Goal: Information Seeking & Learning: Learn about a topic

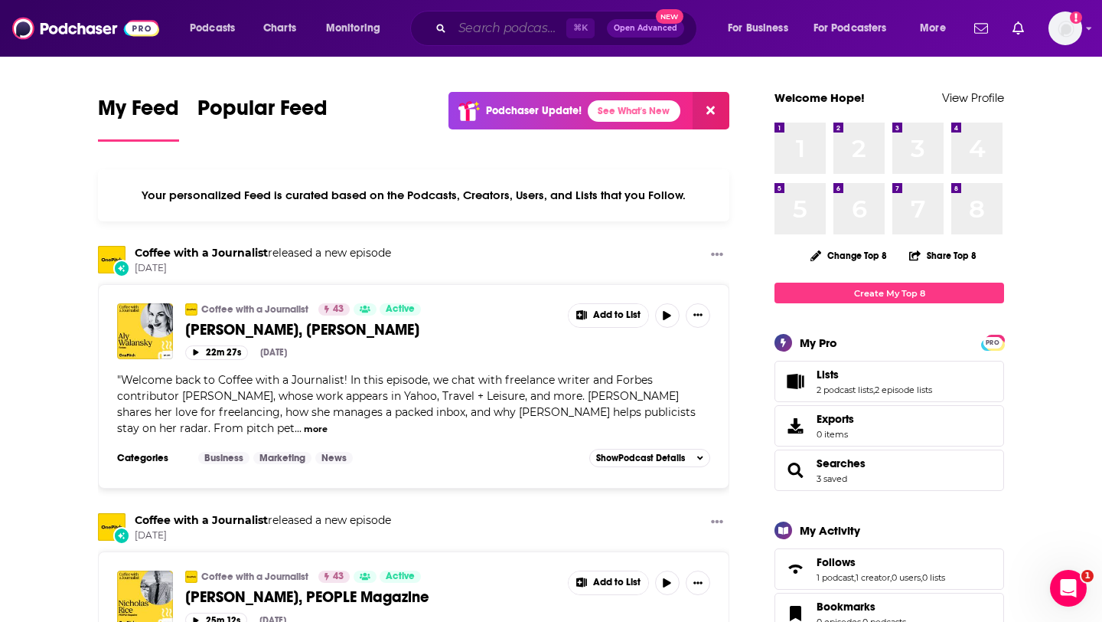
click at [488, 35] on input "Search podcasts, credits, & more..." at bounding box center [509, 28] width 114 height 24
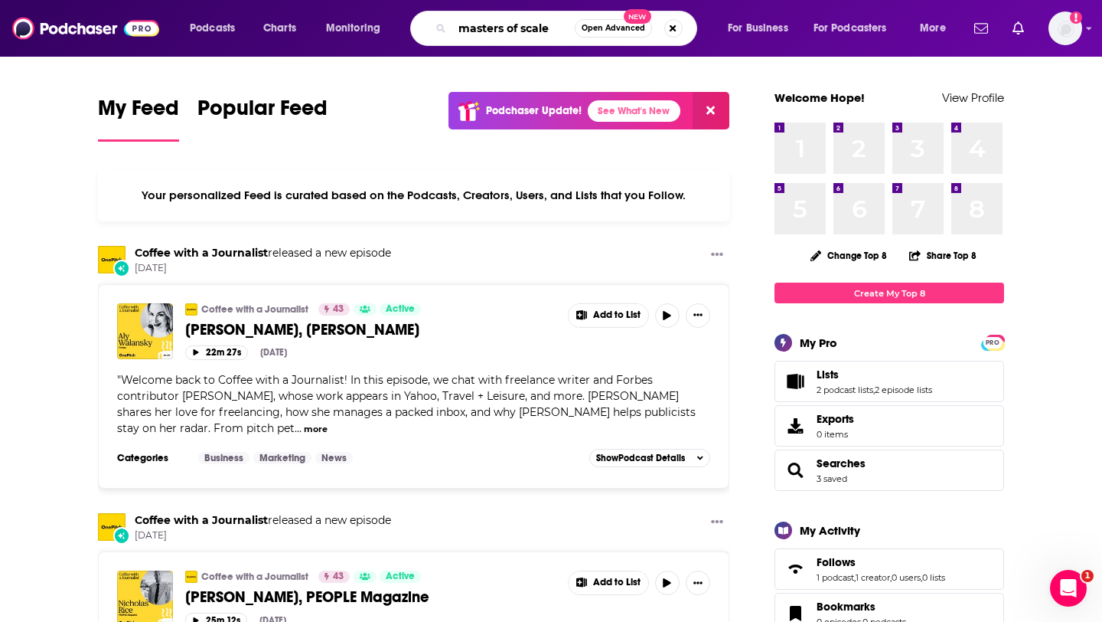
type input "masters of scale"
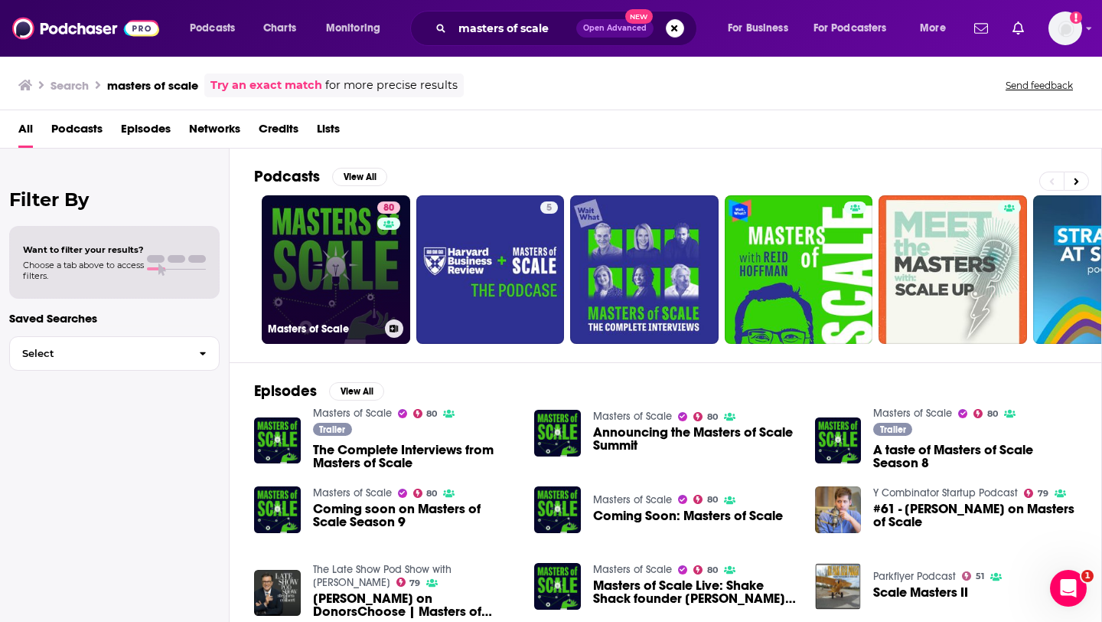
click at [348, 278] on link "80 Masters of Scale" at bounding box center [336, 269] width 148 height 148
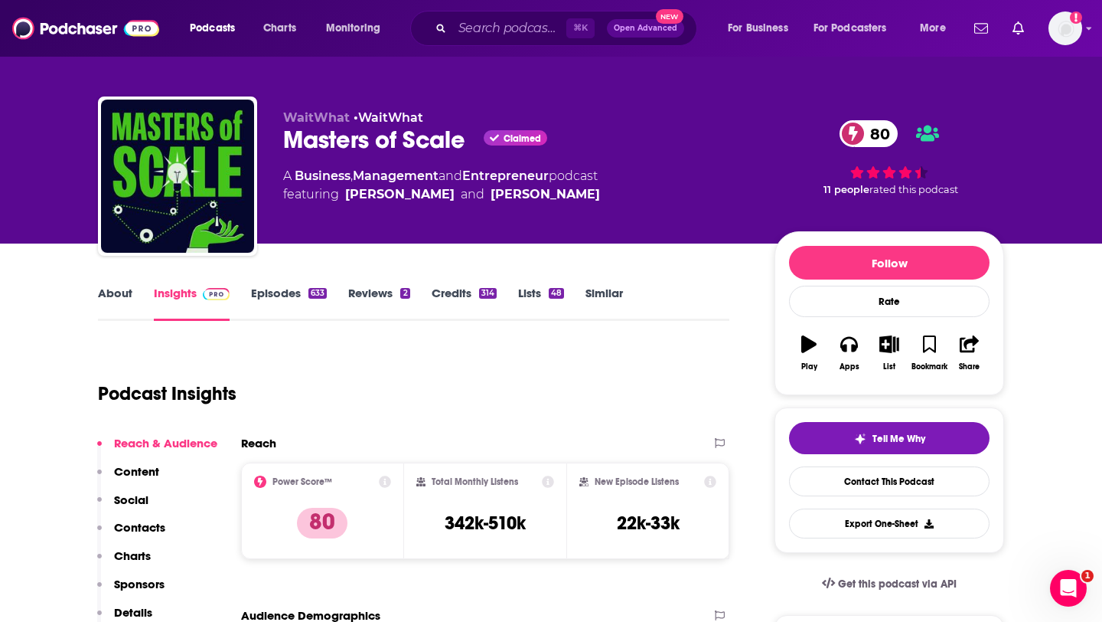
scroll to position [24, 0]
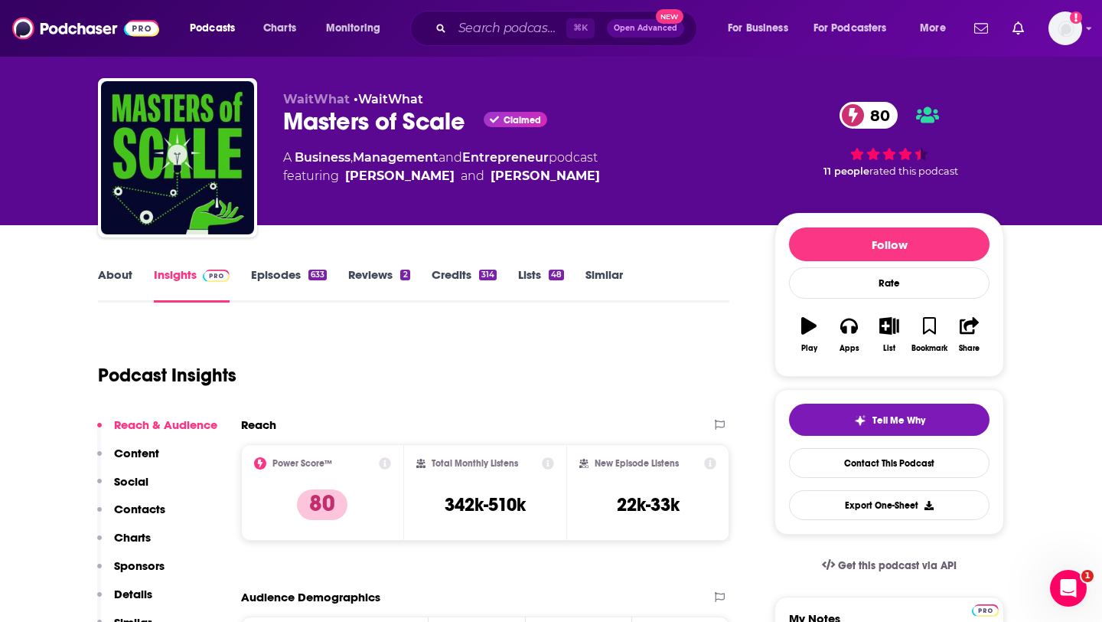
click at [273, 277] on link "Episodes 633" at bounding box center [289, 284] width 76 height 35
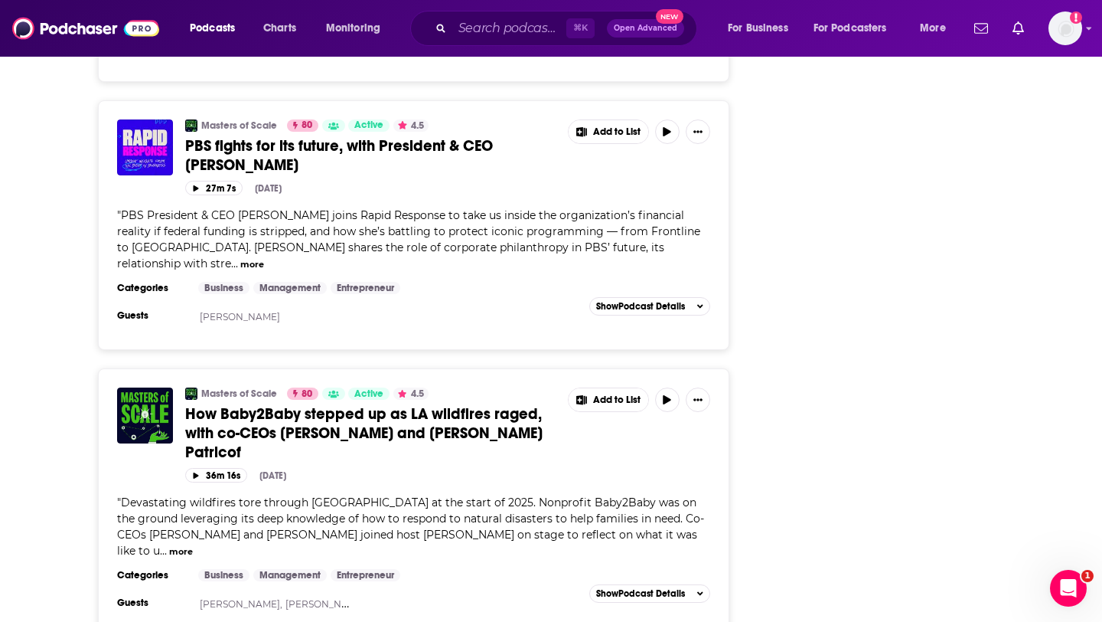
scroll to position [6164, 0]
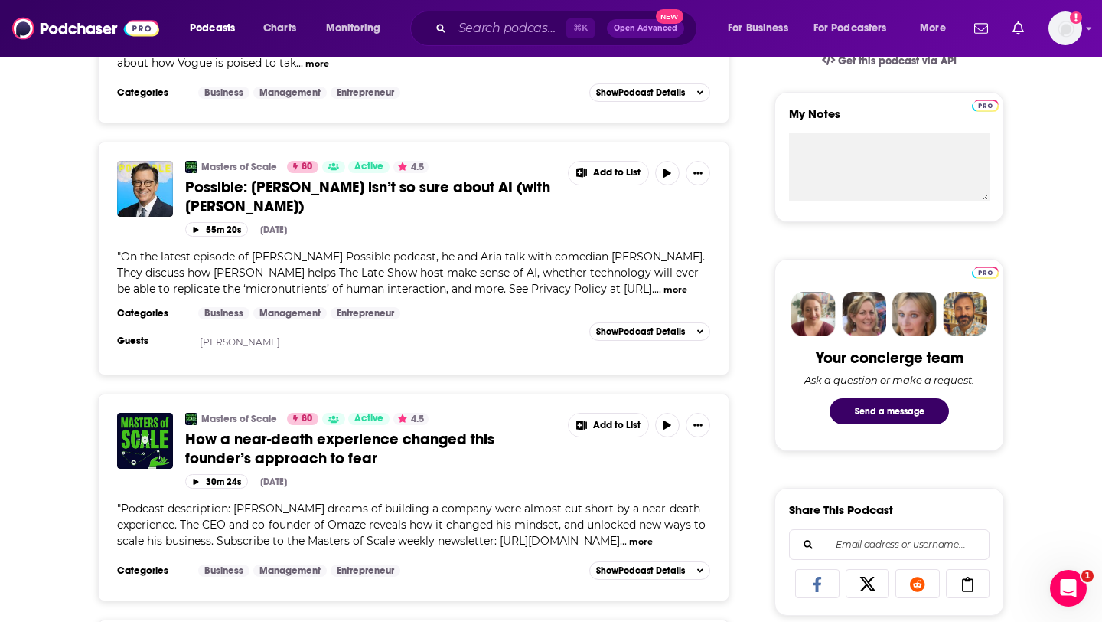
scroll to position [0, 0]
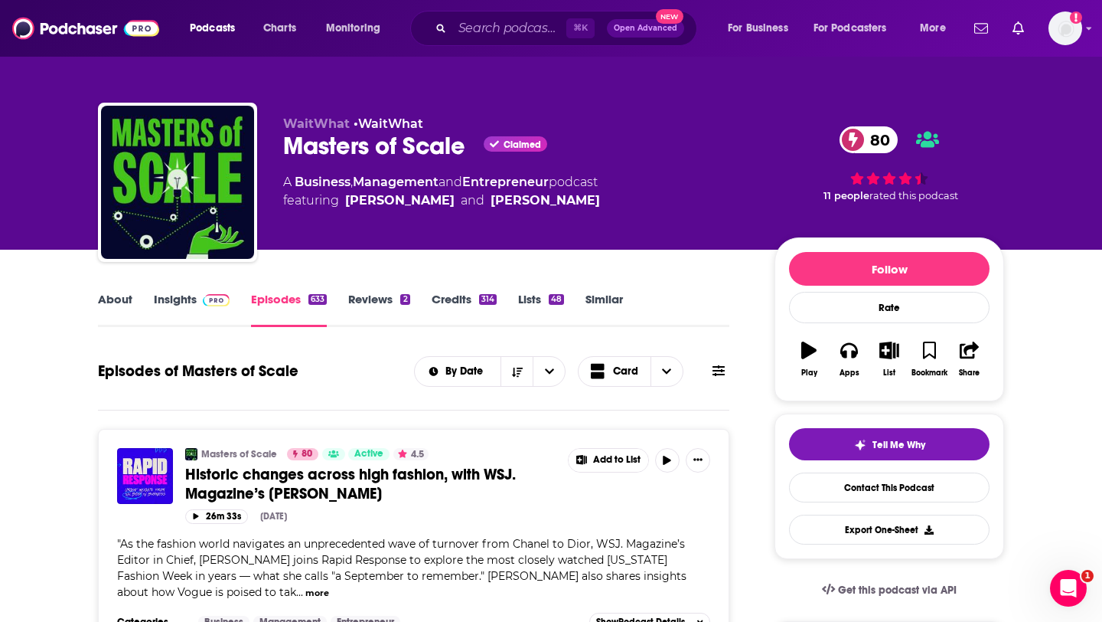
click at [117, 306] on link "About" at bounding box center [115, 309] width 34 height 35
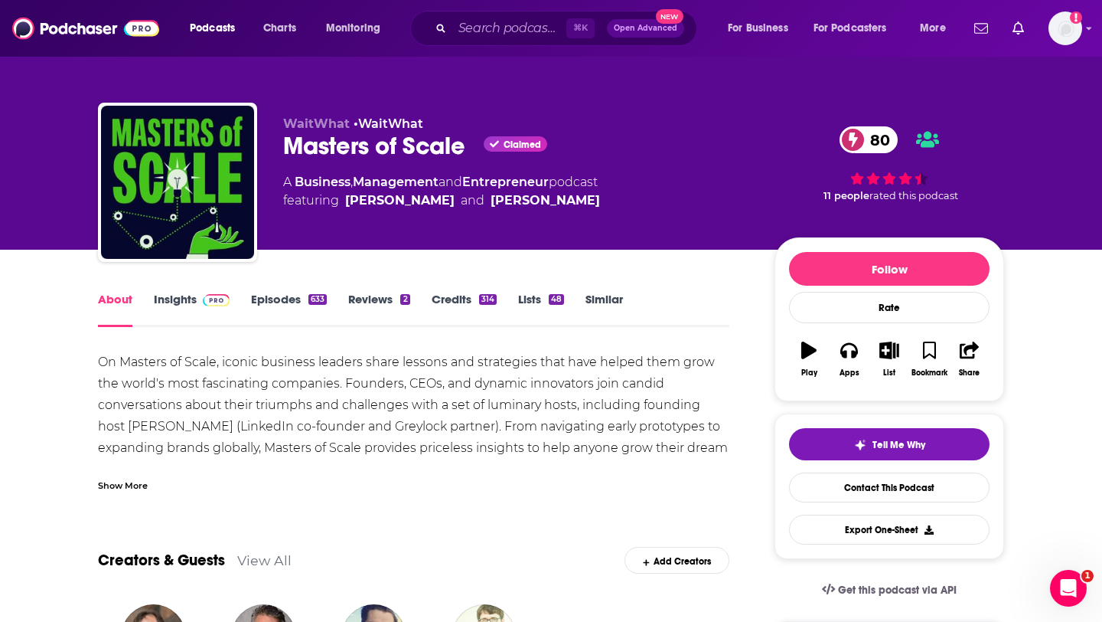
click at [176, 292] on link "Insights" at bounding box center [192, 309] width 76 height 35
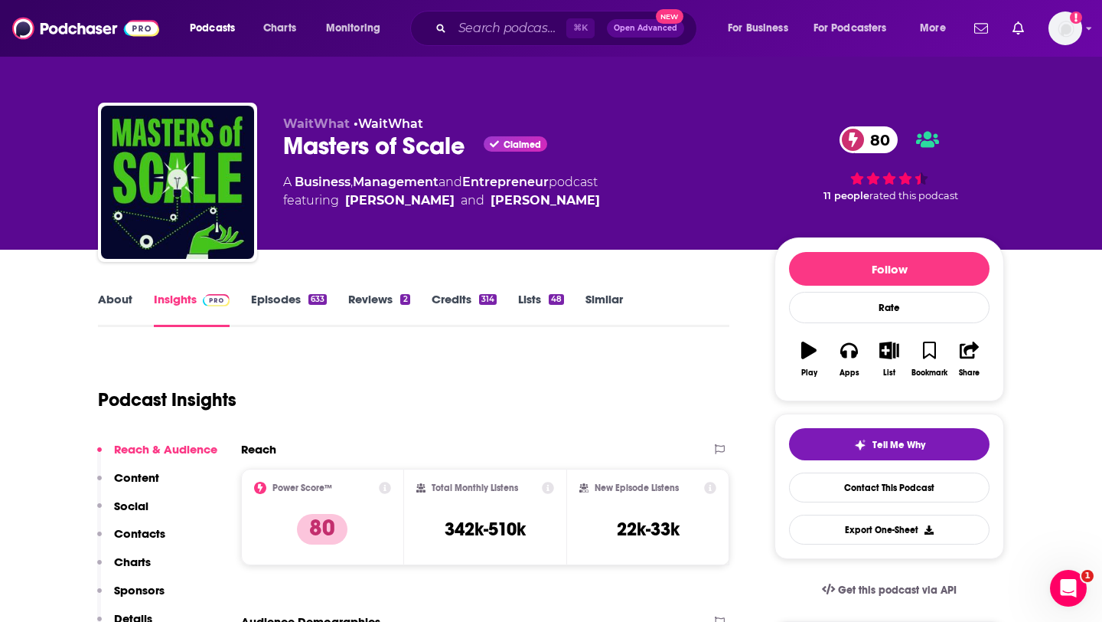
scroll to position [309, 0]
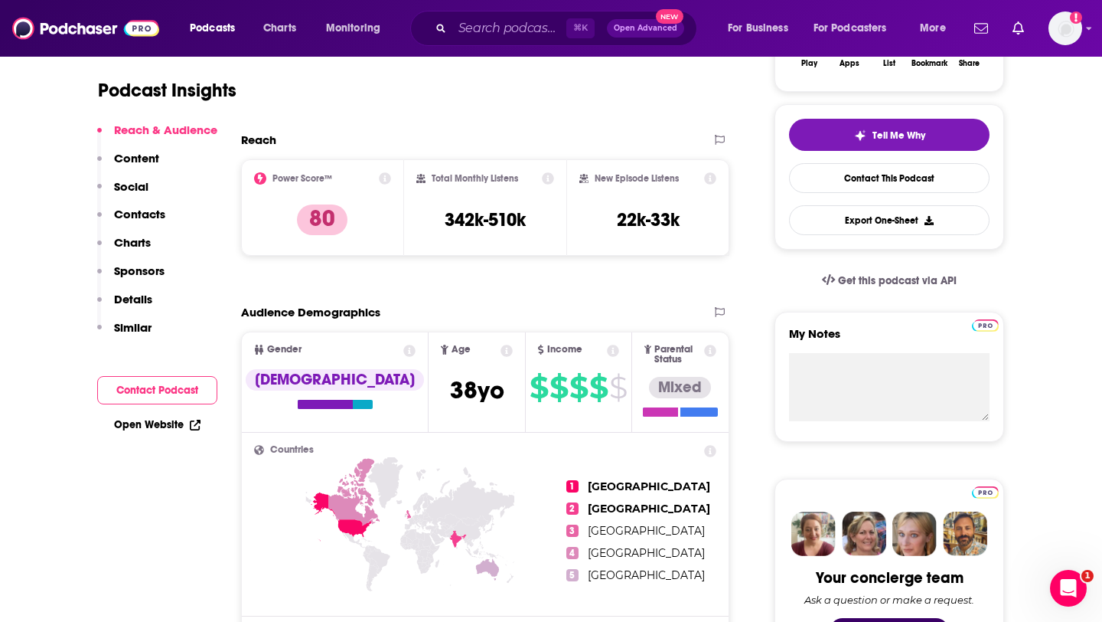
click at [126, 217] on p "Contacts" at bounding box center [139, 214] width 51 height 15
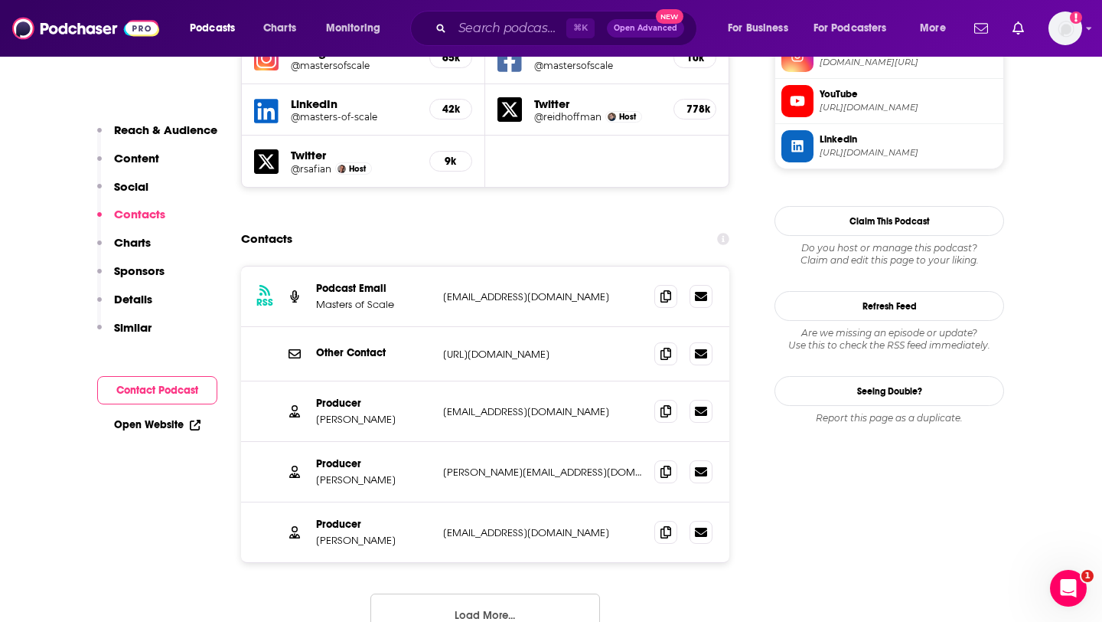
scroll to position [1449, 0]
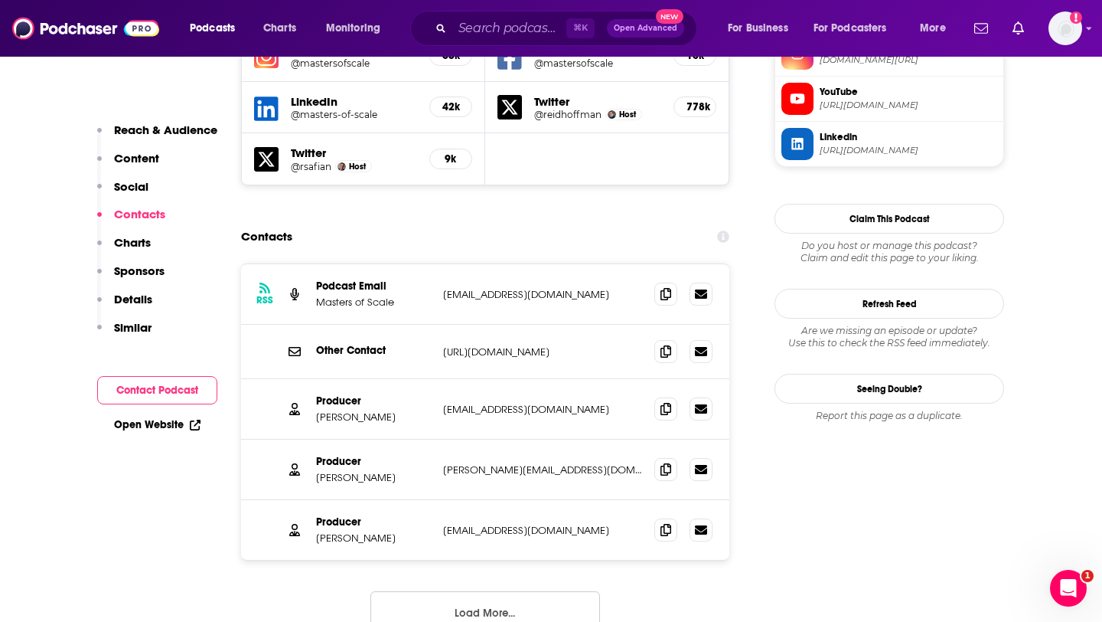
click at [504, 591] on button "Load More..." at bounding box center [485, 611] width 230 height 41
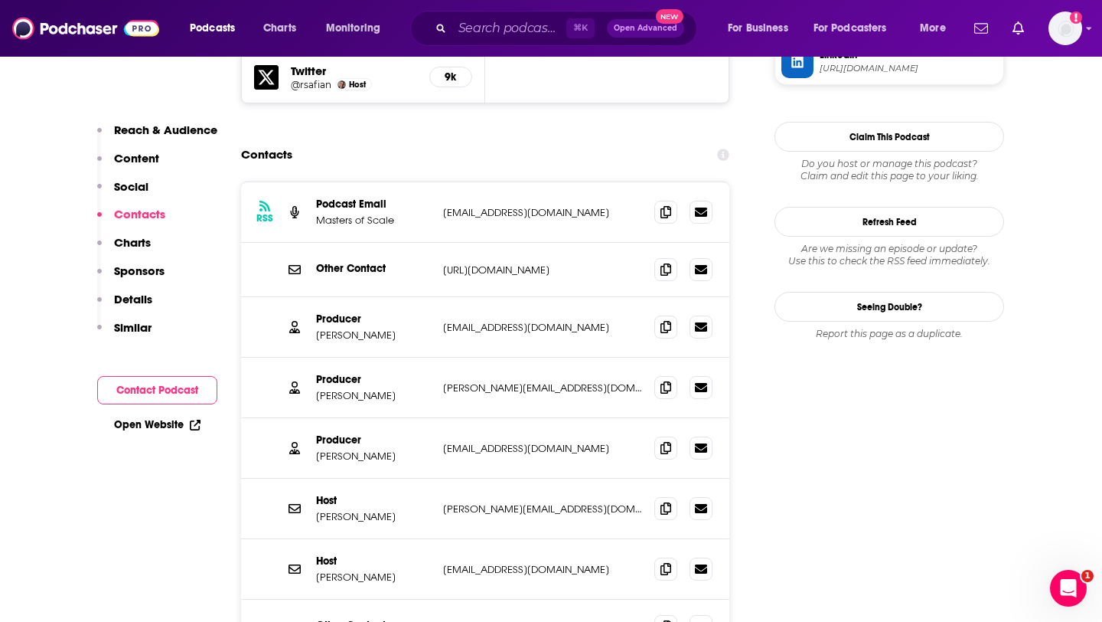
scroll to position [1453, 0]
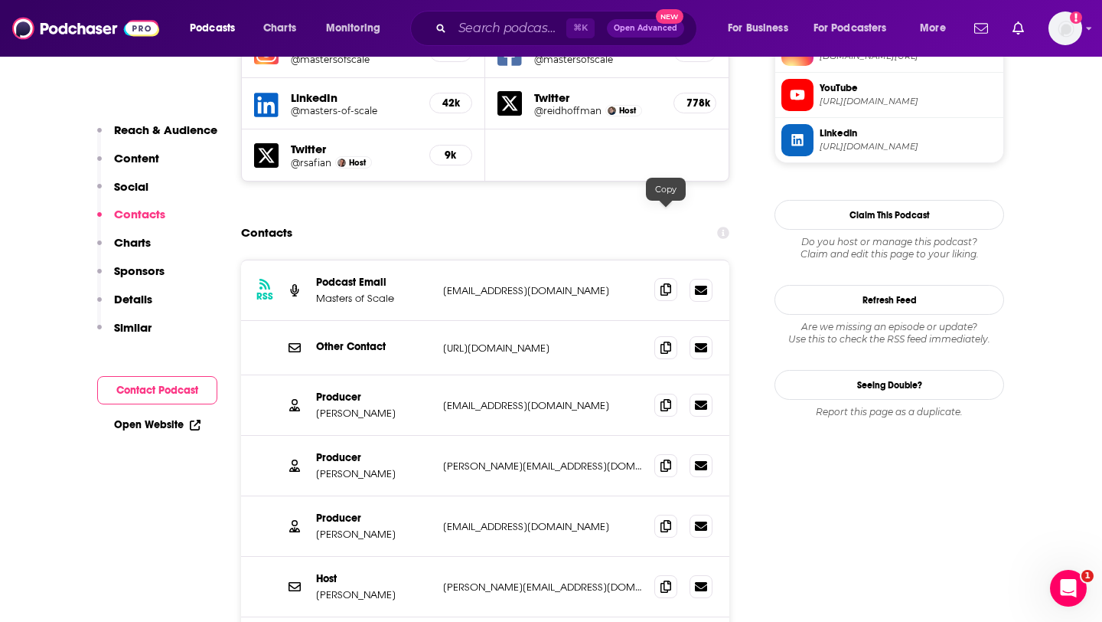
click at [668, 283] on icon at bounding box center [666, 289] width 11 height 12
click at [665, 393] on span at bounding box center [665, 404] width 23 height 23
click at [672, 453] on span at bounding box center [665, 464] width 23 height 23
click at [670, 519] on icon at bounding box center [666, 525] width 11 height 12
click at [540, 33] on input "Search podcasts, credits, & more..." at bounding box center [509, 28] width 114 height 24
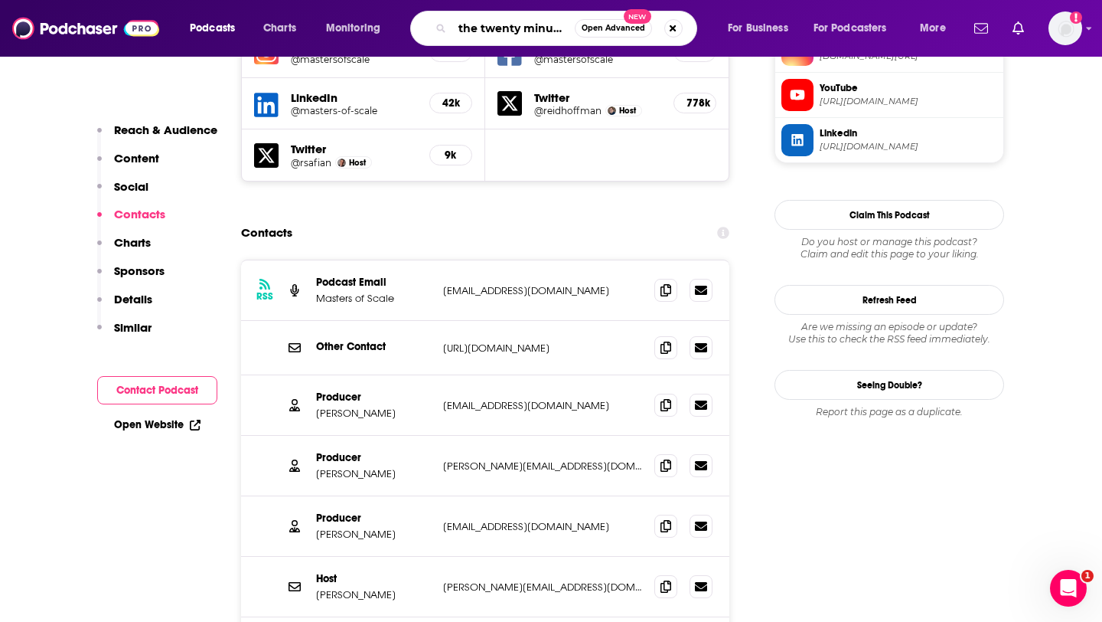
scroll to position [0, 11]
type input "the twenty minute vc"
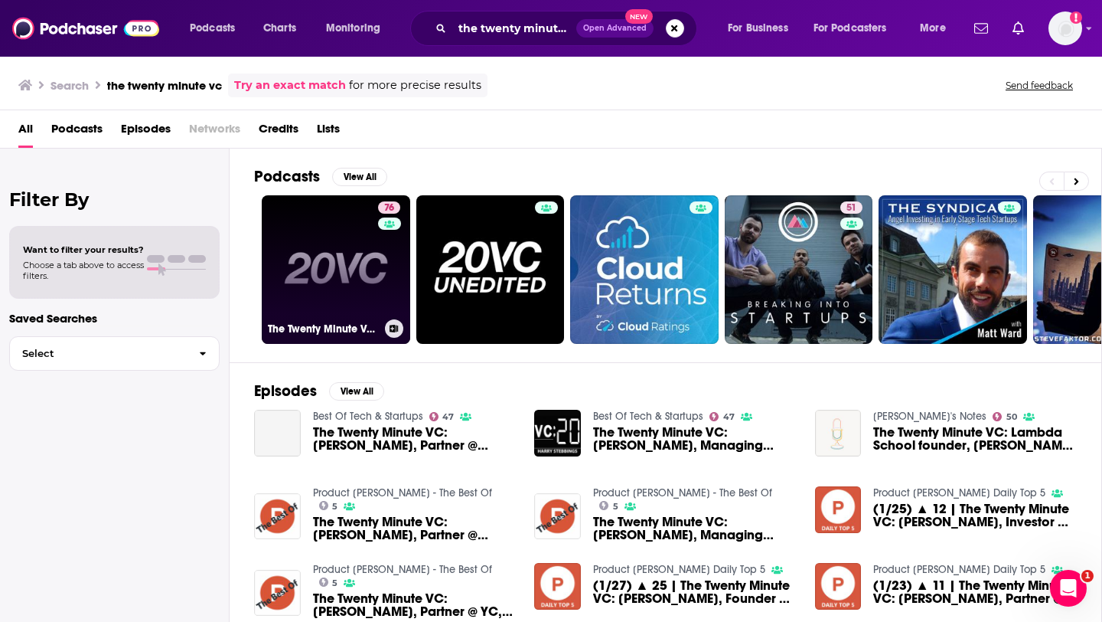
click at [331, 262] on link "76 The Twenty Minute VC (20VC): Venture Capital | Startup Funding | The Pitch" at bounding box center [336, 269] width 148 height 148
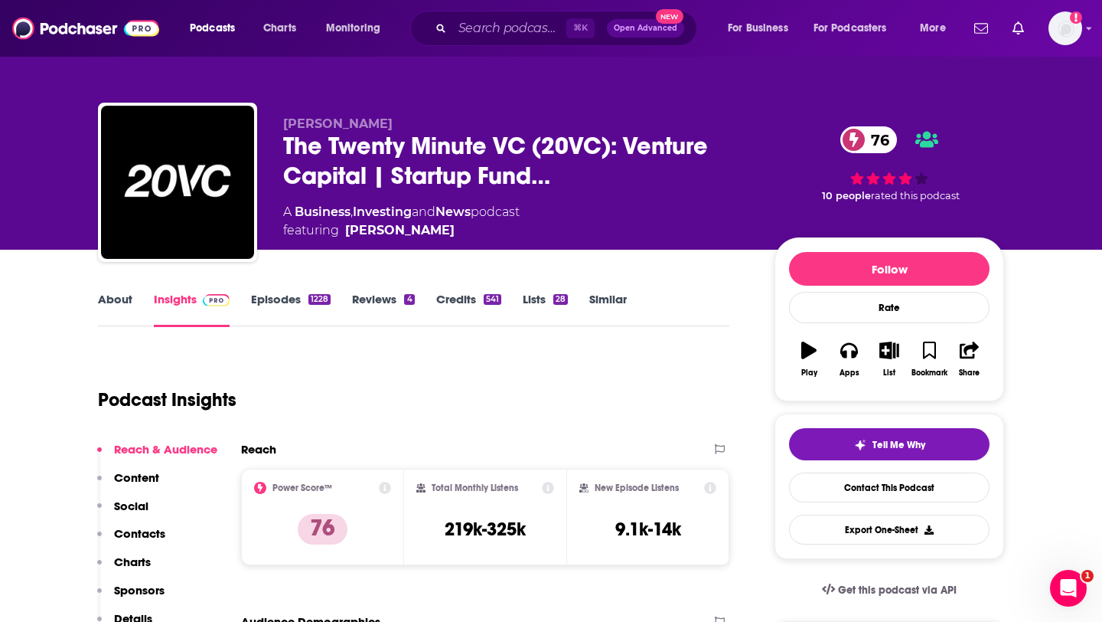
scroll to position [18, 0]
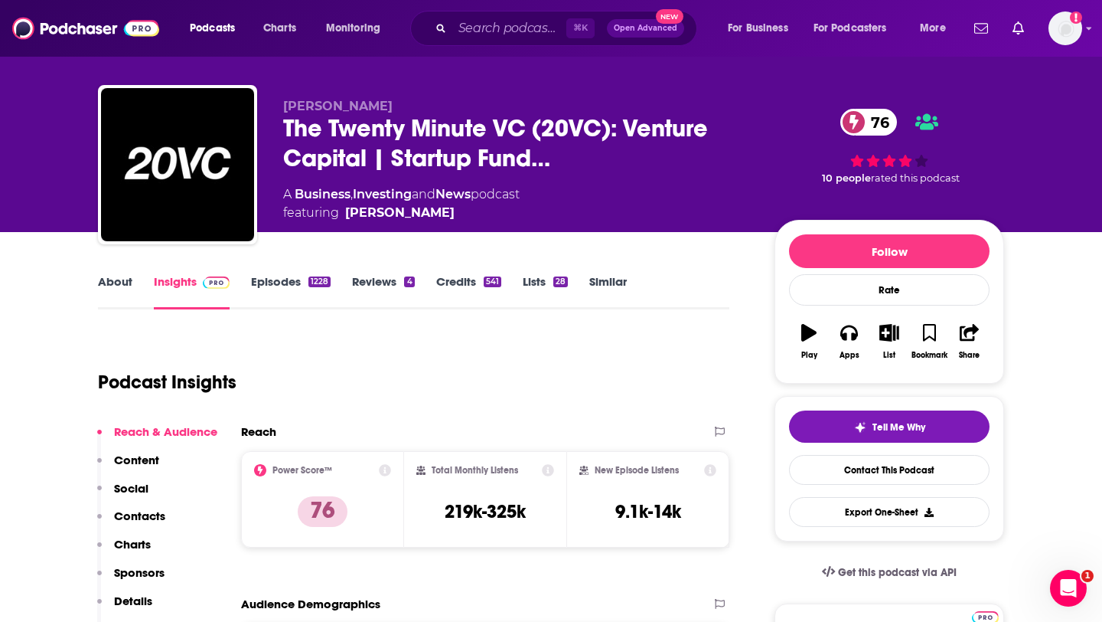
click at [282, 286] on link "Episodes 1228" at bounding box center [291, 291] width 80 height 35
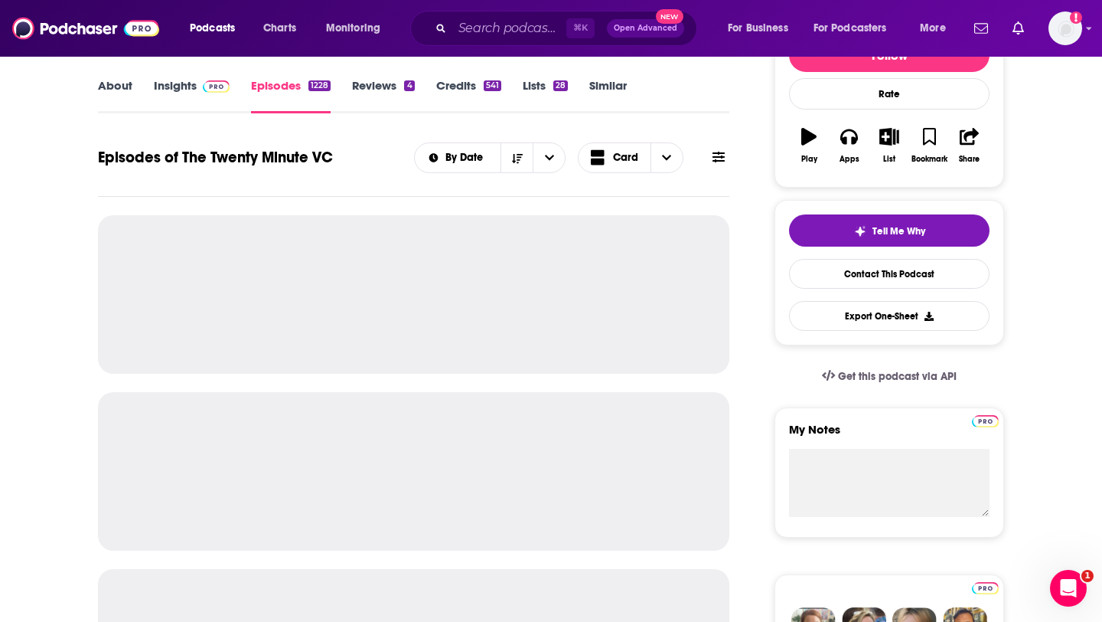
scroll to position [214, 0]
click at [358, 181] on div "Episodes of The Twenty Minute VC By Date Card" at bounding box center [413, 166] width 631 height 59
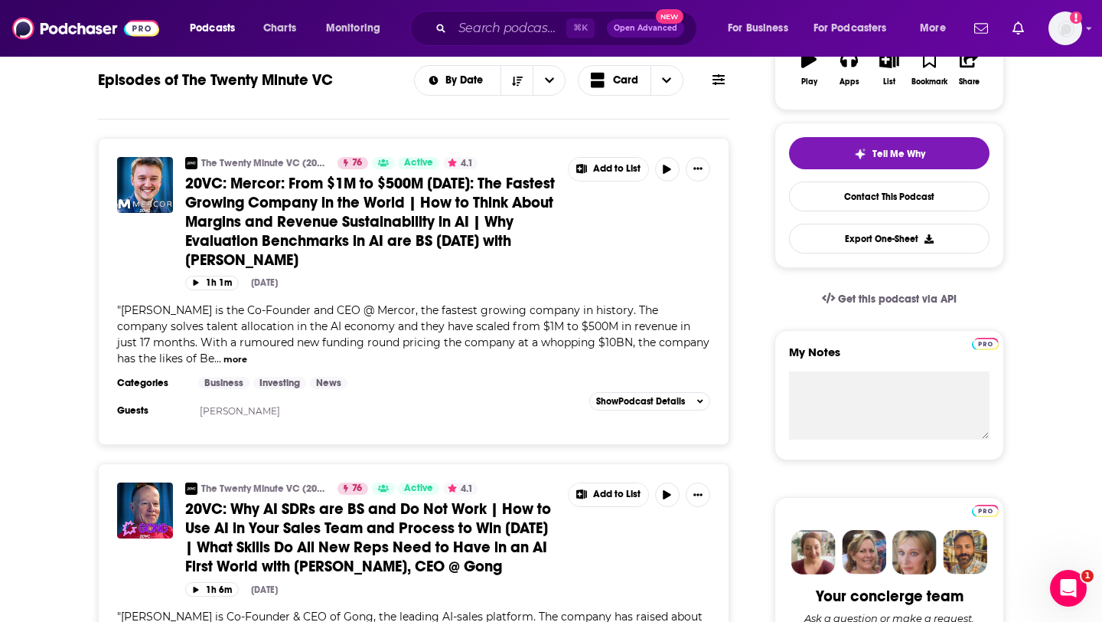
scroll to position [0, 0]
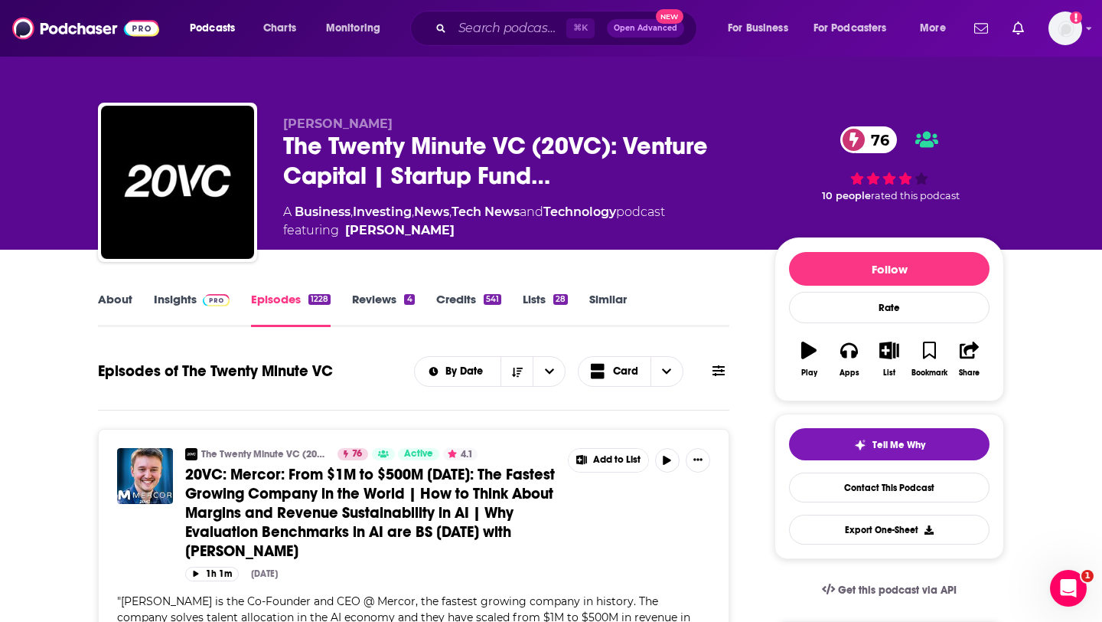
click at [159, 300] on link "Insights" at bounding box center [192, 309] width 76 height 35
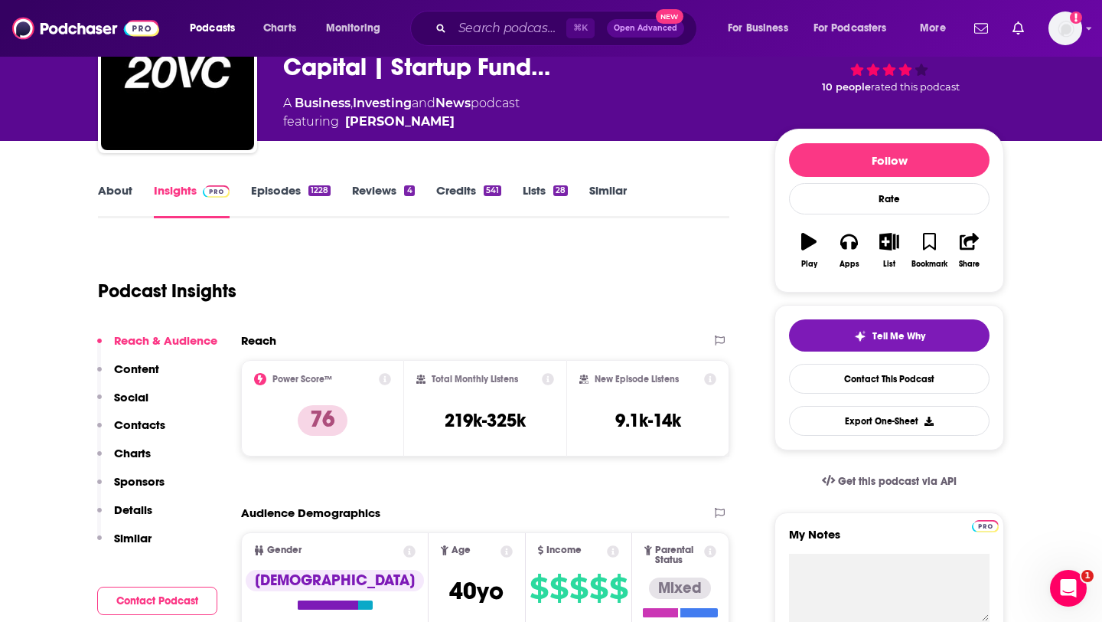
click at [145, 428] on p "Contacts" at bounding box center [139, 424] width 51 height 15
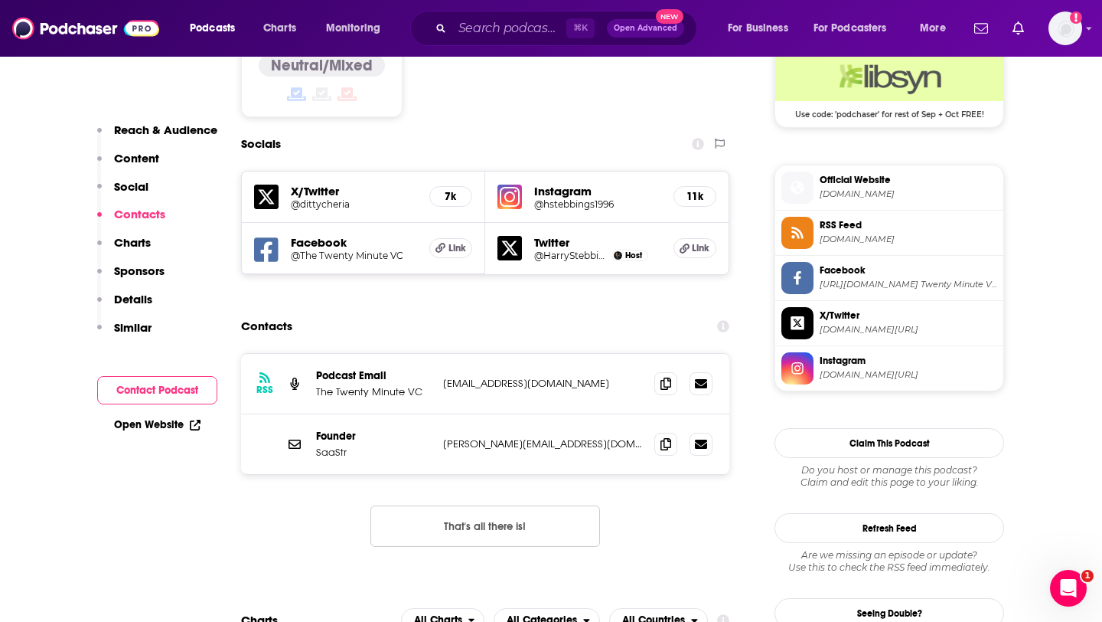
scroll to position [1280, 0]
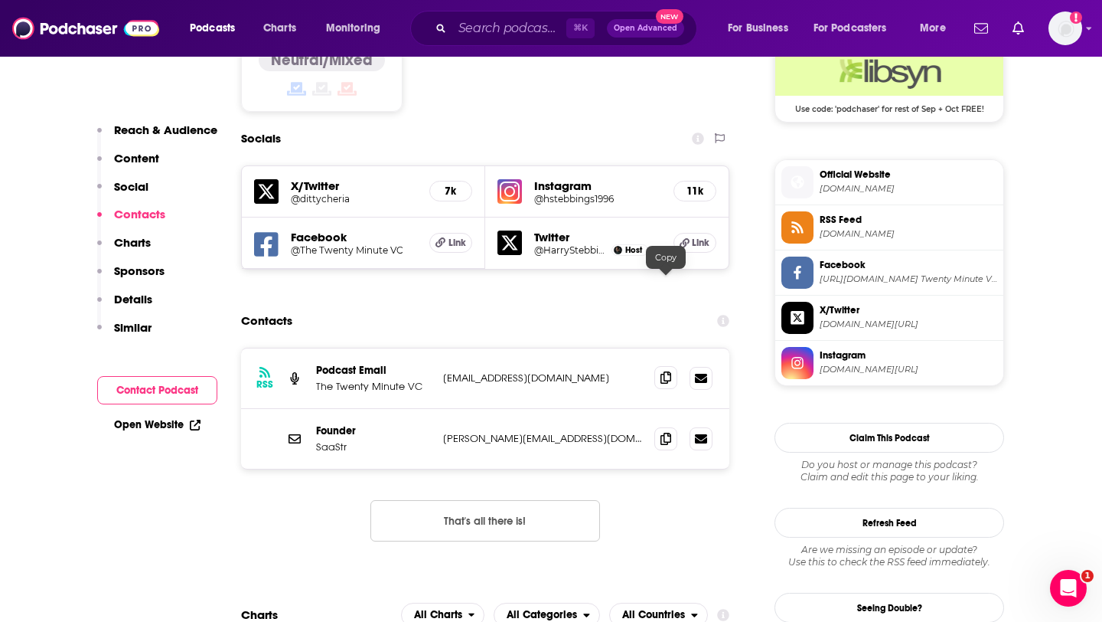
click at [670, 371] on icon at bounding box center [666, 377] width 11 height 12
click at [669, 432] on icon at bounding box center [666, 438] width 11 height 12
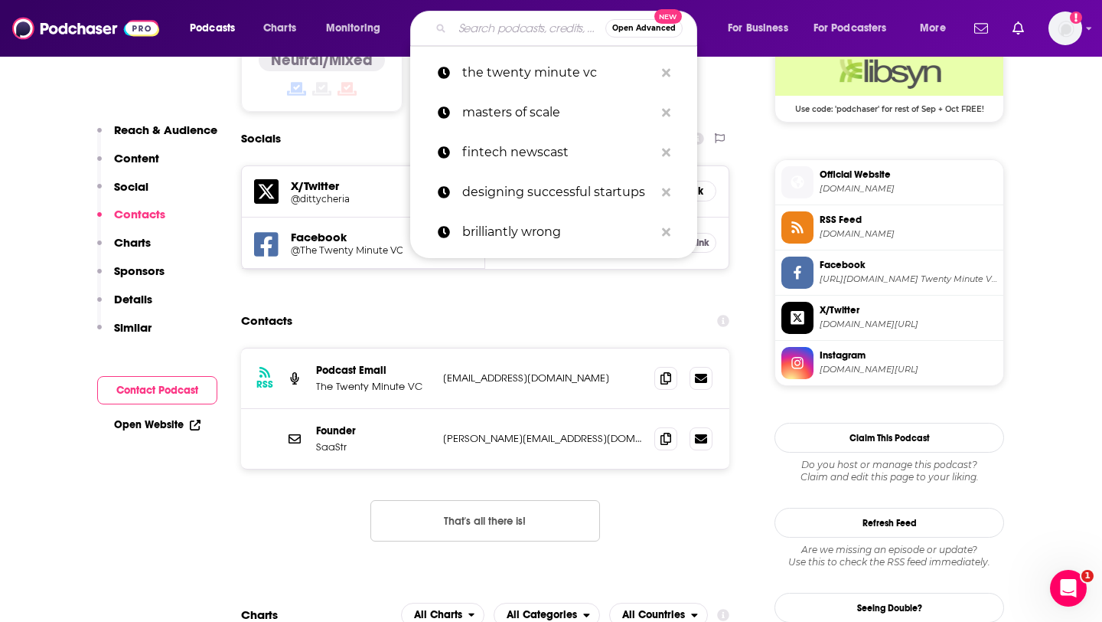
click at [458, 25] on input "Search podcasts, credits, & more..." at bounding box center [528, 28] width 153 height 24
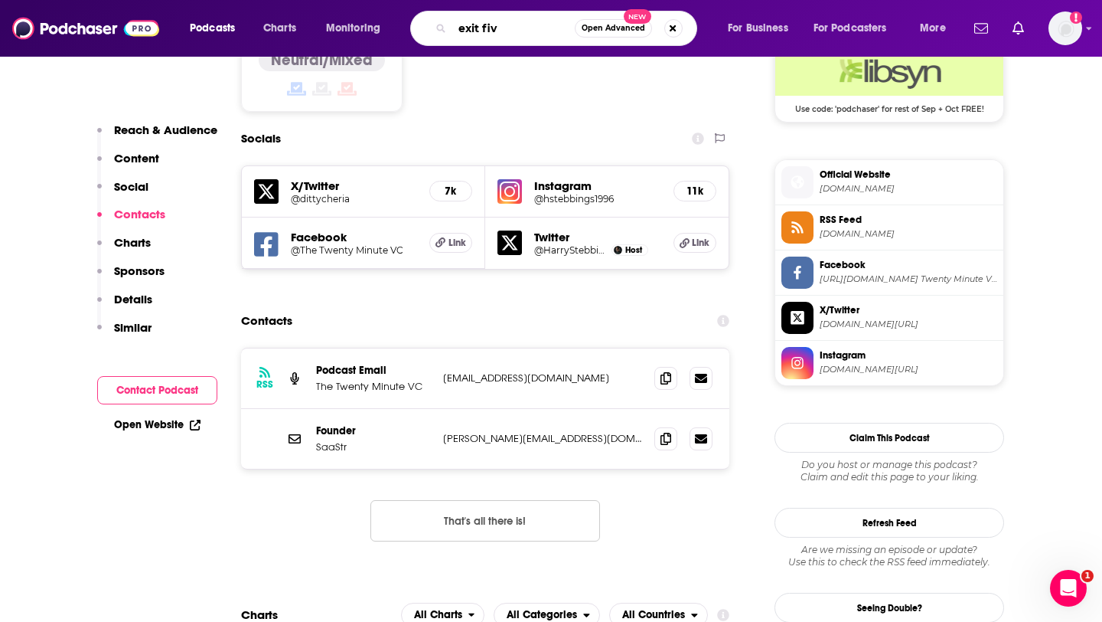
type input "exit five"
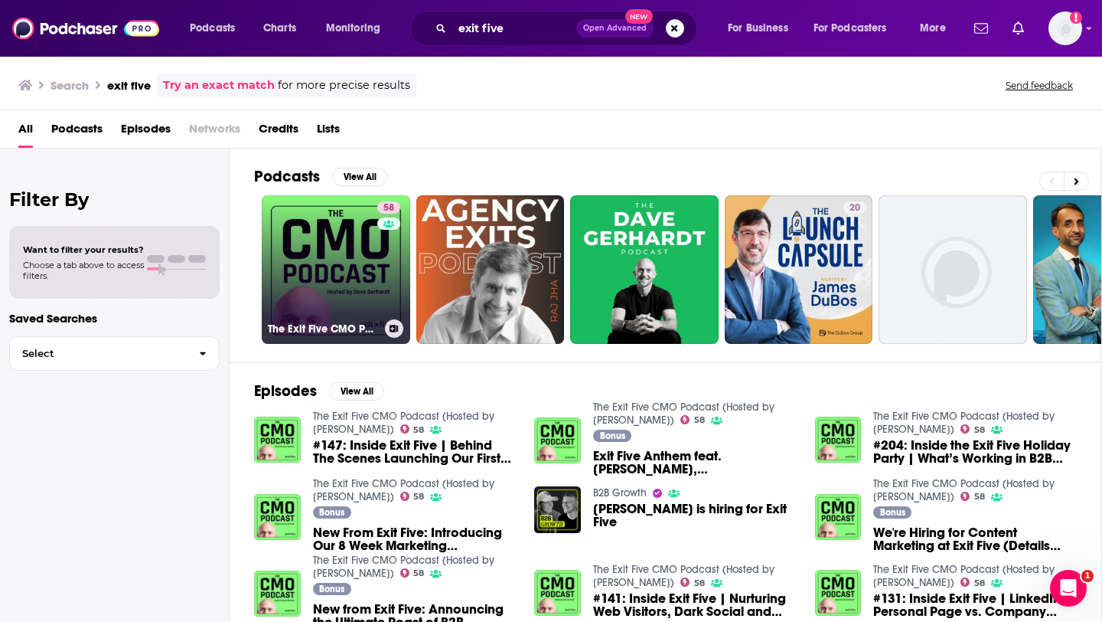
click at [312, 253] on link "58 The Exit Five CMO Podcast (Hosted by Dave Gerhardt)" at bounding box center [336, 269] width 148 height 148
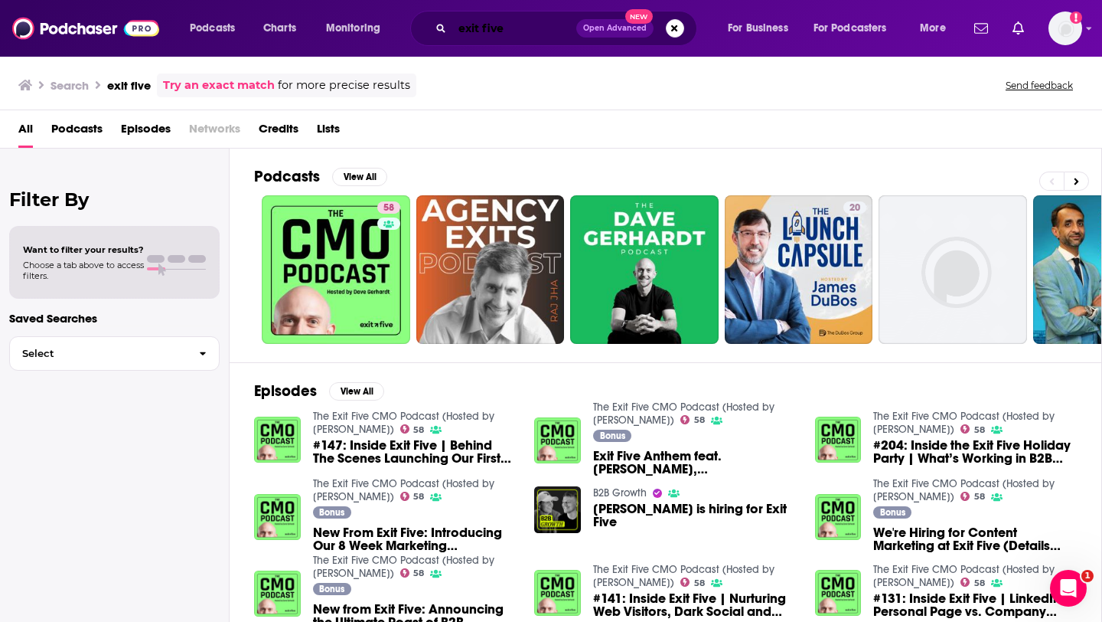
click at [524, 34] on input "exit five" at bounding box center [514, 28] width 124 height 24
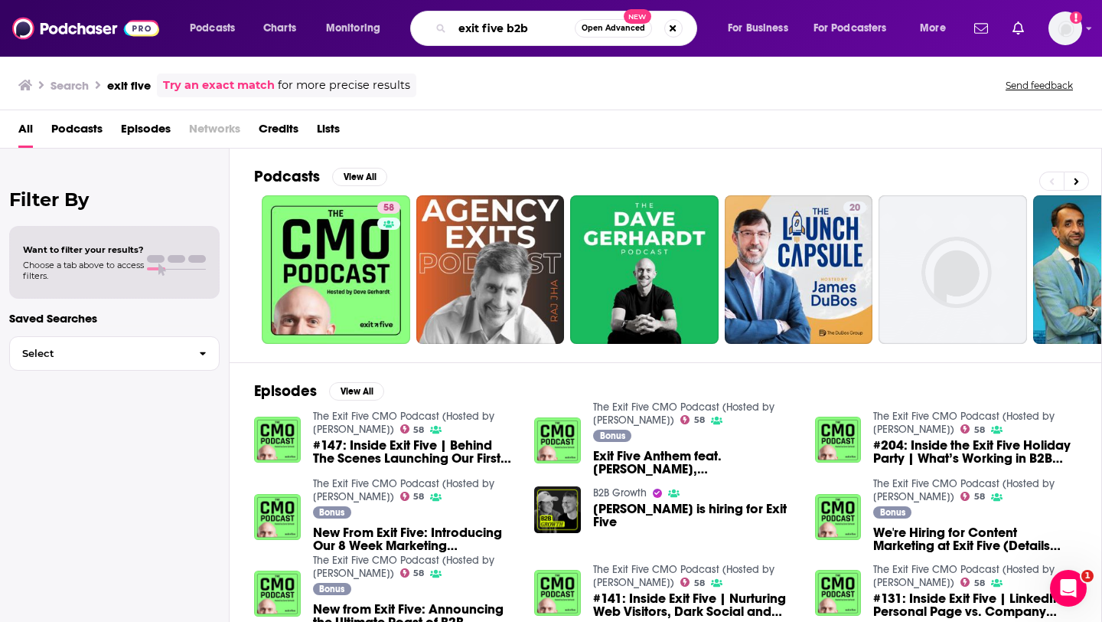
type input "exit five b2b"
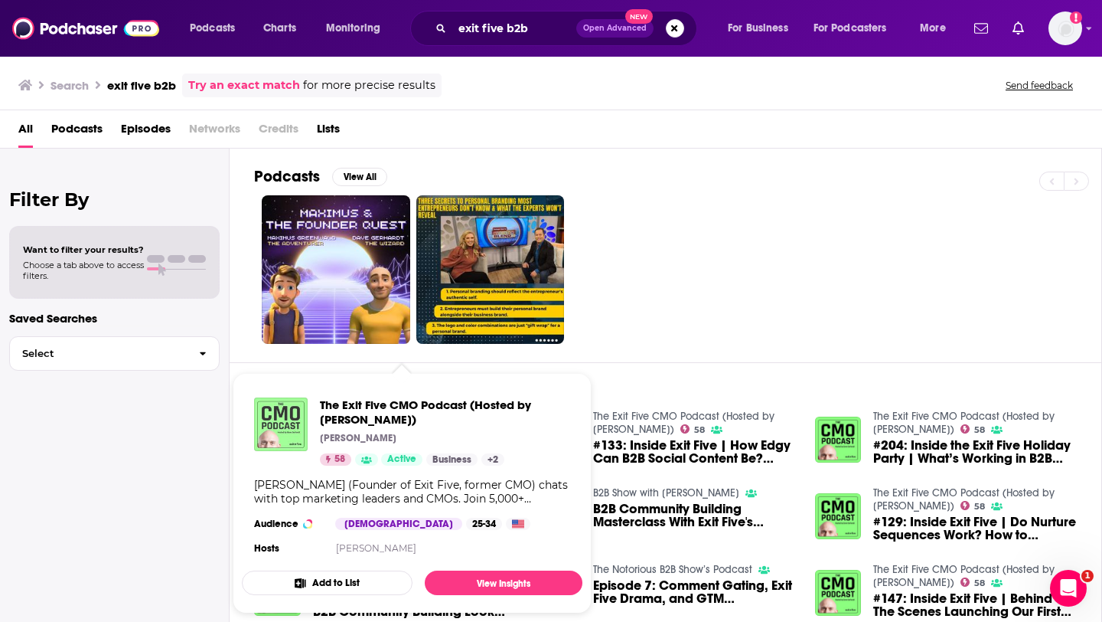
click at [283, 427] on img "The Exit Five CMO Podcast (Hosted by Dave Gerhardt)" at bounding box center [281, 424] width 54 height 54
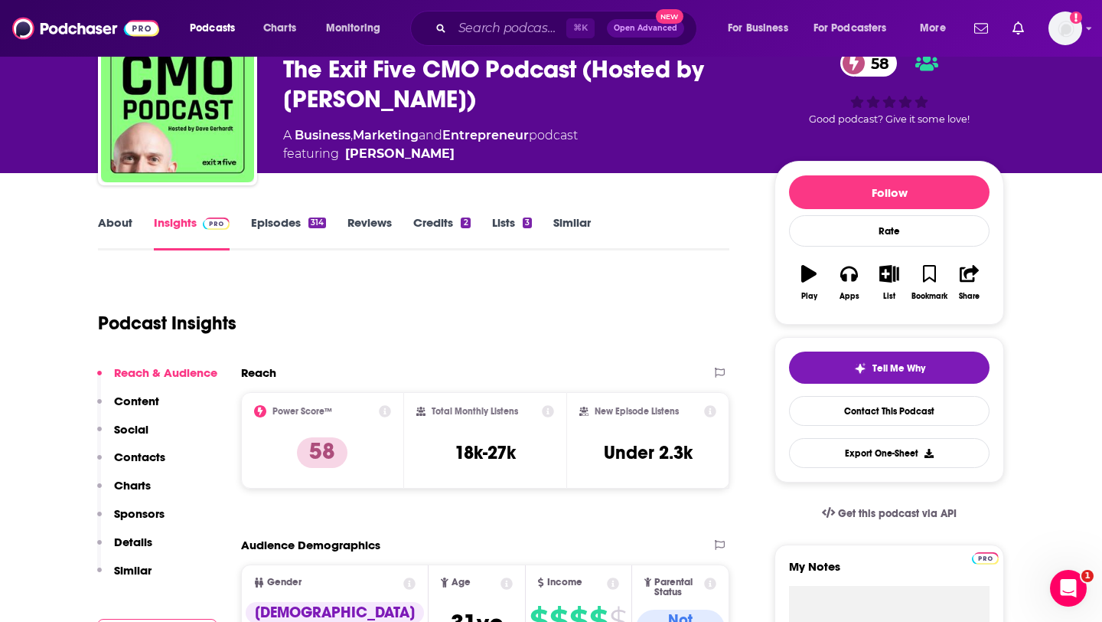
scroll to position [98, 0]
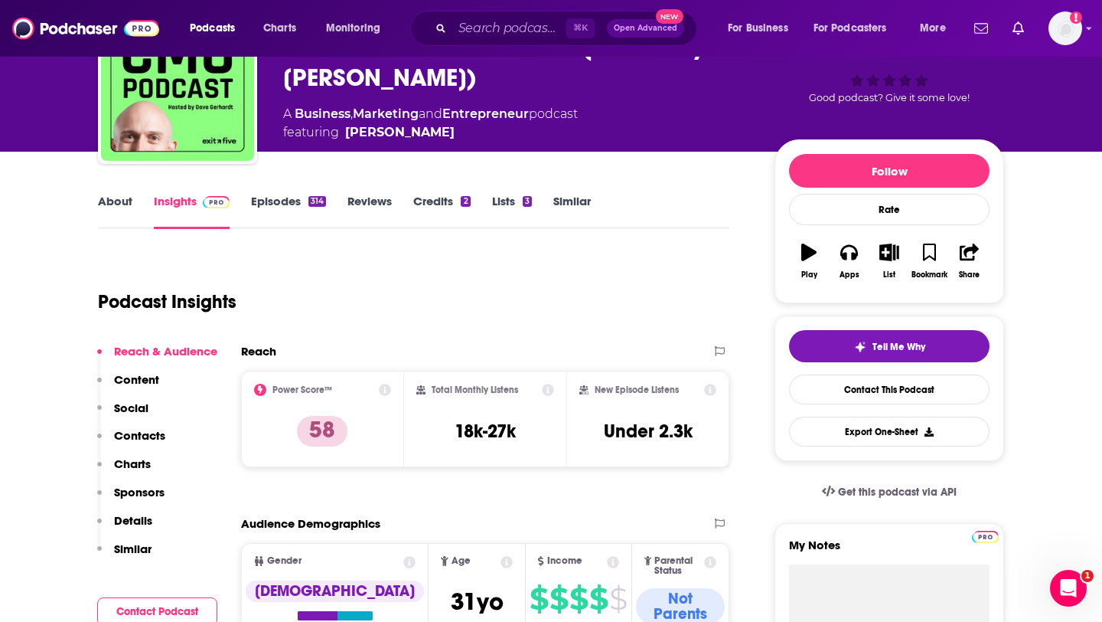
click at [110, 199] on link "About" at bounding box center [115, 211] width 34 height 35
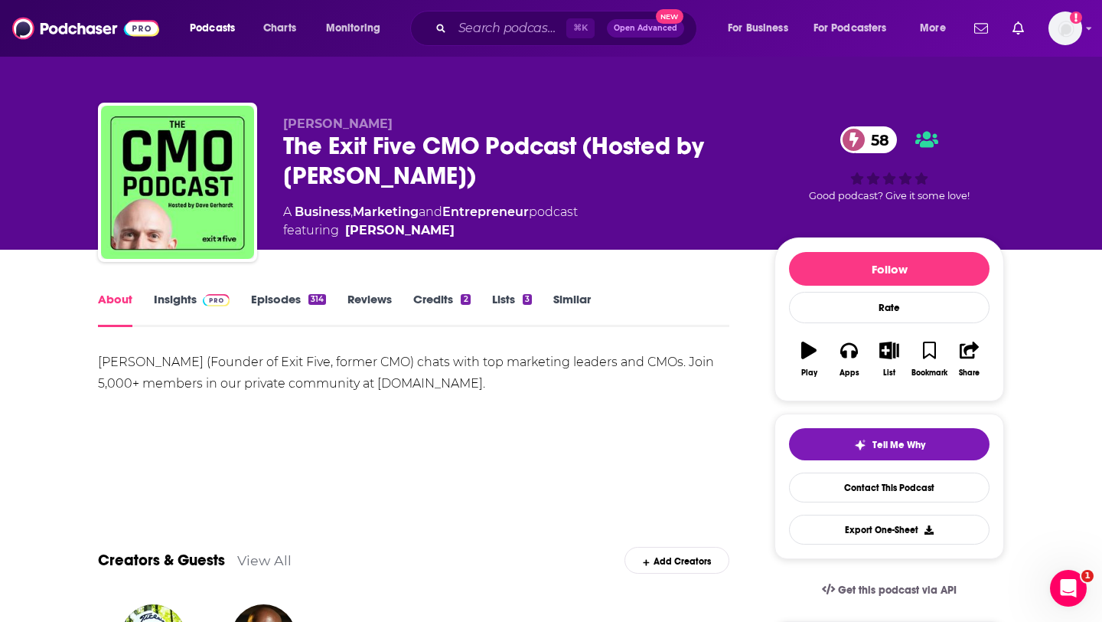
click at [181, 303] on link "Insights" at bounding box center [192, 309] width 76 height 35
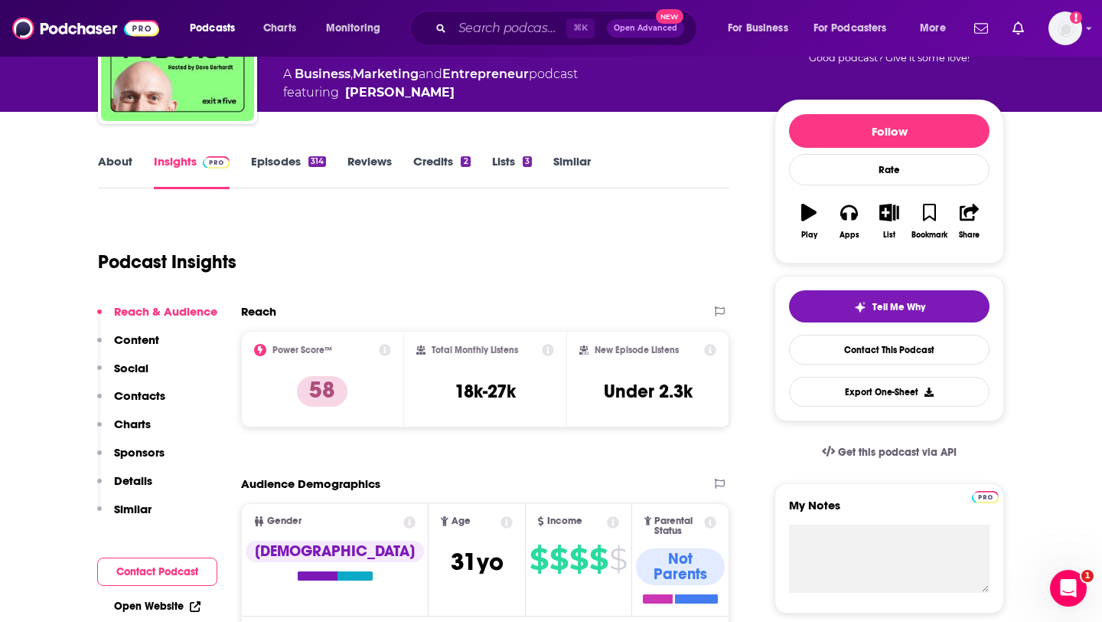
click at [151, 396] on p "Contacts" at bounding box center [139, 395] width 51 height 15
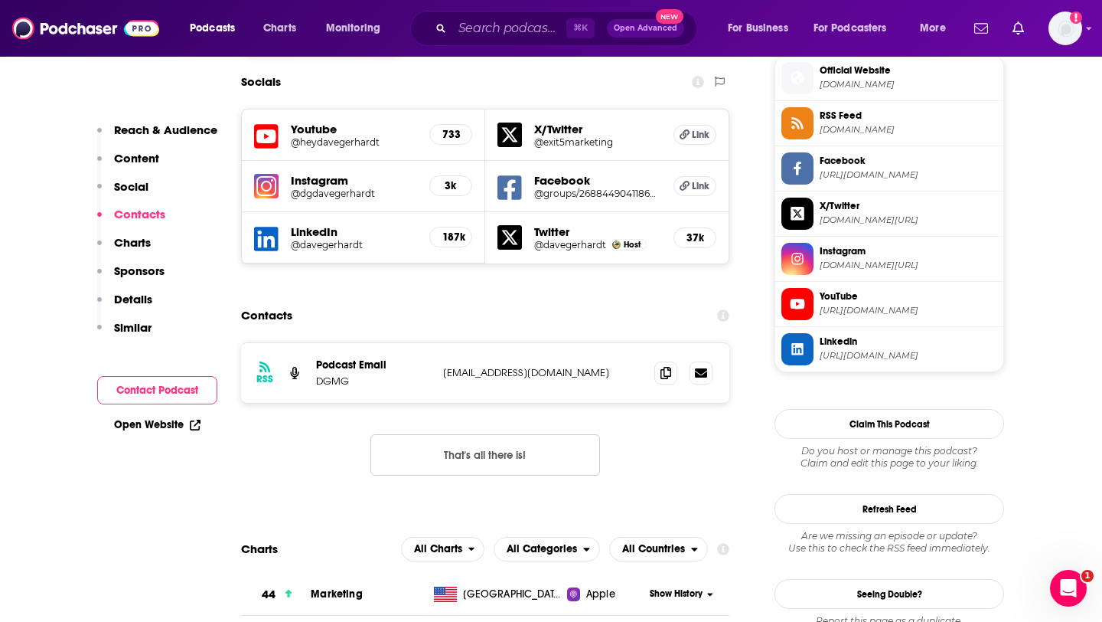
scroll to position [1385, 0]
click at [665, 365] on icon at bounding box center [666, 371] width 11 height 12
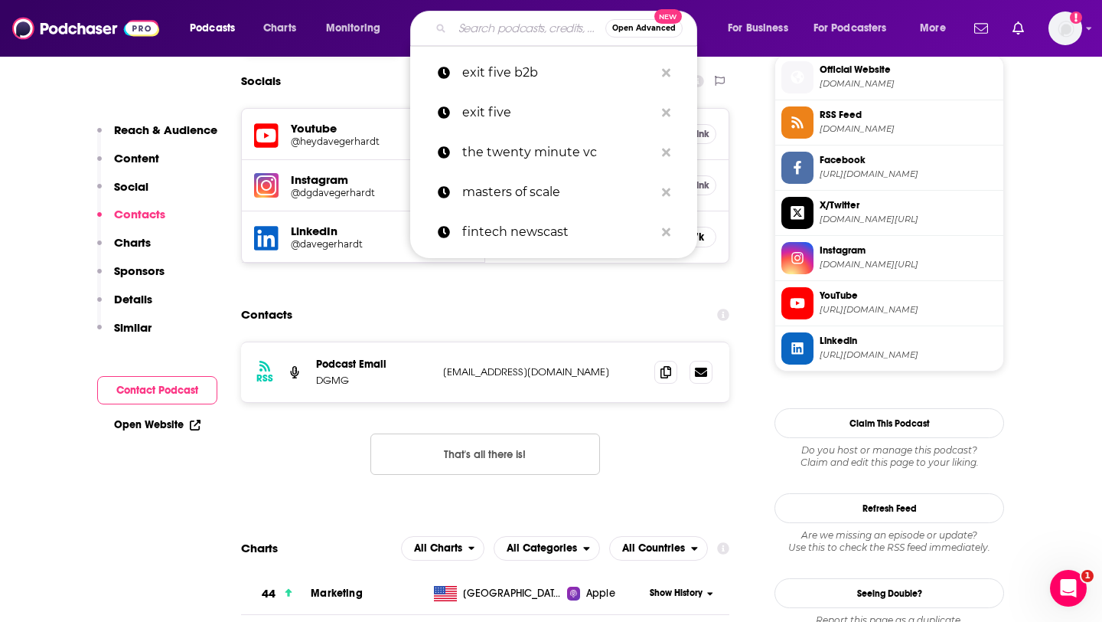
click at [501, 30] on input "Search podcasts, credits, & more..." at bounding box center [528, 28] width 153 height 24
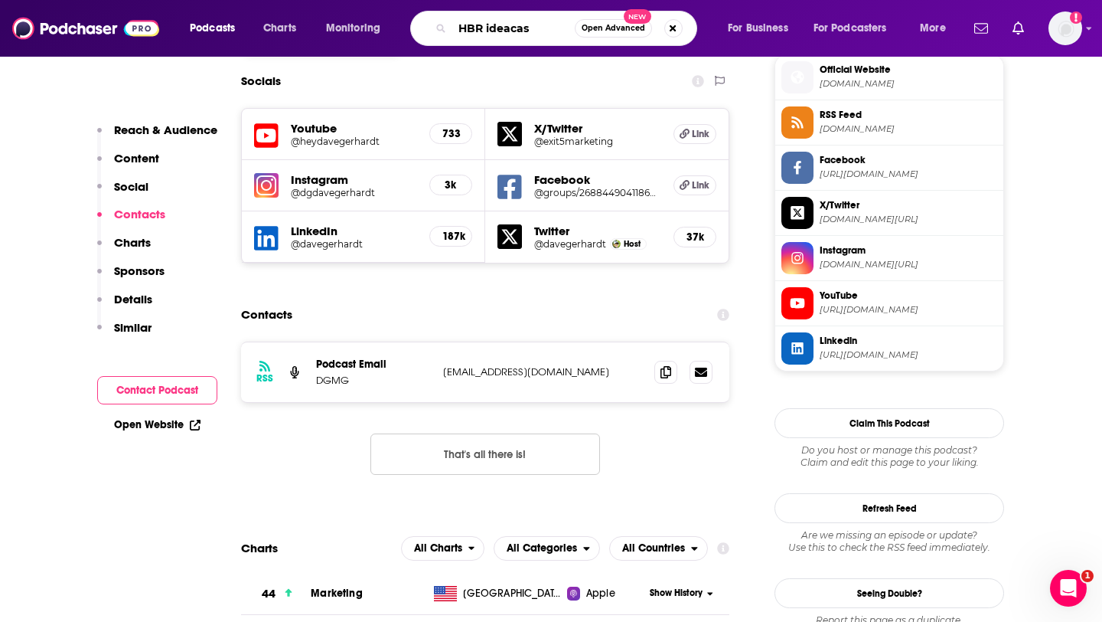
type input "HBR ideacast"
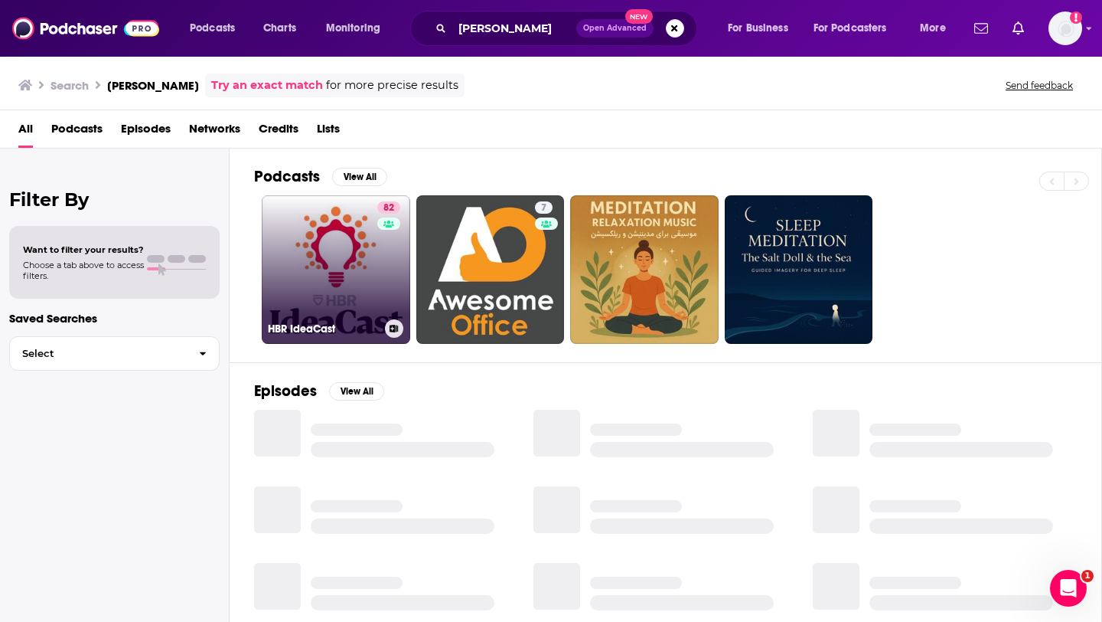
click at [341, 254] on link "82 [PERSON_NAME]" at bounding box center [336, 269] width 148 height 148
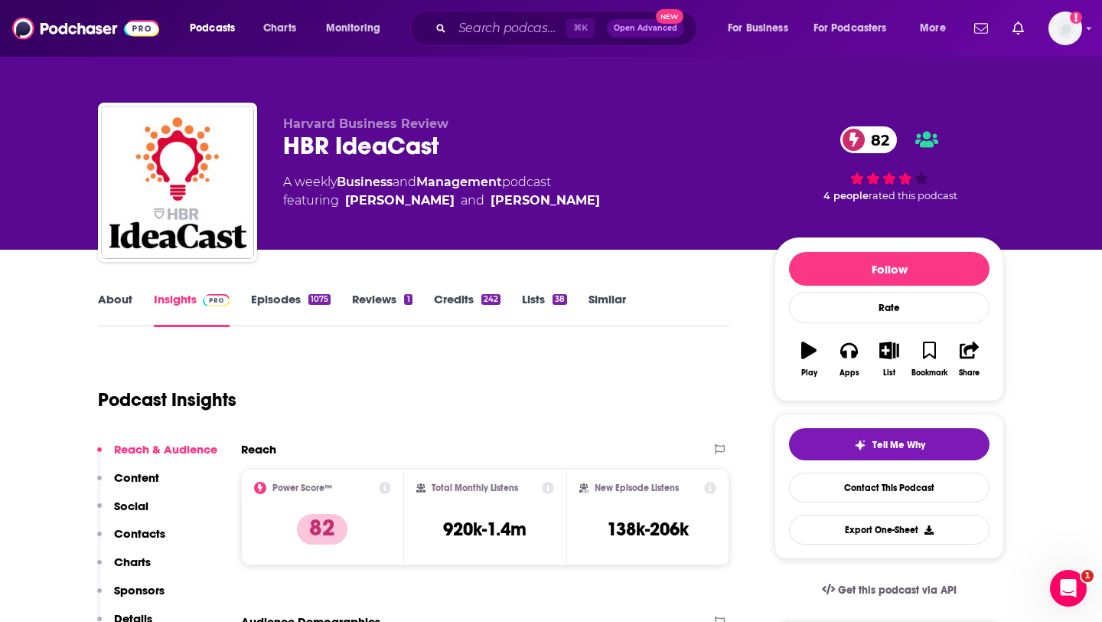
click at [131, 309] on link "About" at bounding box center [115, 309] width 34 height 35
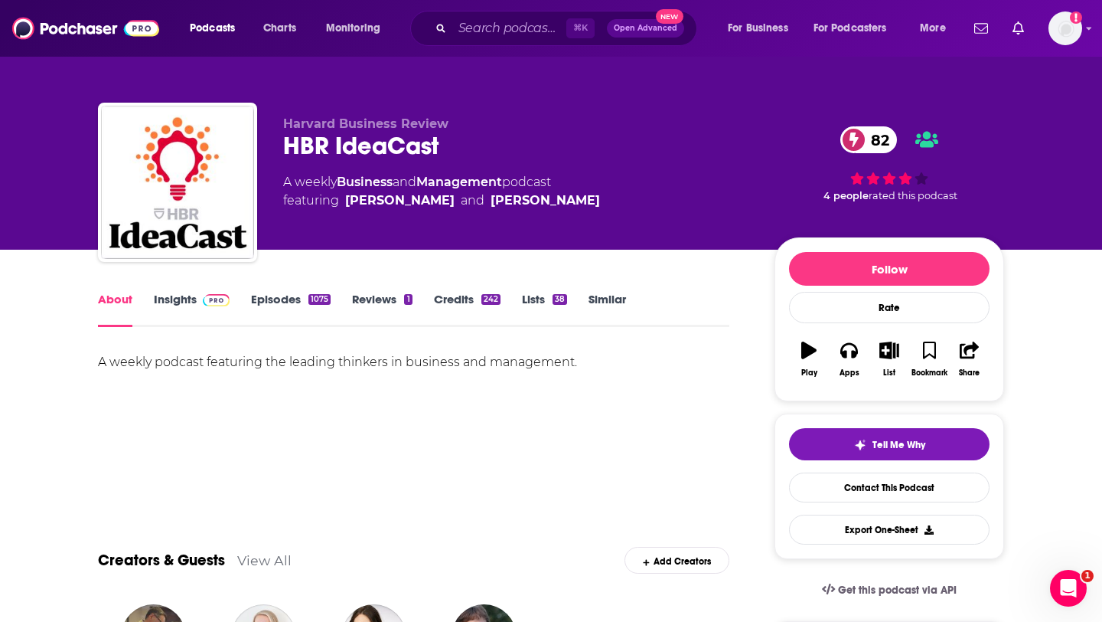
scroll to position [23, 0]
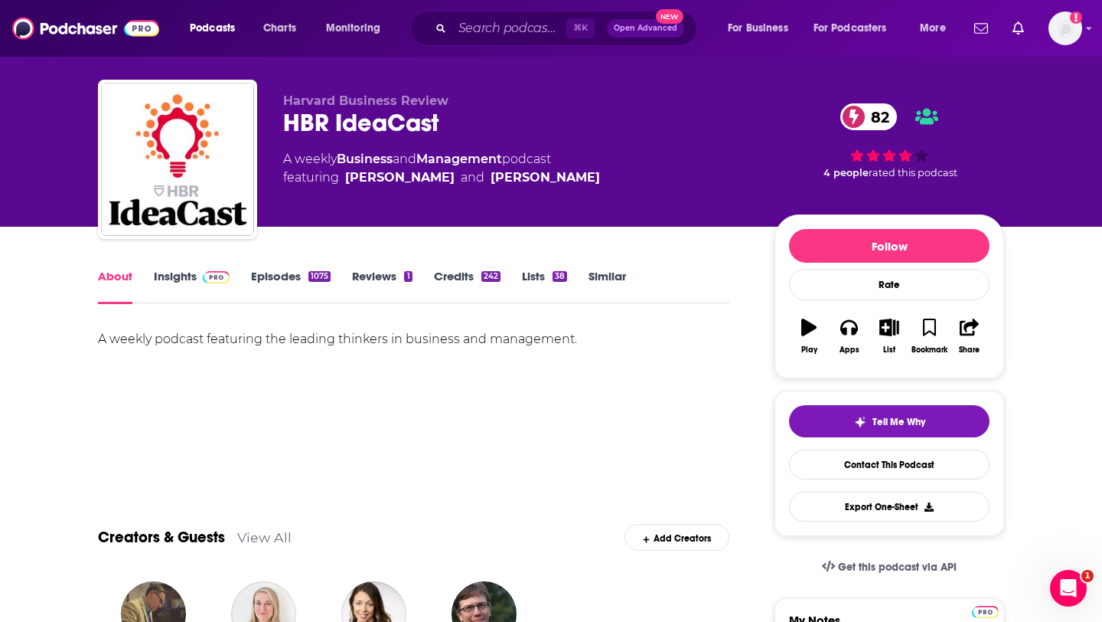
click at [172, 285] on link "Insights" at bounding box center [192, 286] width 76 height 35
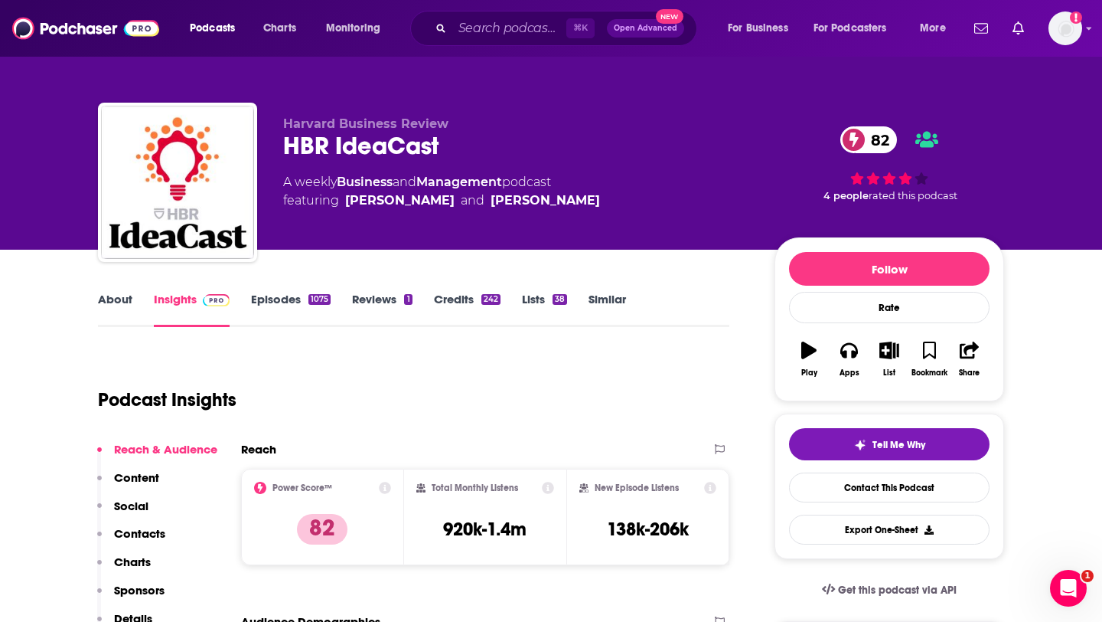
click at [281, 294] on link "Episodes 1075" at bounding box center [291, 309] width 80 height 35
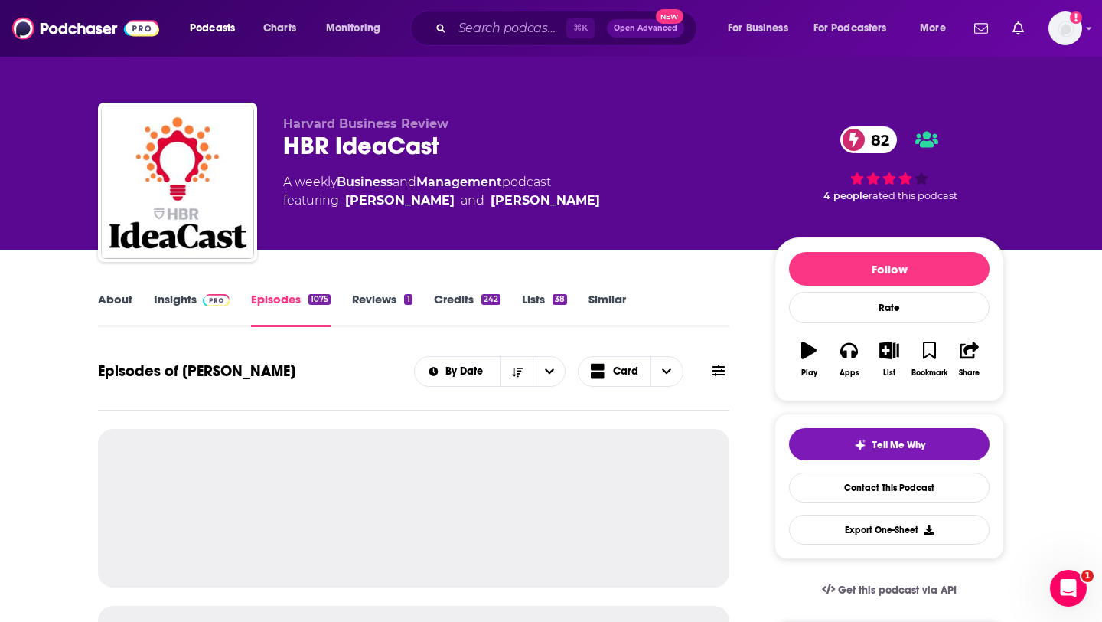
click at [331, 361] on div "Episodes of HBR IdeaCast By Date Card" at bounding box center [413, 371] width 631 height 40
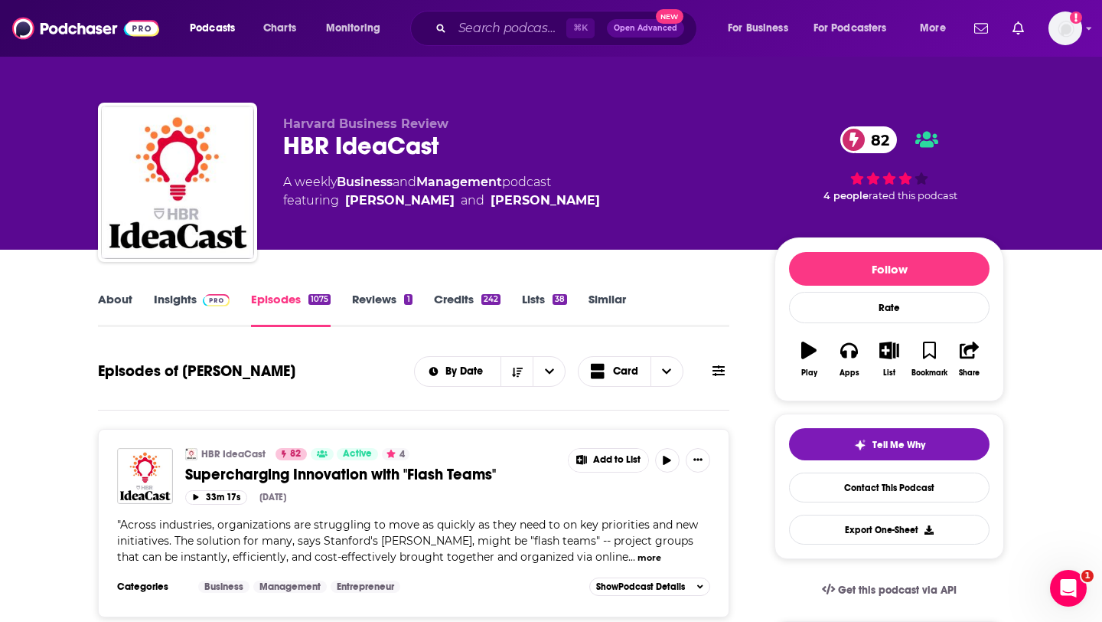
click at [121, 302] on link "About" at bounding box center [115, 309] width 34 height 35
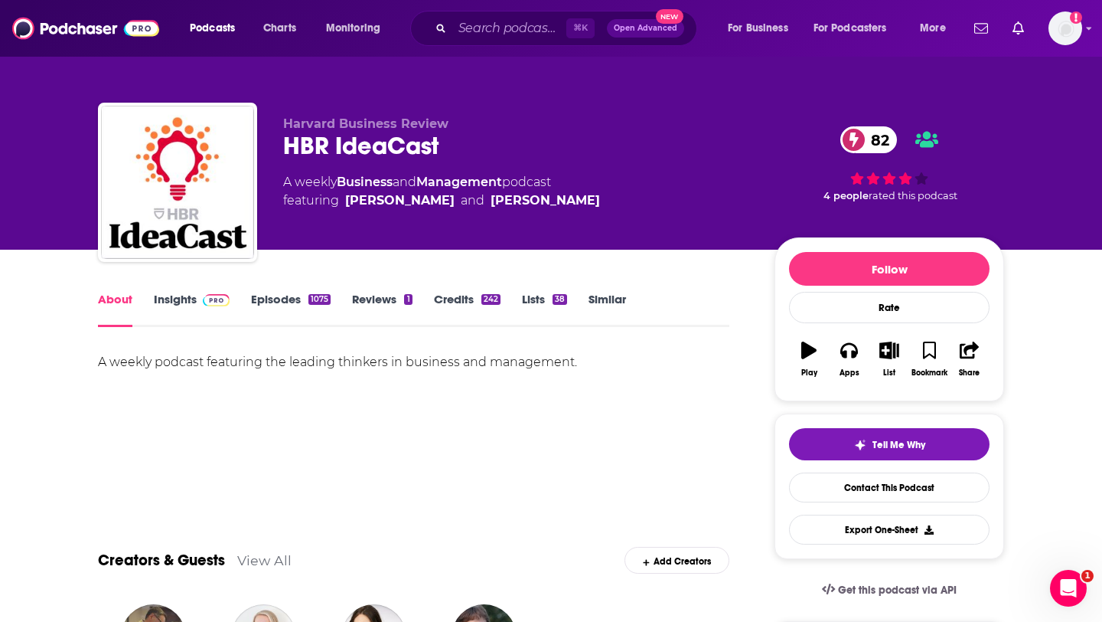
click at [197, 305] on span at bounding box center [213, 299] width 33 height 15
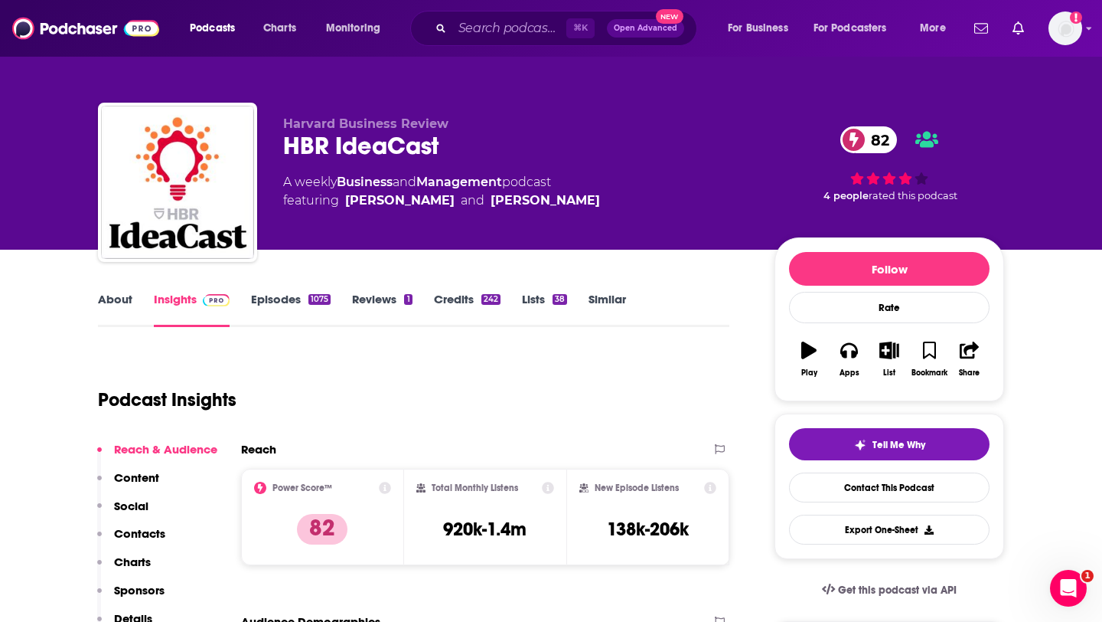
click at [139, 476] on p "Content" at bounding box center [136, 477] width 45 height 15
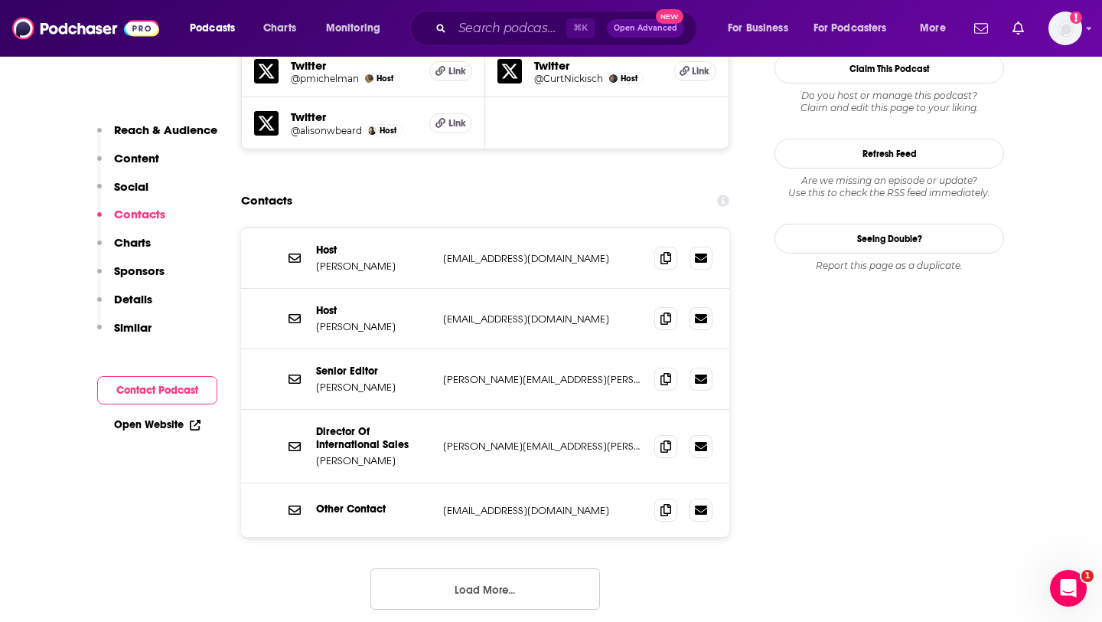
scroll to position [1463, 0]
click at [668, 252] on icon at bounding box center [666, 258] width 11 height 12
click at [663, 312] on icon at bounding box center [666, 318] width 11 height 12
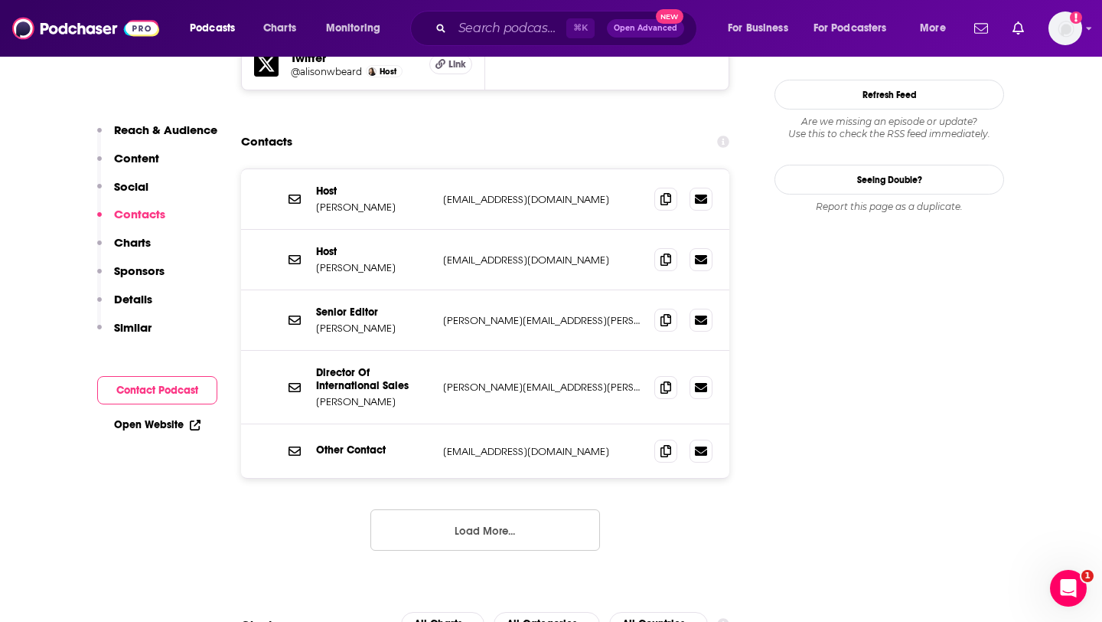
scroll to position [1523, 0]
click at [482, 31] on input "Search podcasts, credits, & more..." at bounding box center [509, 28] width 114 height 24
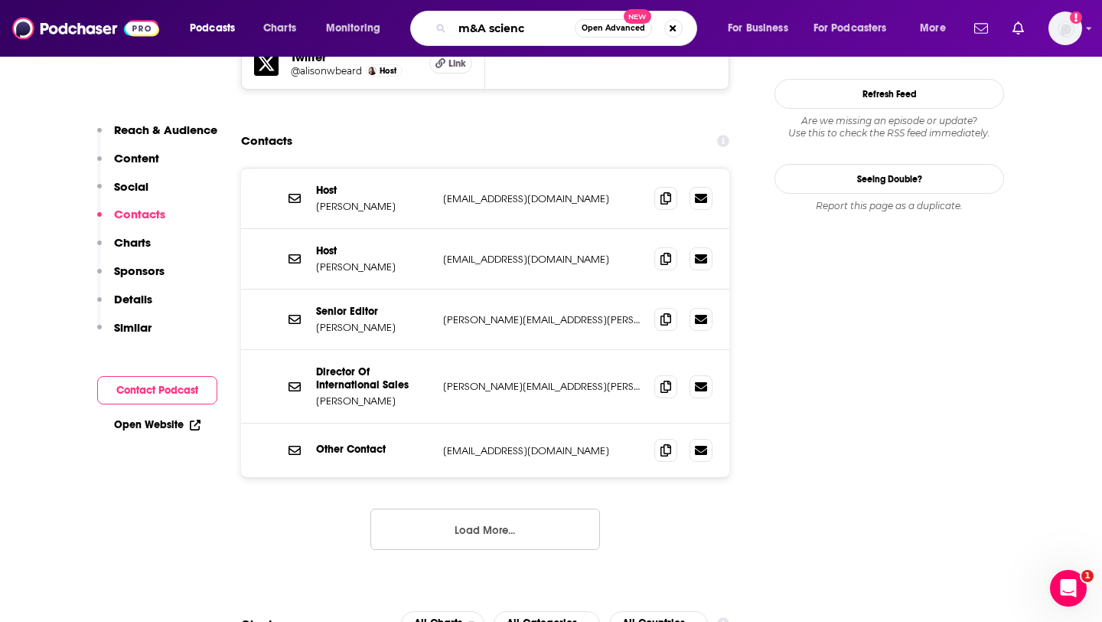
type input "m&A science"
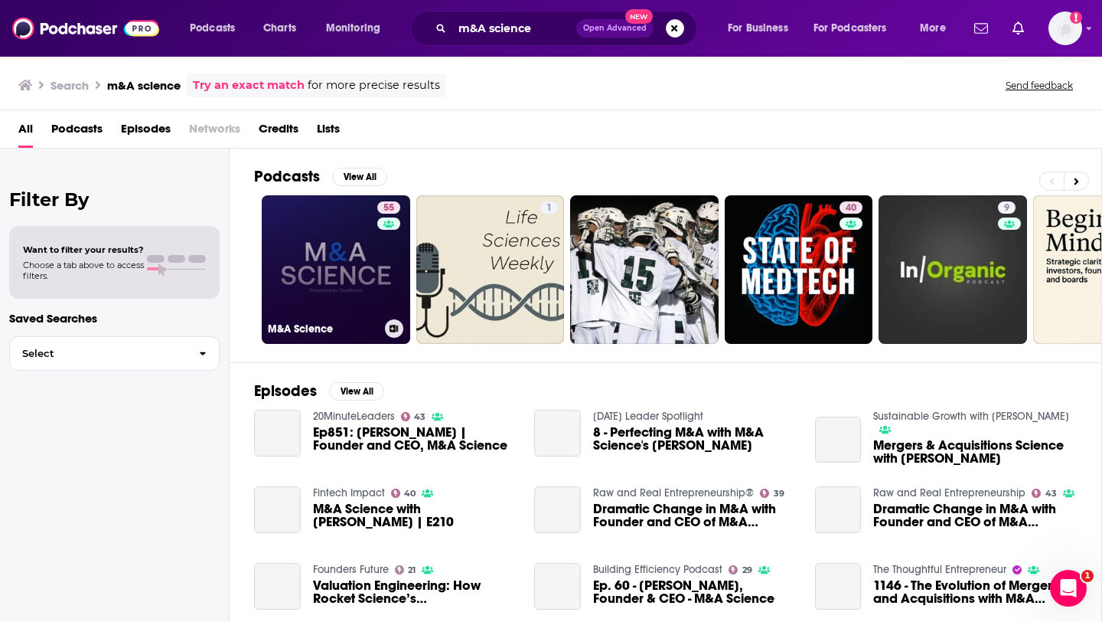
click at [346, 252] on link "55 M&A Science" at bounding box center [336, 269] width 148 height 148
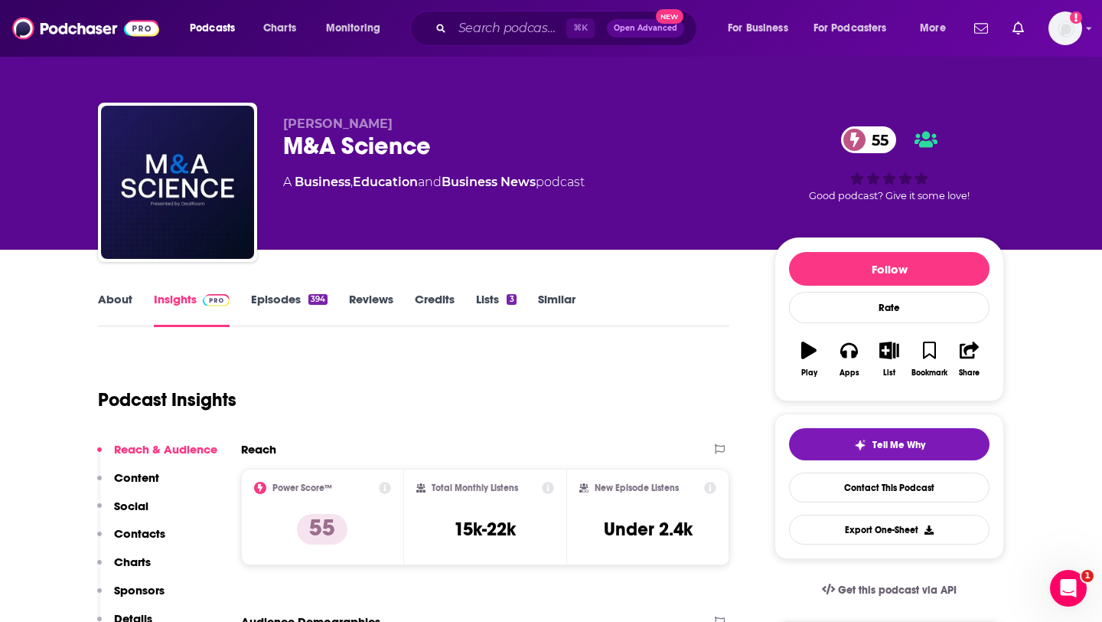
click at [121, 304] on link "About" at bounding box center [115, 309] width 34 height 35
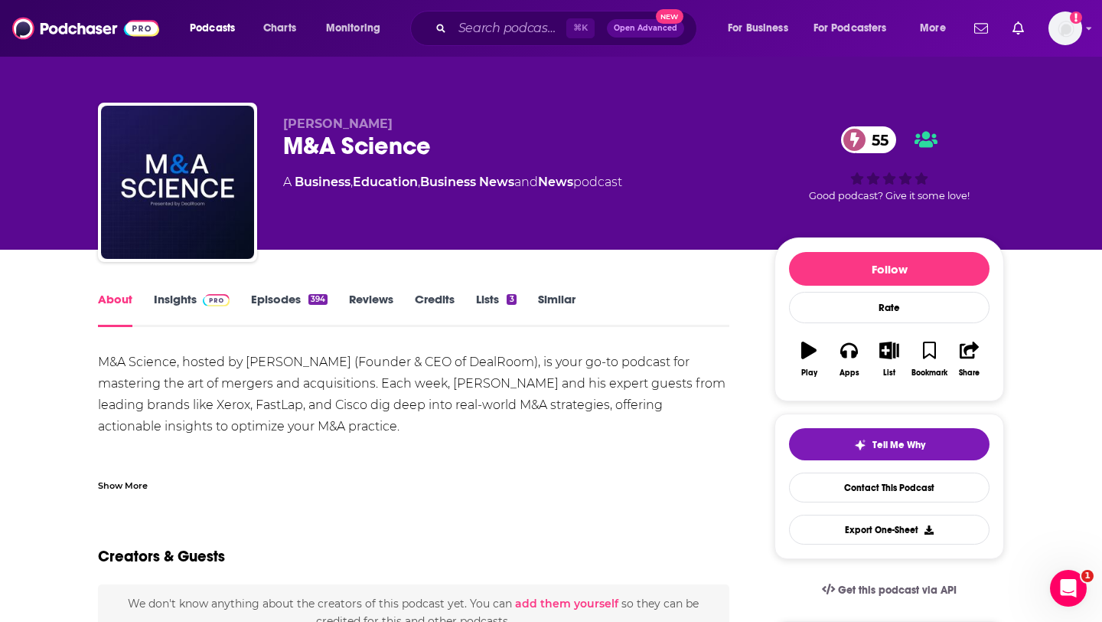
click at [175, 306] on link "Insights" at bounding box center [192, 309] width 76 height 35
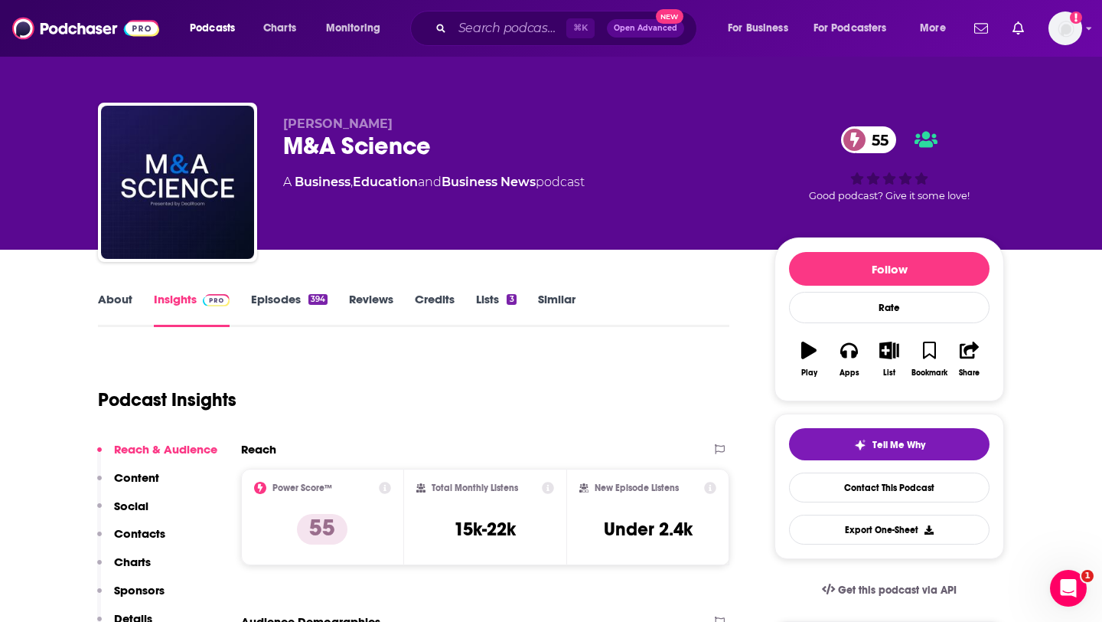
click at [139, 476] on p "Content" at bounding box center [136, 477] width 45 height 15
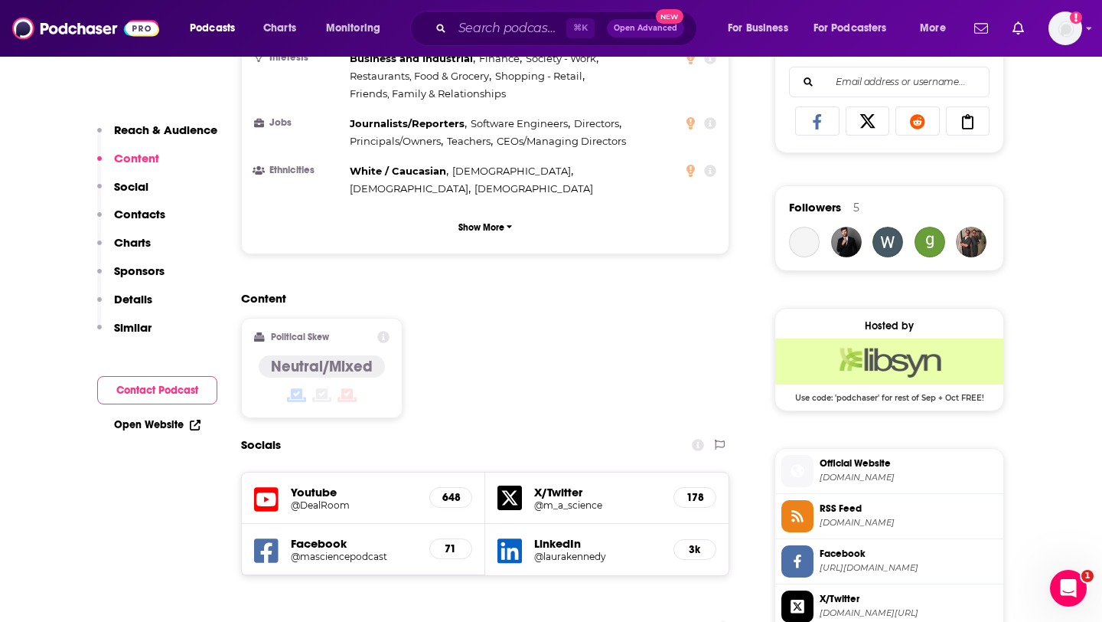
scroll to position [992, 0]
click at [141, 215] on p "Contacts" at bounding box center [139, 214] width 51 height 15
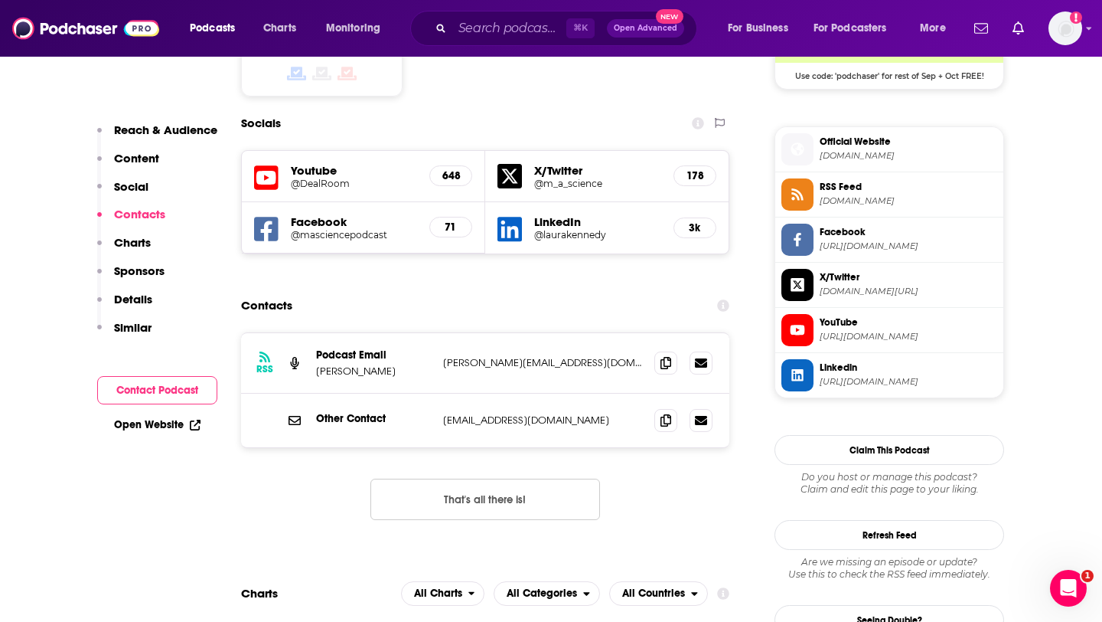
scroll to position [1314, 0]
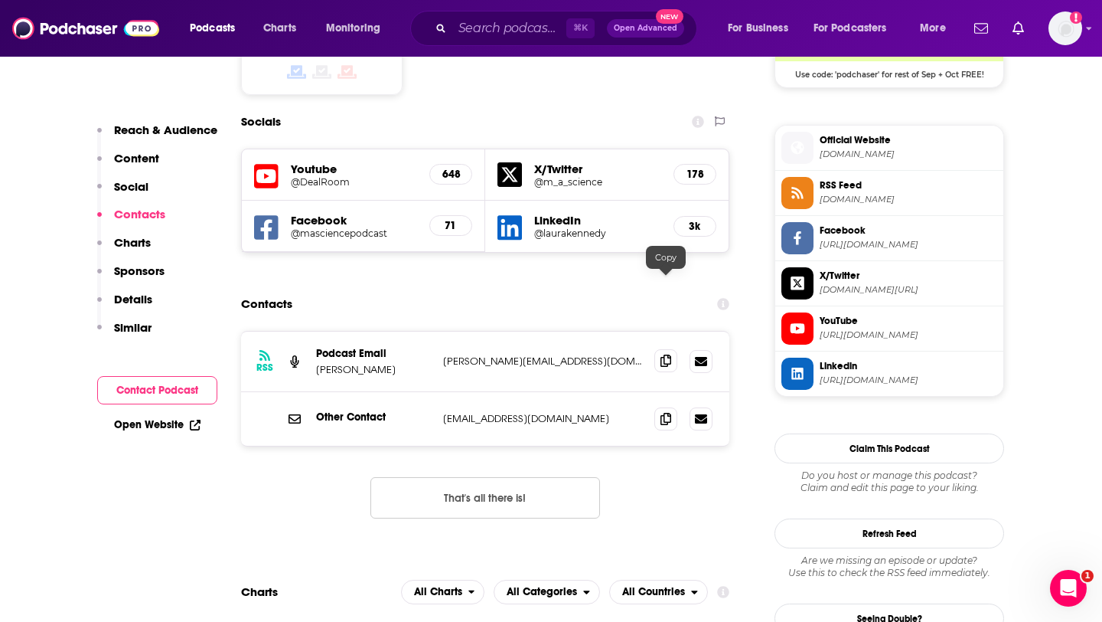
click at [658, 349] on span at bounding box center [665, 360] width 23 height 23
click at [493, 30] on input "Search podcasts, credits, & more..." at bounding box center [509, 28] width 114 height 24
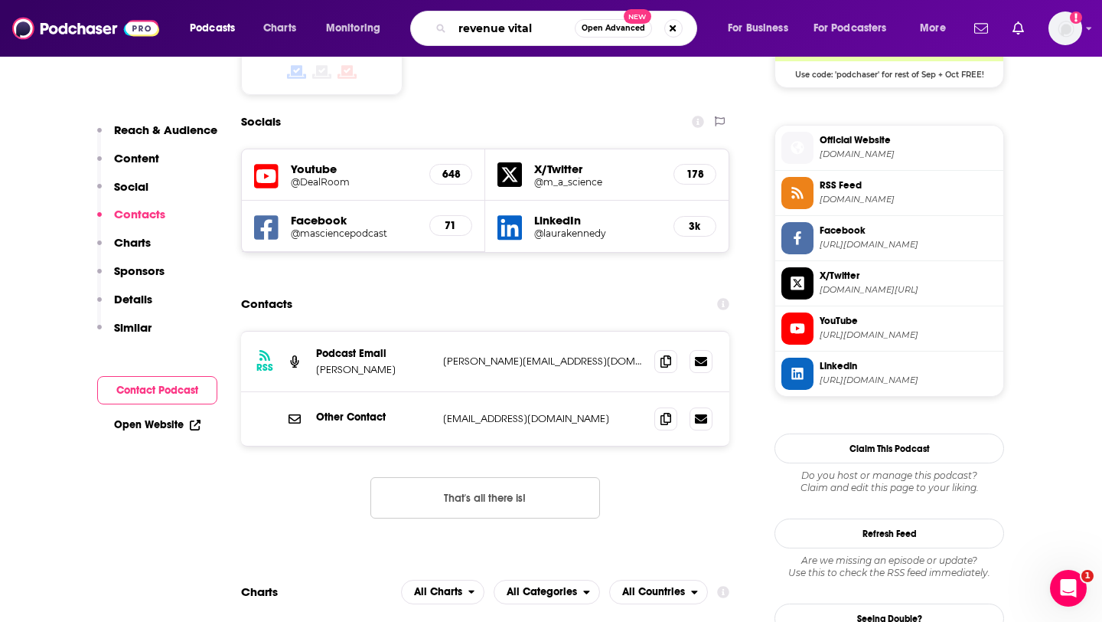
type input "revenue vitals"
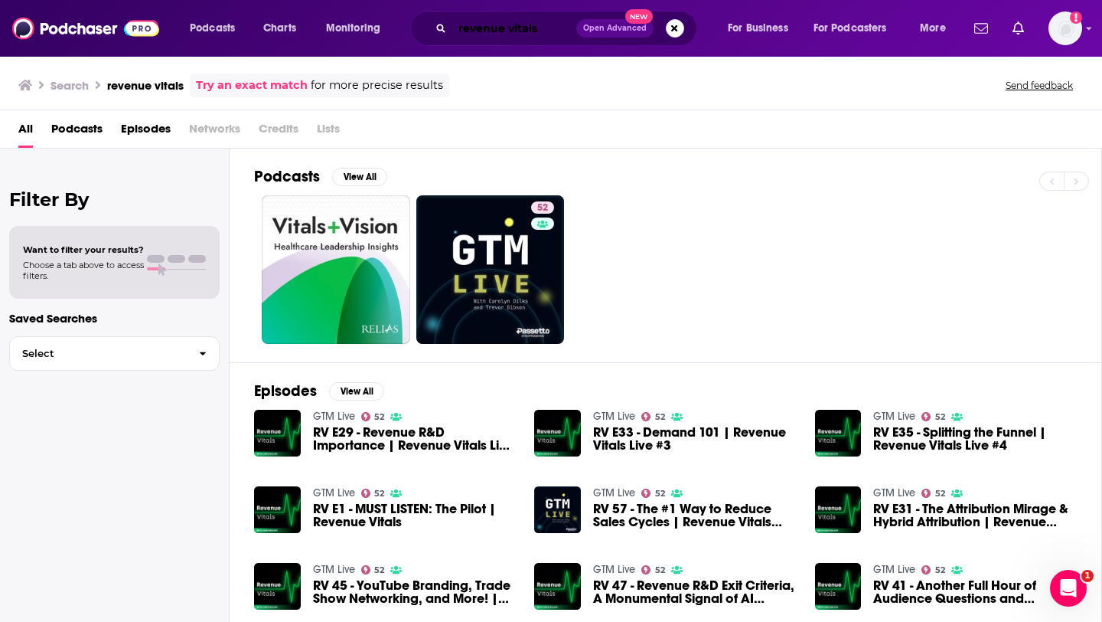
click at [509, 34] on input "revenue vitals" at bounding box center [514, 28] width 124 height 24
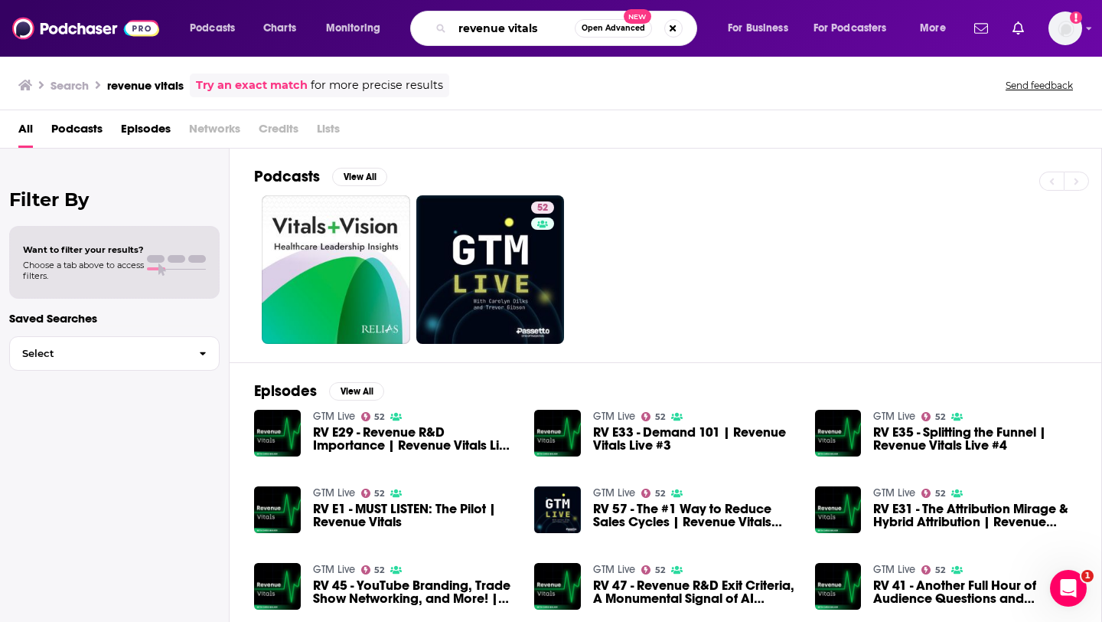
click at [509, 34] on input "revenue vitals" at bounding box center [513, 28] width 122 height 24
type input "refine labs"
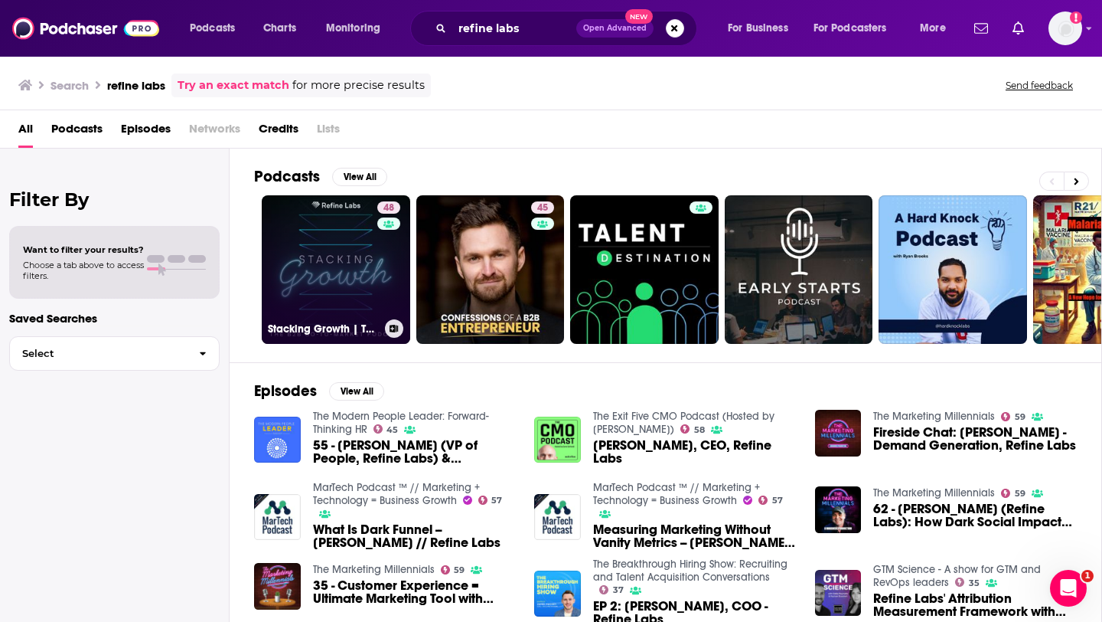
click at [311, 249] on link "48 Stacking Growth | The B2B Marketing Podcast" at bounding box center [336, 269] width 148 height 148
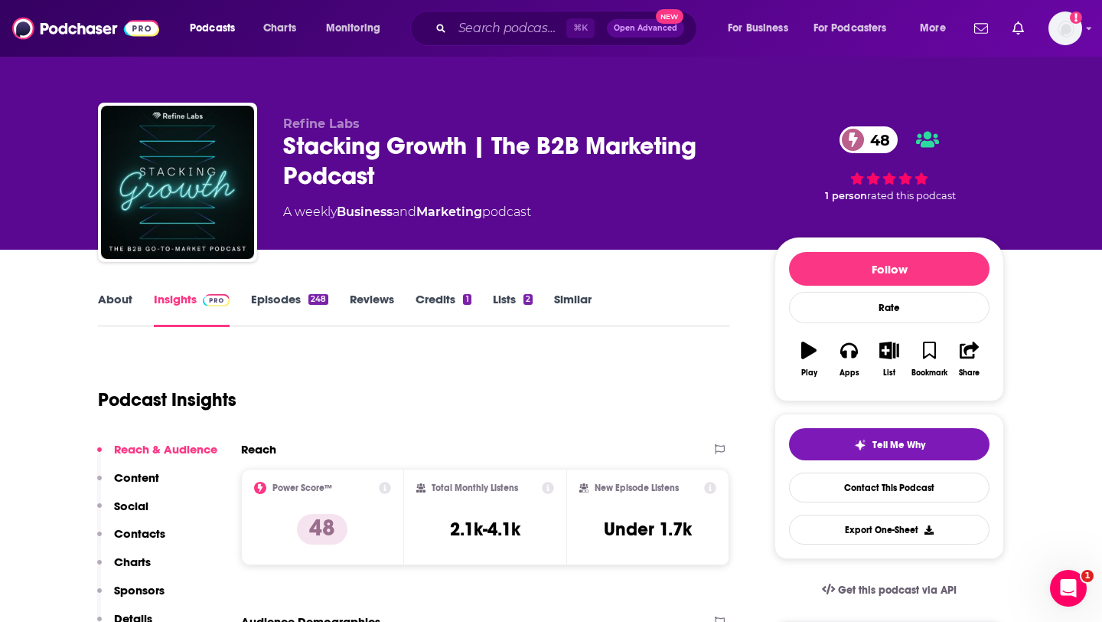
click at [113, 315] on link "About" at bounding box center [115, 309] width 34 height 35
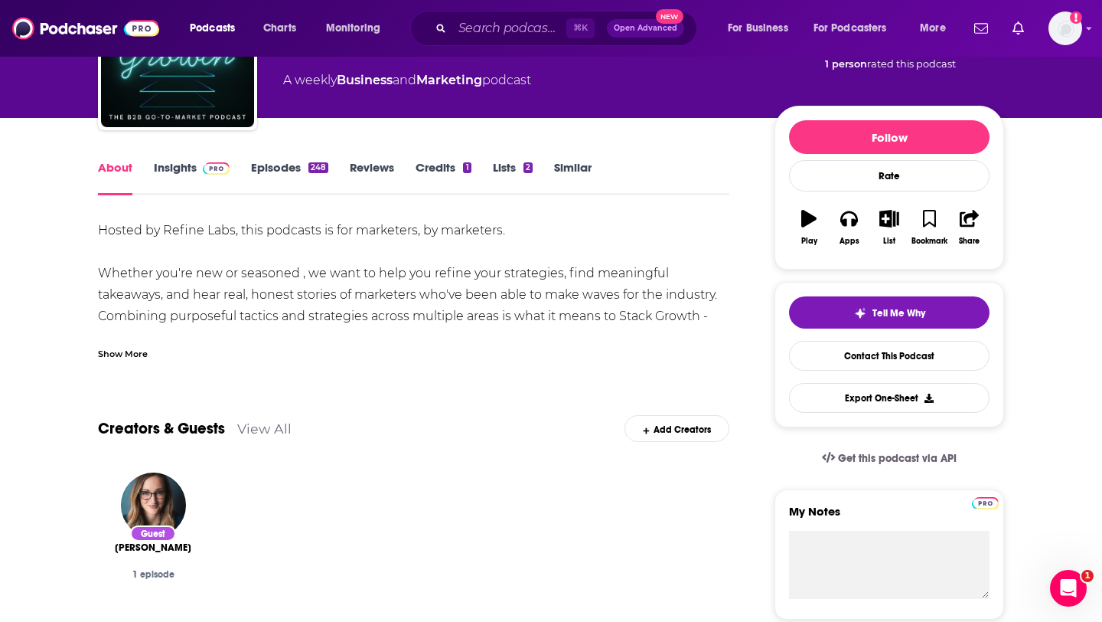
scroll to position [122, 0]
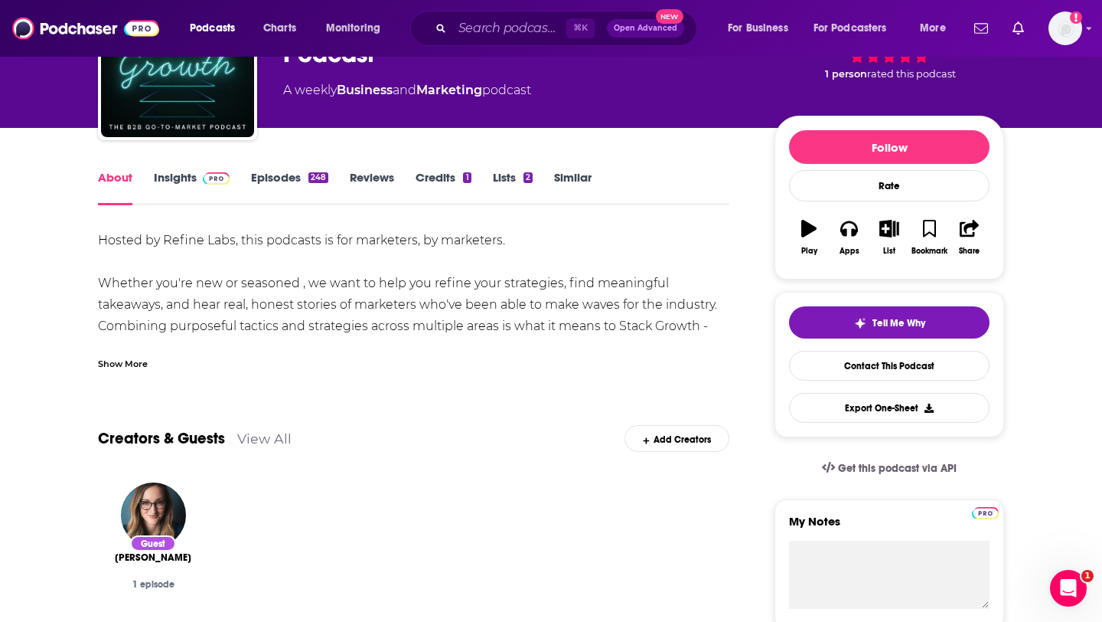
click at [266, 168] on div "About Insights Episodes 248 Reviews Credits 1 Lists 2 Similar" at bounding box center [413, 187] width 631 height 38
click at [270, 176] on link "Episodes 248" at bounding box center [289, 187] width 77 height 35
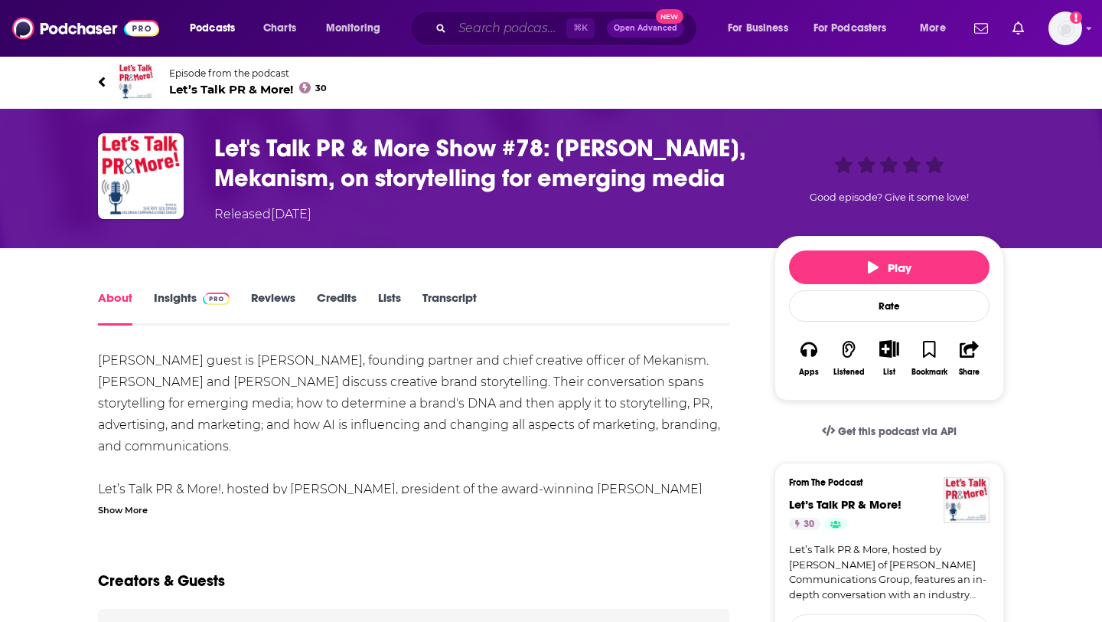
click at [503, 26] on input "Search podcasts, credits, & more..." at bounding box center [509, 28] width 114 height 24
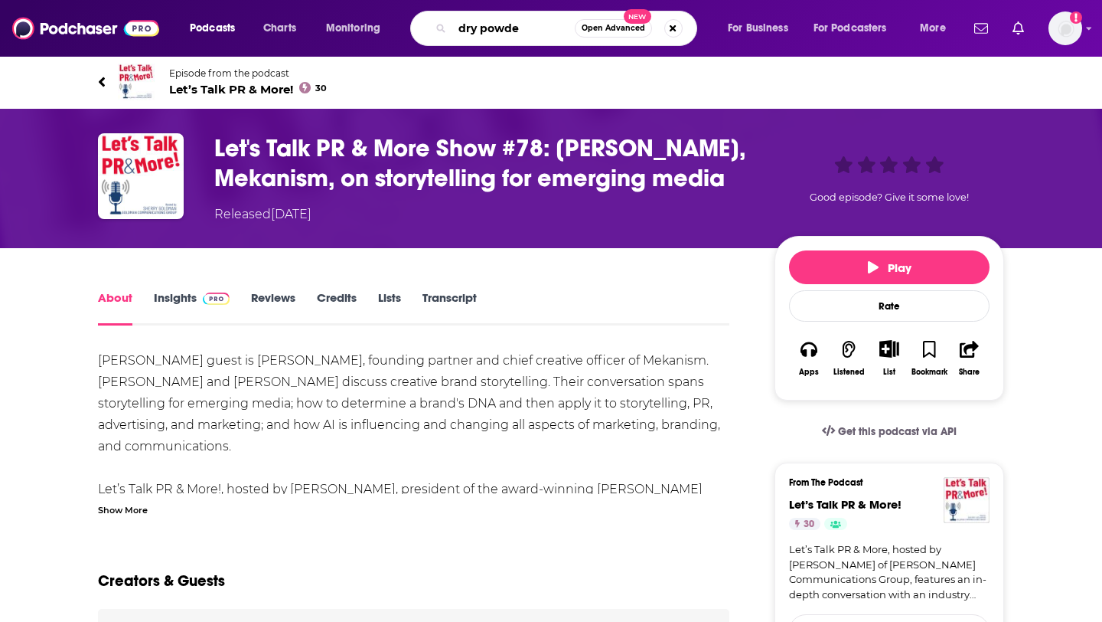
type input "dry powder"
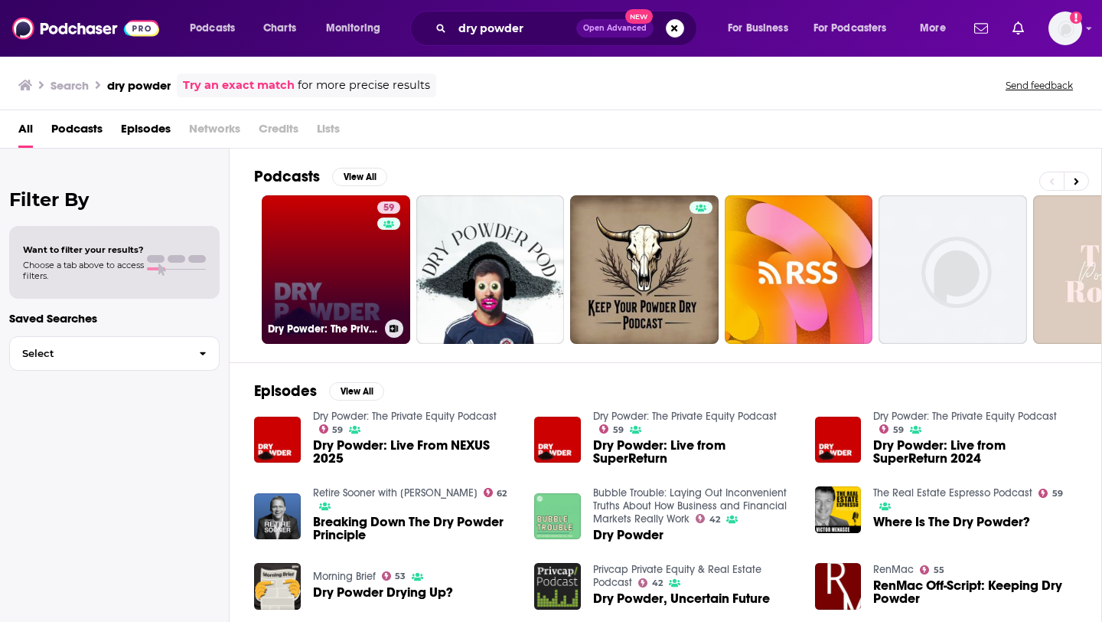
click at [349, 290] on link "59 Dry Powder: The Private Equity Podcast" at bounding box center [336, 269] width 148 height 148
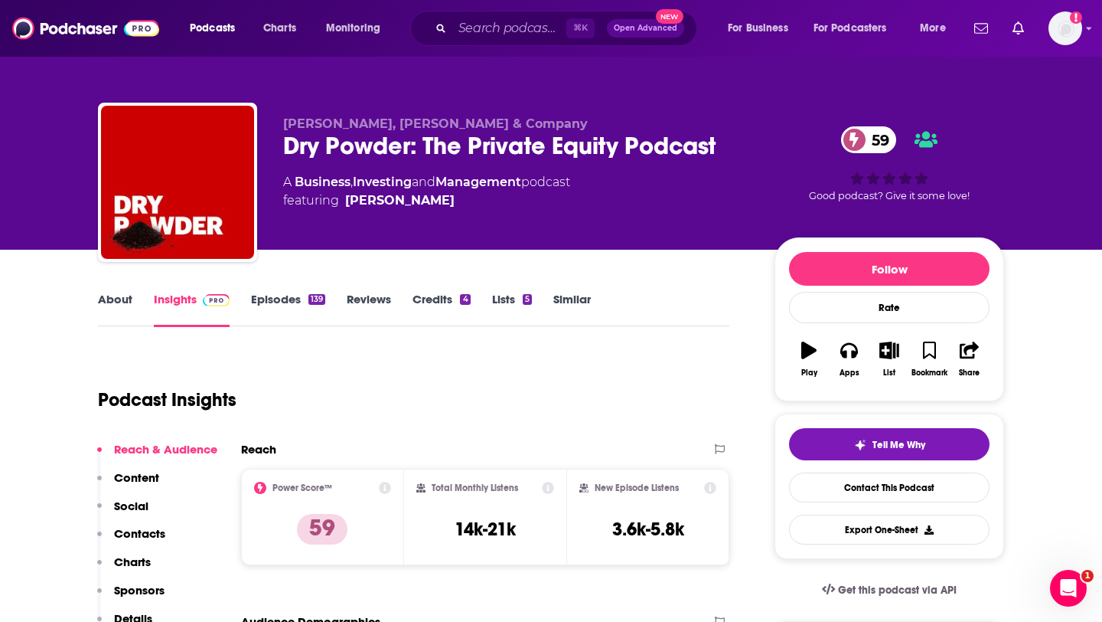
click at [276, 305] on link "Episodes 139" at bounding box center [288, 309] width 74 height 35
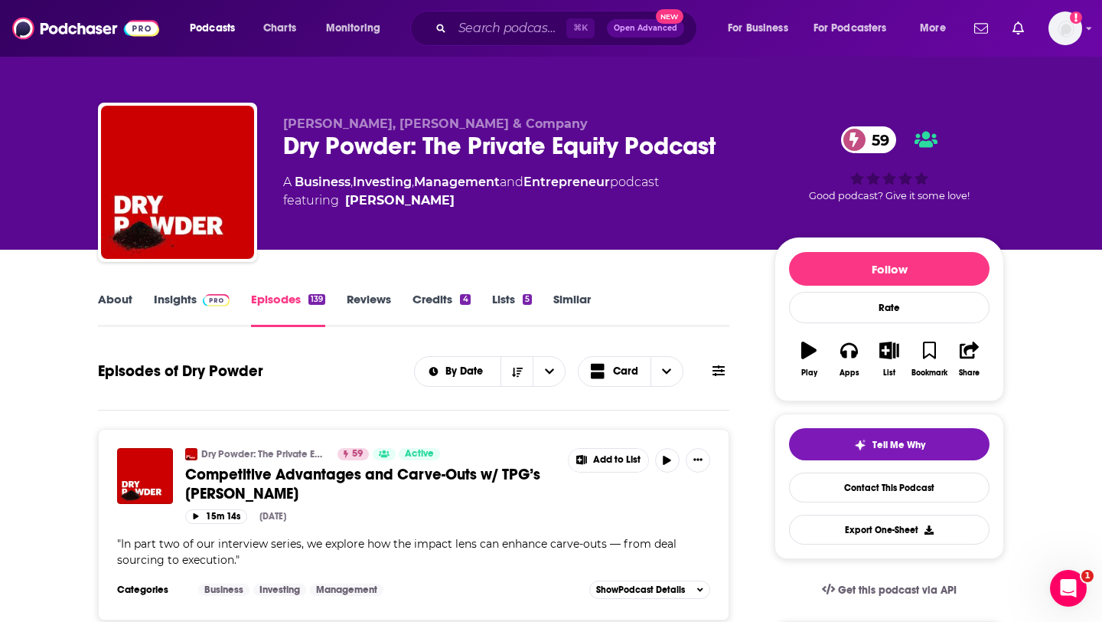
click at [110, 307] on link "About" at bounding box center [115, 309] width 34 height 35
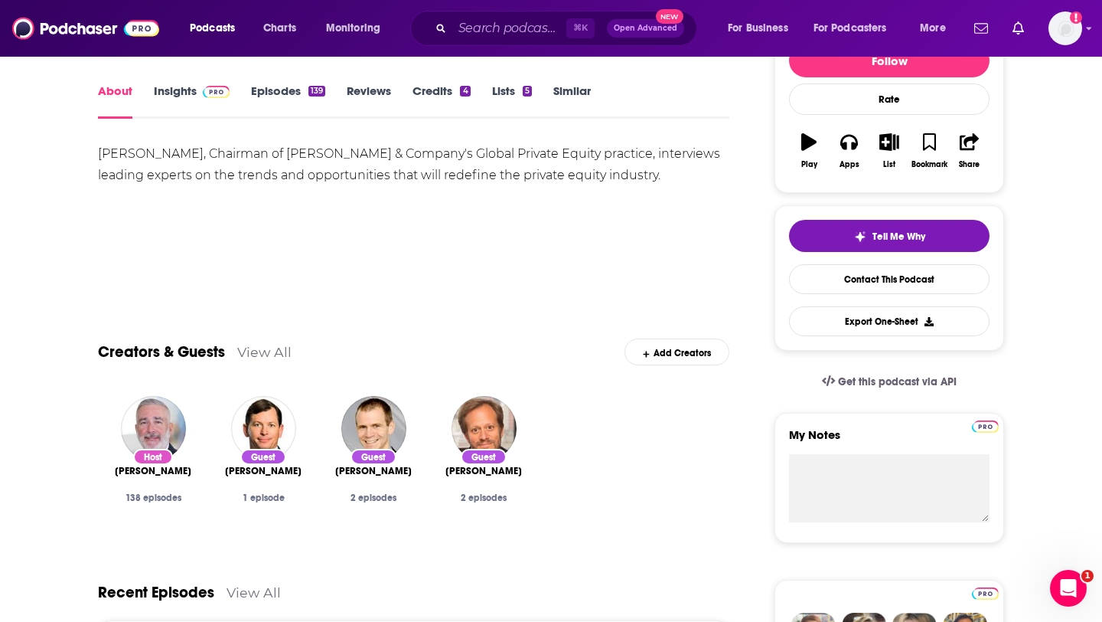
scroll to position [205, 0]
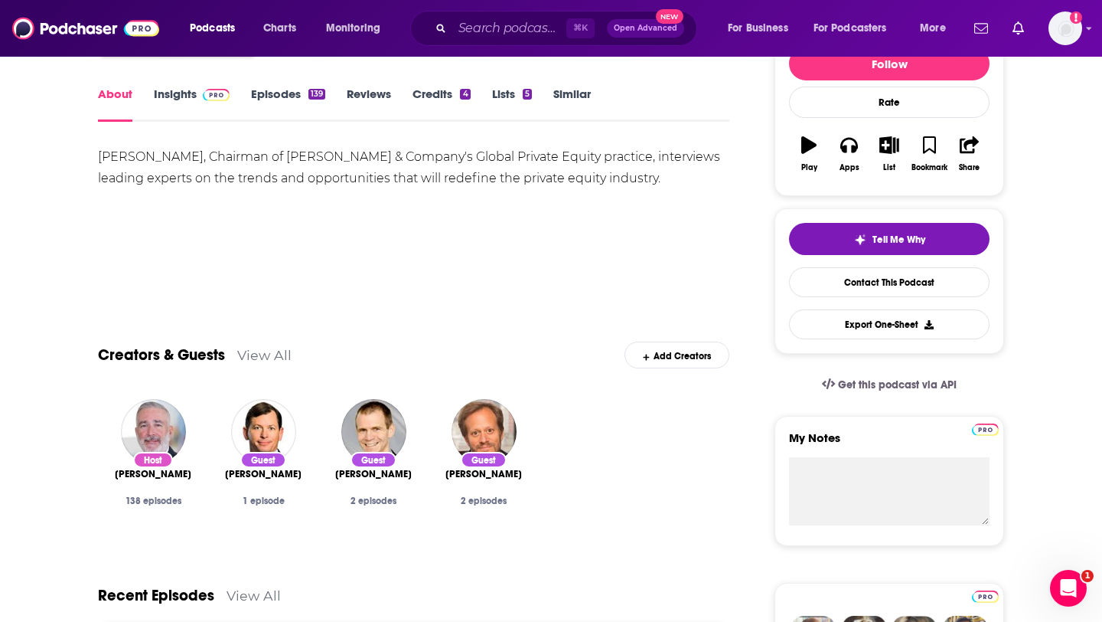
click at [192, 106] on link "Insights" at bounding box center [192, 103] width 76 height 35
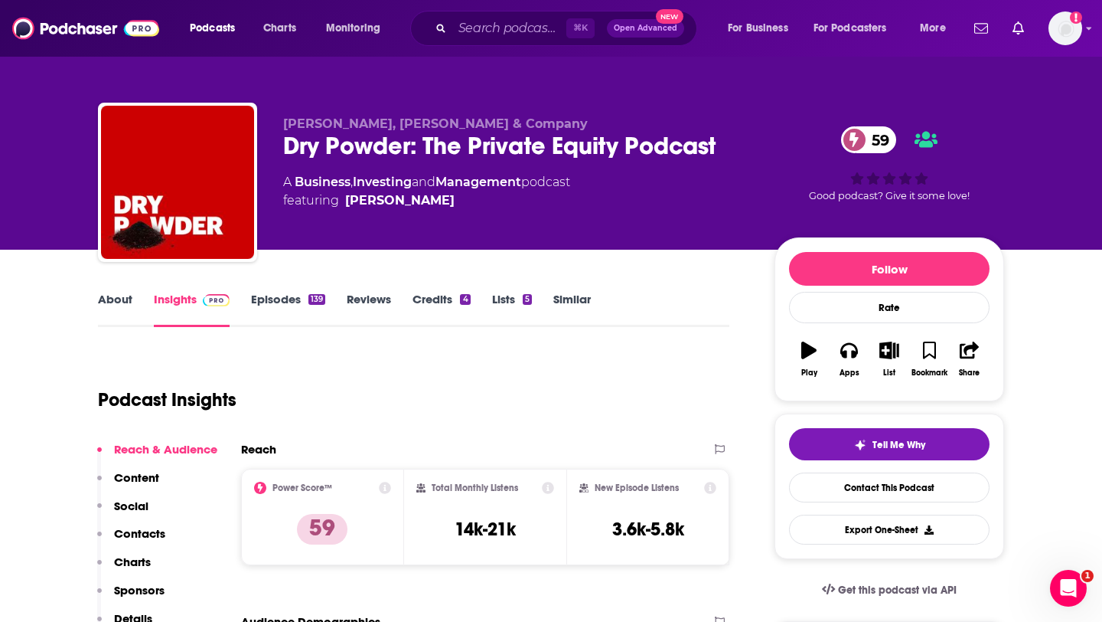
click at [142, 542] on button "Contacts" at bounding box center [131, 540] width 68 height 28
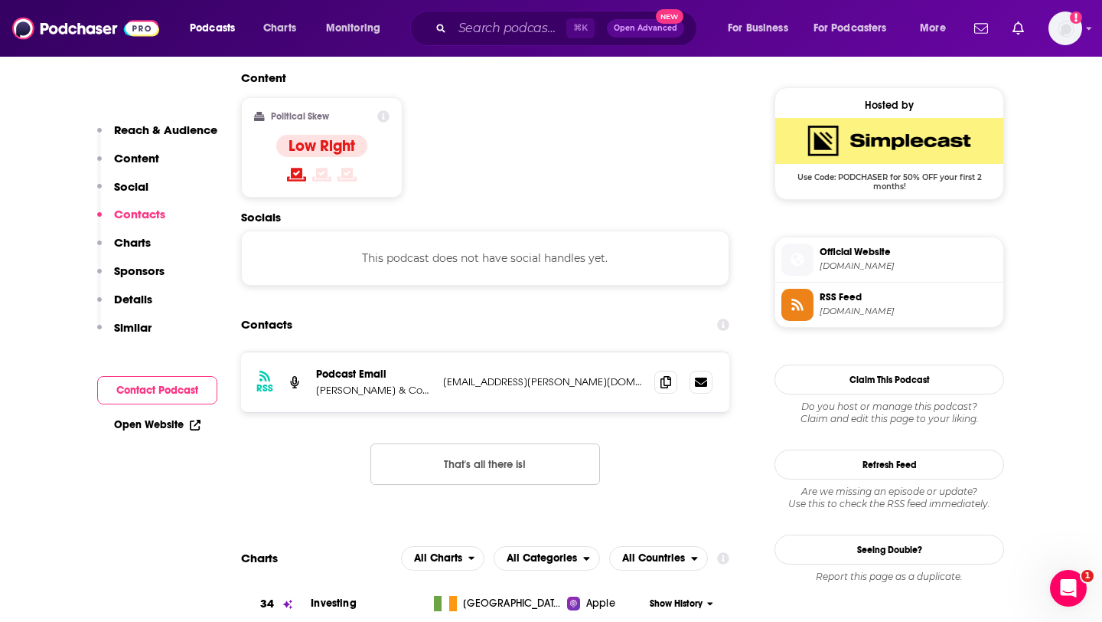
scroll to position [1215, 0]
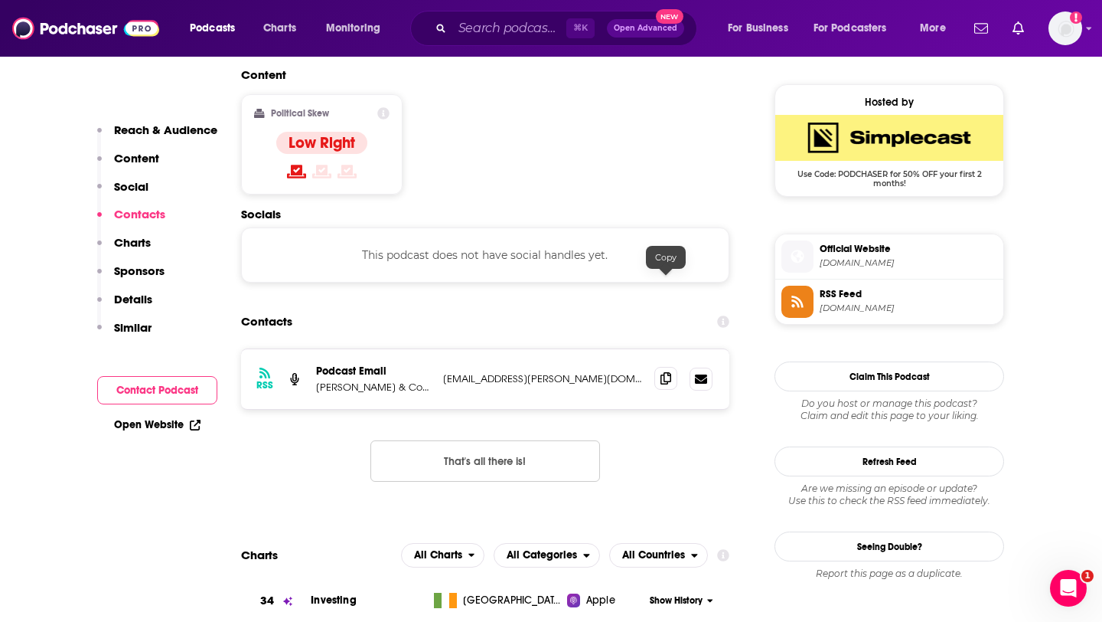
click at [670, 372] on icon at bounding box center [666, 378] width 11 height 12
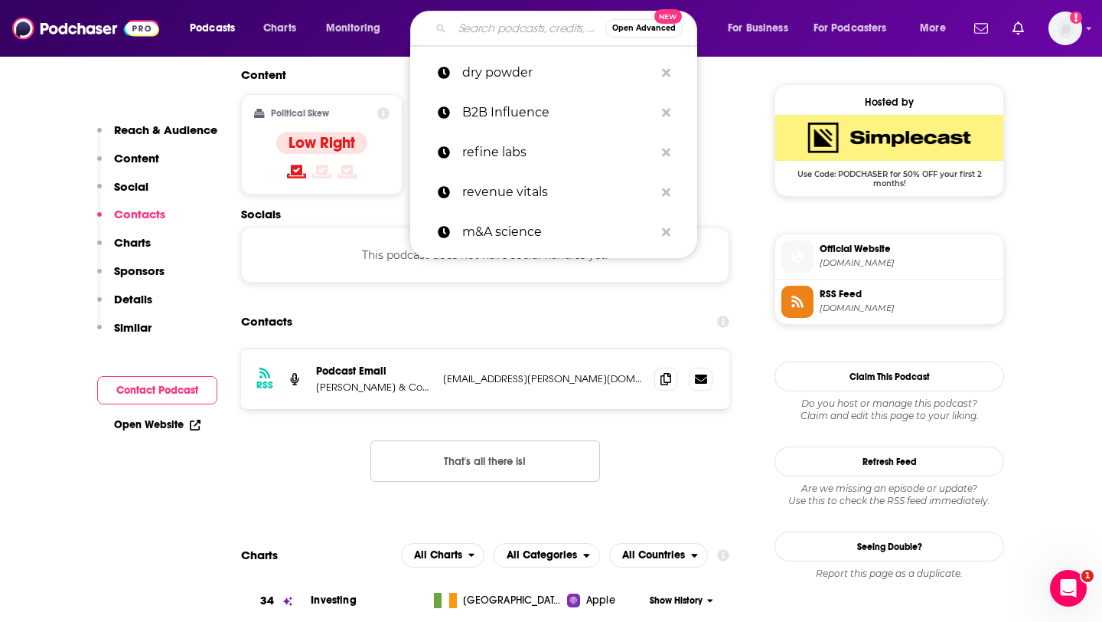
click at [481, 28] on input "Search podcasts, credits, & more..." at bounding box center [528, 28] width 153 height 24
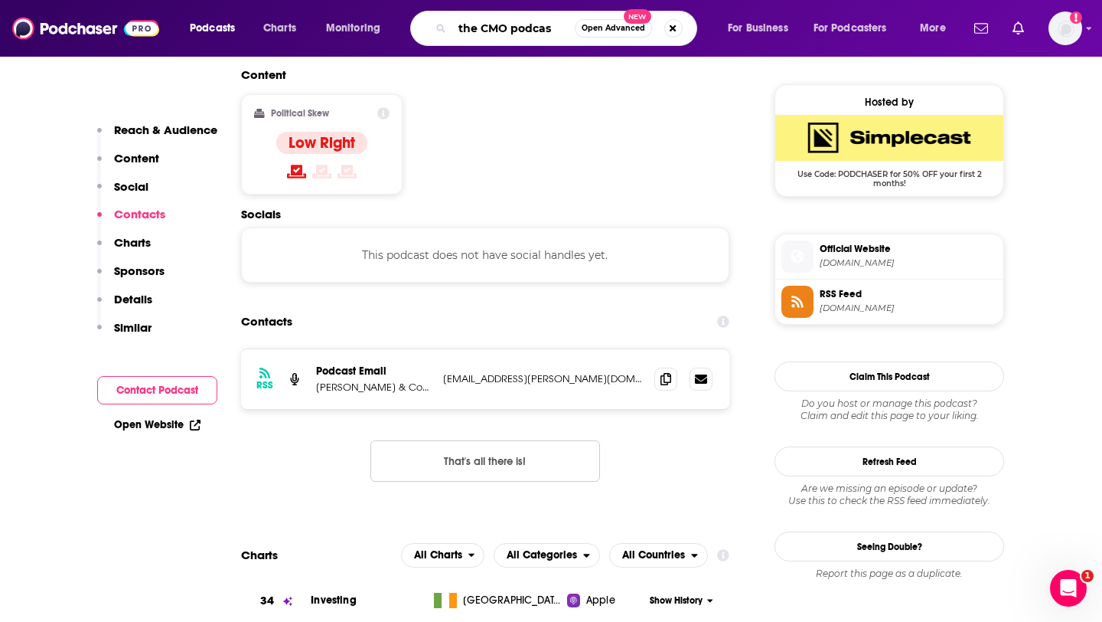
type input "the CMO podcast"
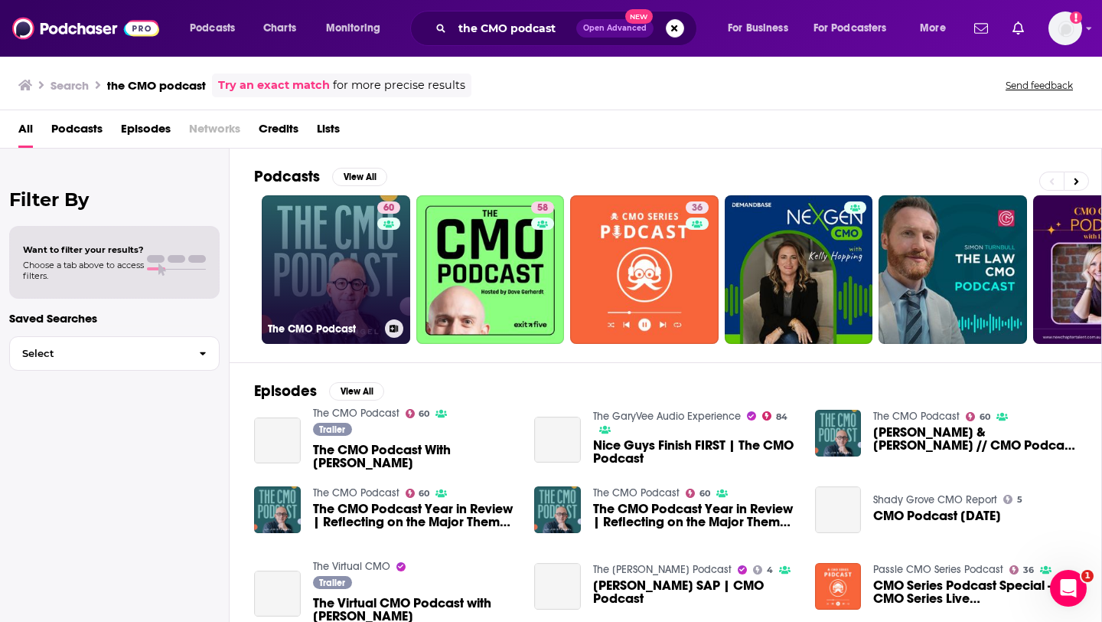
click at [326, 276] on link "60 The CMO Podcast" at bounding box center [336, 269] width 148 height 148
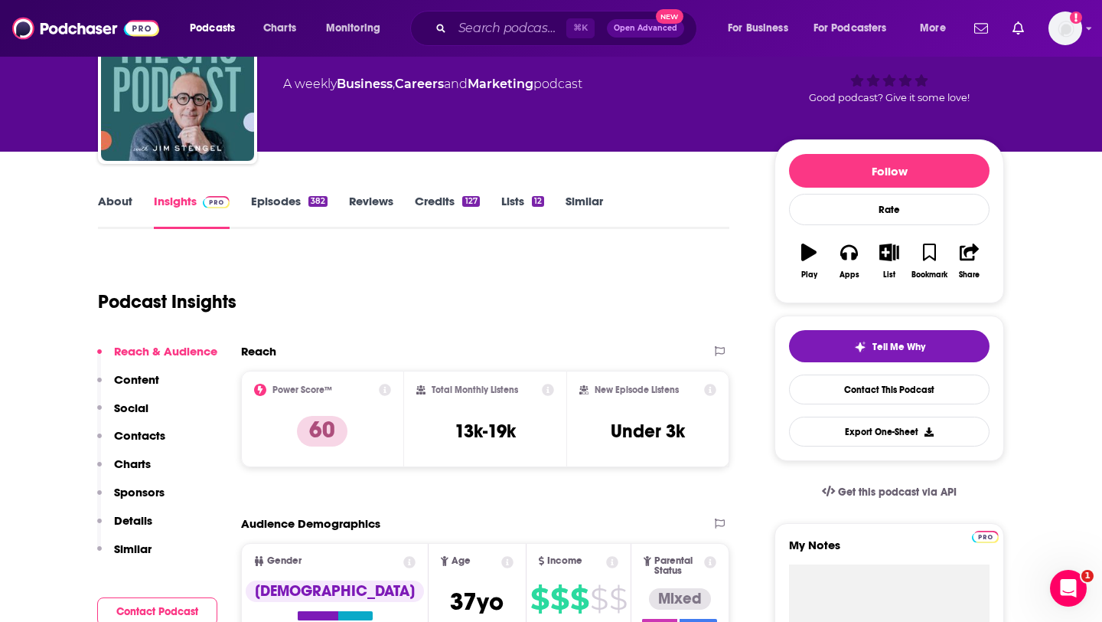
click at [138, 439] on p "Contacts" at bounding box center [139, 435] width 51 height 15
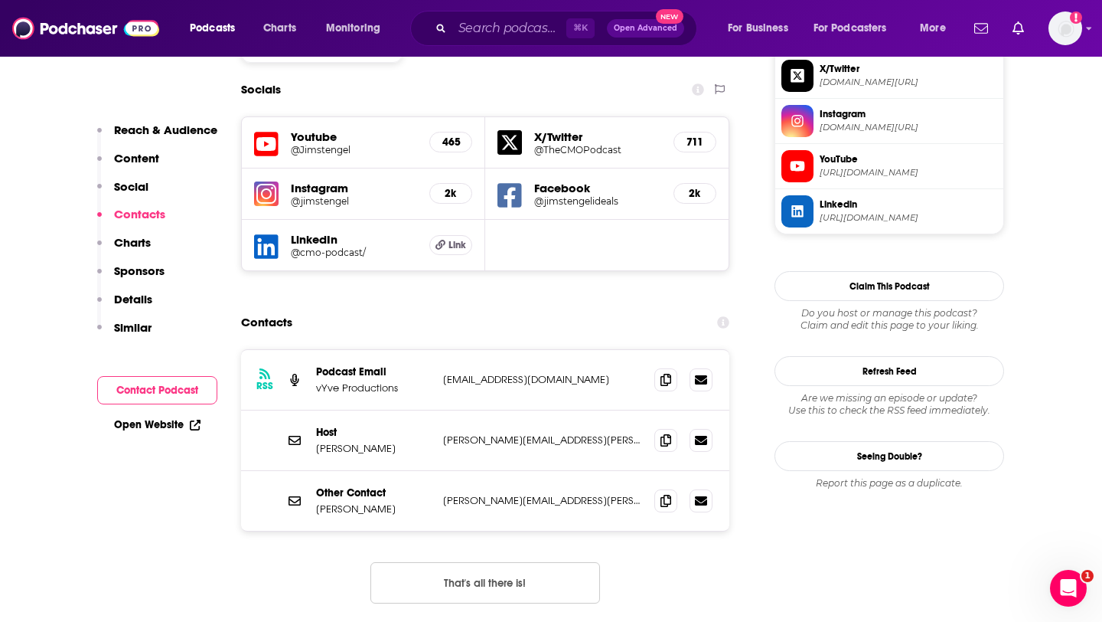
scroll to position [1382, 0]
click at [671, 367] on span at bounding box center [665, 378] width 23 height 23
click at [665, 427] on span at bounding box center [665, 438] width 23 height 23
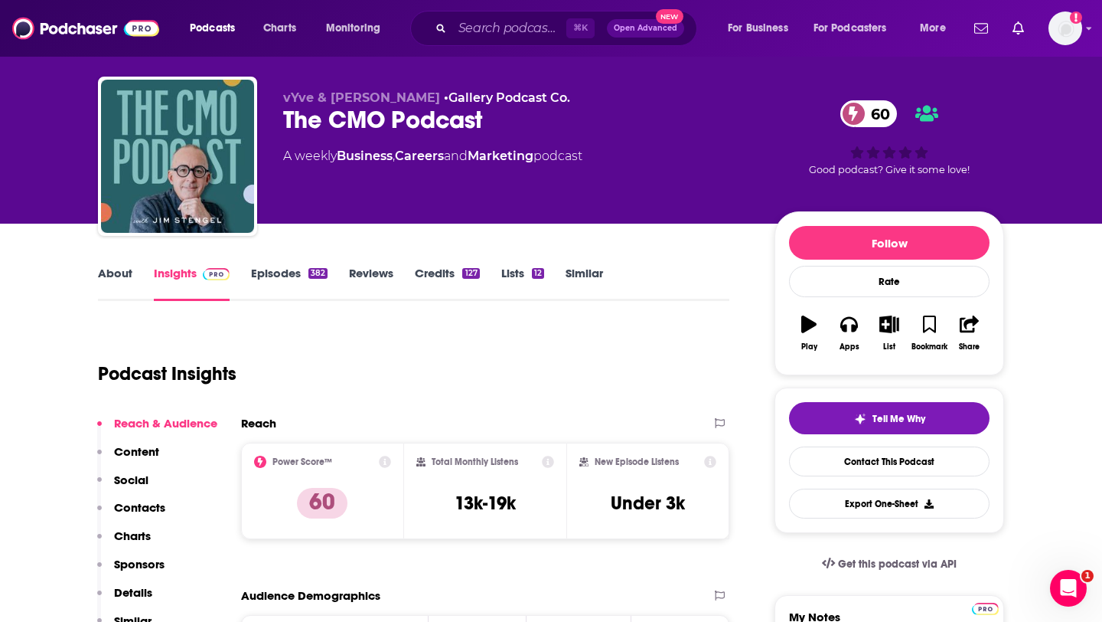
scroll to position [0, 0]
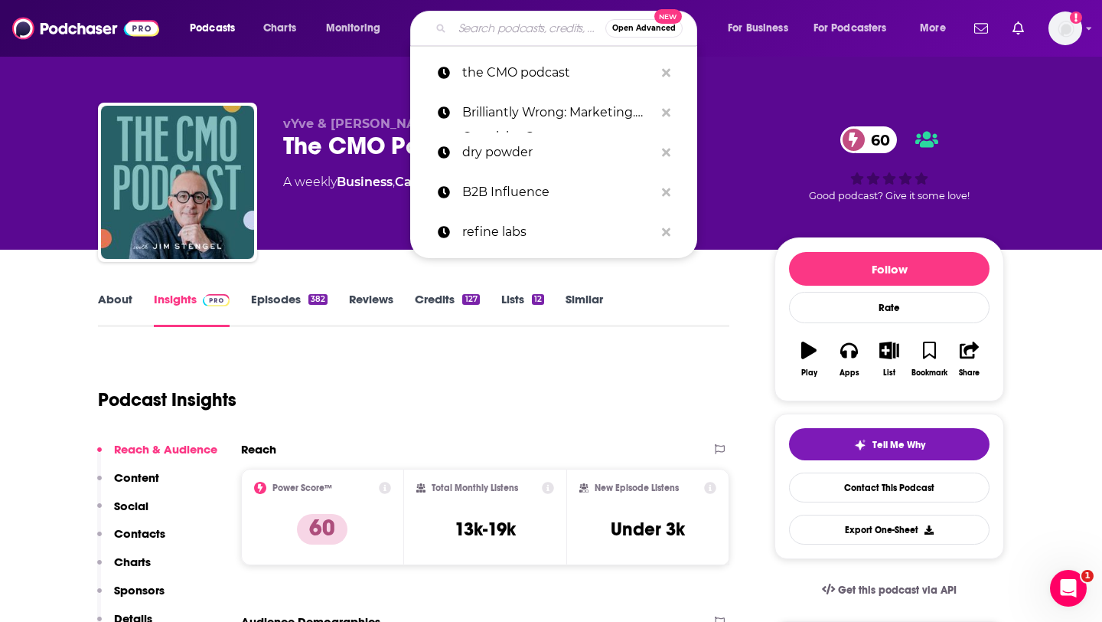
click at [522, 34] on input "Search podcasts, credits, & more..." at bounding box center [528, 28] width 153 height 24
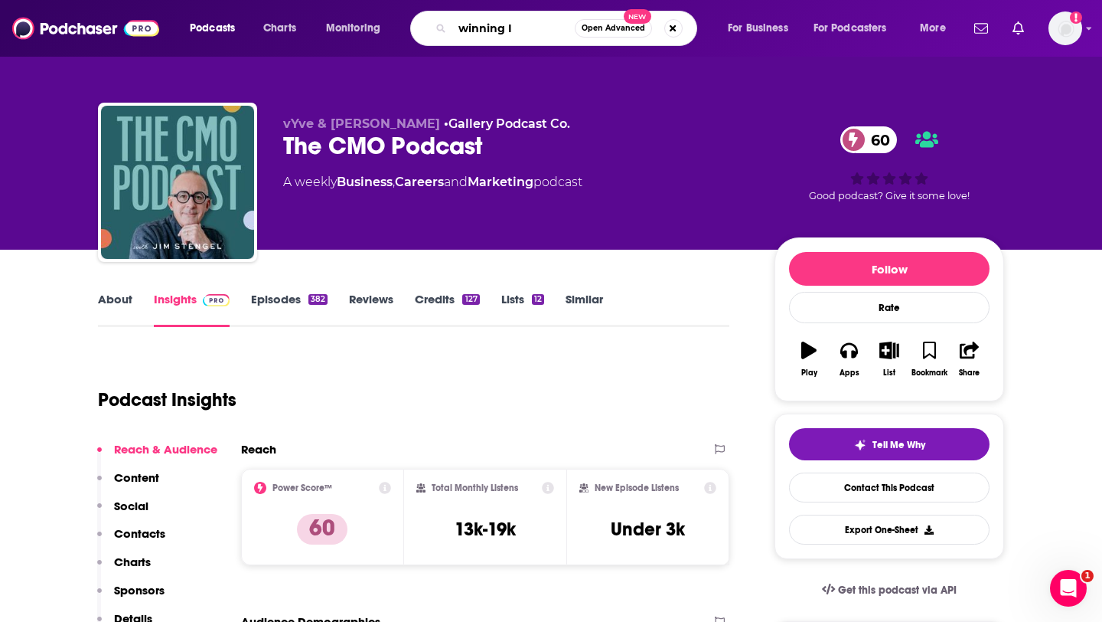
type input "winning IR"
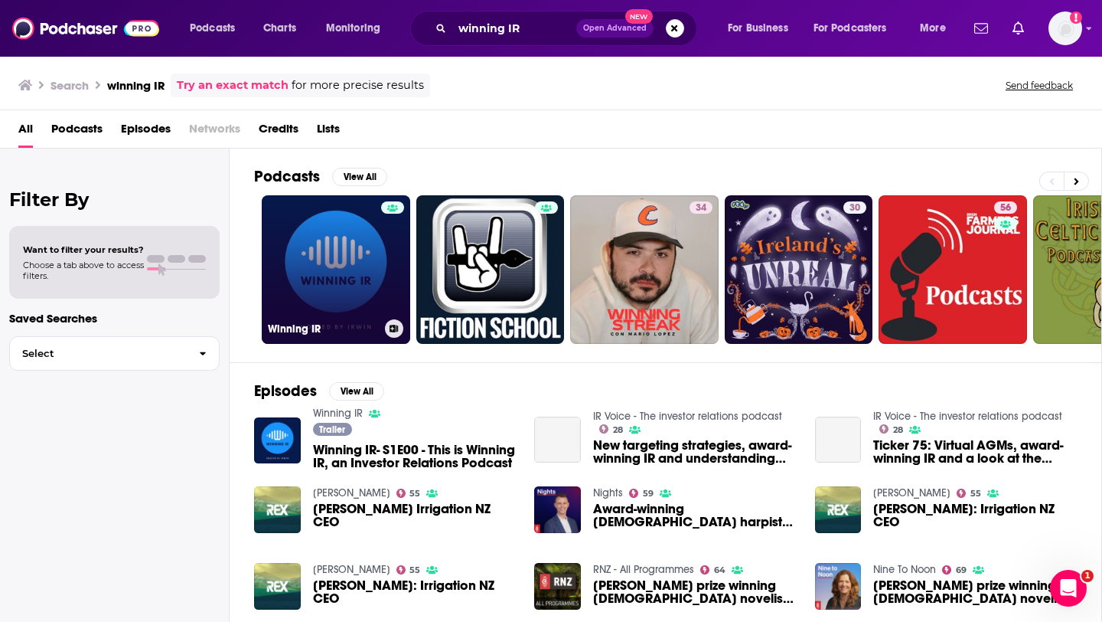
click at [346, 271] on link "Winning IR" at bounding box center [336, 269] width 148 height 148
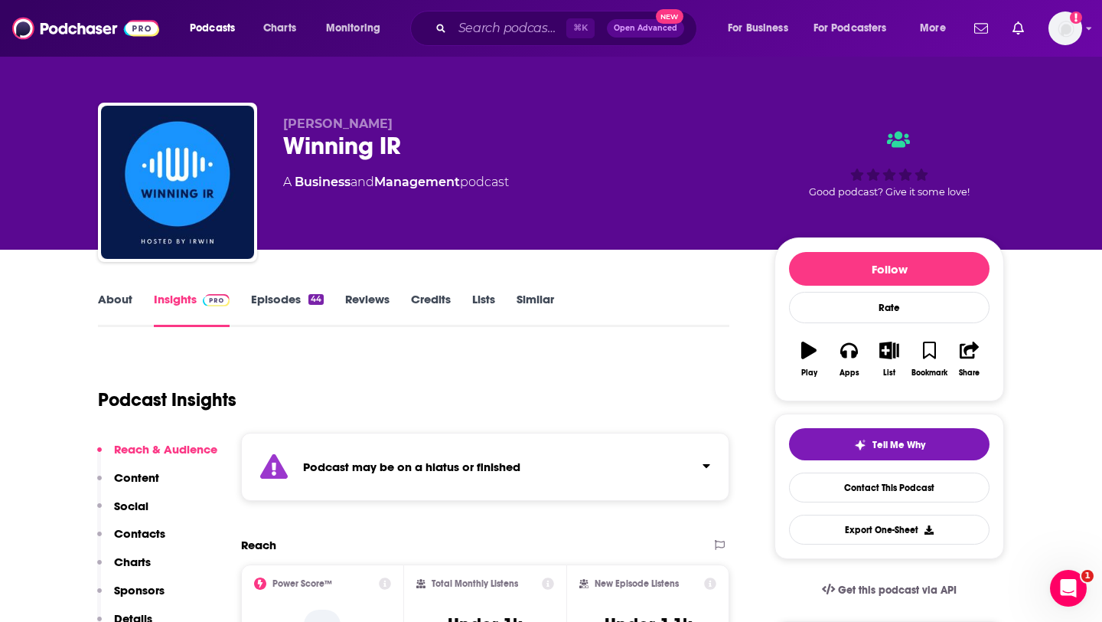
click at [120, 301] on link "About" at bounding box center [115, 309] width 34 height 35
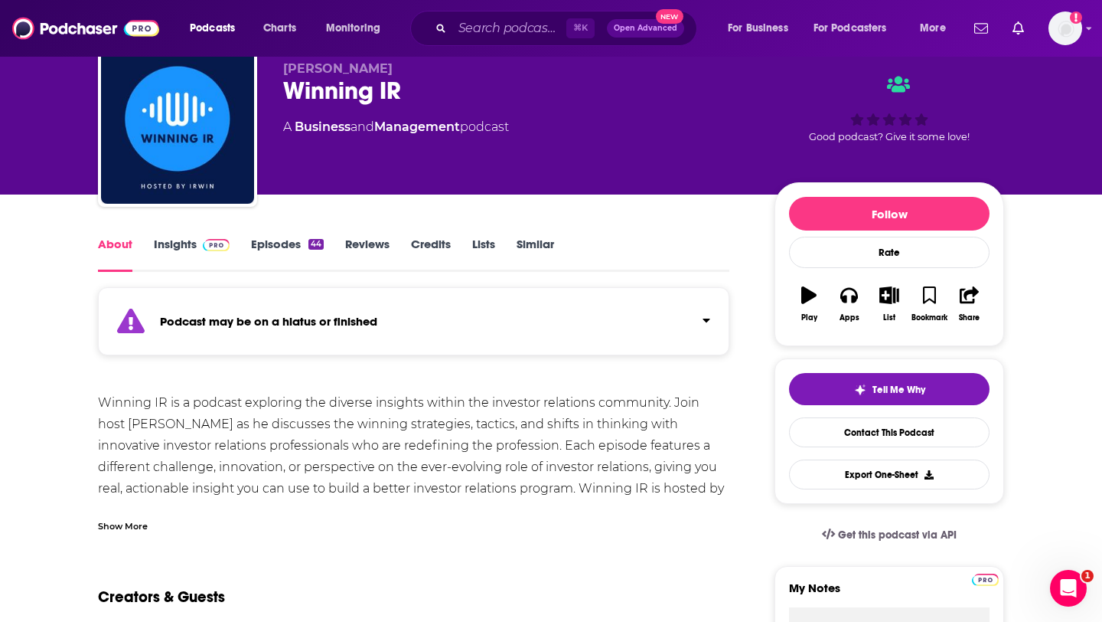
scroll to position [74, 0]
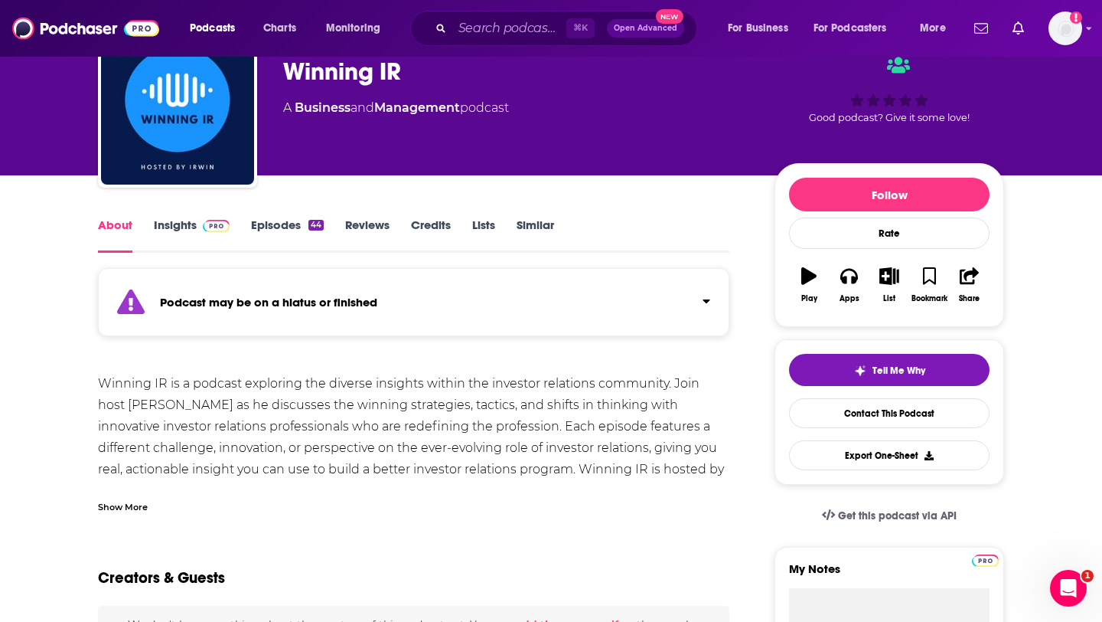
click at [287, 227] on link "Episodes 44" at bounding box center [287, 234] width 73 height 35
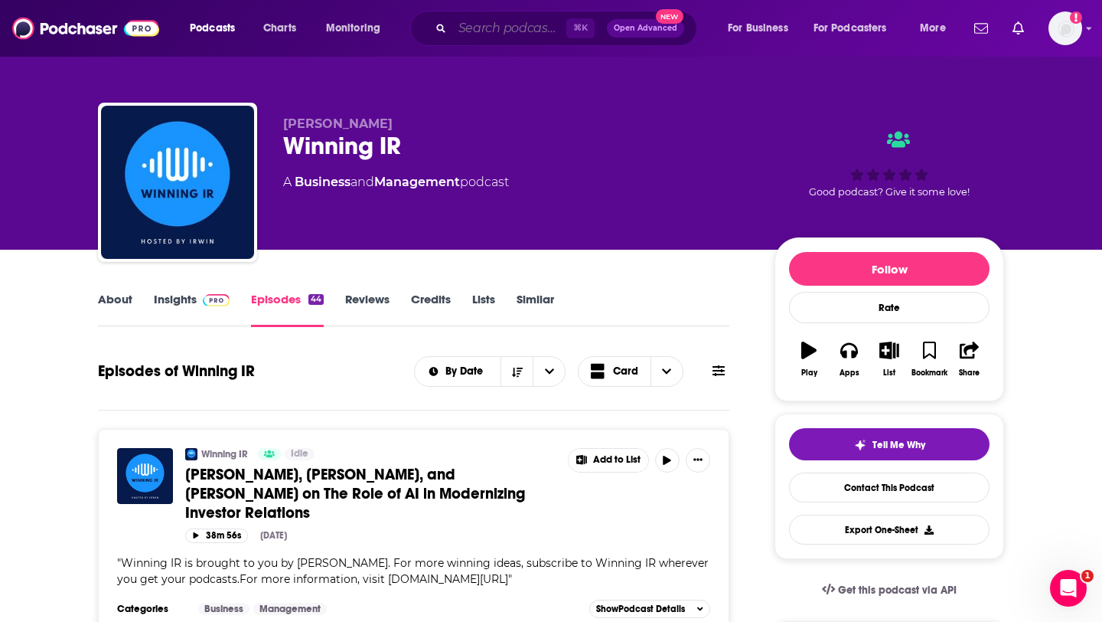
click at [524, 31] on input "Search podcasts, credits, & more..." at bounding box center [509, 28] width 114 height 24
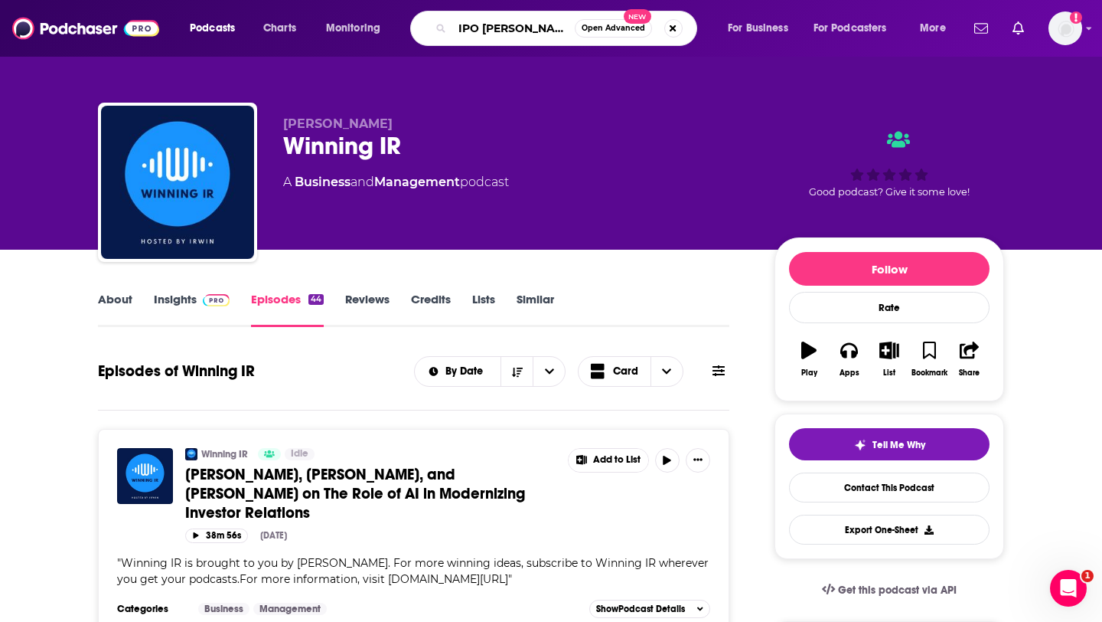
type input "IPO stories"
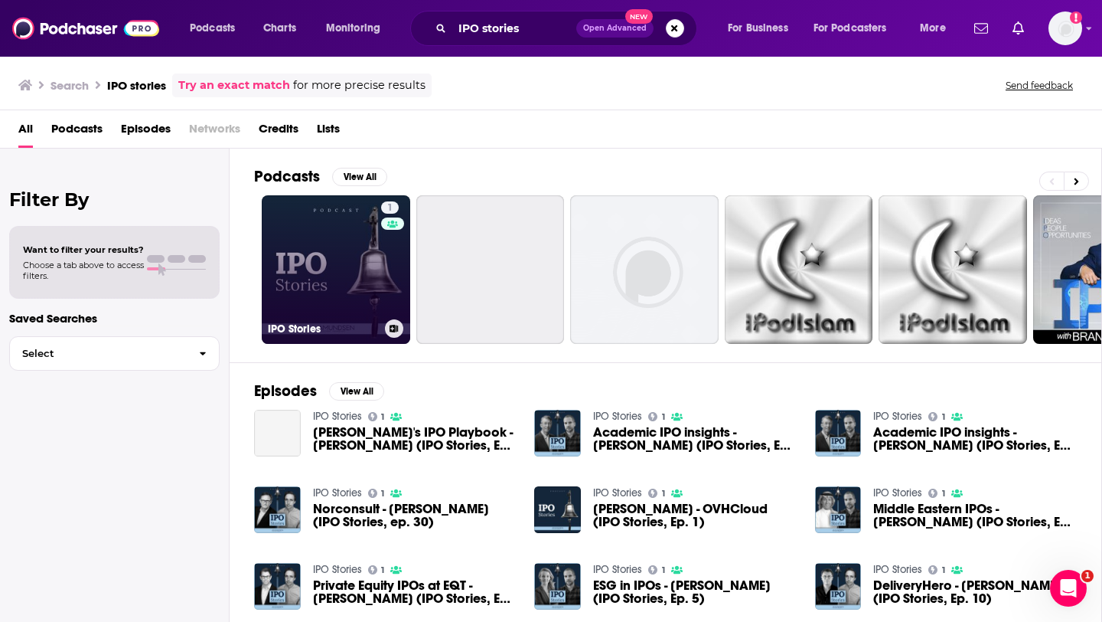
click at [331, 227] on link "1 IPO Stories" at bounding box center [336, 269] width 148 height 148
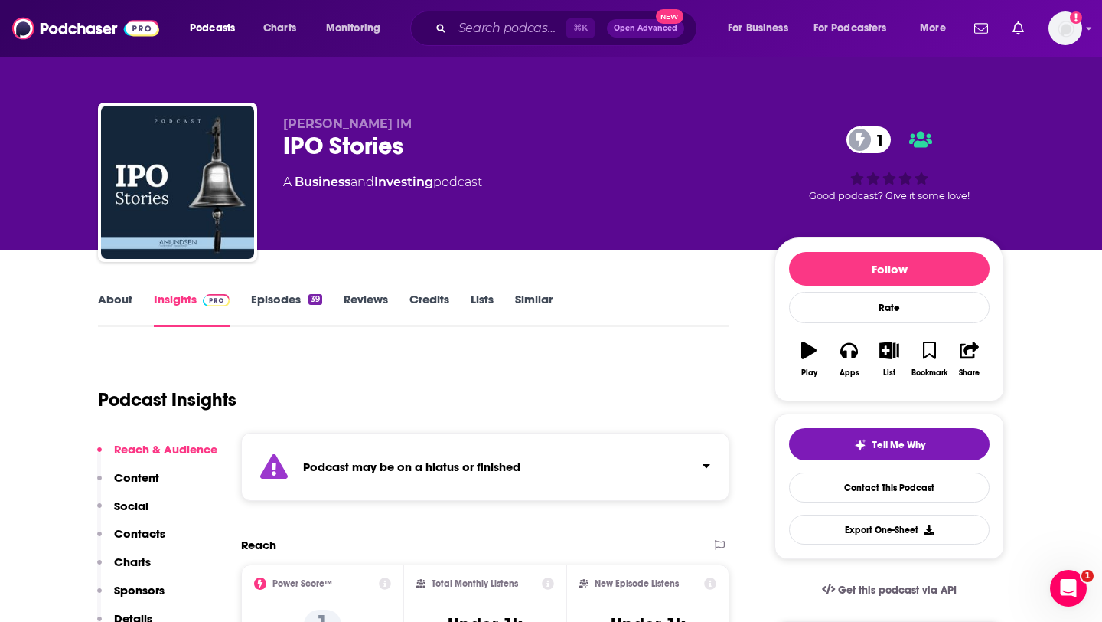
click at [263, 305] on link "Episodes 39" at bounding box center [286, 309] width 71 height 35
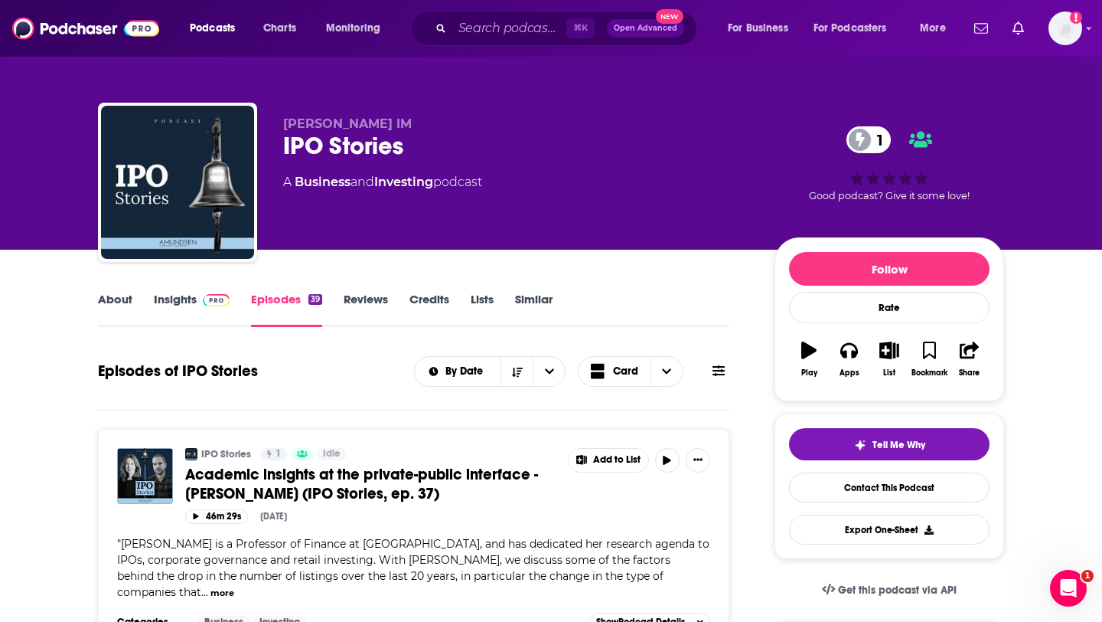
click at [118, 289] on div "About Insights Episodes 39 Reviews Credits Lists Similar" at bounding box center [413, 308] width 631 height 38
click at [117, 309] on link "About" at bounding box center [115, 309] width 34 height 35
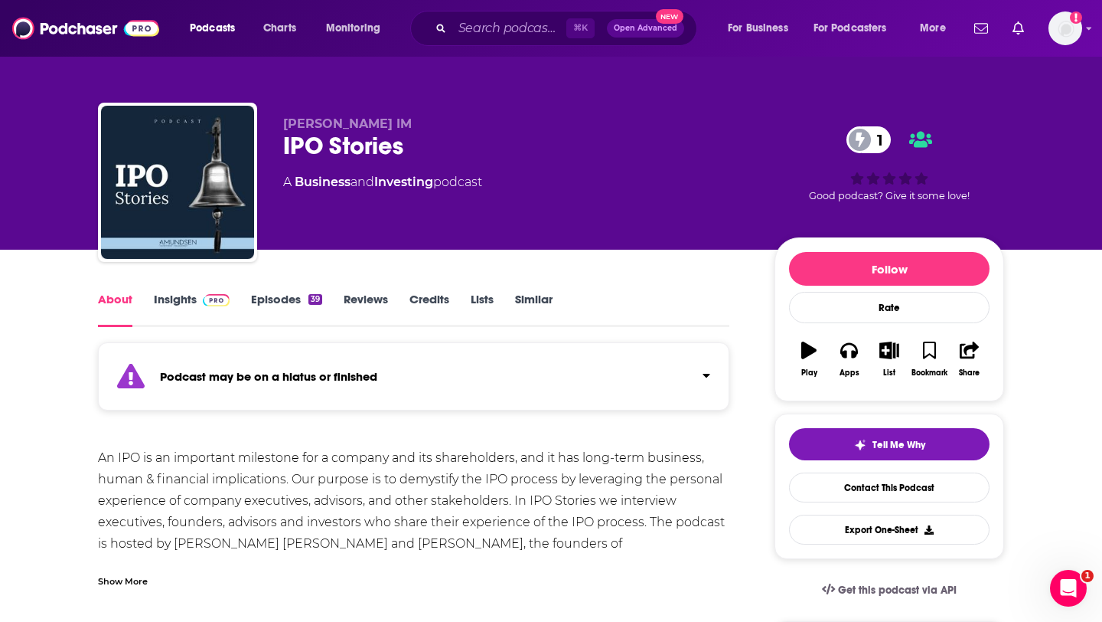
click at [289, 295] on link "Episodes 39" at bounding box center [286, 309] width 71 height 35
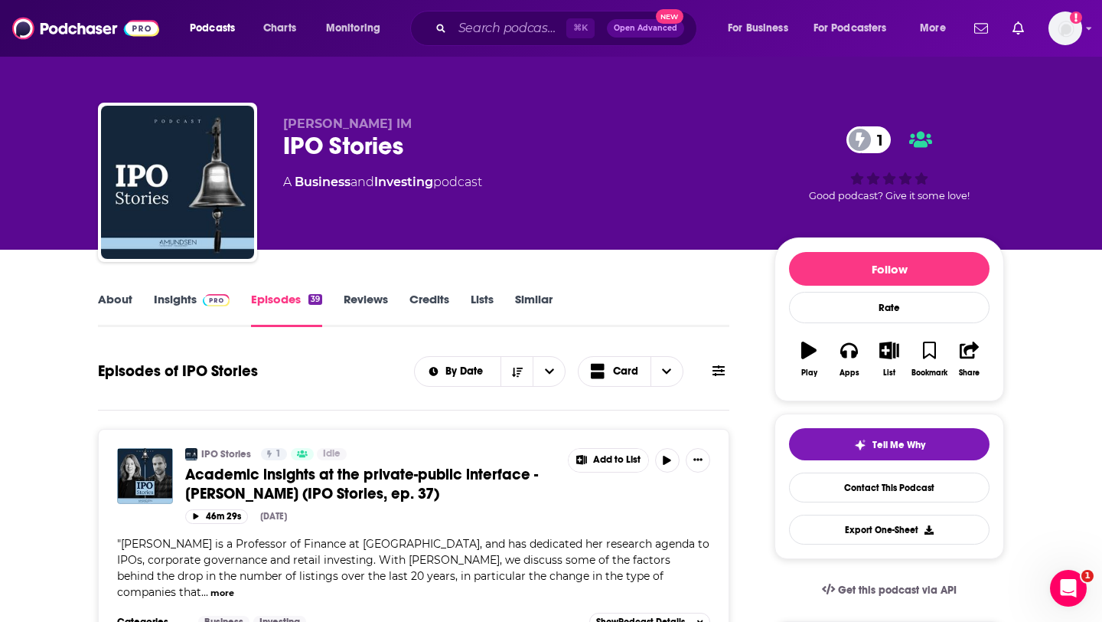
click at [120, 301] on link "About" at bounding box center [115, 309] width 34 height 35
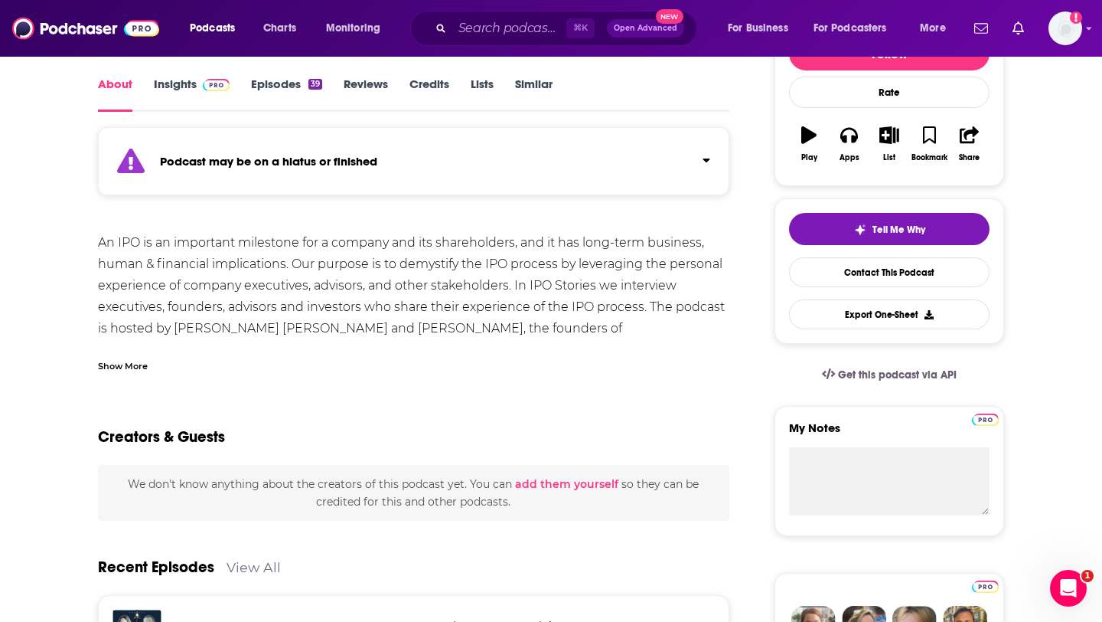
scroll to position [18, 0]
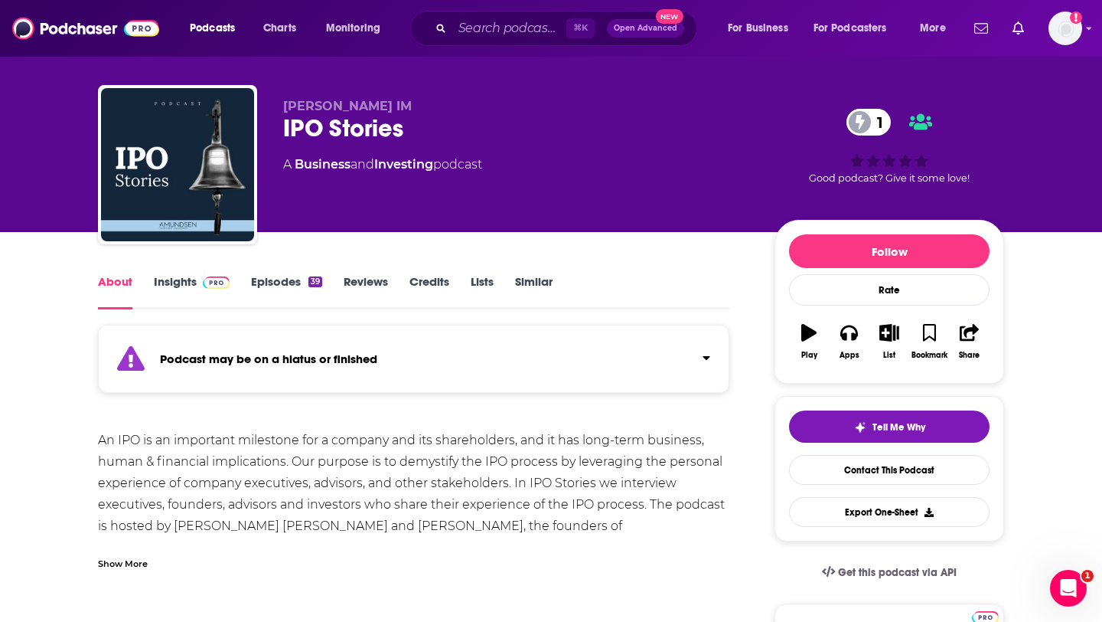
click at [295, 279] on link "Episodes 39" at bounding box center [286, 291] width 71 height 35
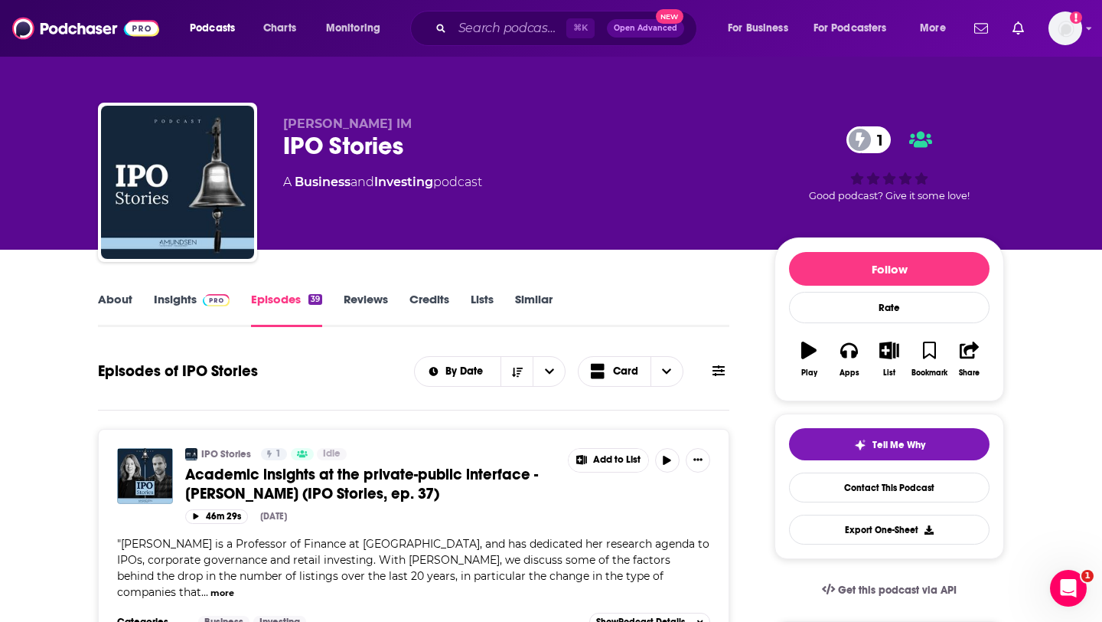
click at [165, 305] on link "Insights" at bounding box center [192, 309] width 76 height 35
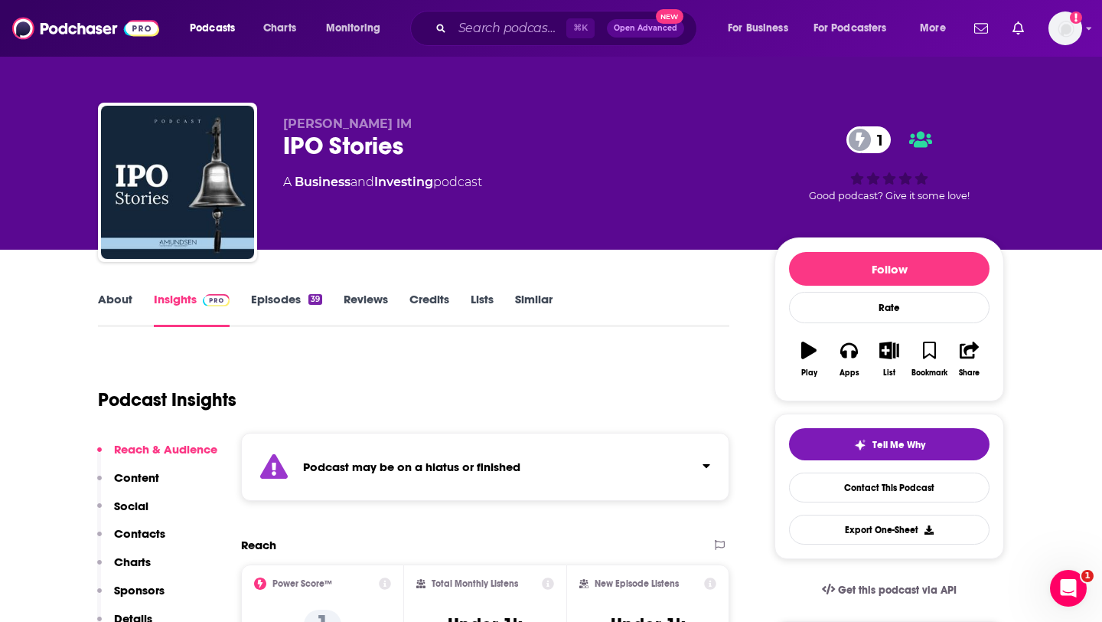
click at [138, 481] on p "Content" at bounding box center [136, 477] width 45 height 15
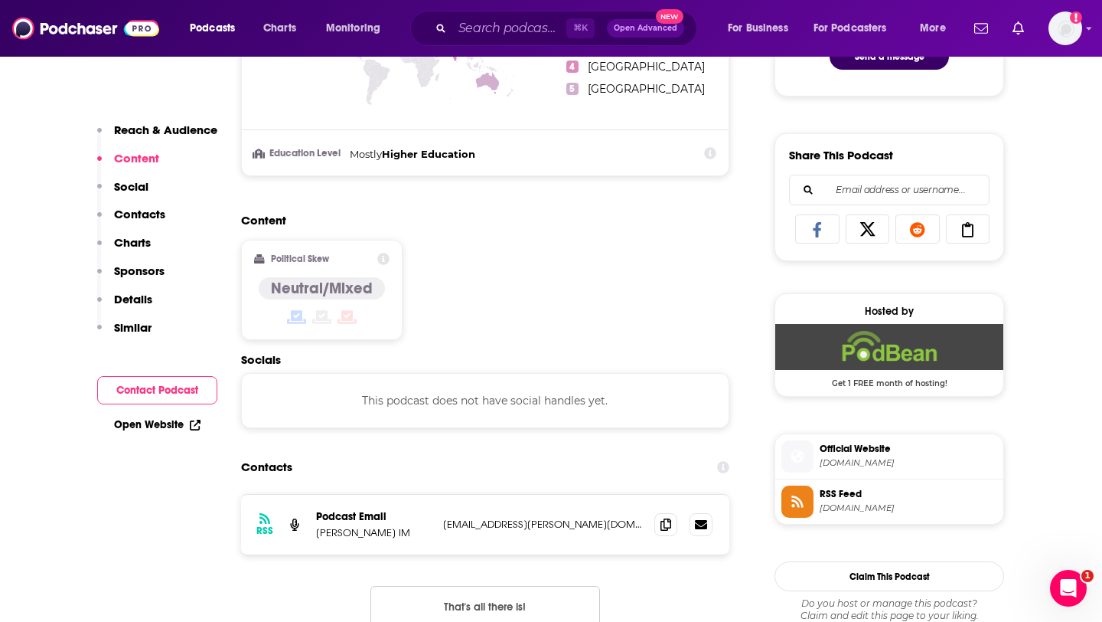
click at [125, 214] on p "Contacts" at bounding box center [139, 214] width 51 height 15
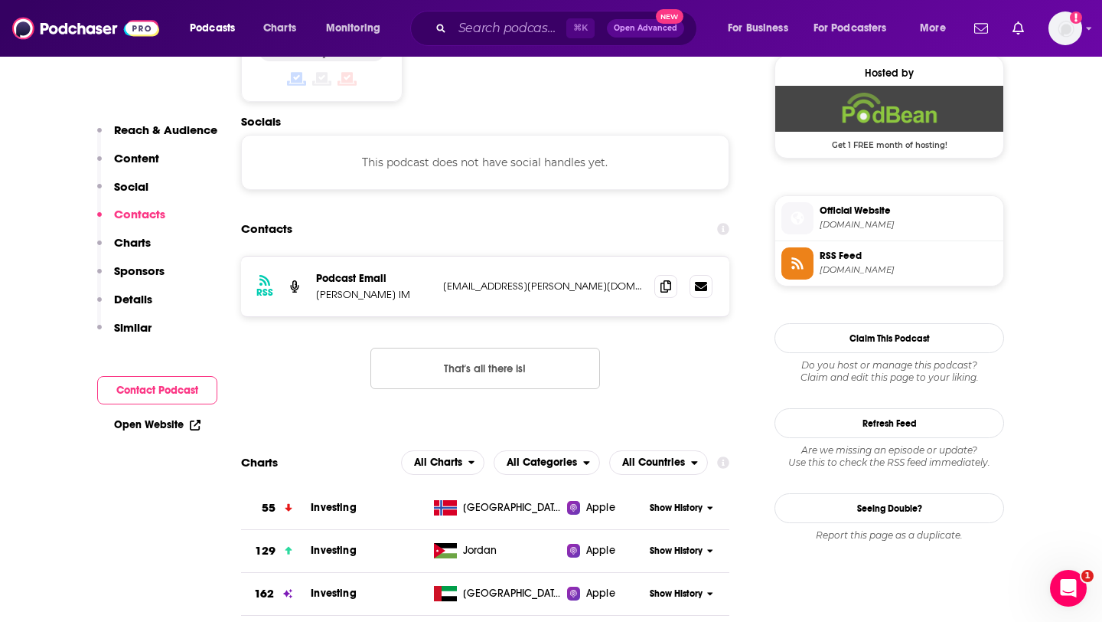
scroll to position [1124, 0]
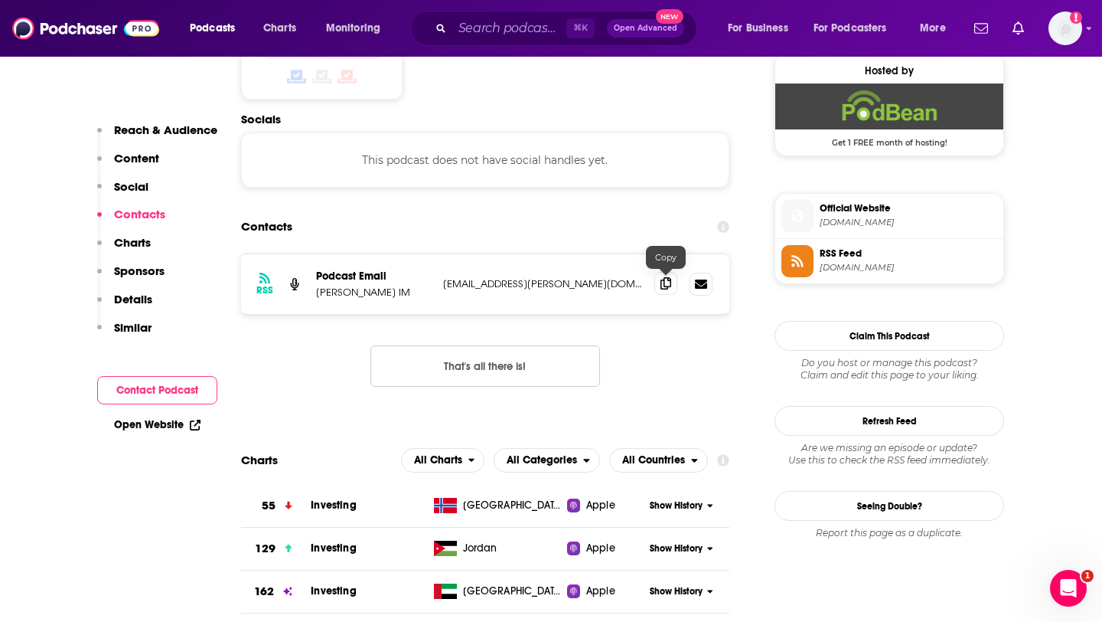
click at [660, 286] on span at bounding box center [665, 283] width 23 height 23
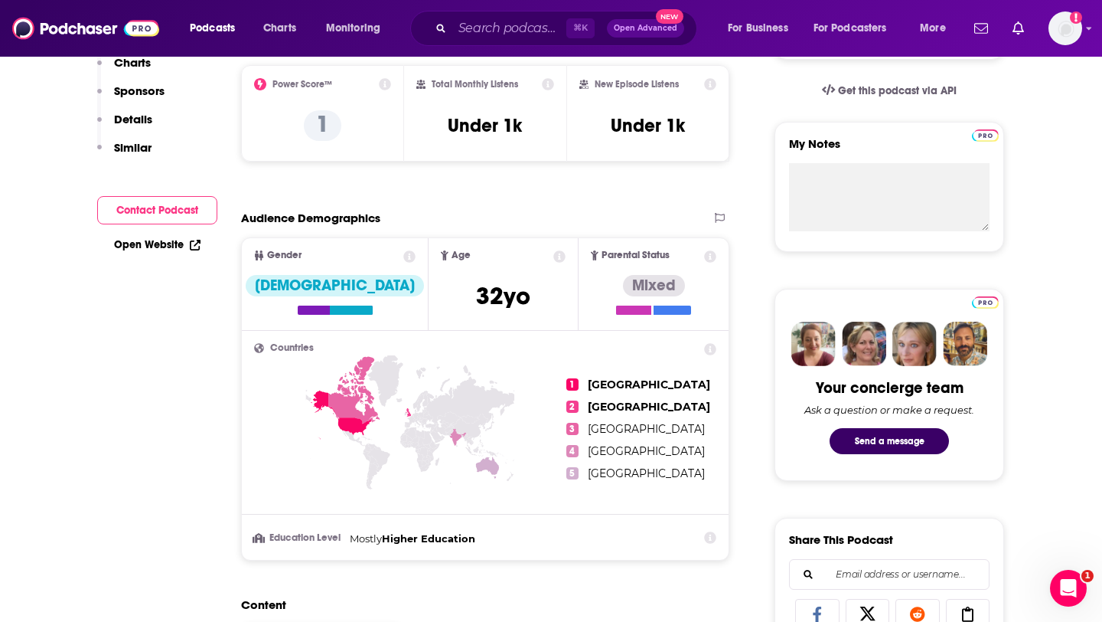
scroll to position [0, 0]
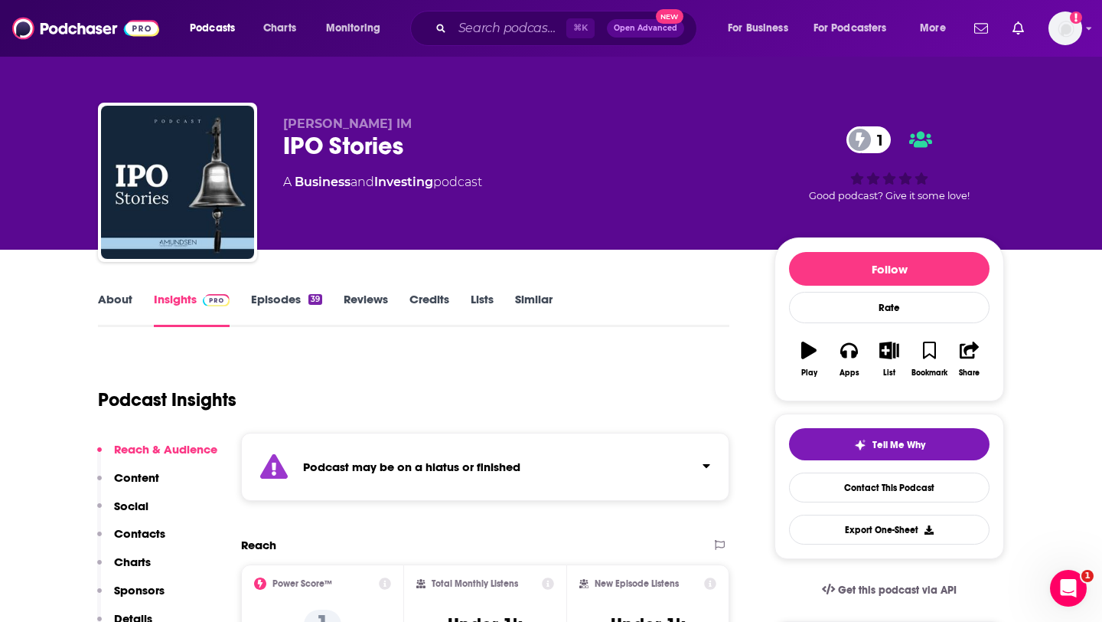
click at [268, 298] on link "Episodes 39" at bounding box center [286, 309] width 71 height 35
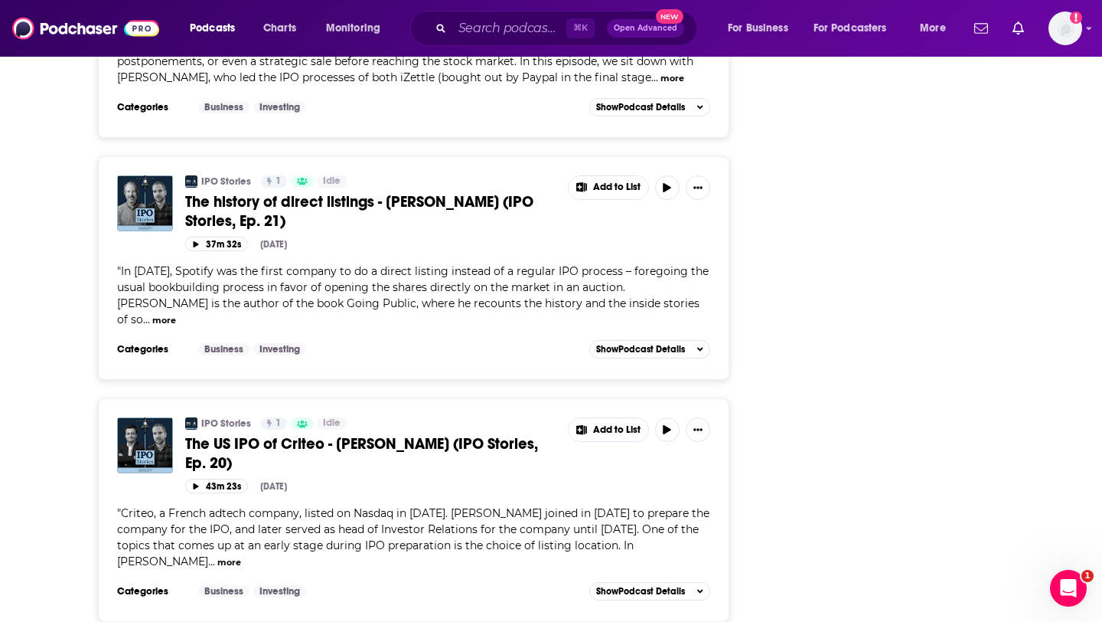
scroll to position [4476, 0]
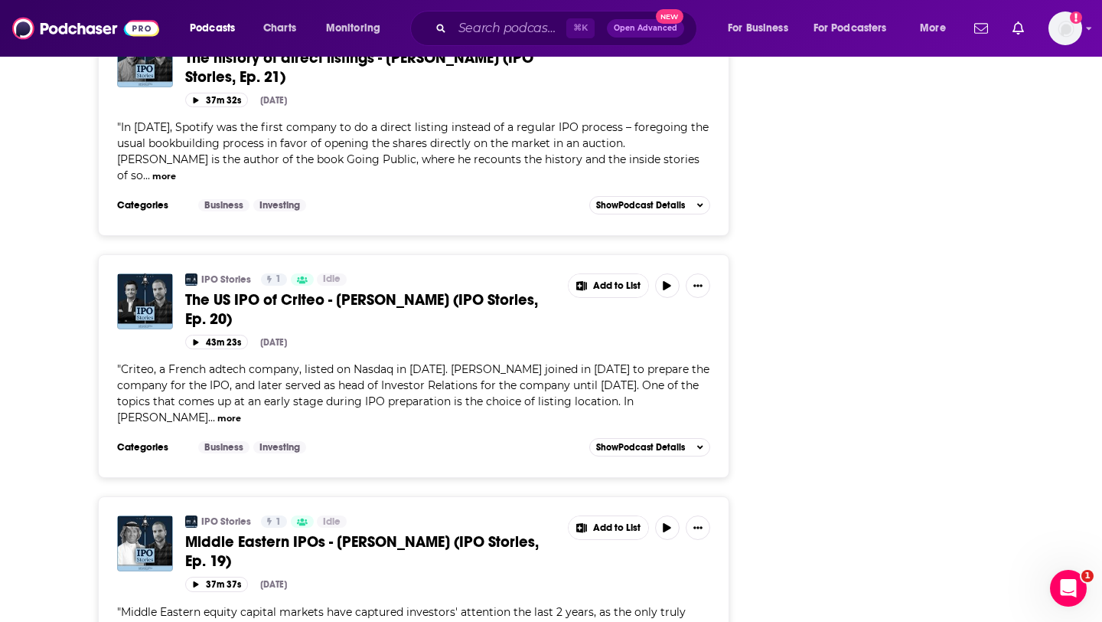
click at [429, 290] on span "The US IPO of Criteo - [PERSON_NAME] (IPO Stories, Ep. 20)" at bounding box center [361, 309] width 353 height 38
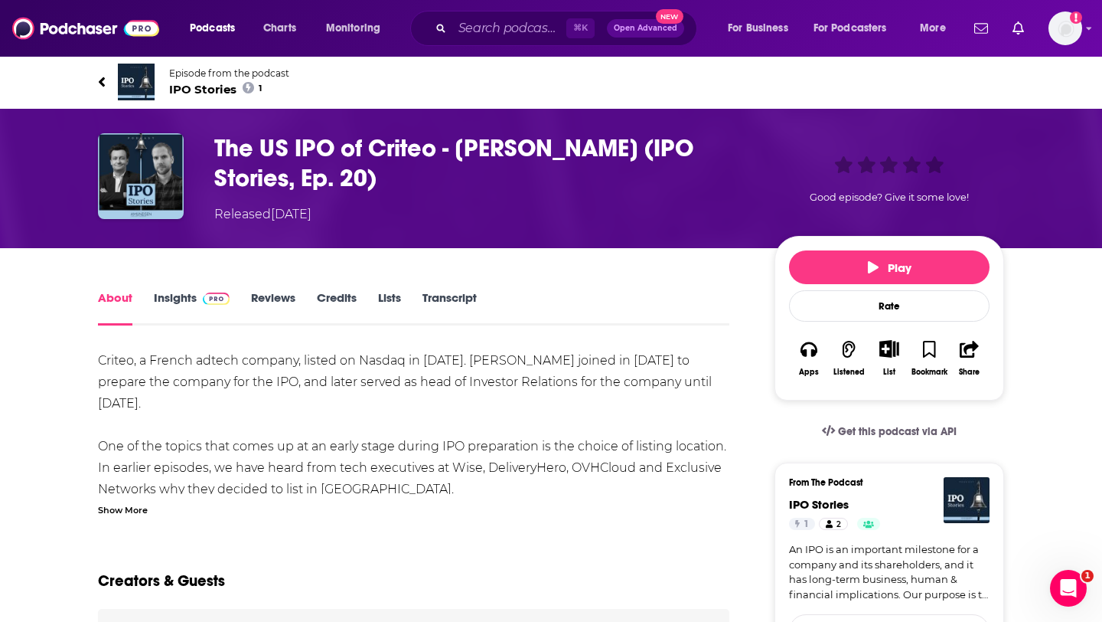
scroll to position [21, 0]
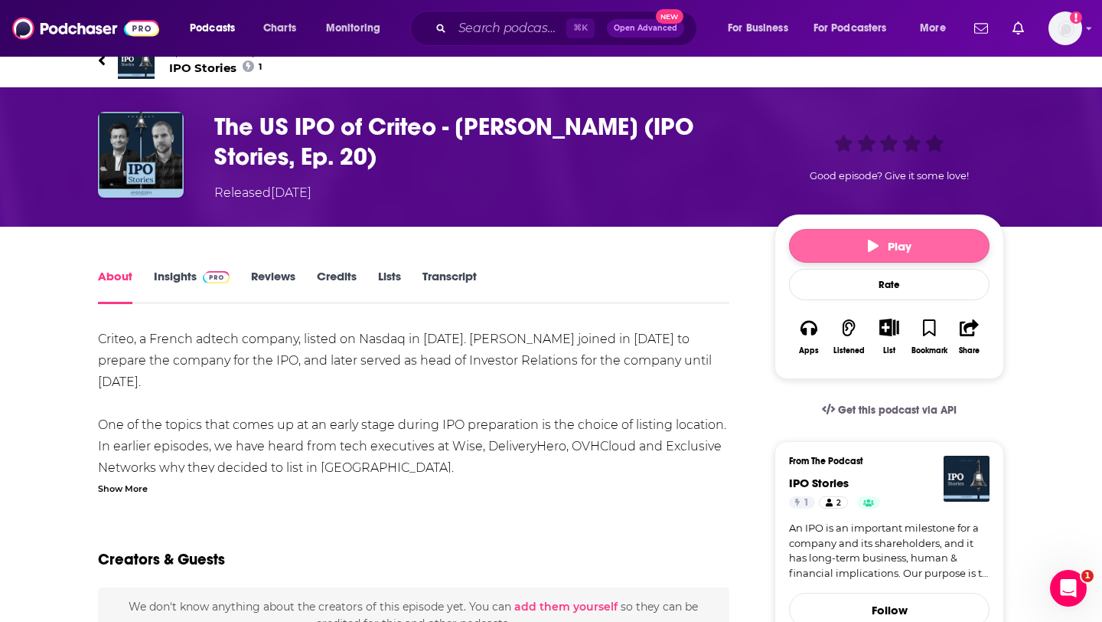
click at [808, 244] on button "Play" at bounding box center [889, 246] width 201 height 34
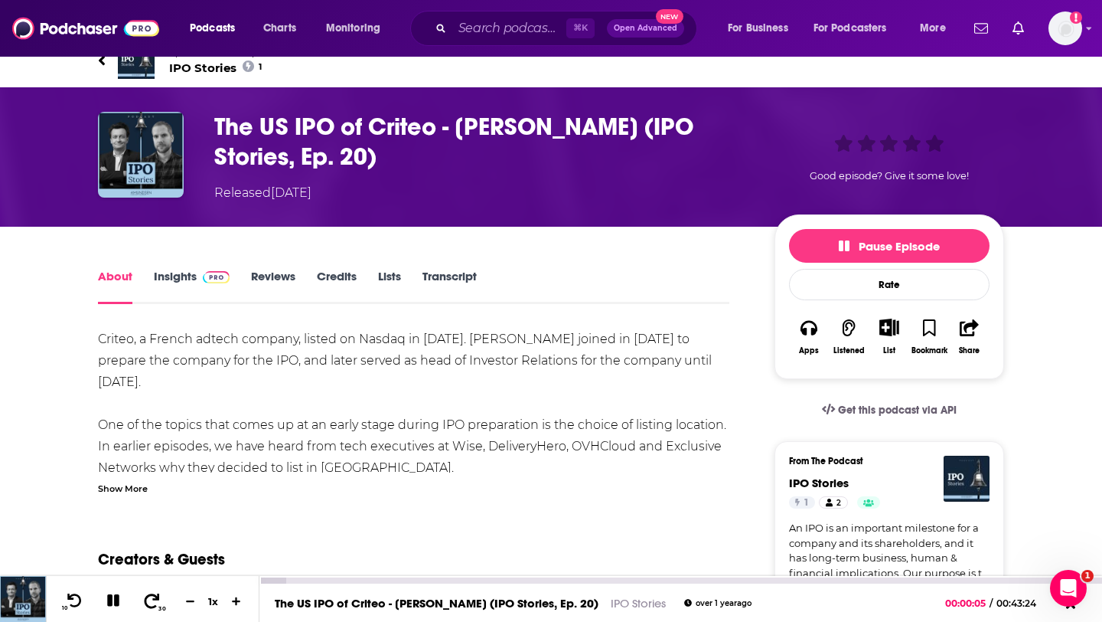
click at [140, 595] on button "30" at bounding box center [152, 600] width 31 height 21
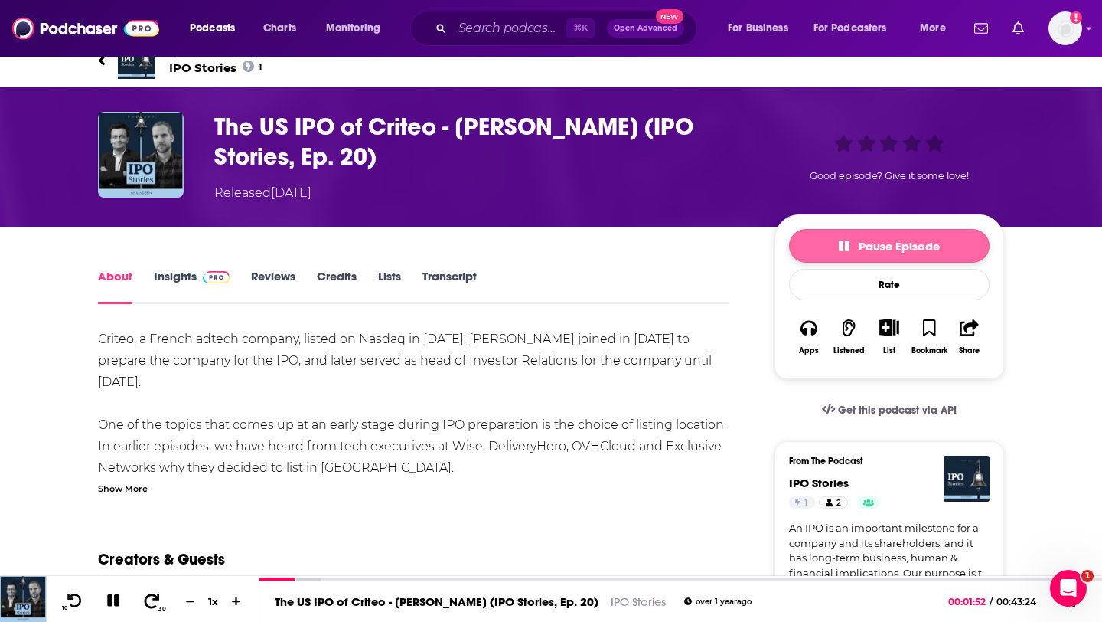
click at [874, 241] on span "Pause Episode" at bounding box center [889, 246] width 101 height 15
click at [527, 42] on div "⌘ K Open Advanced New" at bounding box center [553, 28] width 287 height 35
click at [527, 33] on input "Search podcasts, credits, & more..." at bounding box center [509, 28] width 114 height 24
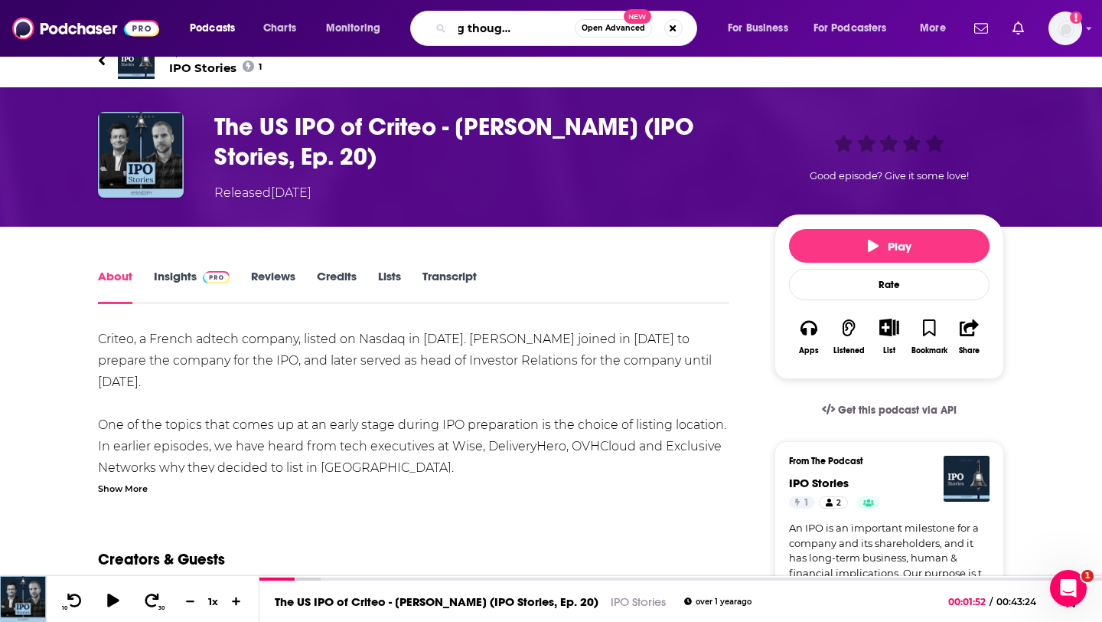
scroll to position [0, 65]
type input "leveraging thought l;eadership"
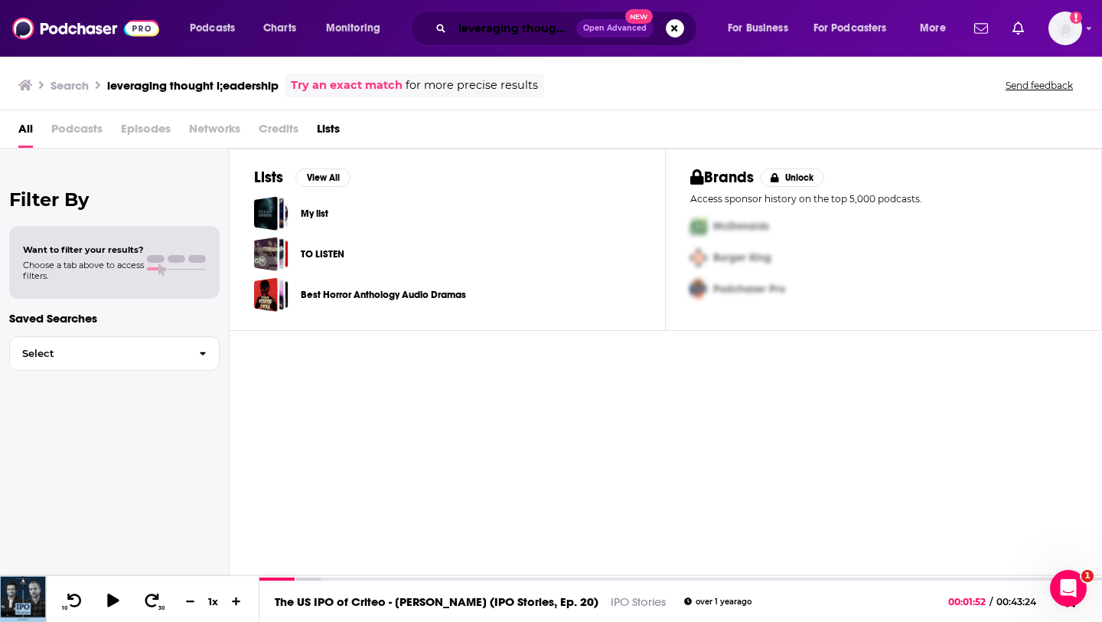
click at [523, 31] on input "leveraging thought l;eadership" at bounding box center [514, 28] width 124 height 24
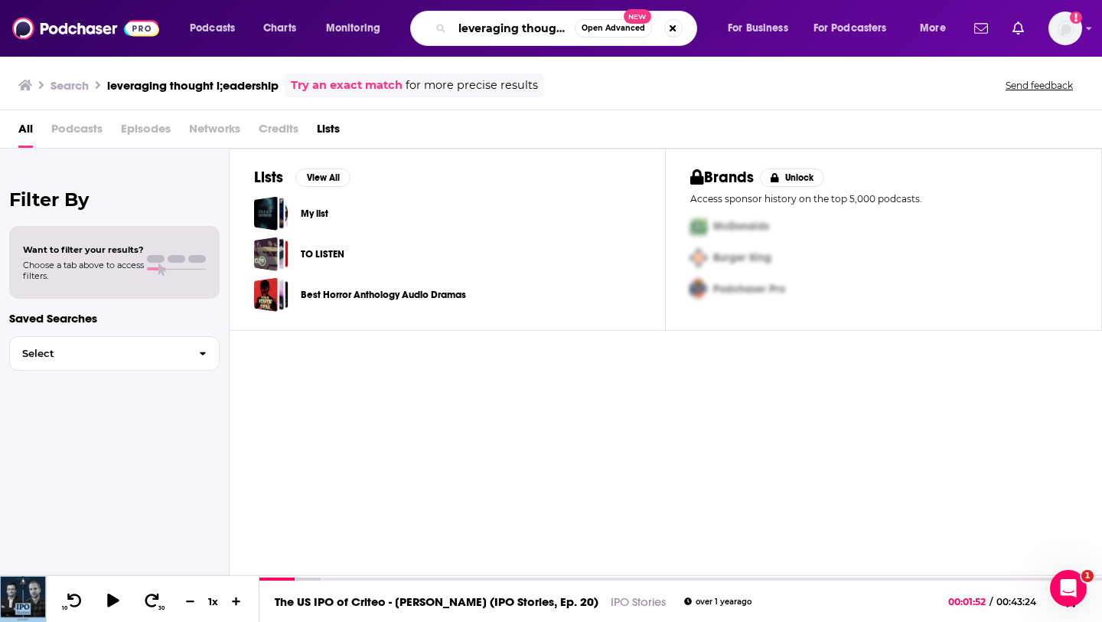
click at [550, 33] on input "leveraging thought l;eadership" at bounding box center [513, 28] width 122 height 24
type input "leveraging thought leadership"
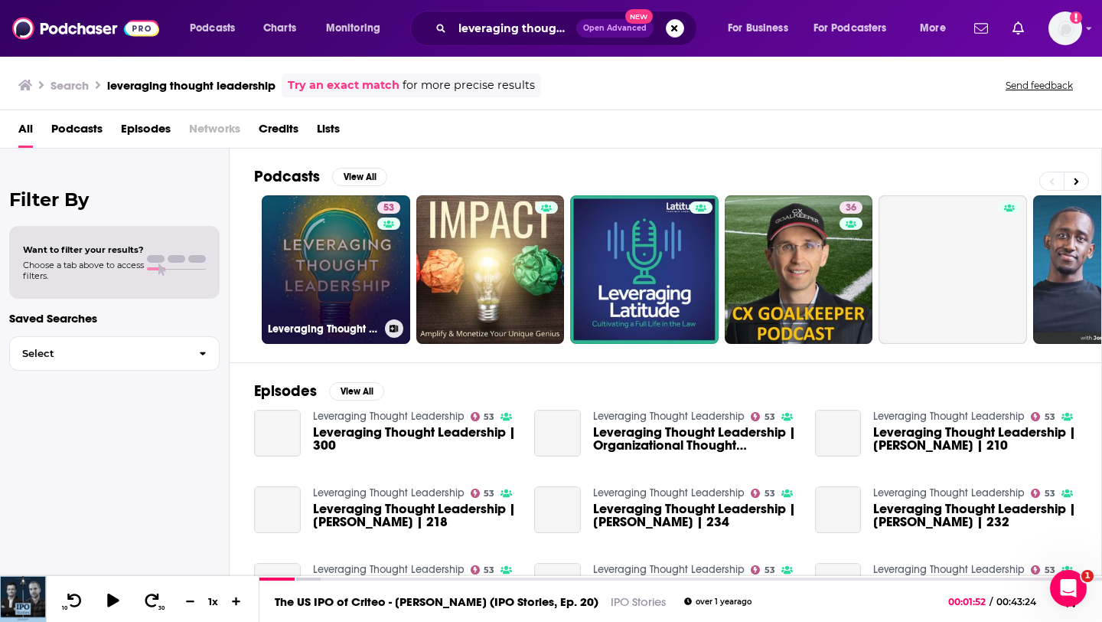
click at [338, 274] on link "53 Leveraging Thought Leadership" at bounding box center [336, 269] width 148 height 148
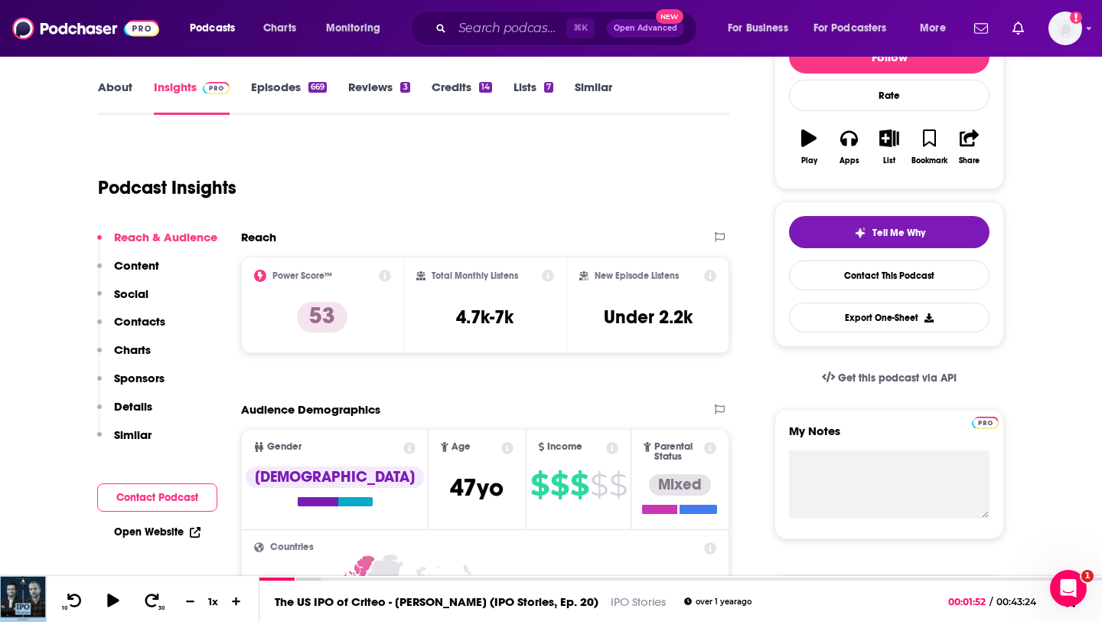
scroll to position [156, 0]
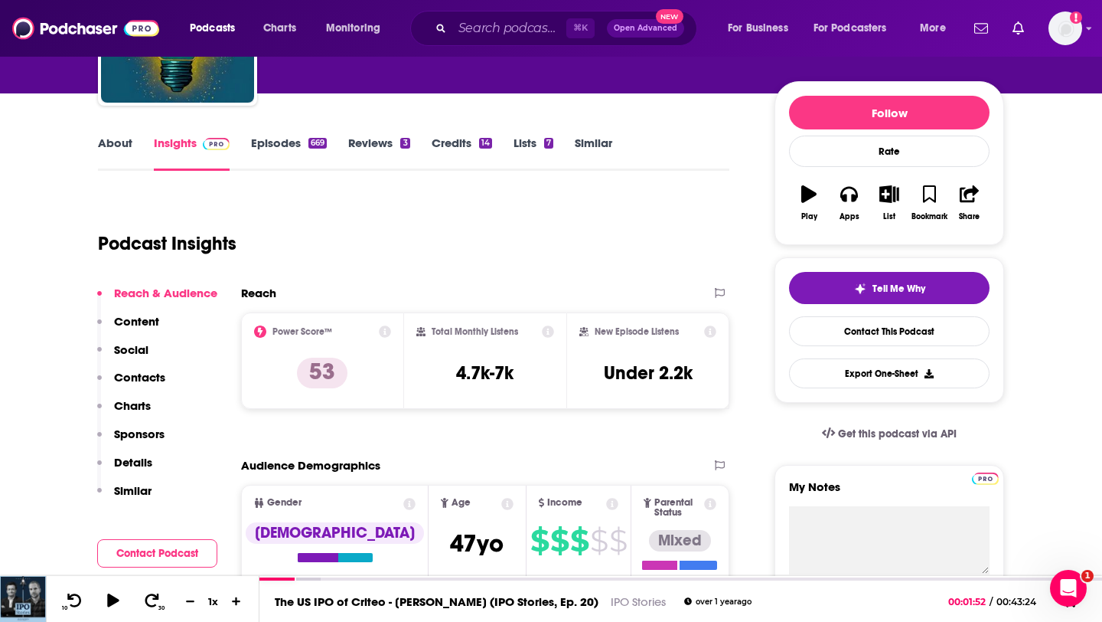
click at [116, 144] on link "About" at bounding box center [115, 152] width 34 height 35
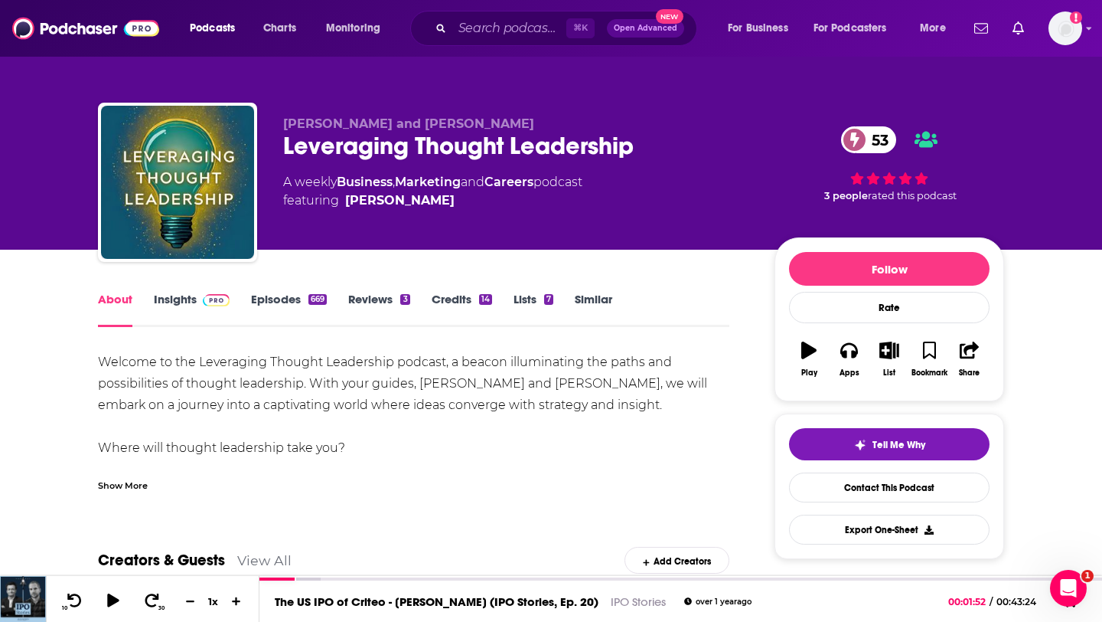
click at [183, 305] on link "Insights" at bounding box center [192, 309] width 76 height 35
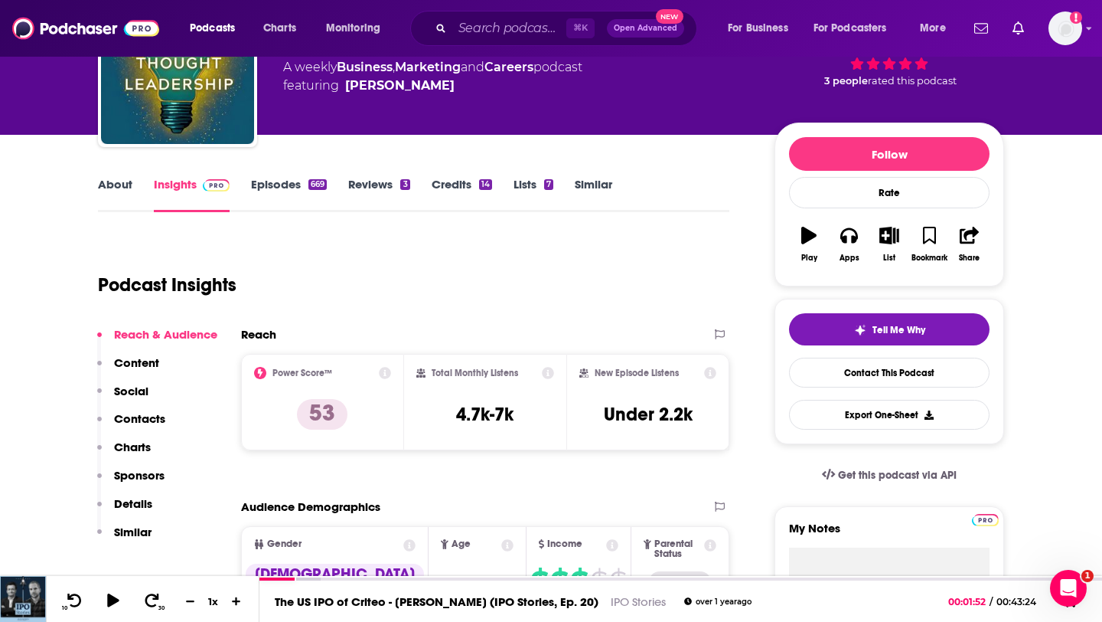
scroll to position [204, 0]
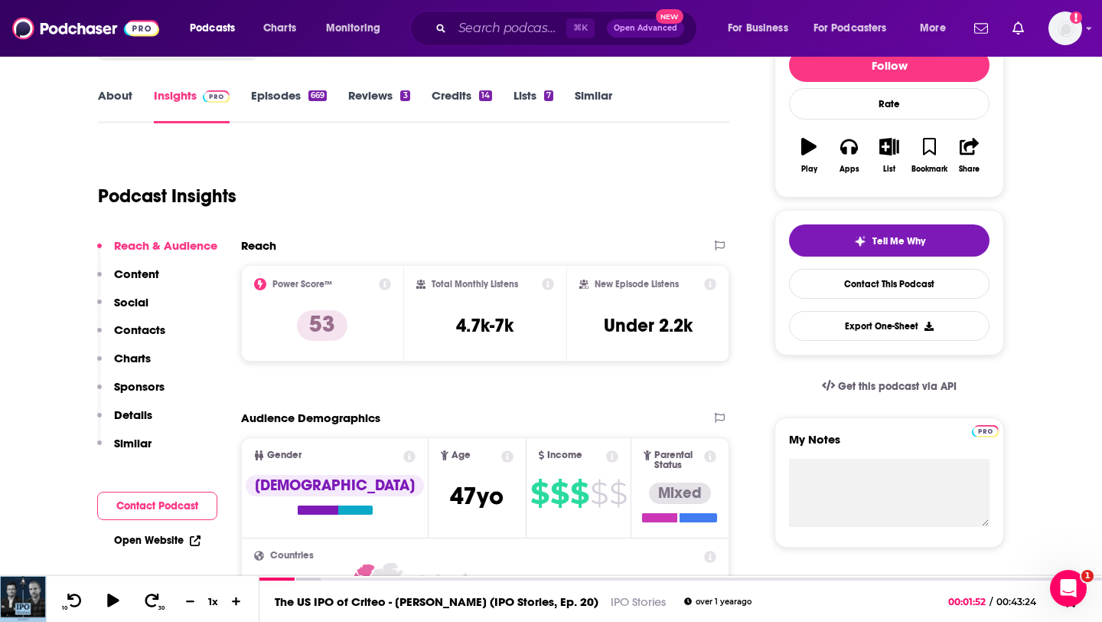
click at [137, 325] on p "Contacts" at bounding box center [139, 329] width 51 height 15
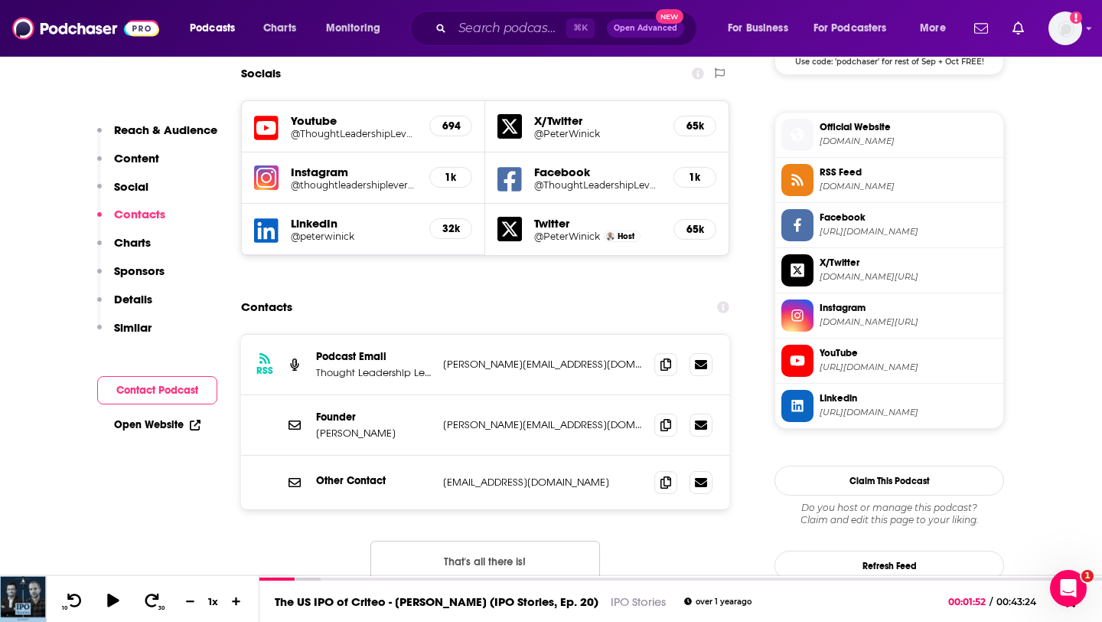
scroll to position [1331, 0]
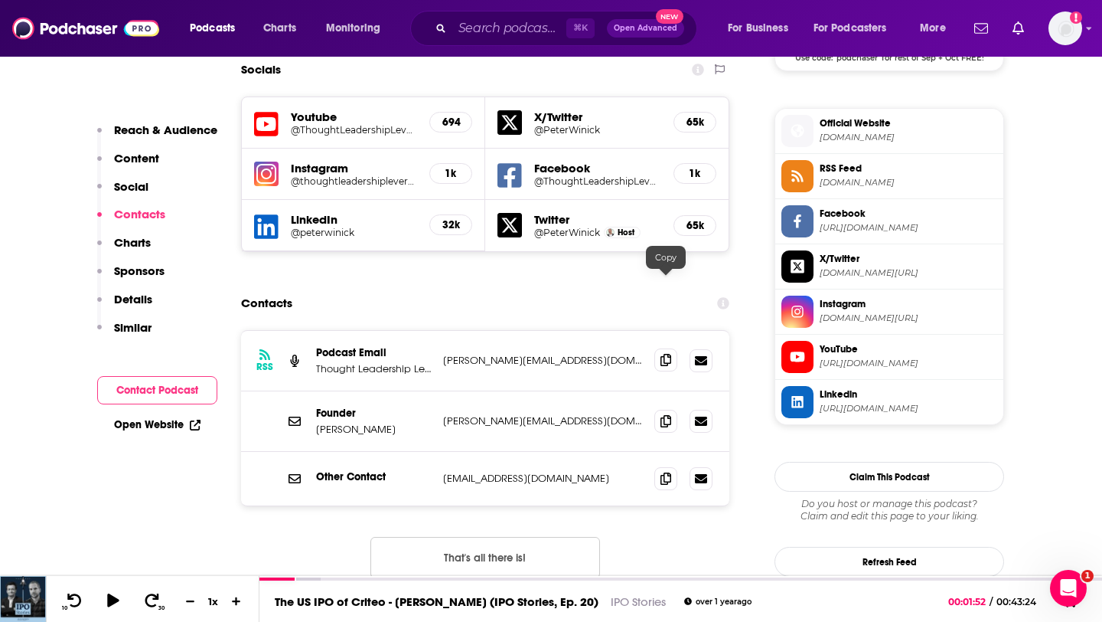
click at [664, 354] on icon at bounding box center [666, 360] width 11 height 12
click at [661, 414] on icon at bounding box center [666, 420] width 11 height 12
click at [468, 24] on input "Search podcasts, credits, & more..." at bounding box center [509, 28] width 114 height 24
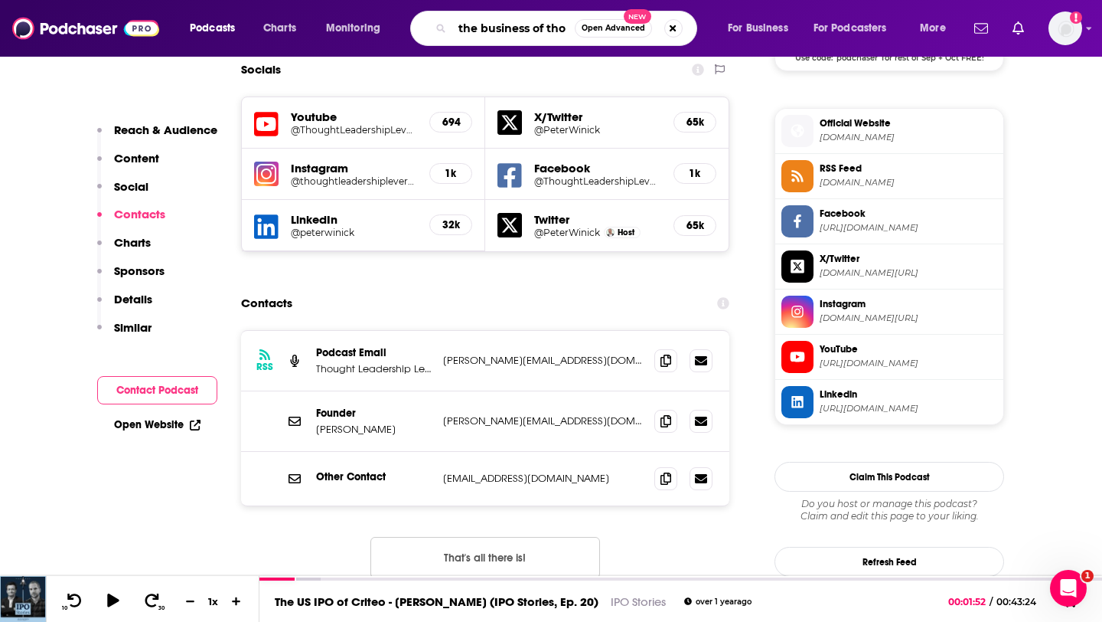
scroll to position [0, 0]
type input "the business of thought leadership"
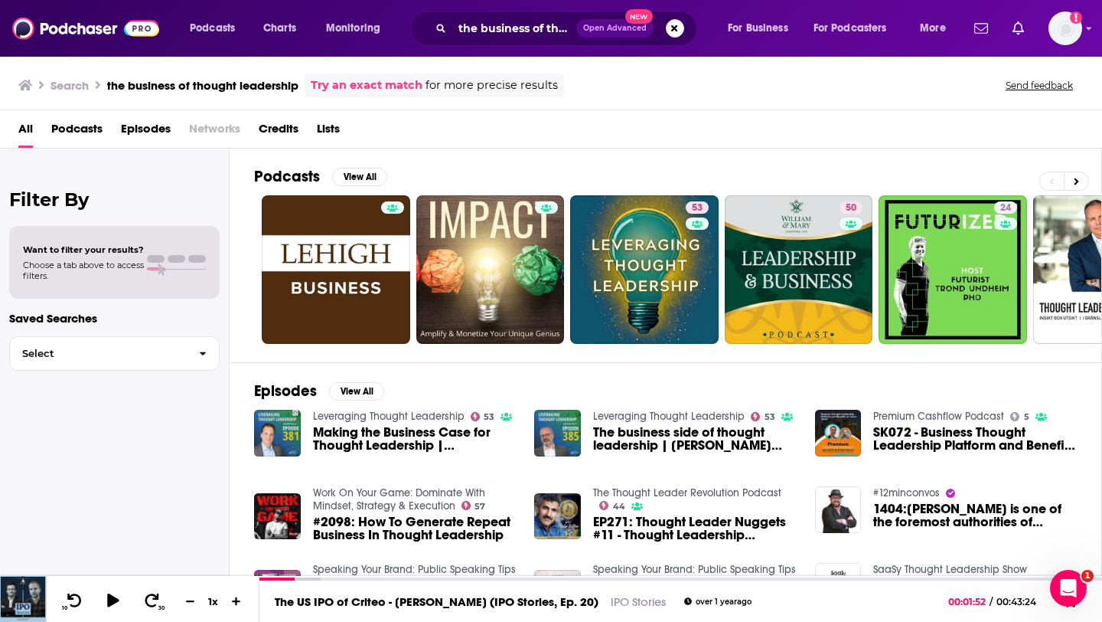
click at [684, 26] on div "the business of thought leadership Open Advanced New" at bounding box center [553, 28] width 287 height 35
click at [671, 26] on button "Search podcasts, credits, & more..." at bounding box center [675, 28] width 18 height 18
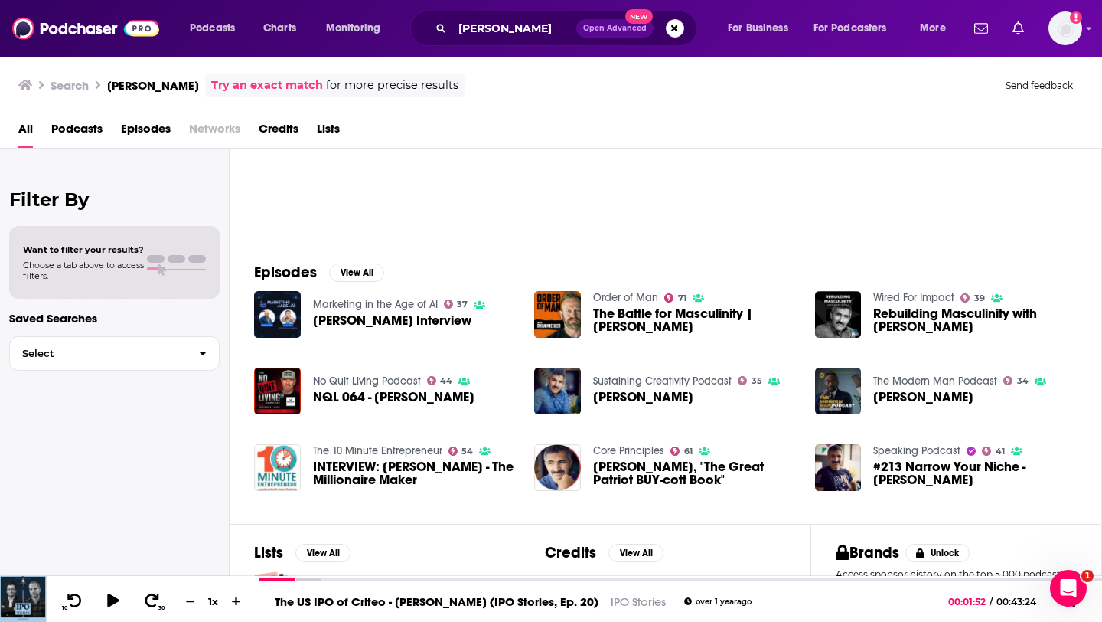
scroll to position [122, 0]
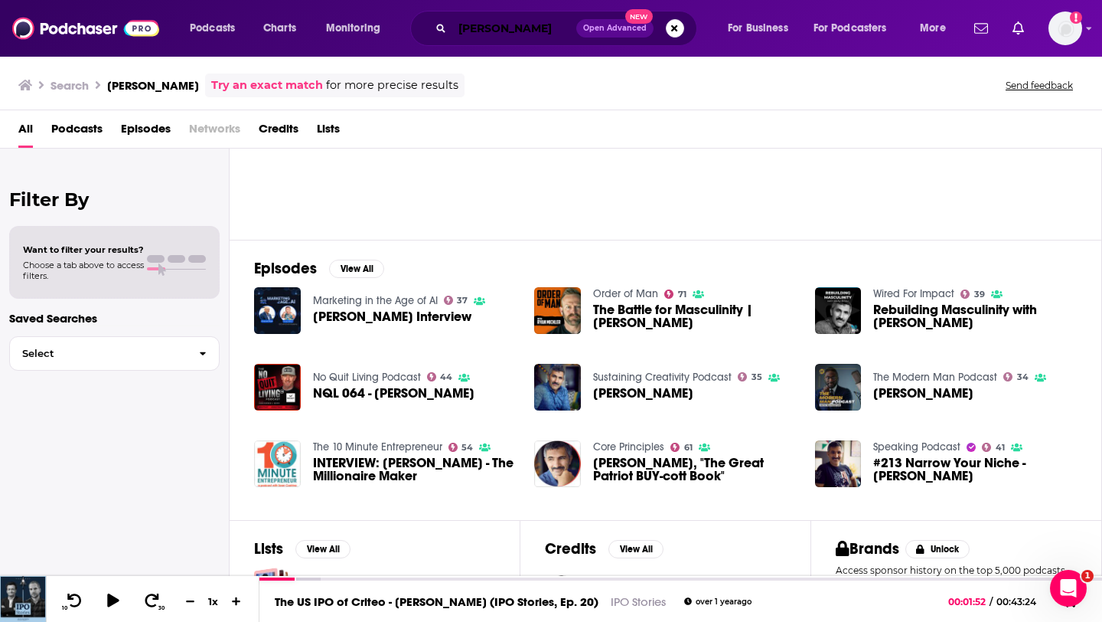
click at [518, 28] on input "[PERSON_NAME]" at bounding box center [514, 28] width 124 height 24
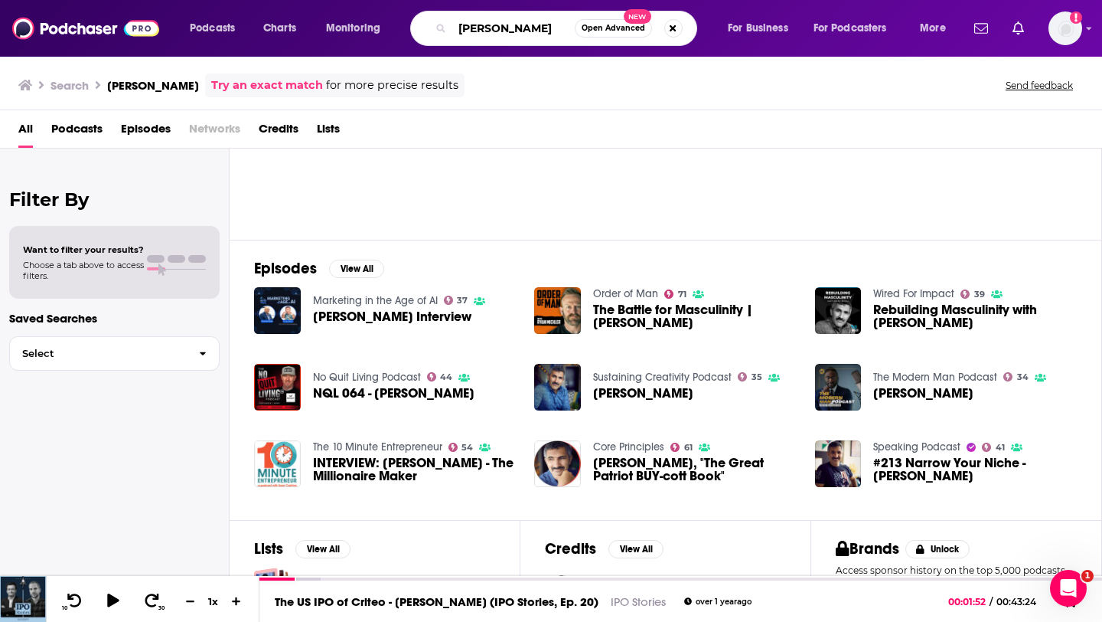
click at [518, 28] on input "[PERSON_NAME]" at bounding box center [513, 28] width 122 height 24
type input "women in b2b marketing"
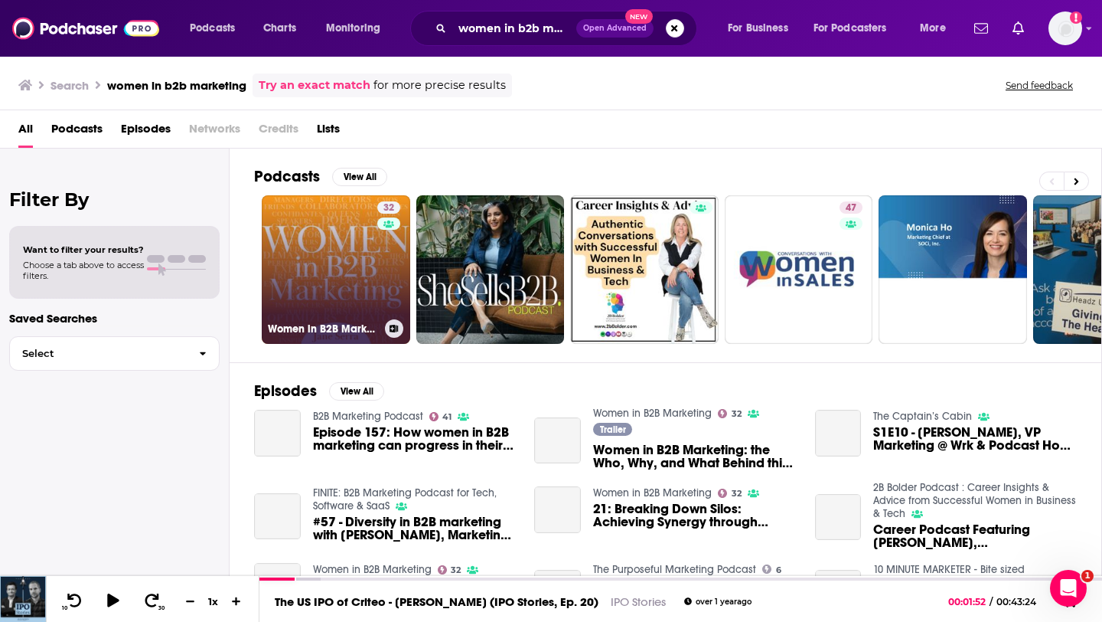
click at [351, 242] on link "32 Women in B2B Marketing" at bounding box center [336, 269] width 148 height 148
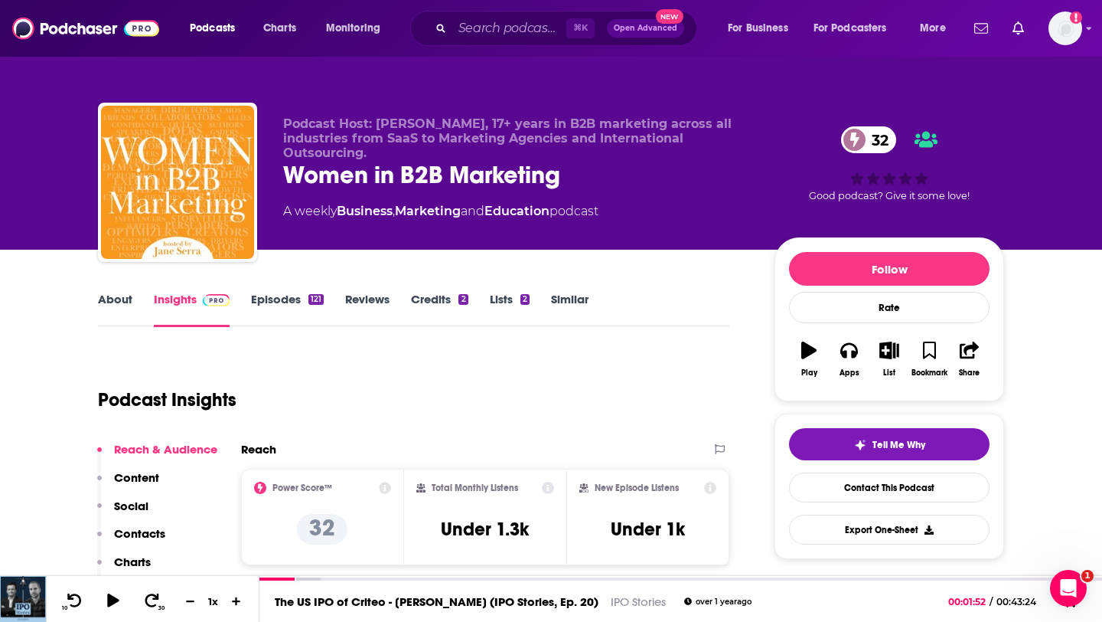
scroll to position [38, 0]
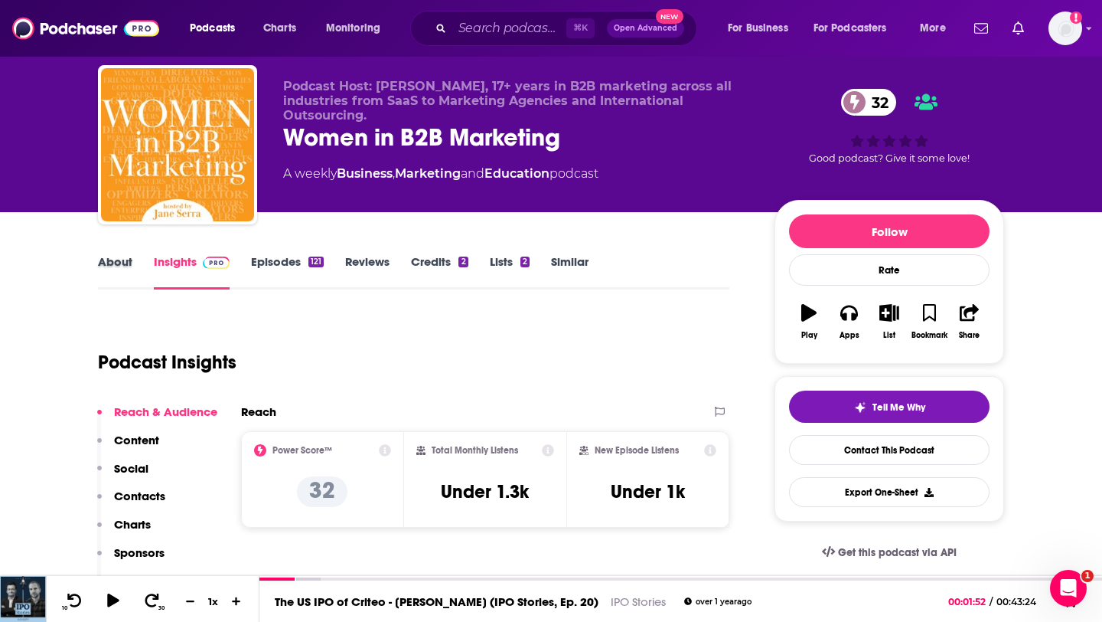
click at [132, 264] on div "About" at bounding box center [126, 271] width 56 height 35
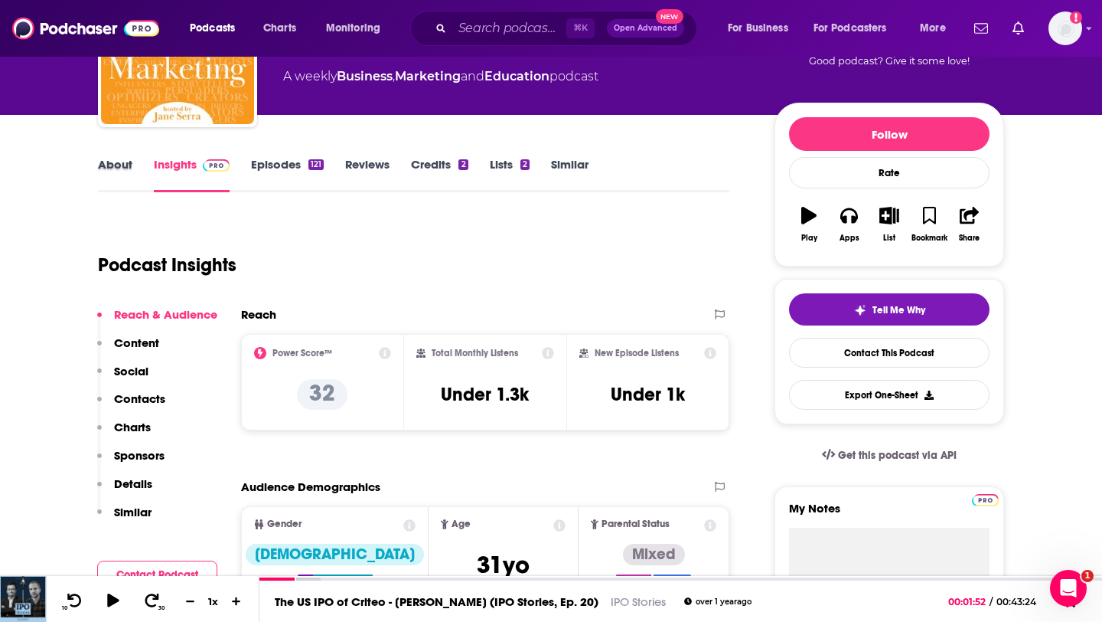
scroll to position [160, 0]
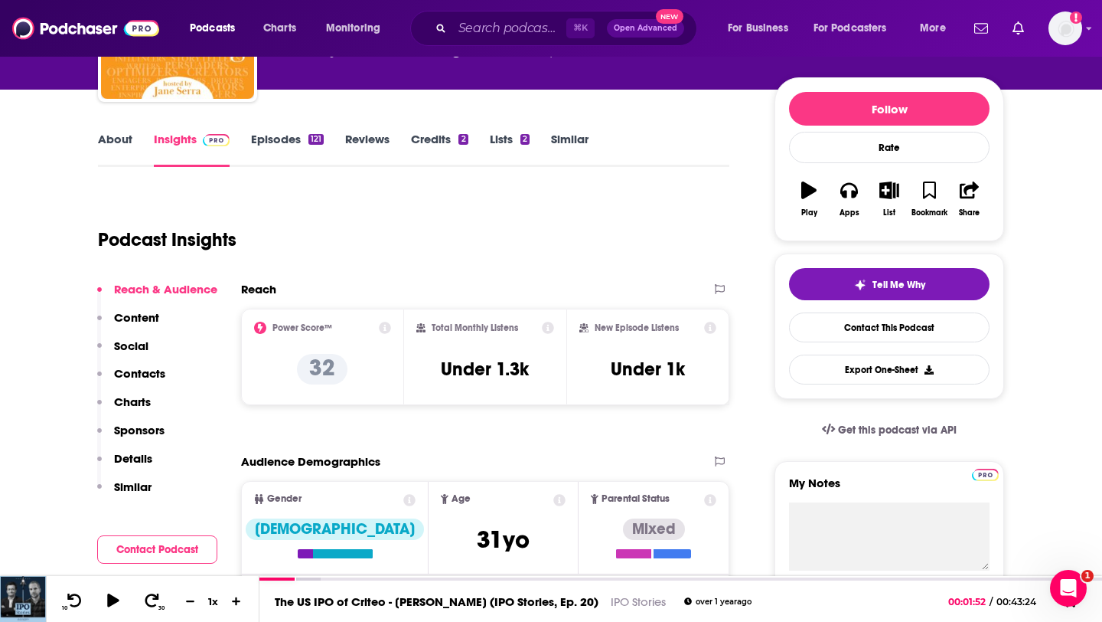
click at [151, 377] on p "Contacts" at bounding box center [139, 373] width 51 height 15
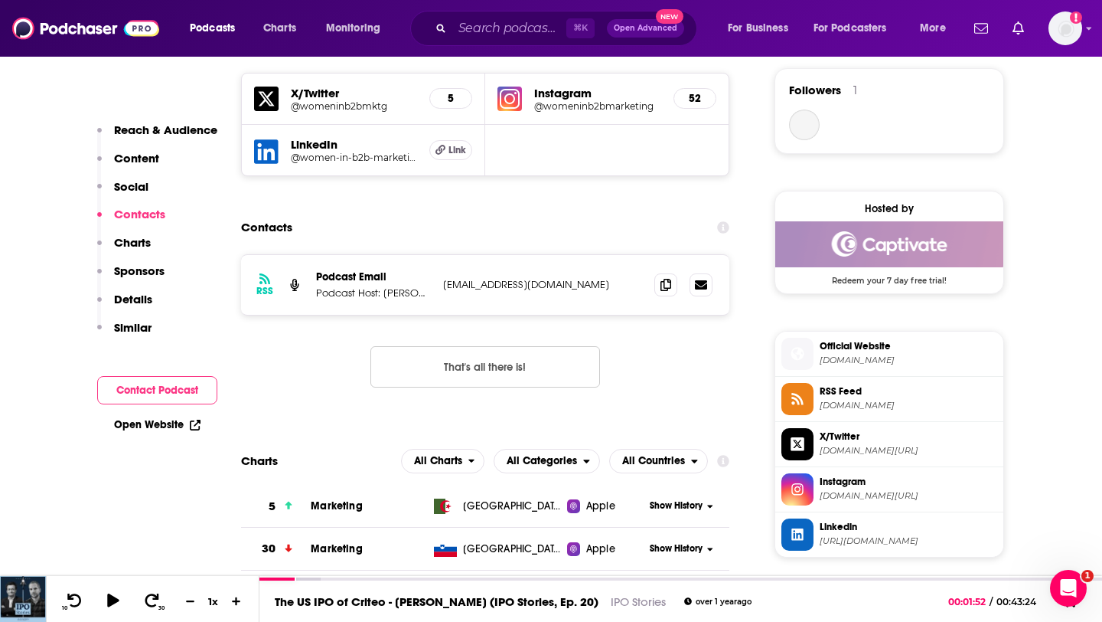
scroll to position [1109, 0]
click at [668, 280] on icon at bounding box center [666, 283] width 11 height 12
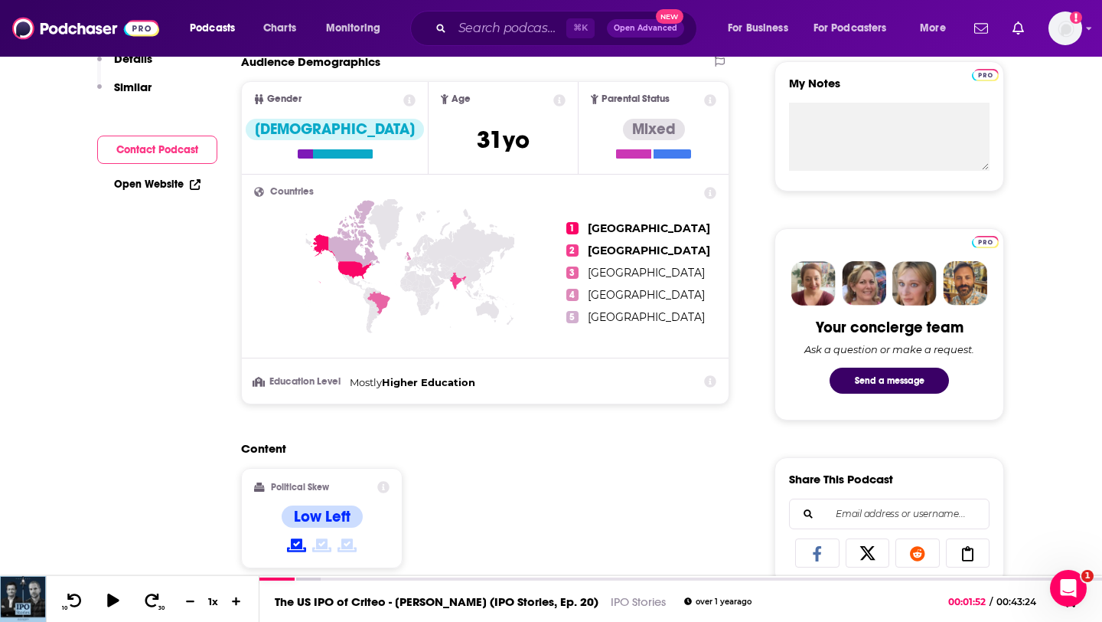
scroll to position [0, 0]
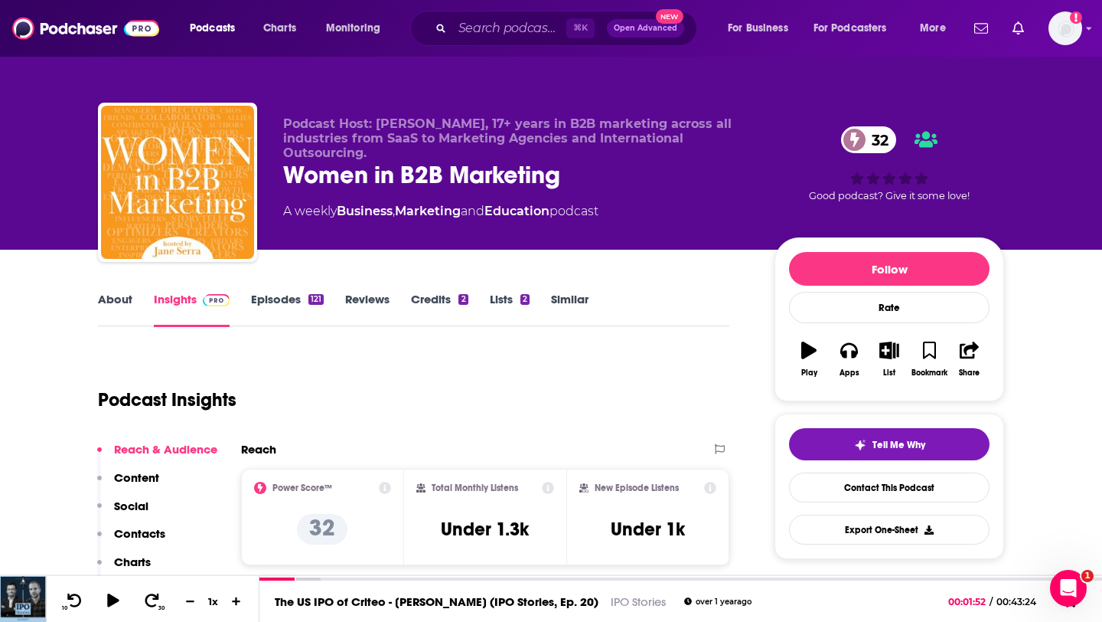
click at [284, 299] on link "Episodes 121" at bounding box center [287, 309] width 73 height 35
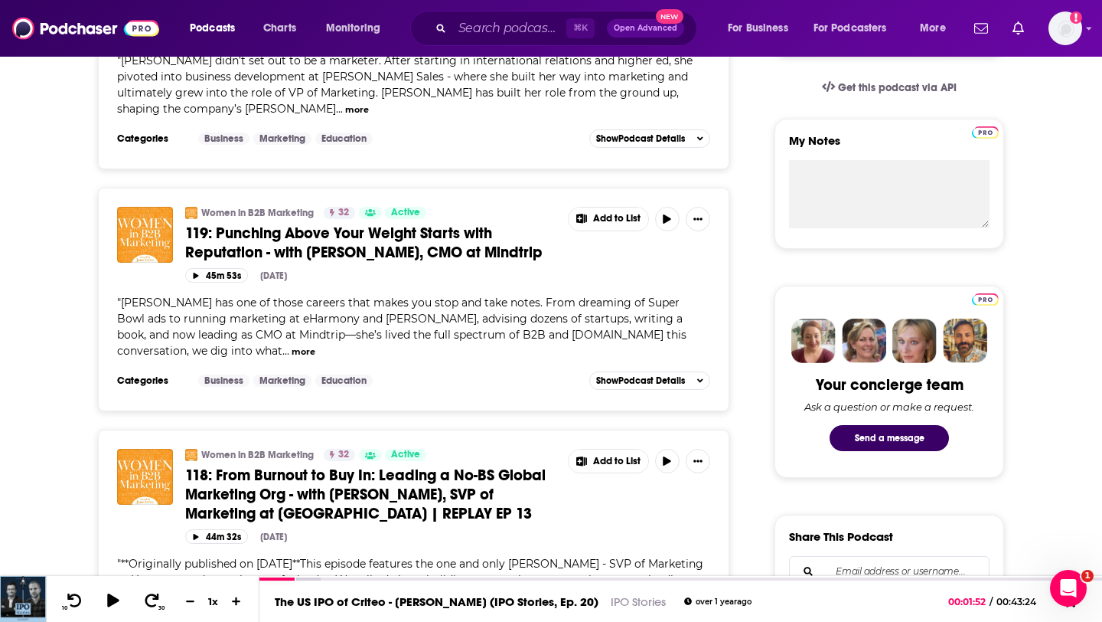
scroll to position [711, 0]
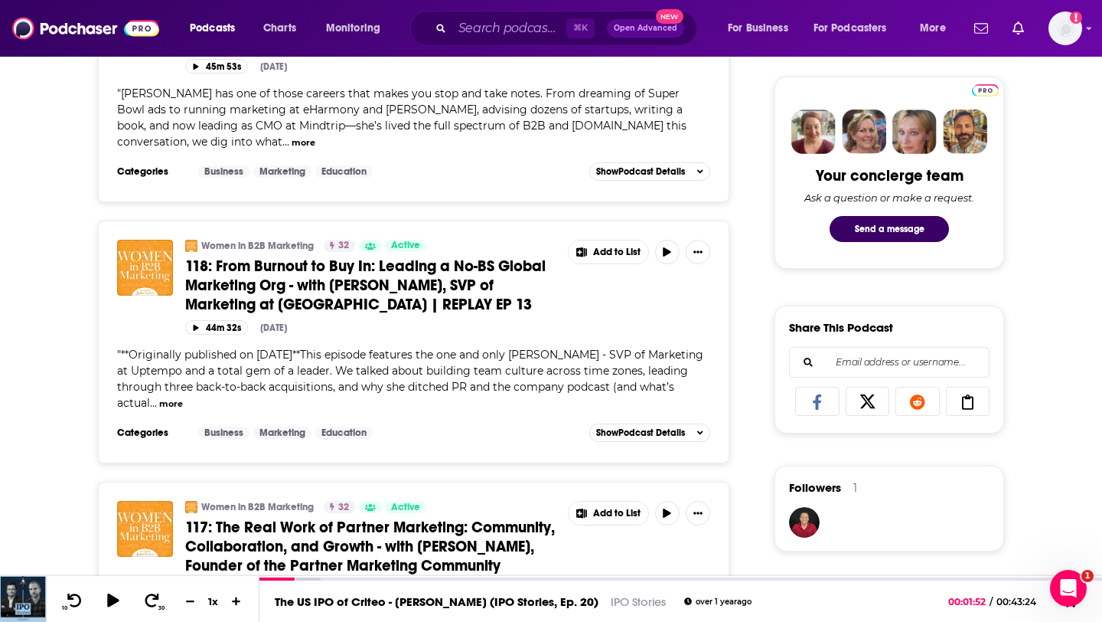
click at [503, 41] on div "⌘ K Open Advanced New" at bounding box center [553, 28] width 287 height 35
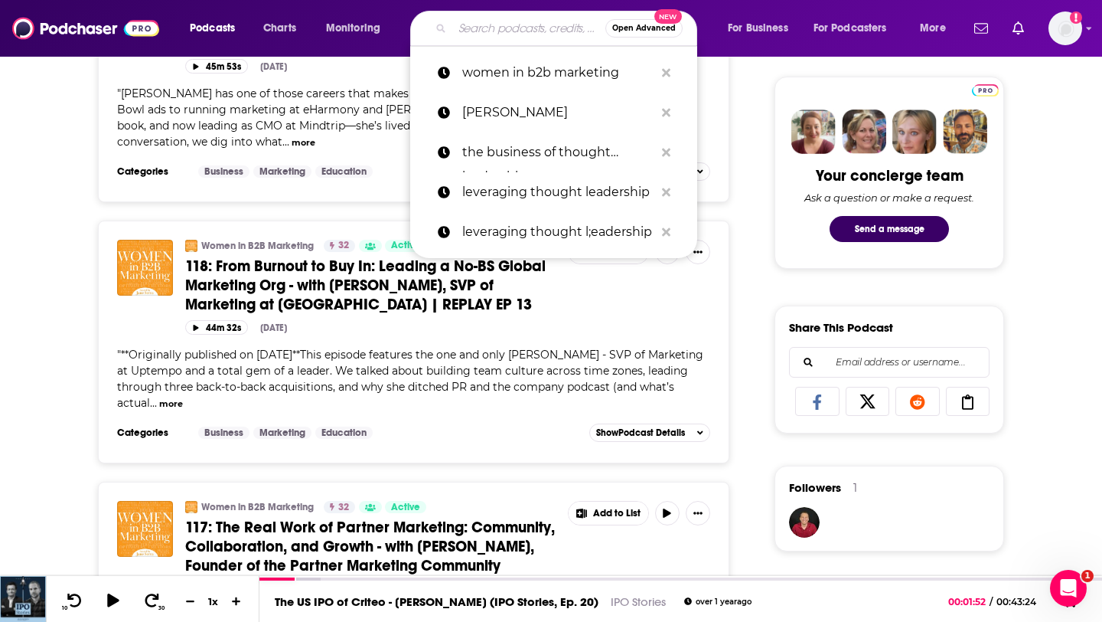
click at [514, 22] on input "Search podcasts, credits, & more..." at bounding box center [528, 28] width 153 height 24
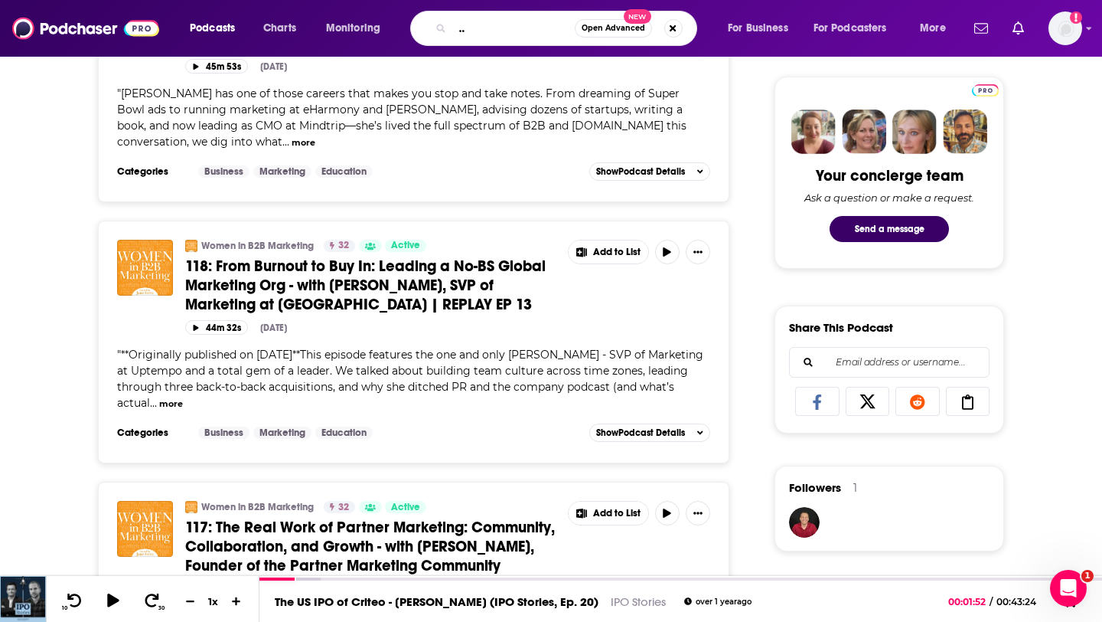
type input "the communications business advisor"
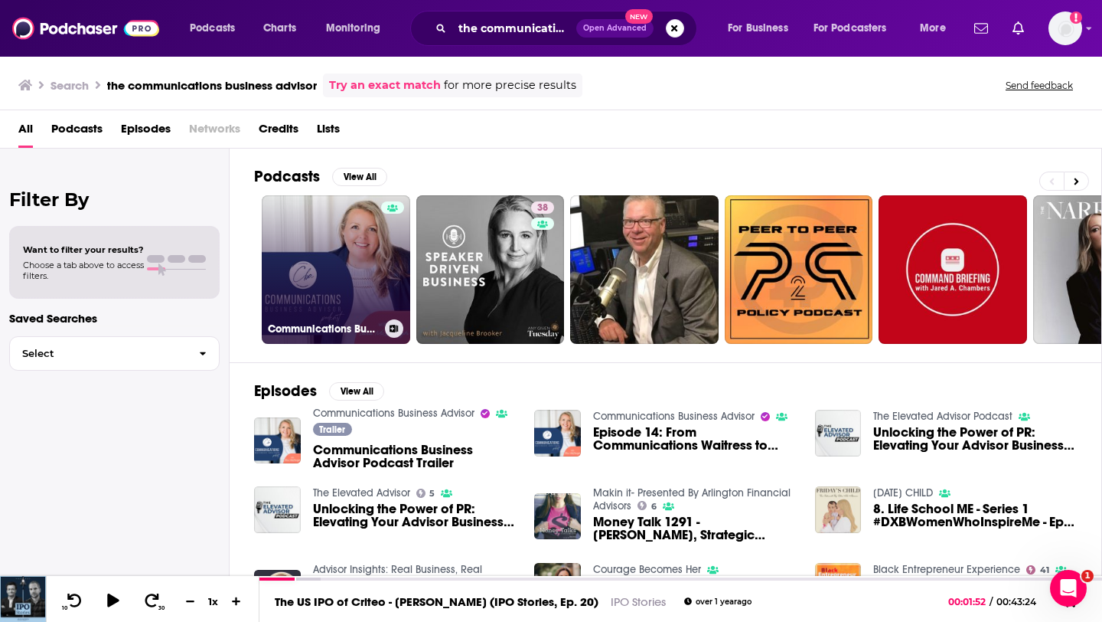
click at [295, 261] on link "Communications Business Advisor" at bounding box center [336, 269] width 148 height 148
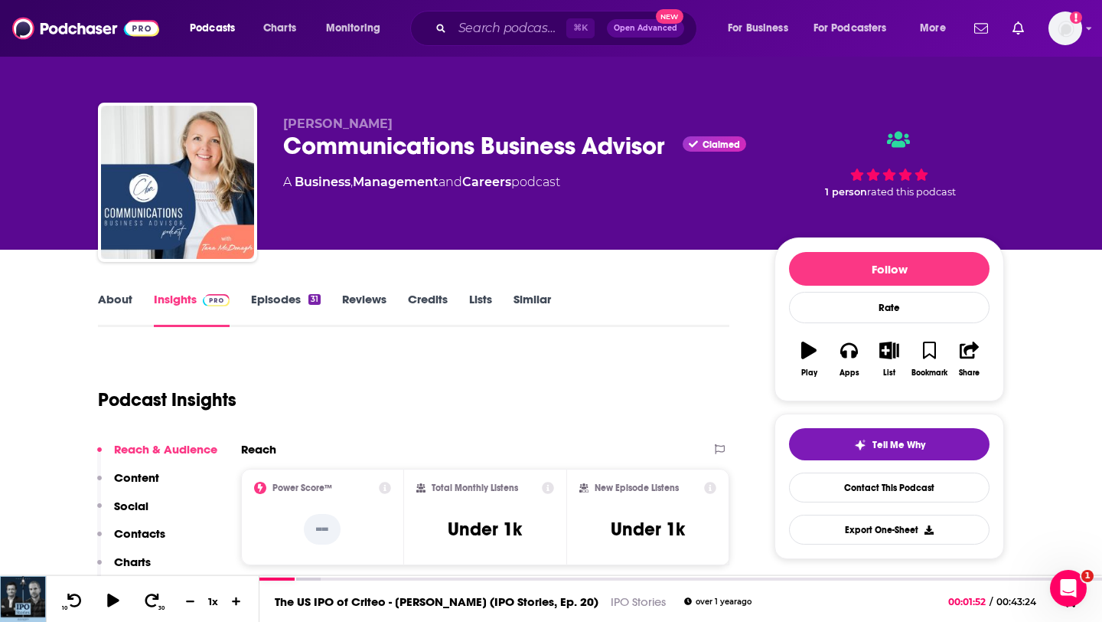
click at [287, 302] on link "Episodes 31" at bounding box center [286, 309] width 70 height 35
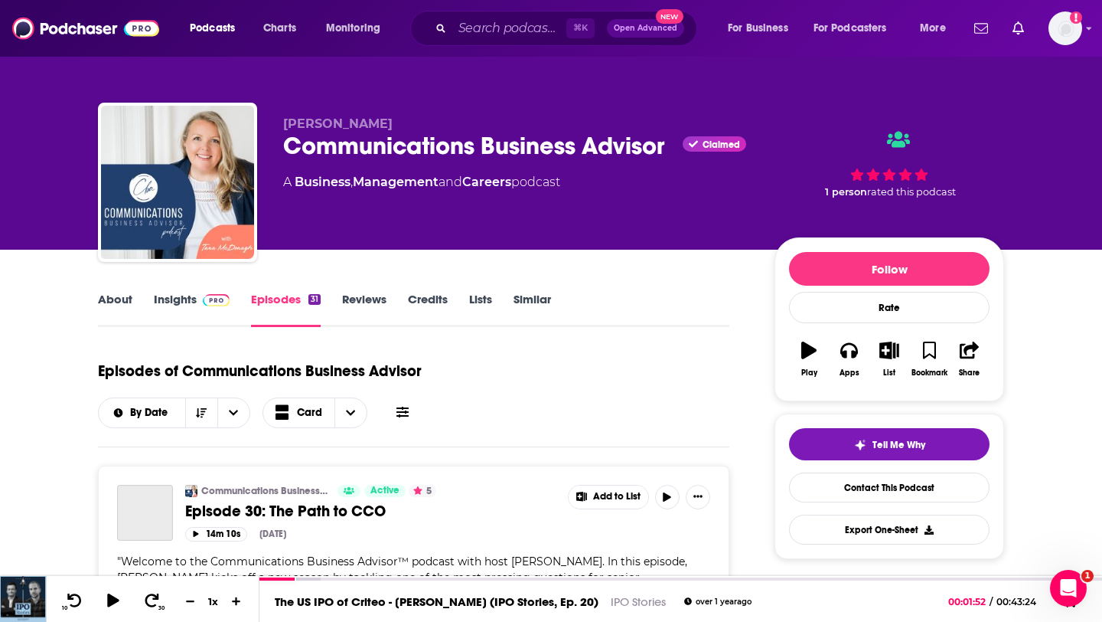
scroll to position [30, 0]
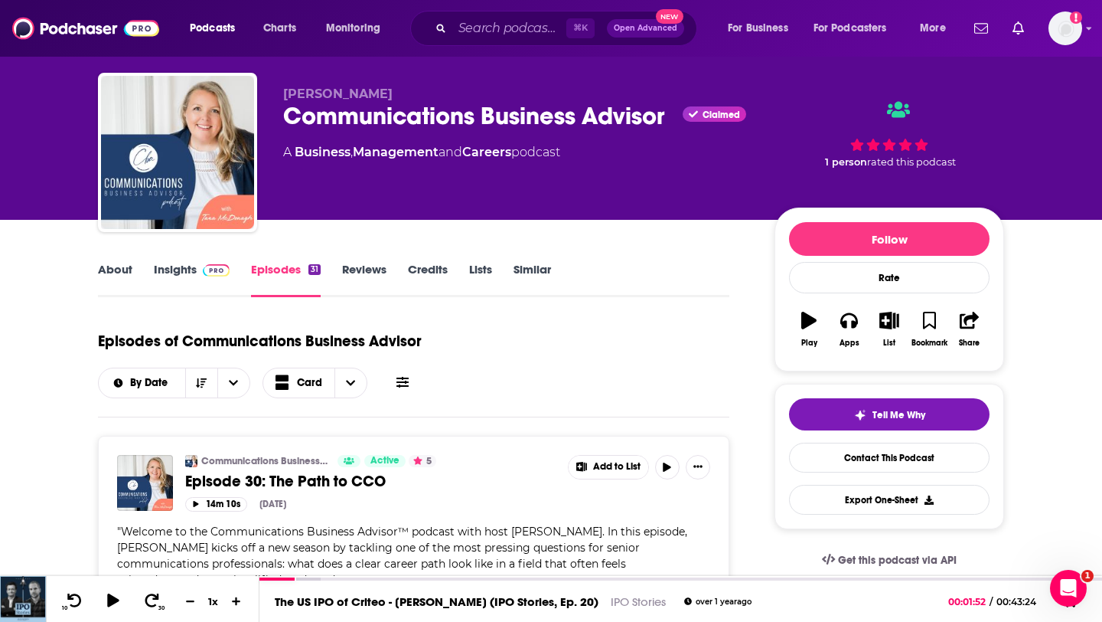
click at [168, 271] on link "Insights" at bounding box center [192, 279] width 76 height 35
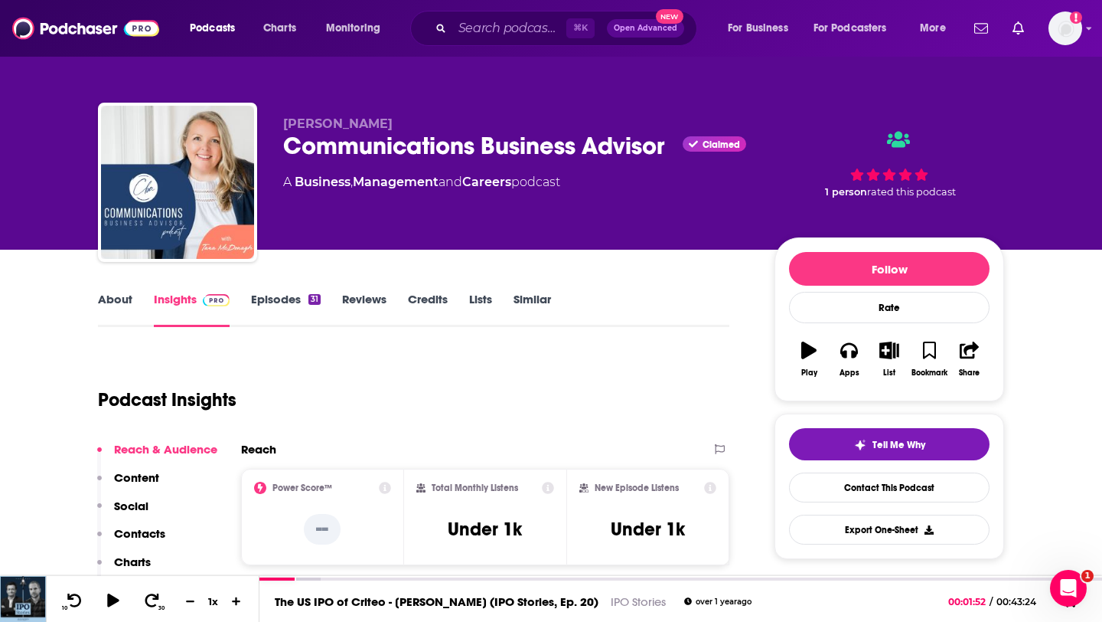
click at [119, 303] on link "About" at bounding box center [115, 309] width 34 height 35
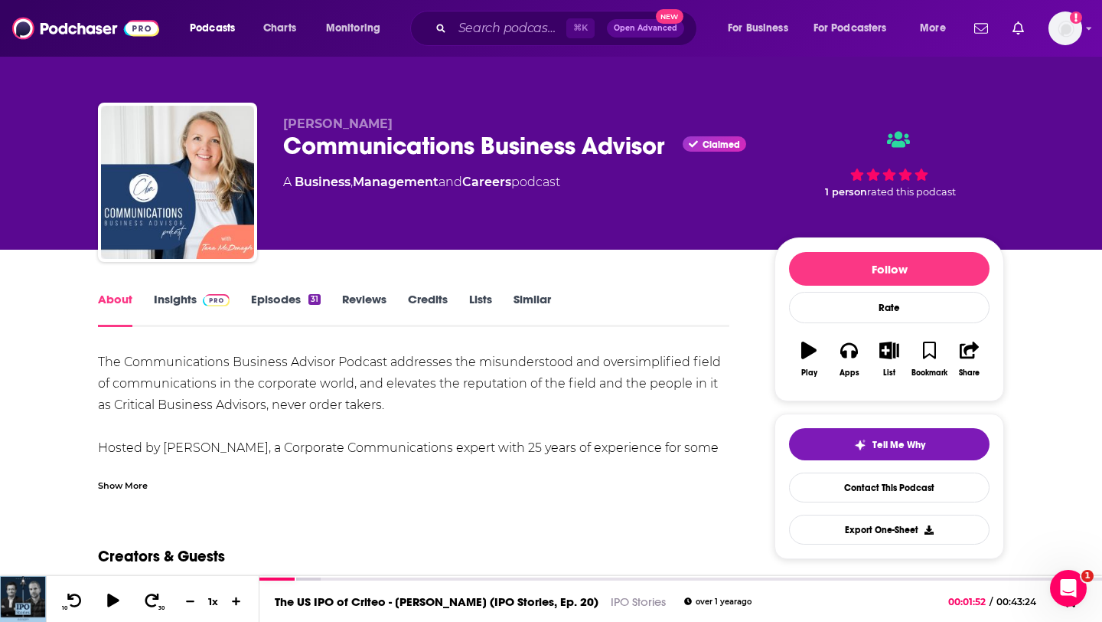
click at [179, 296] on link "Insights" at bounding box center [192, 309] width 76 height 35
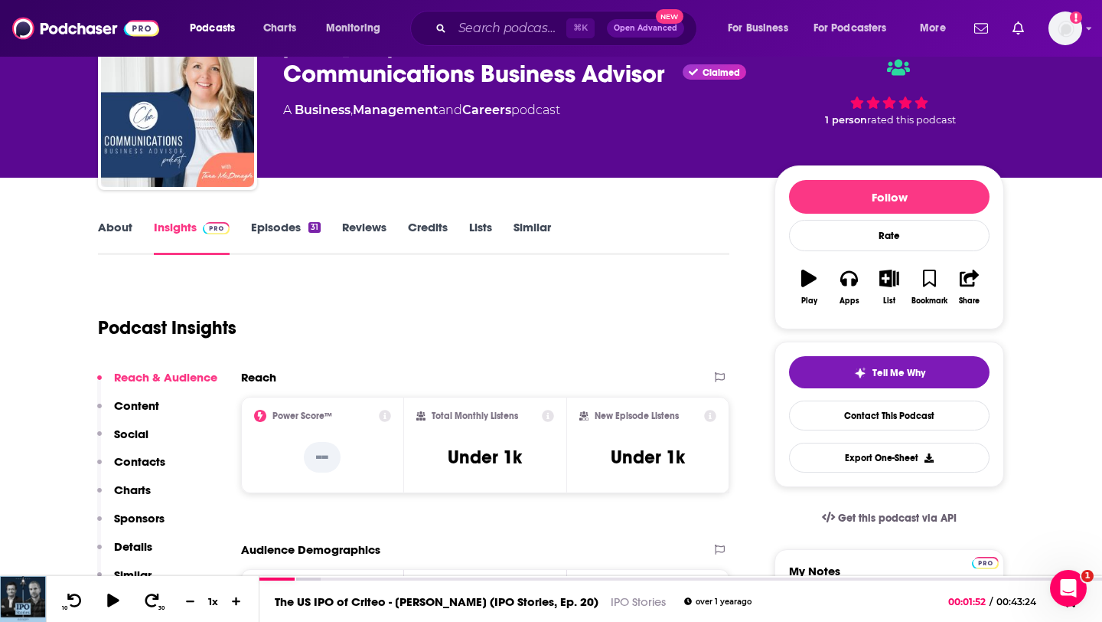
scroll to position [90, 0]
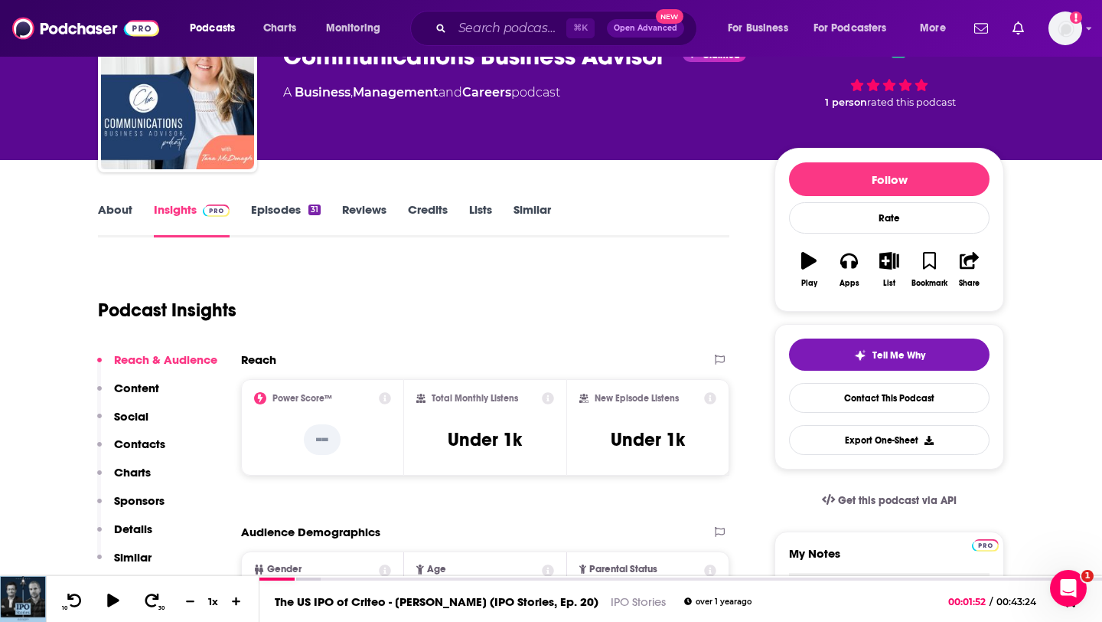
click at [145, 443] on p "Contacts" at bounding box center [139, 443] width 51 height 15
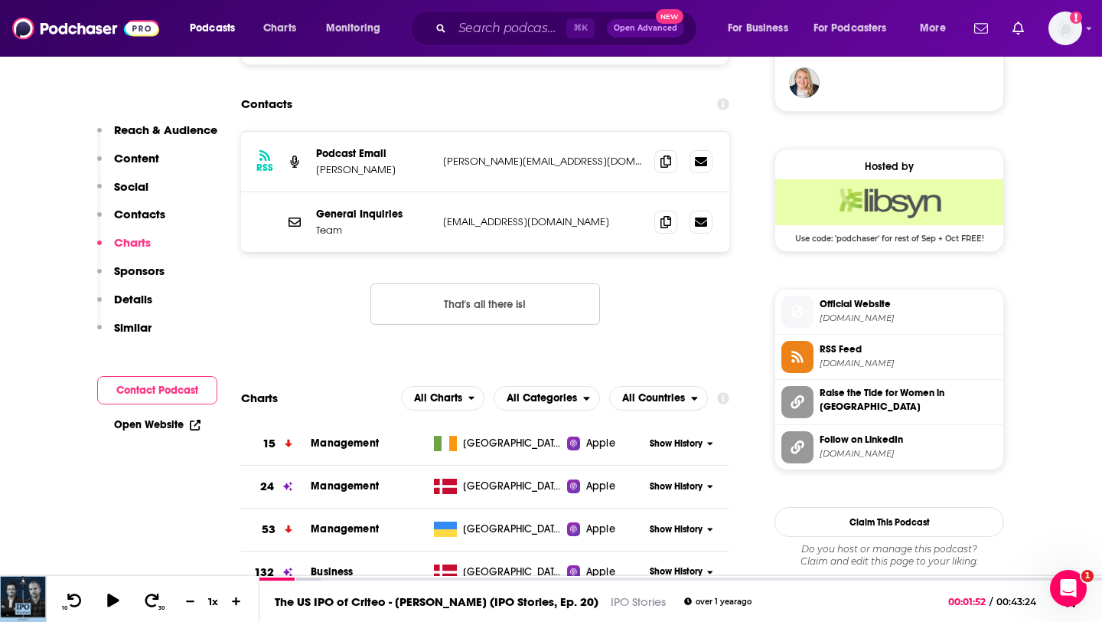
scroll to position [1127, 0]
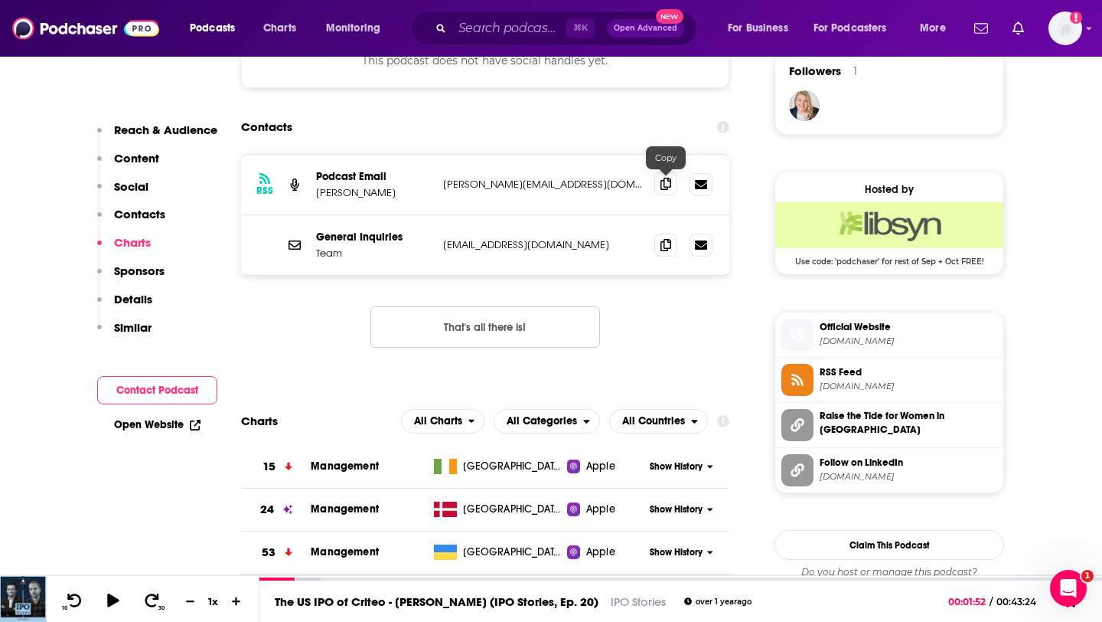
click at [669, 188] on icon at bounding box center [666, 184] width 11 height 12
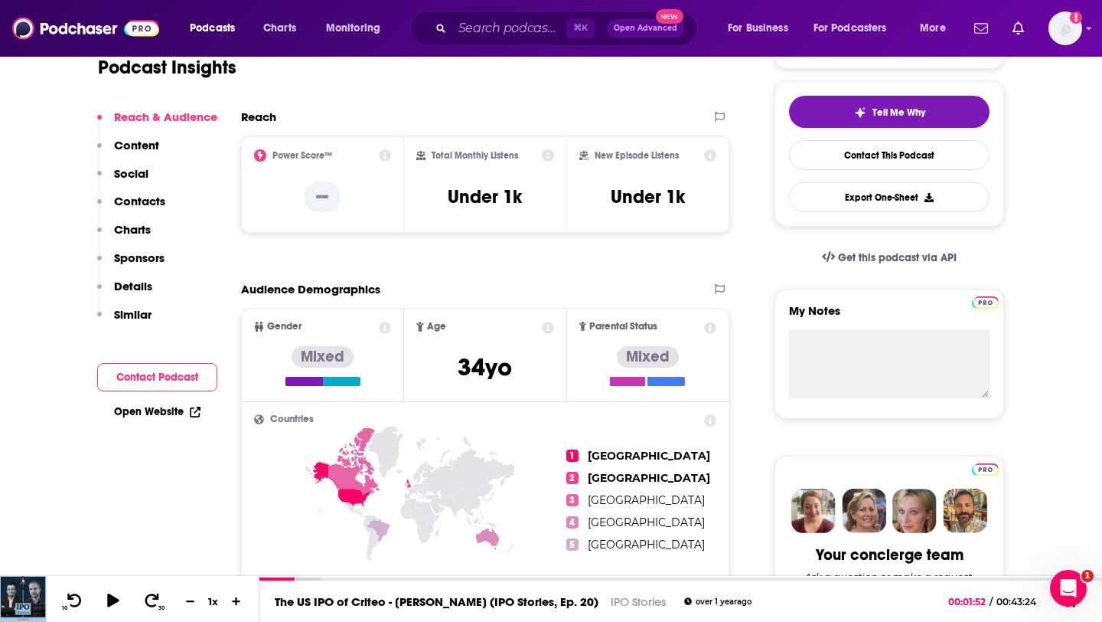
scroll to position [0, 0]
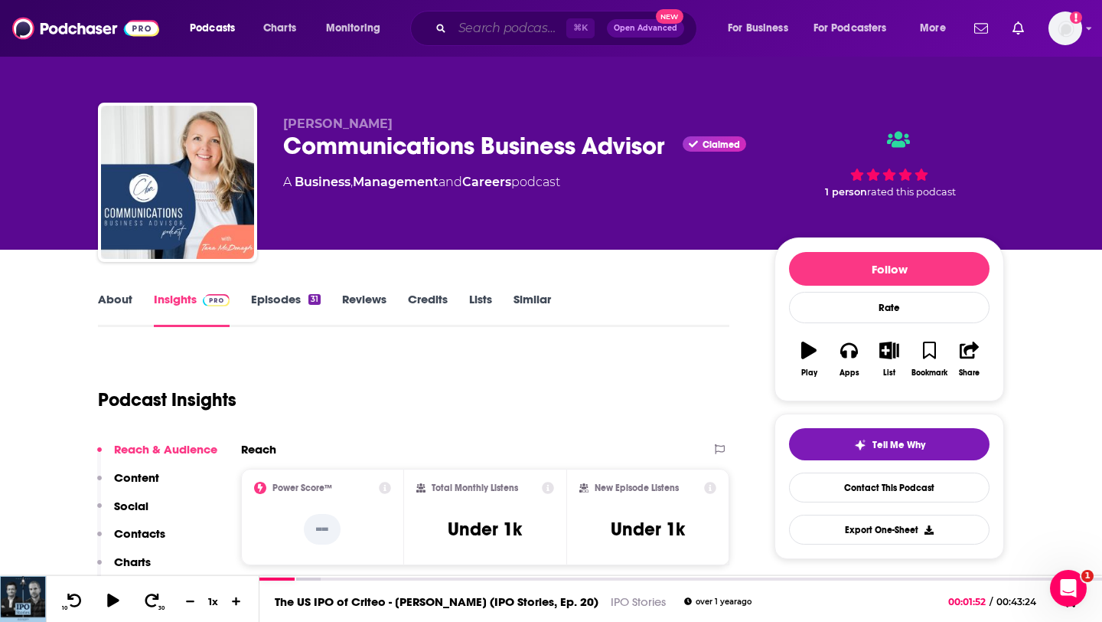
click at [483, 28] on input "Search podcasts, credits, & more..." at bounding box center [509, 28] width 114 height 24
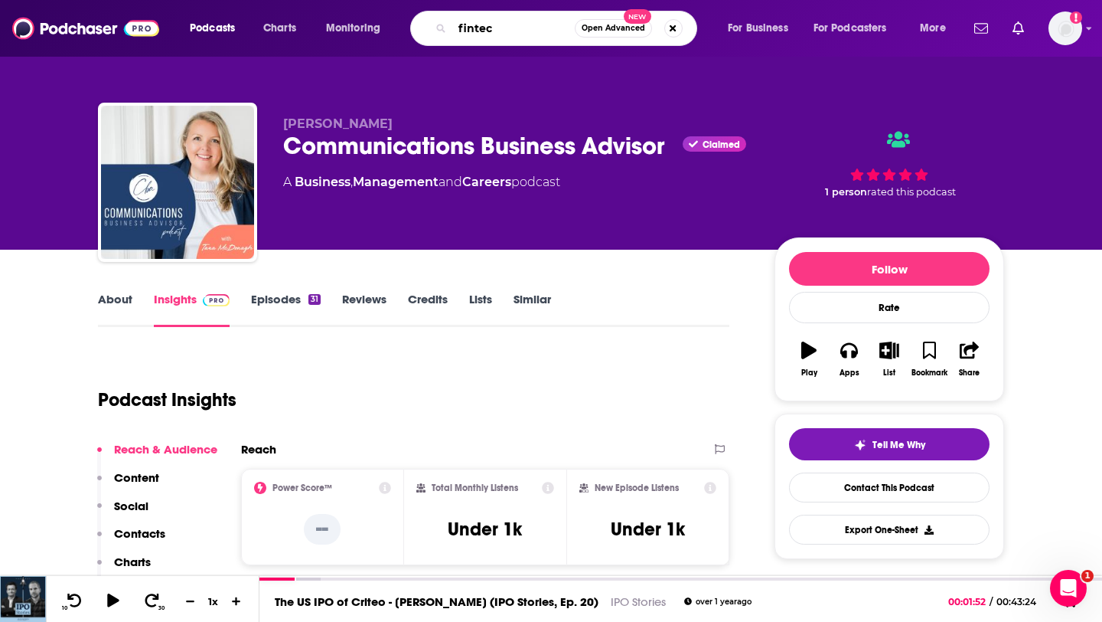
type input "fintech"
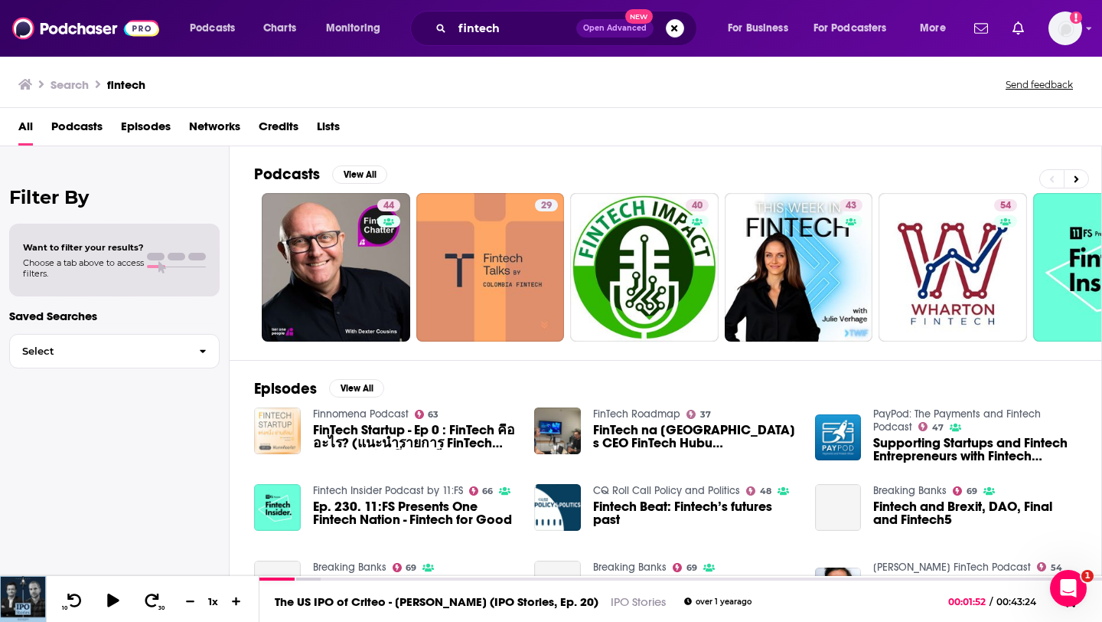
click at [73, 122] on span "Podcasts" at bounding box center [76, 129] width 51 height 31
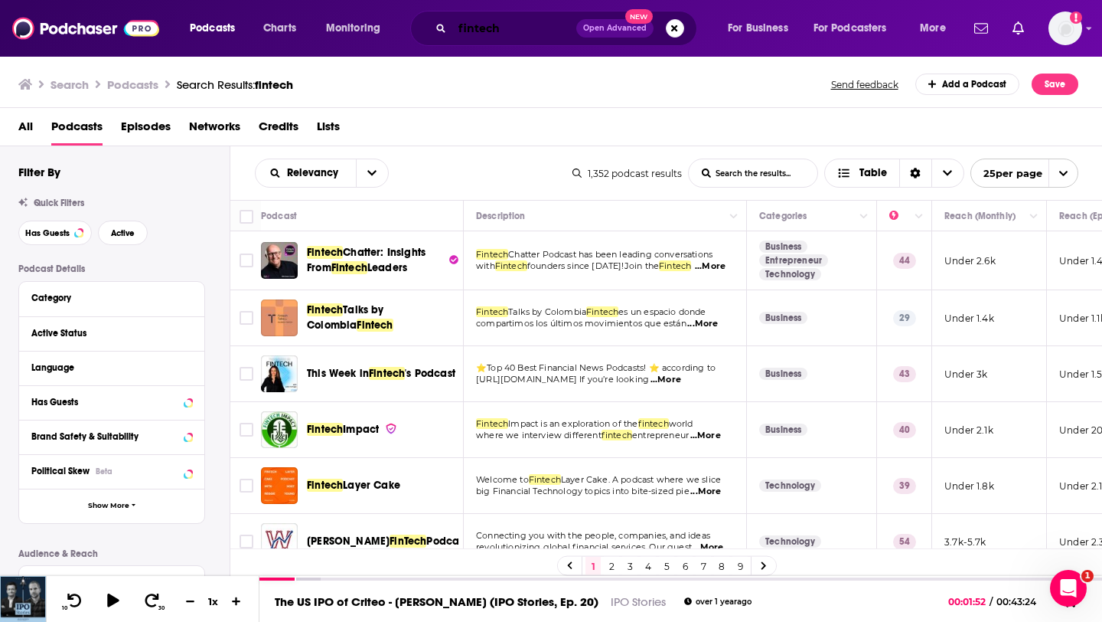
click at [507, 31] on input "fintech" at bounding box center [514, 28] width 124 height 24
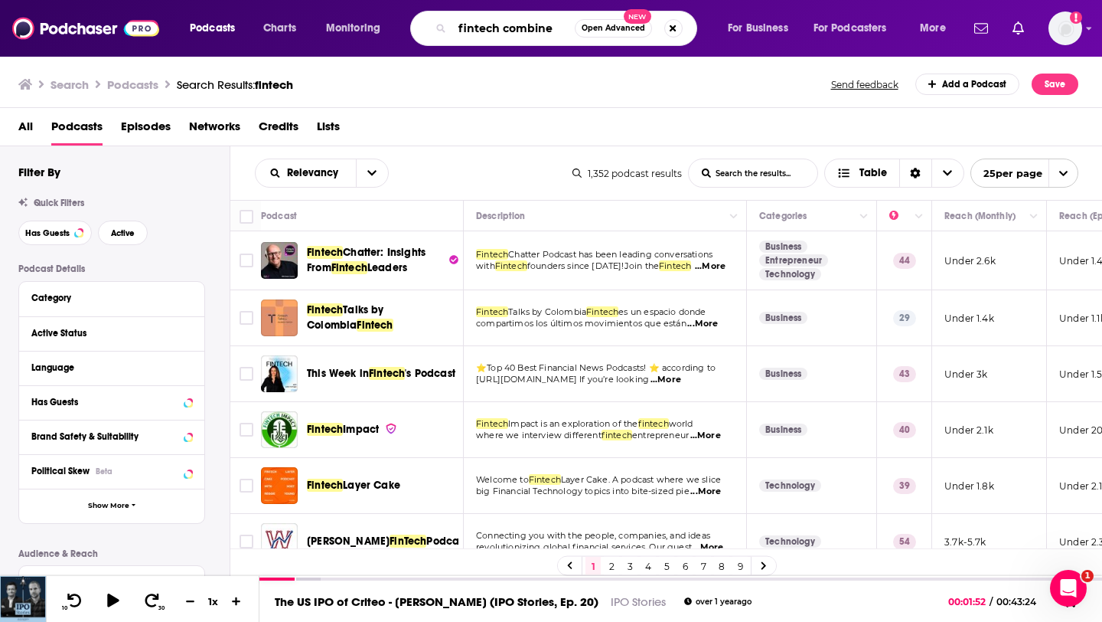
type input "fintech combine"
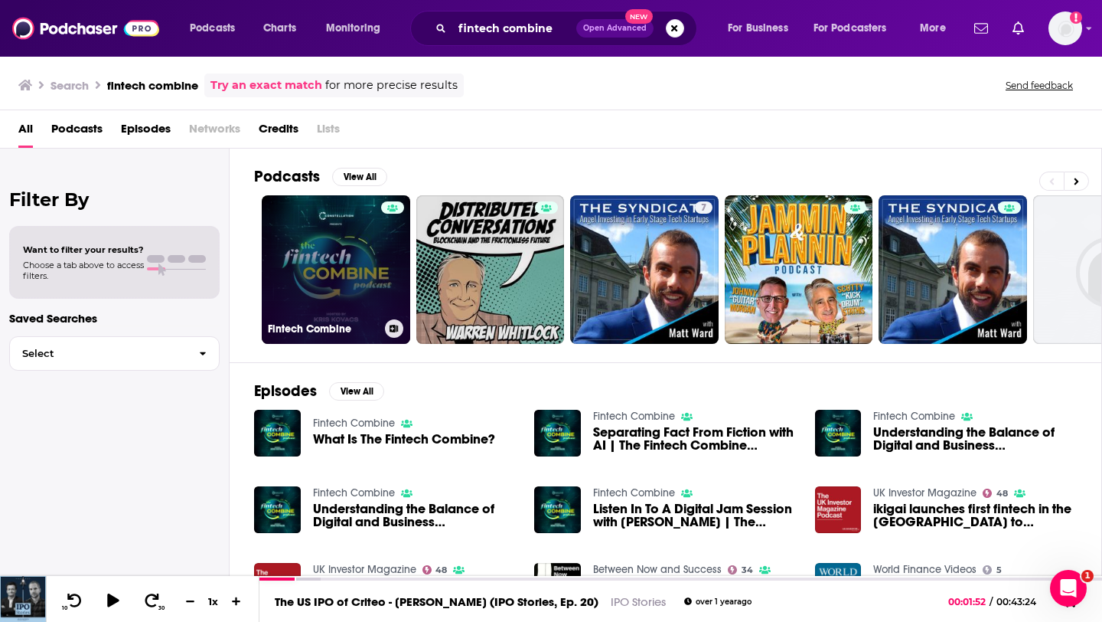
click at [354, 258] on link "Fintech Combine" at bounding box center [336, 269] width 148 height 148
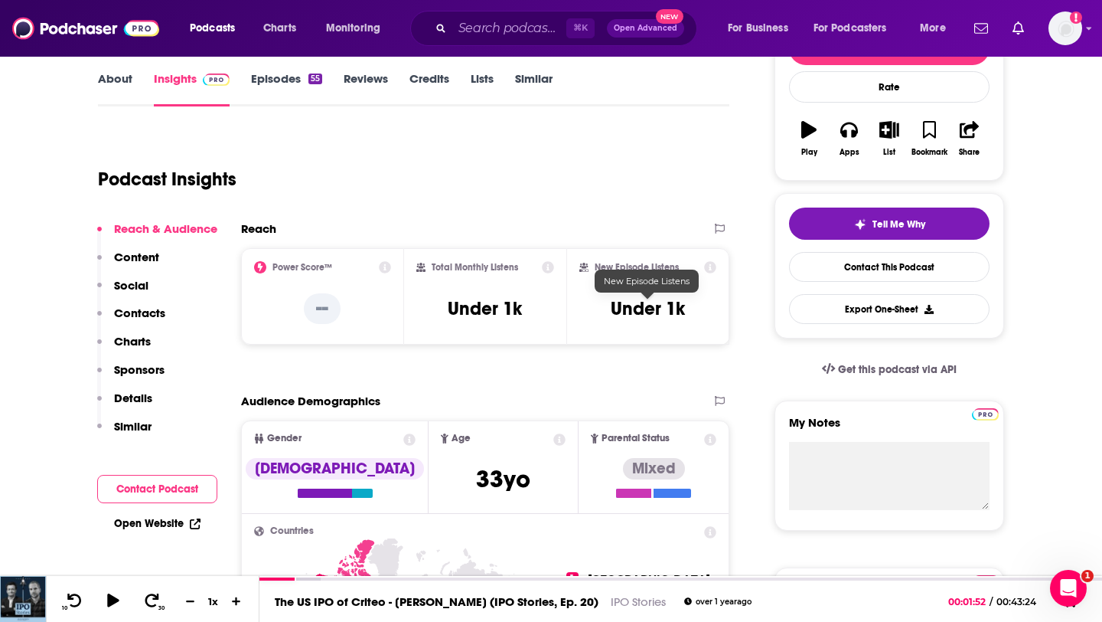
scroll to position [79, 0]
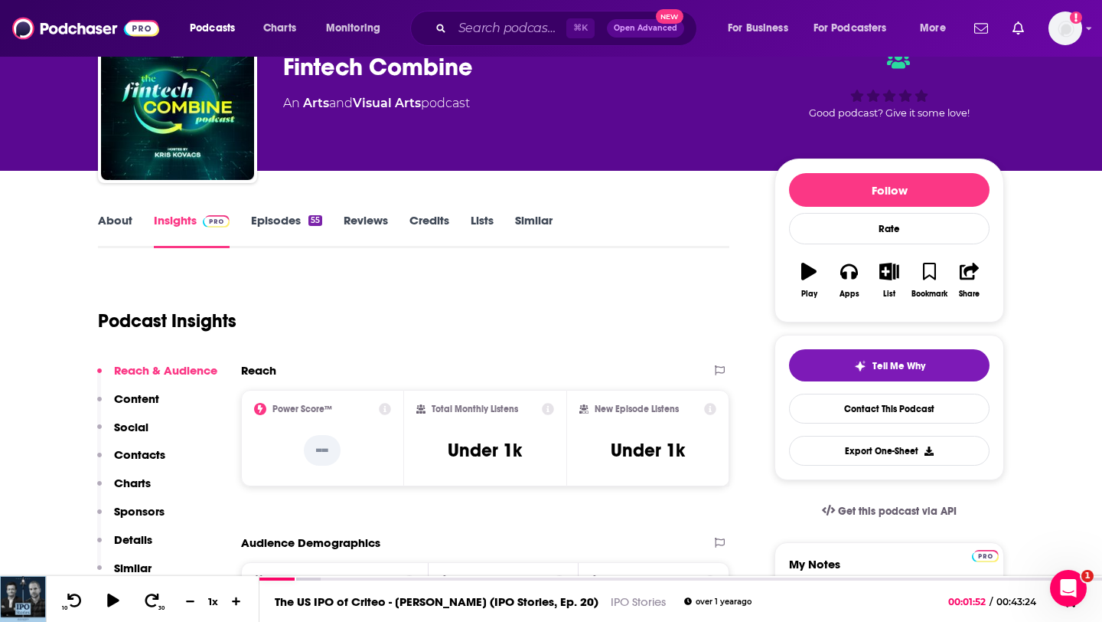
click at [283, 210] on div "About Insights Episodes 55 Reviews Credits Lists Similar" at bounding box center [413, 229] width 631 height 38
click at [279, 219] on link "Episodes 55" at bounding box center [286, 230] width 71 height 35
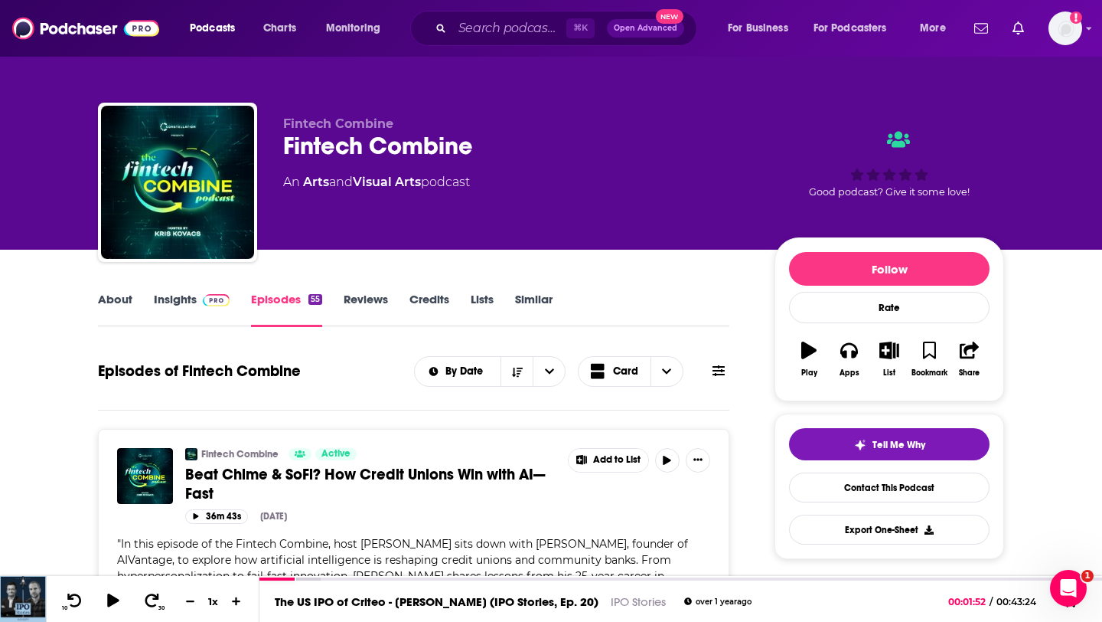
click at [122, 308] on link "About" at bounding box center [115, 309] width 34 height 35
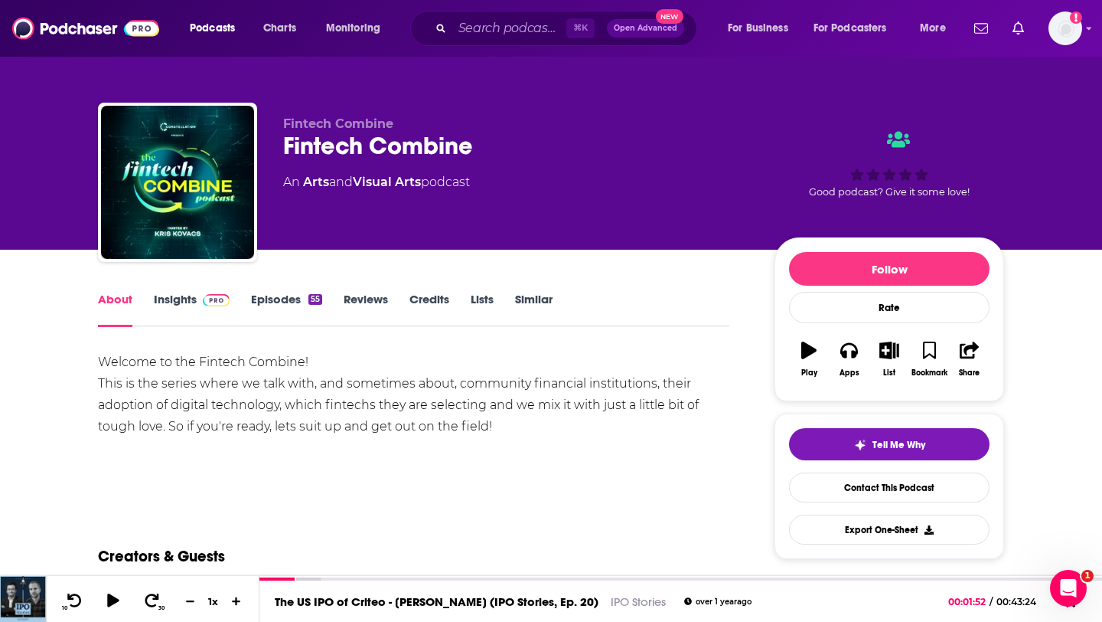
click at [182, 305] on link "Insights" at bounding box center [192, 309] width 76 height 35
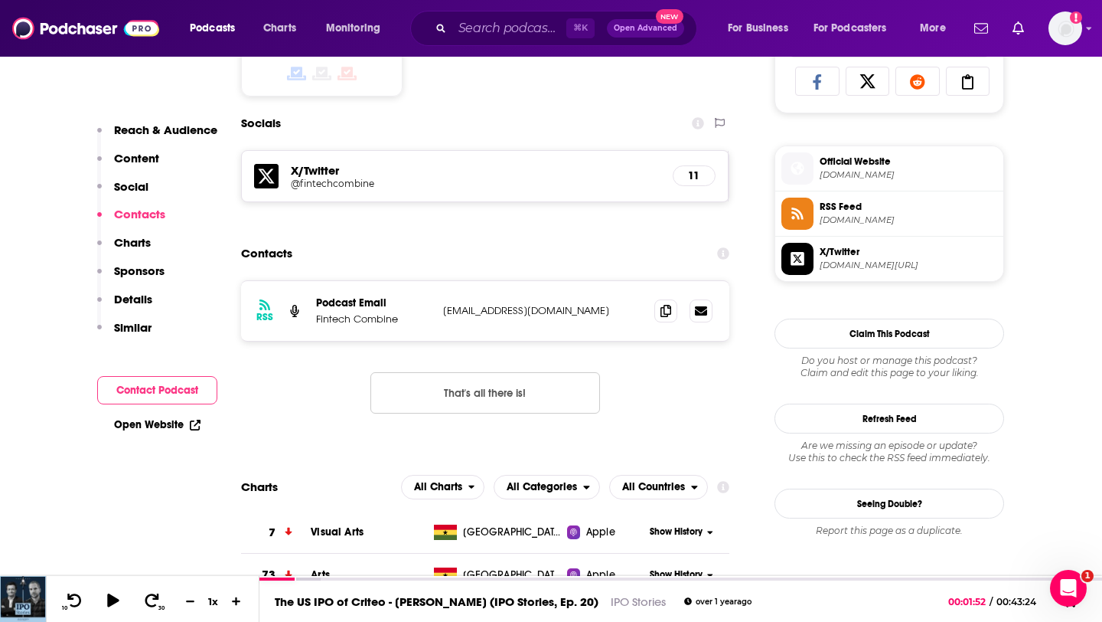
scroll to position [1064, 0]
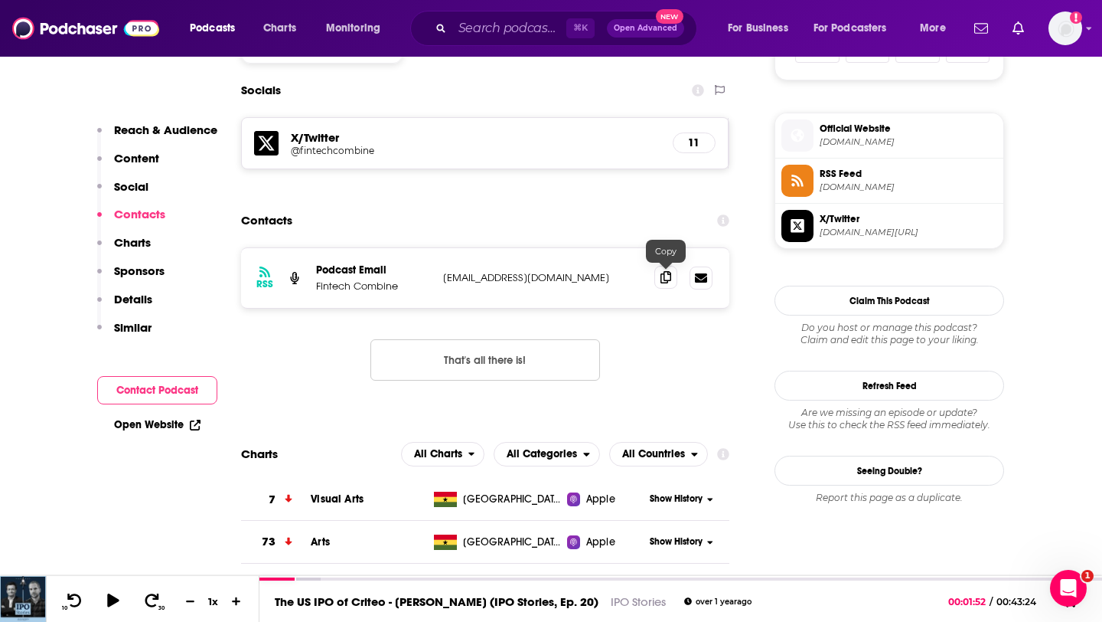
click at [672, 276] on span at bounding box center [665, 277] width 23 height 23
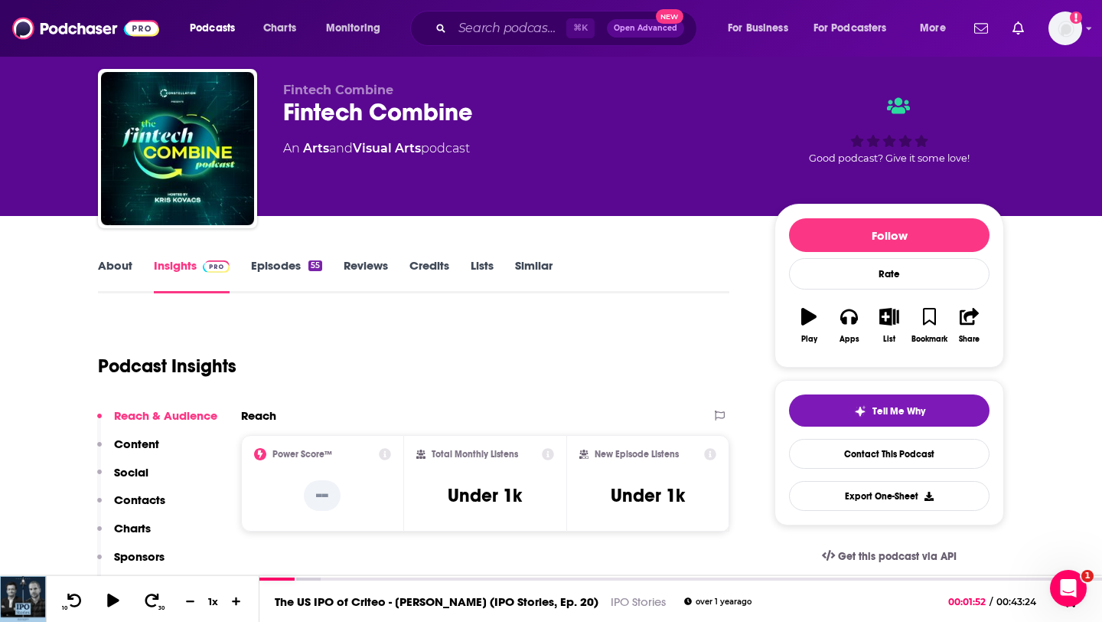
scroll to position [112, 0]
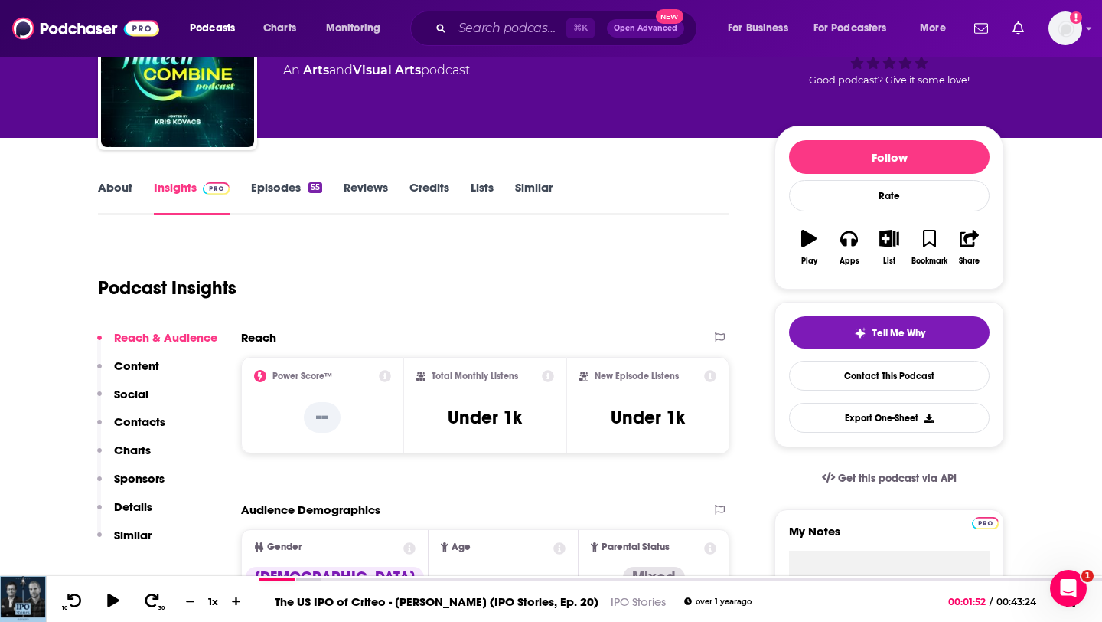
click at [285, 191] on link "Episodes 55" at bounding box center [286, 197] width 71 height 35
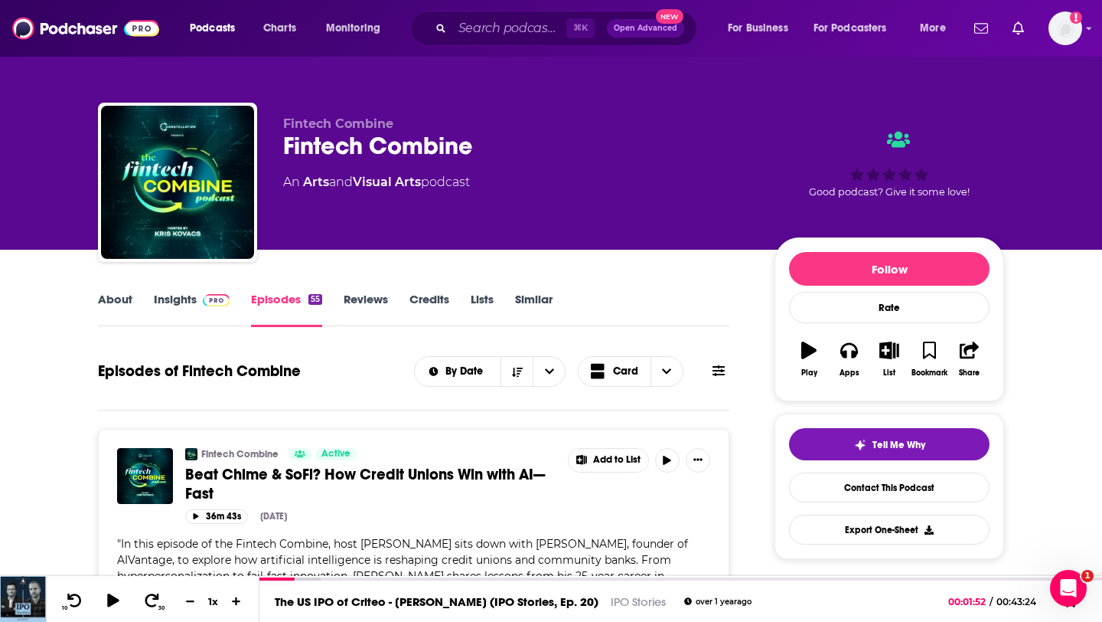
click at [125, 304] on link "About" at bounding box center [115, 309] width 34 height 35
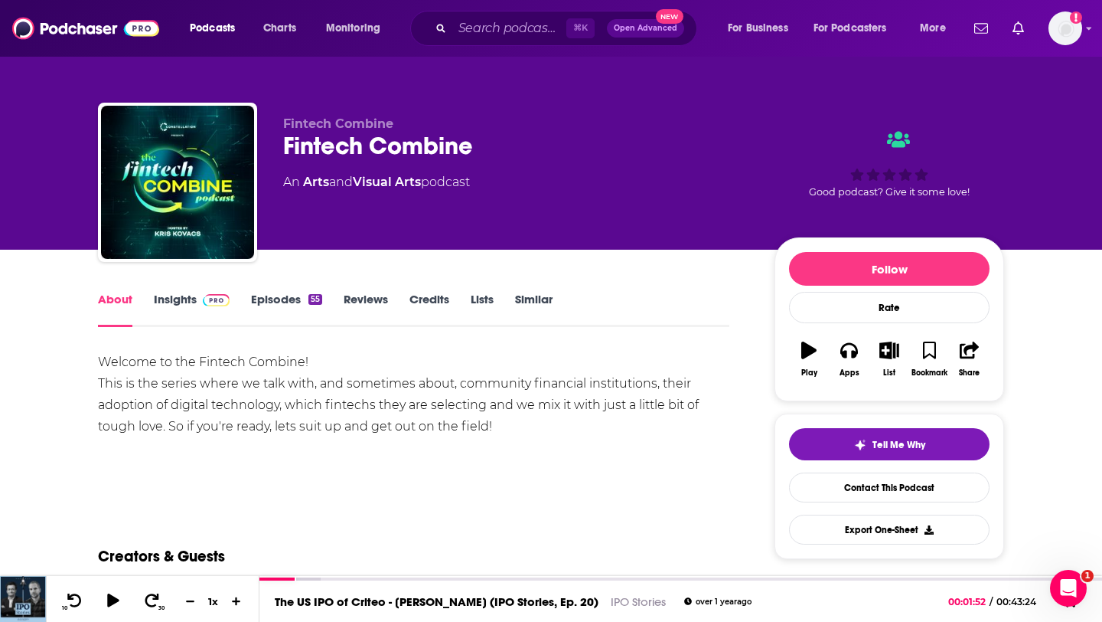
click at [113, 381] on div "Welcome to the Fintech Combine! This is the series where we talk with, and some…" at bounding box center [413, 394] width 631 height 86
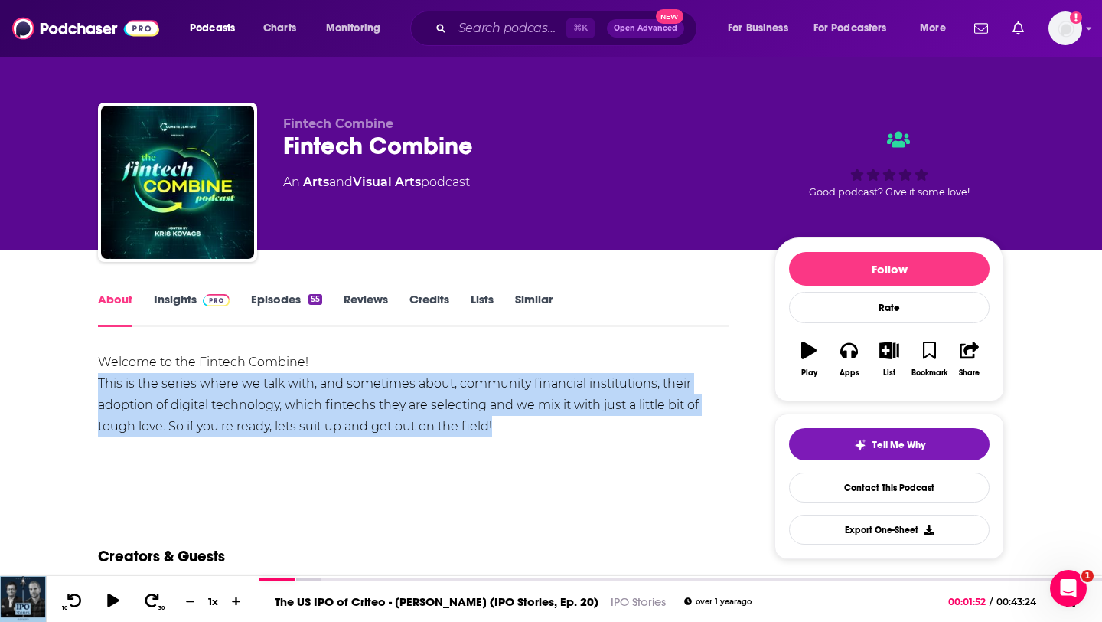
drag, startPoint x: 113, startPoint y: 381, endPoint x: 503, endPoint y: 445, distance: 394.8
click at [503, 445] on div "Welcome to the Fintech Combine! This is the series where we talk with, and some…" at bounding box center [413, 404] width 631 height 107
copy div "This is the series where we talk with, and sometimes about, community financial…"
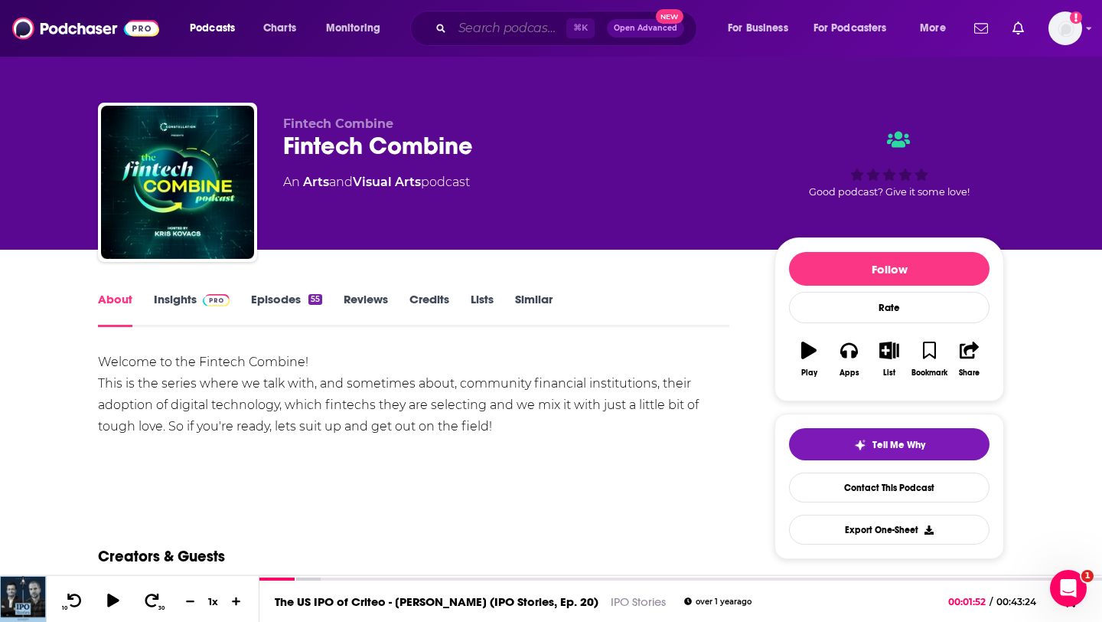
click at [477, 31] on input "Search podcasts, credits, & more..." at bounding box center [509, 28] width 114 height 24
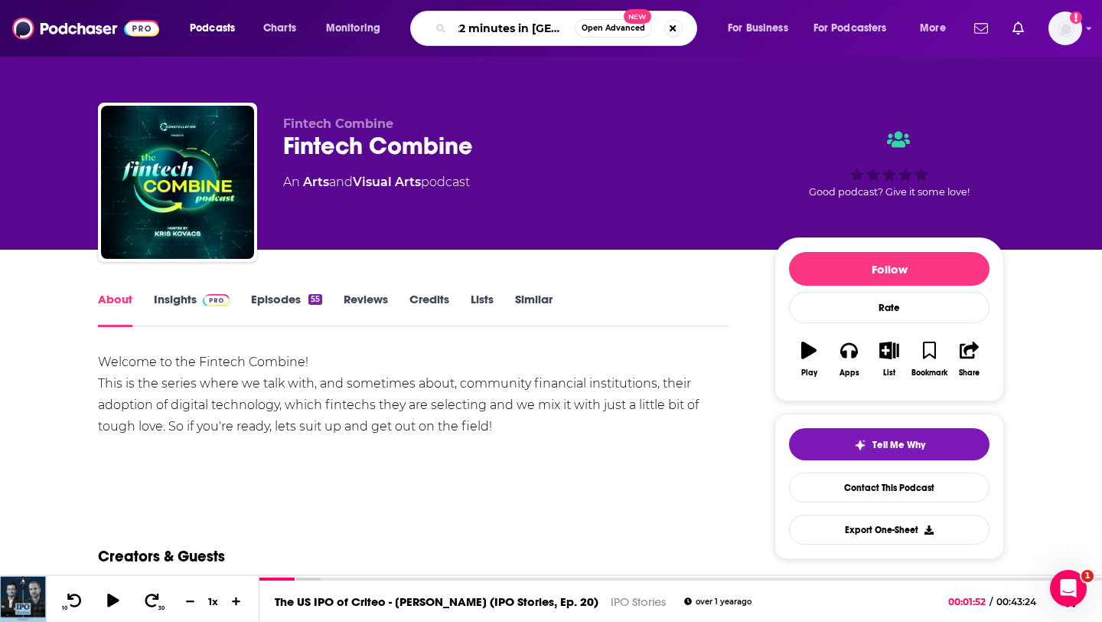
type input "22 minutes in ledning"
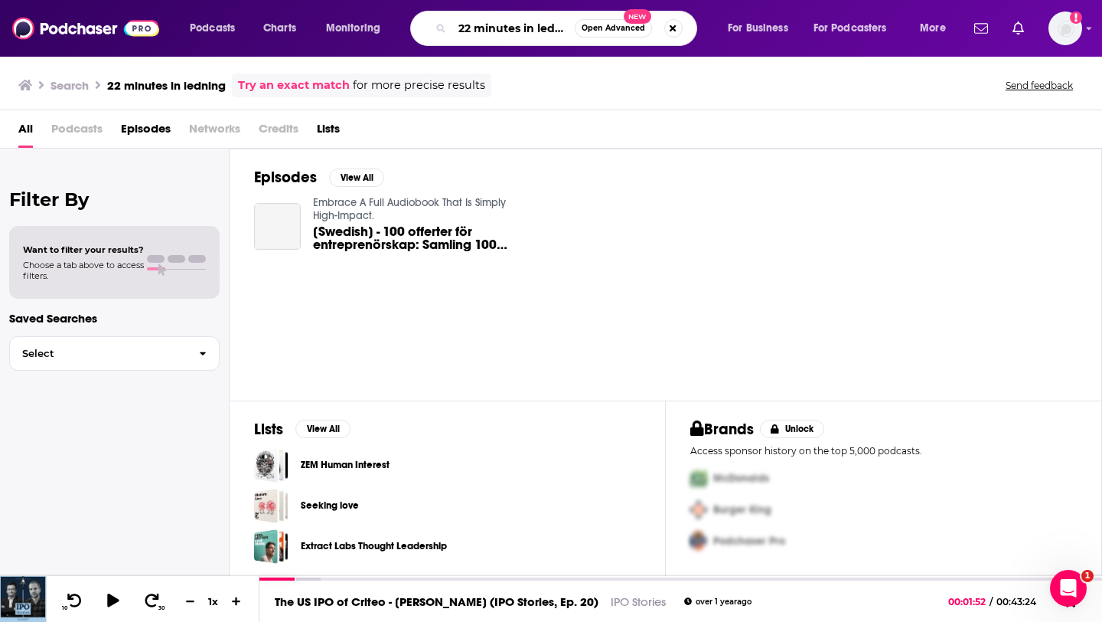
click at [540, 28] on input "22 minutes in ledning" at bounding box center [513, 28] width 122 height 24
click at [559, 31] on input "22 minutes in ledning" at bounding box center [513, 28] width 122 height 24
type input "22 minutes in lending"
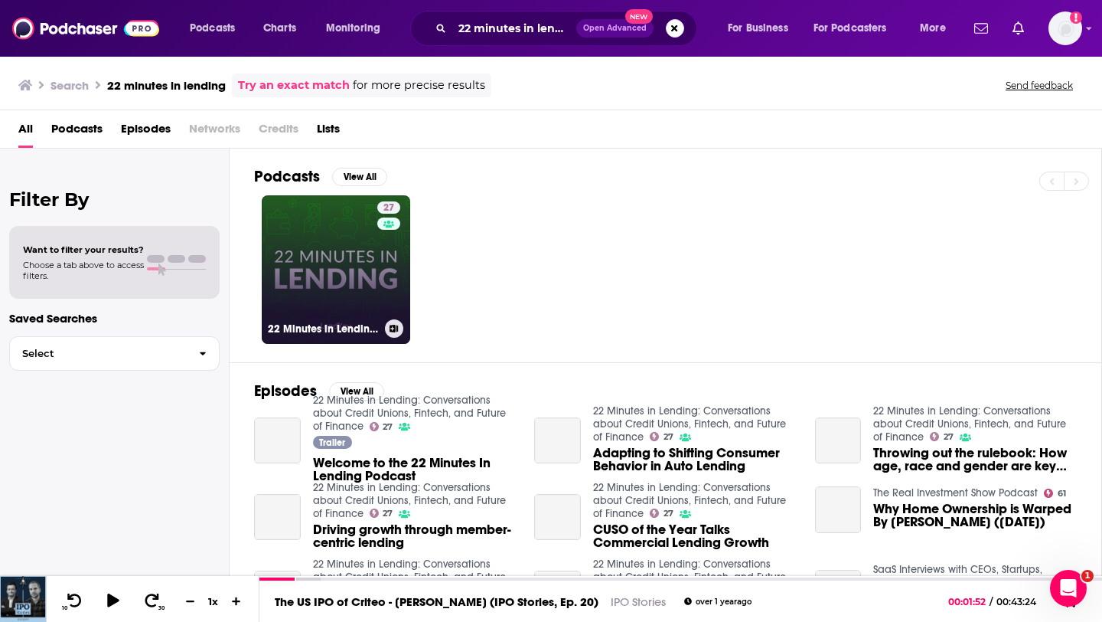
click at [362, 259] on link "27 22 Minutes in Lending: Conversations about Credit Unions, Fintech, and Futur…" at bounding box center [336, 269] width 148 height 148
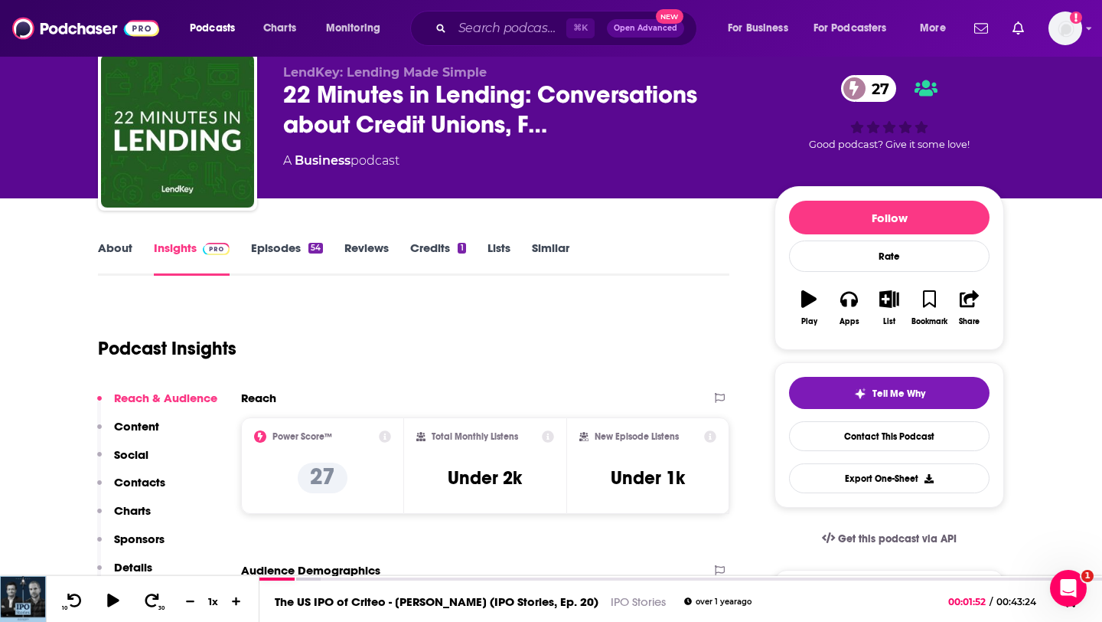
scroll to position [40, 0]
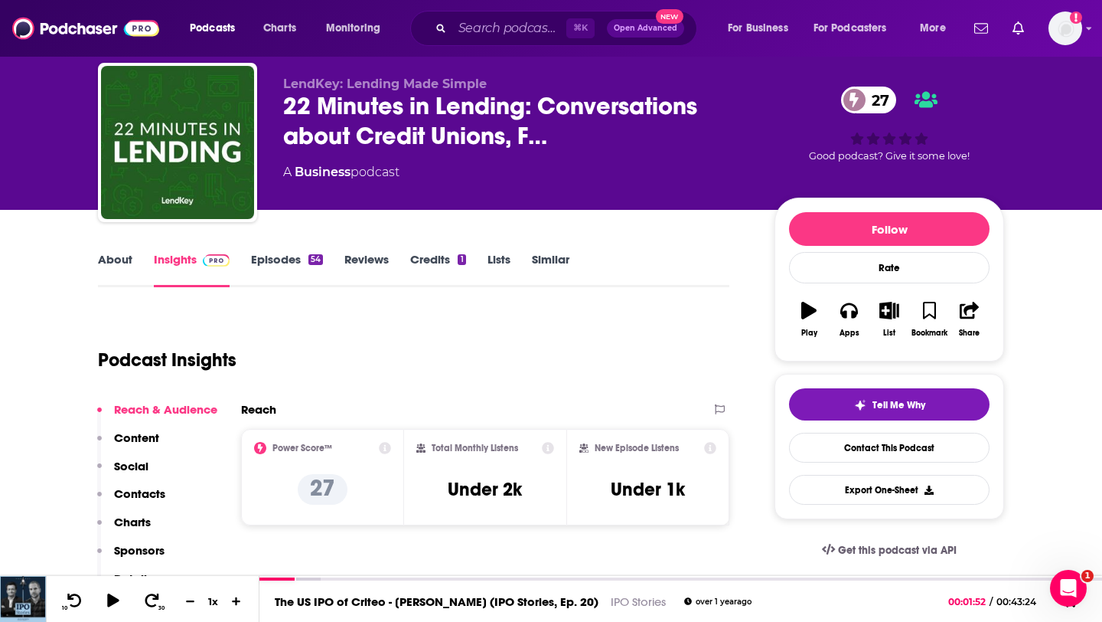
click at [274, 257] on link "Episodes 54" at bounding box center [287, 269] width 72 height 35
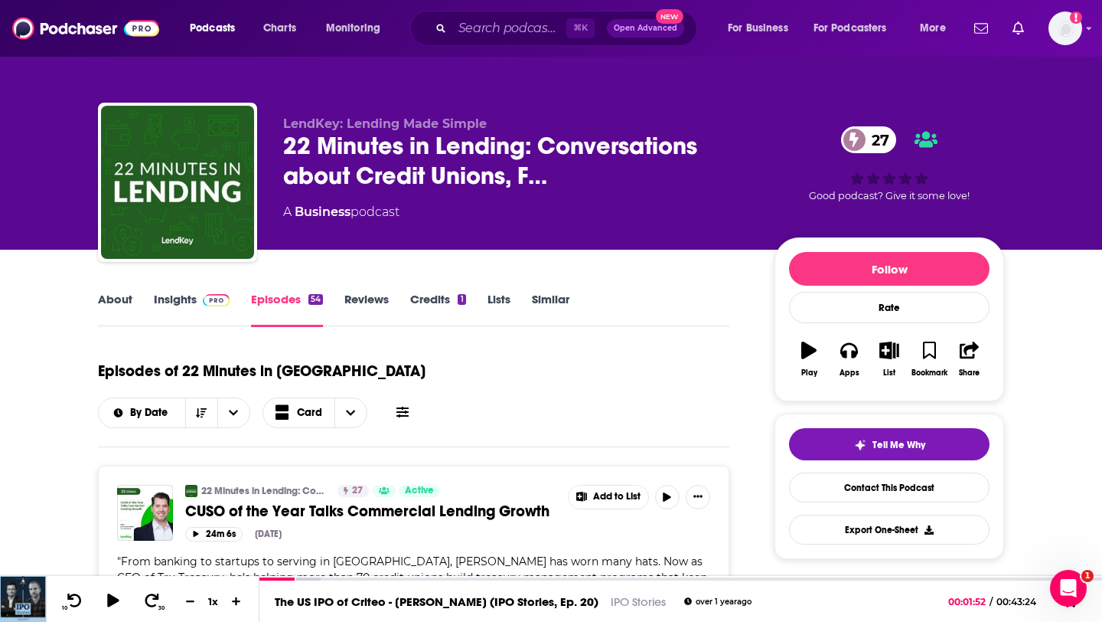
click at [128, 299] on link "About" at bounding box center [115, 309] width 34 height 35
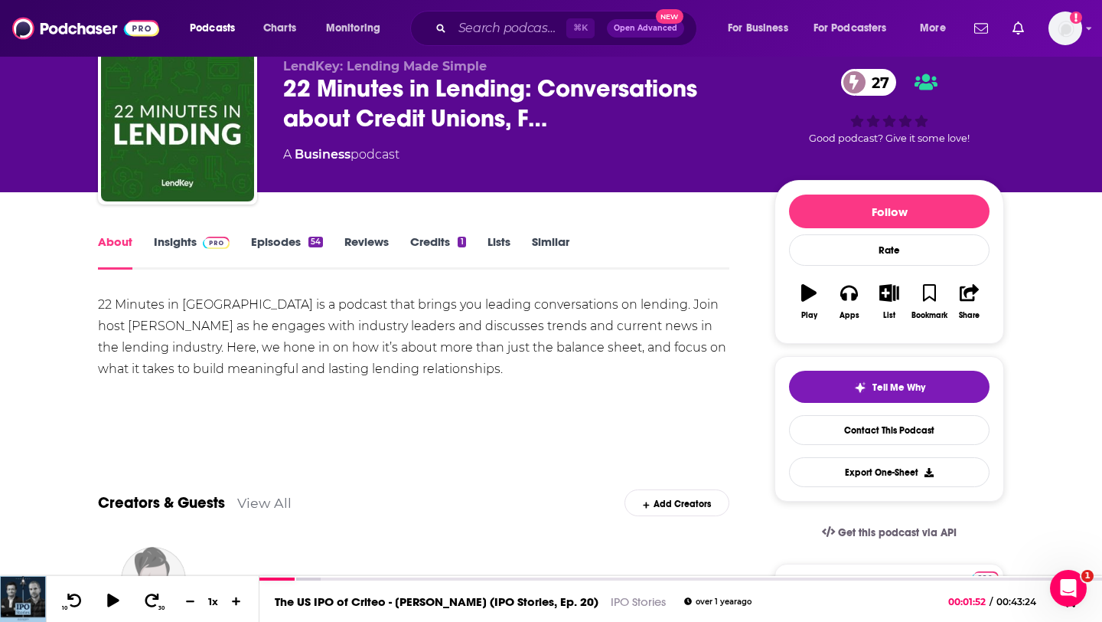
scroll to position [89, 0]
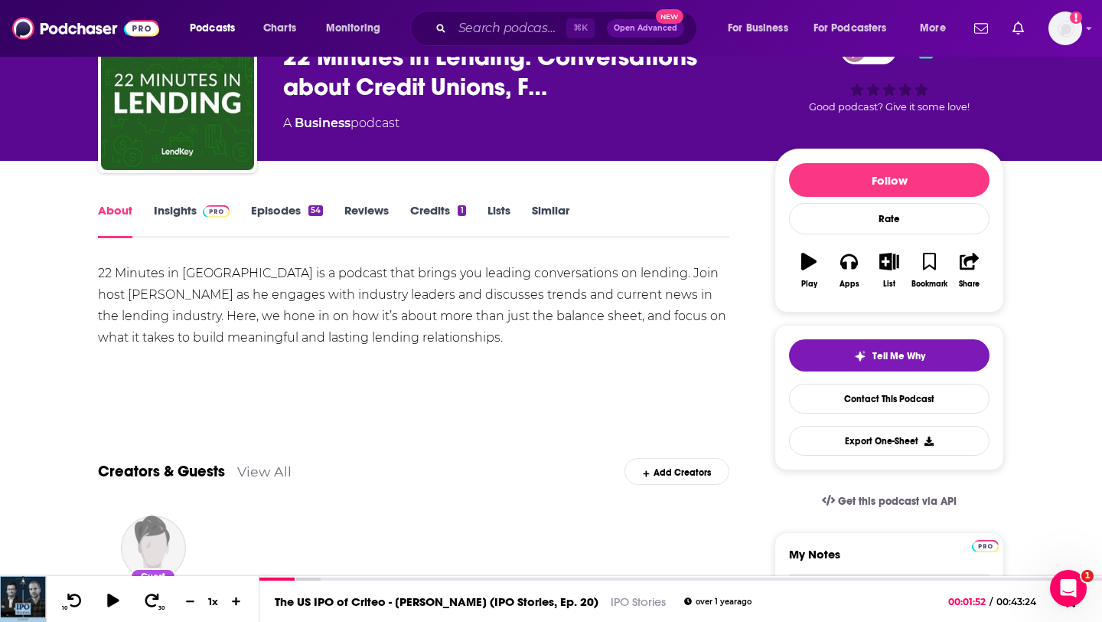
click at [286, 214] on link "Episodes 54" at bounding box center [287, 220] width 72 height 35
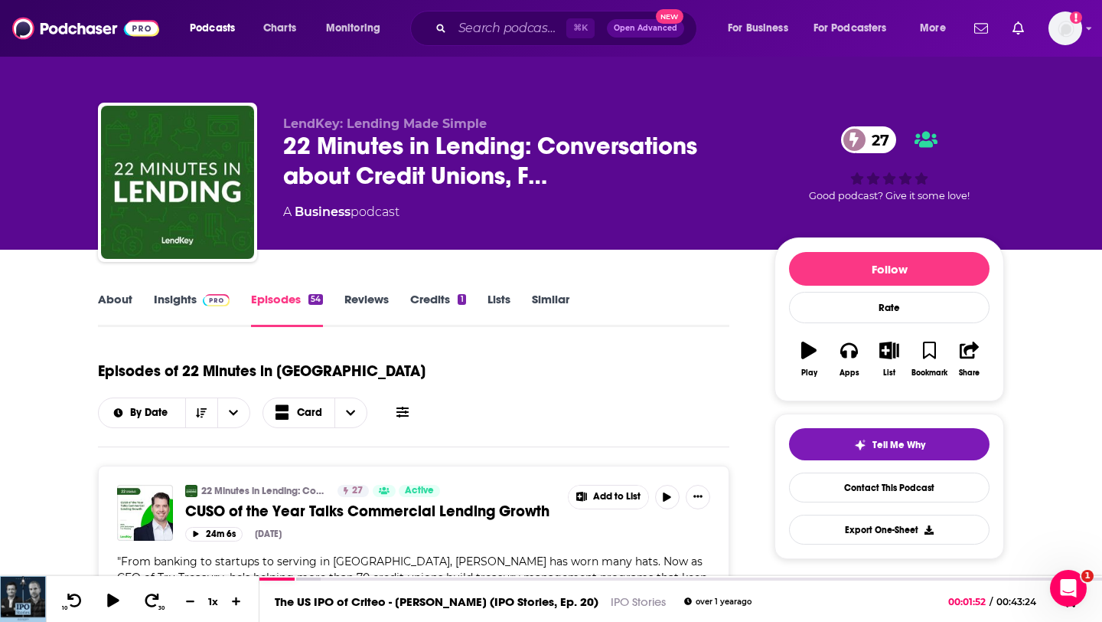
click at [106, 302] on link "About" at bounding box center [115, 309] width 34 height 35
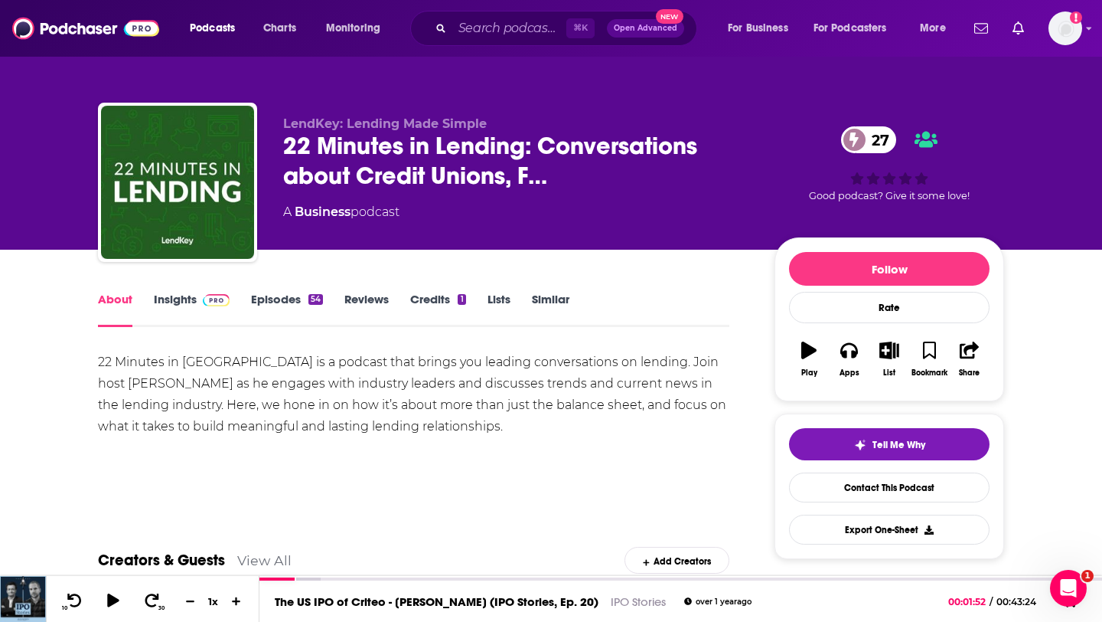
click at [272, 294] on link "Episodes 54" at bounding box center [287, 309] width 72 height 35
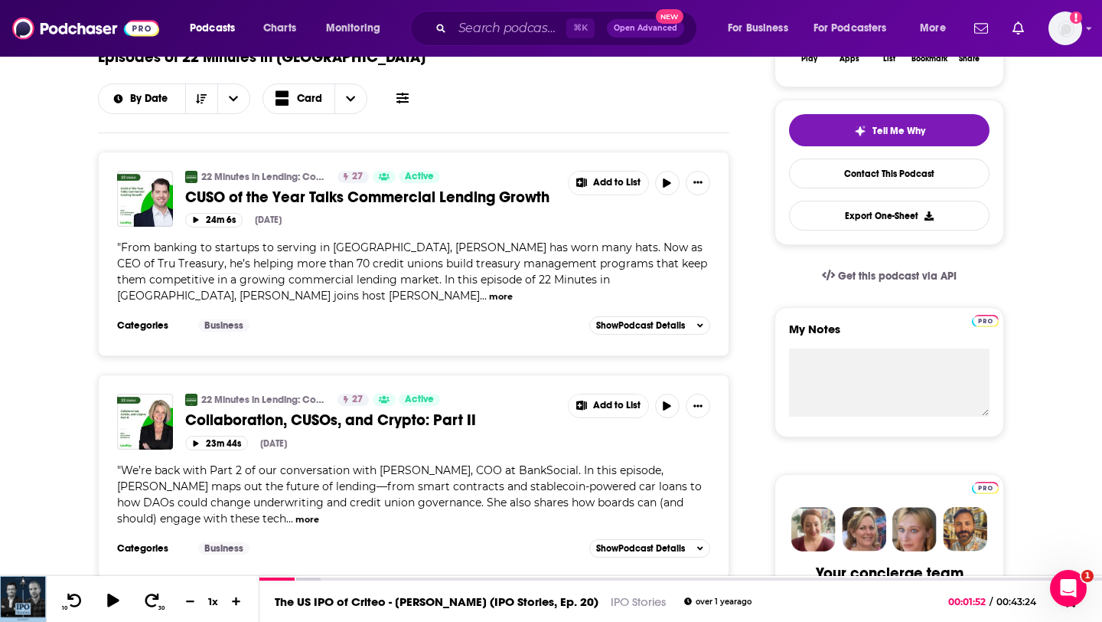
scroll to position [485, 0]
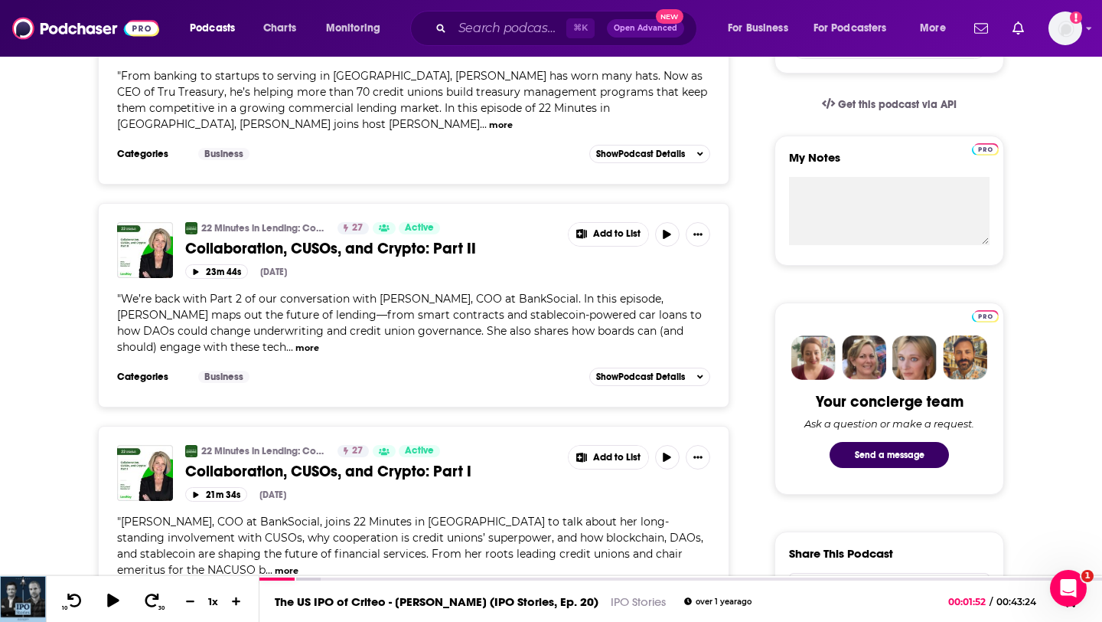
click at [295, 341] on button "more" at bounding box center [307, 347] width 24 height 13
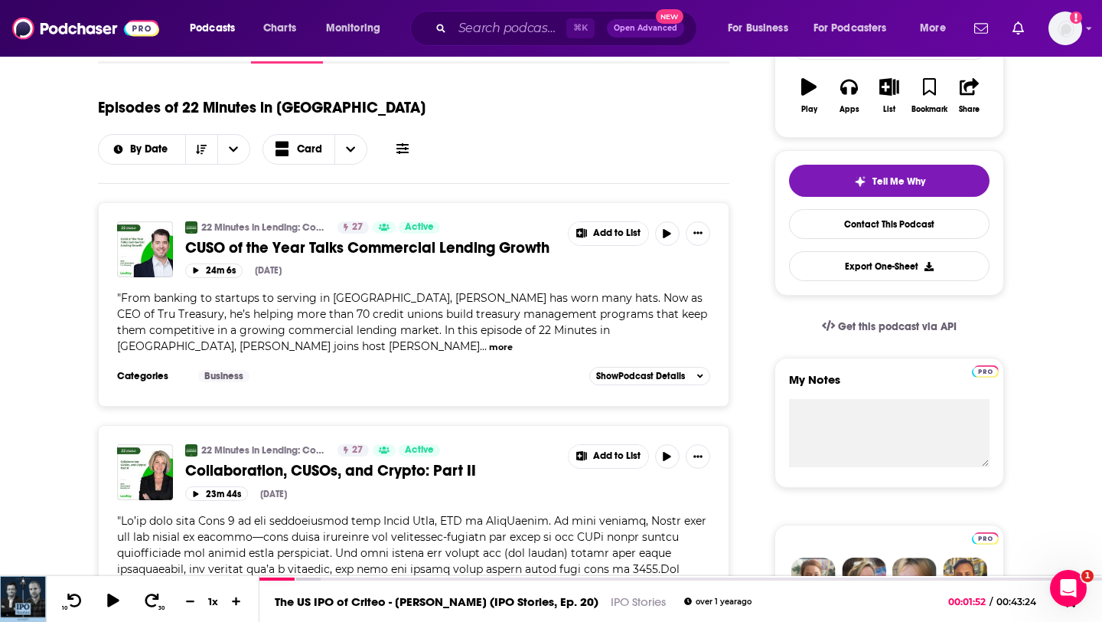
scroll to position [0, 0]
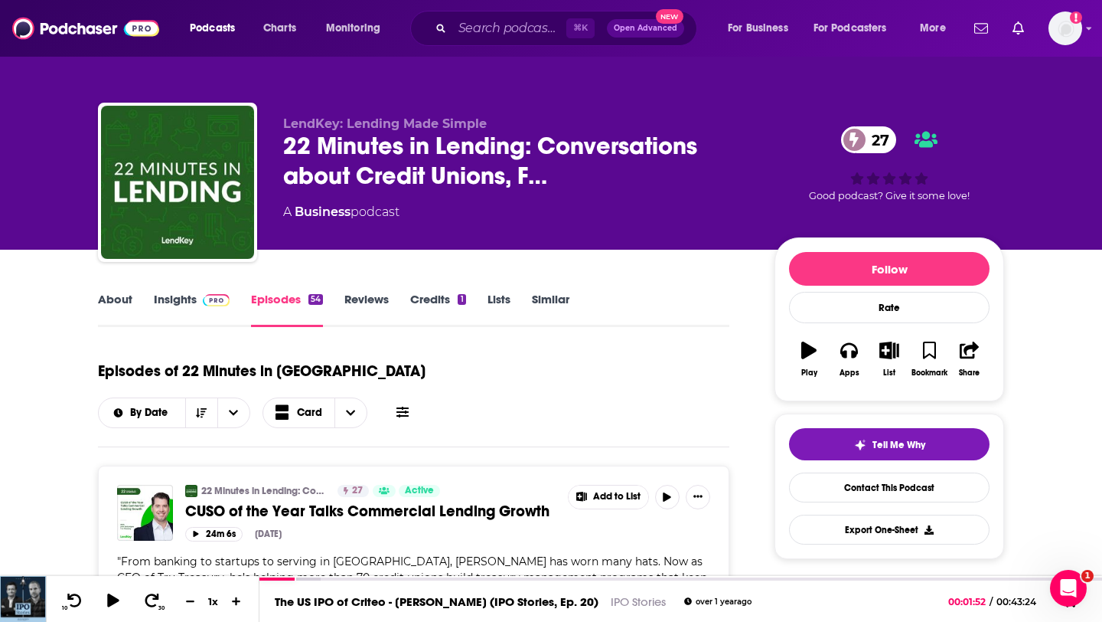
click at [116, 295] on link "About" at bounding box center [115, 309] width 34 height 35
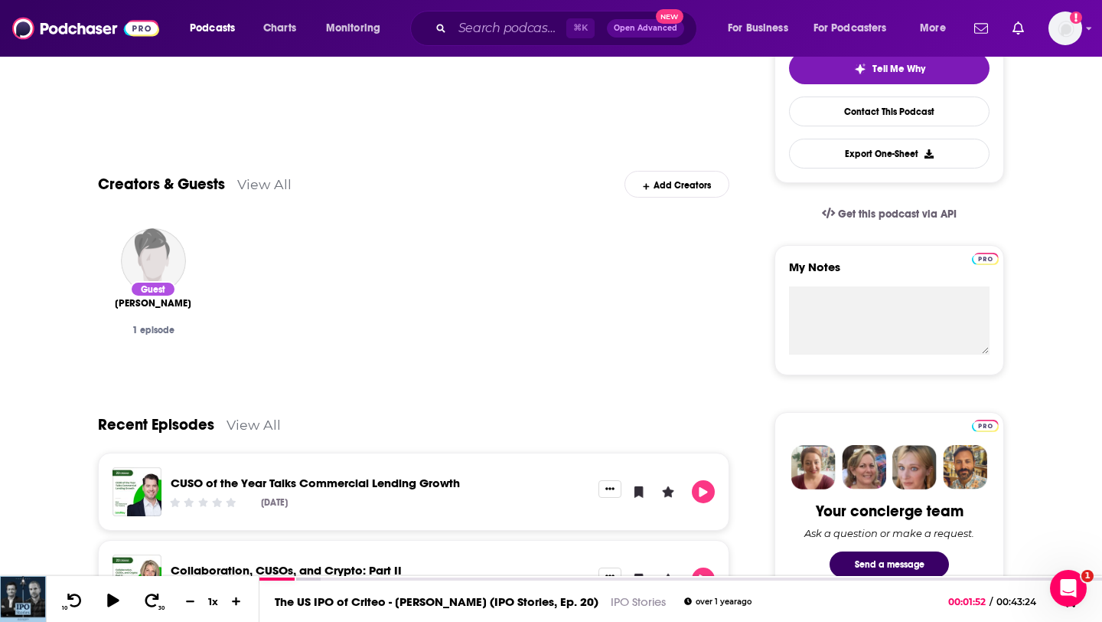
scroll to position [204, 0]
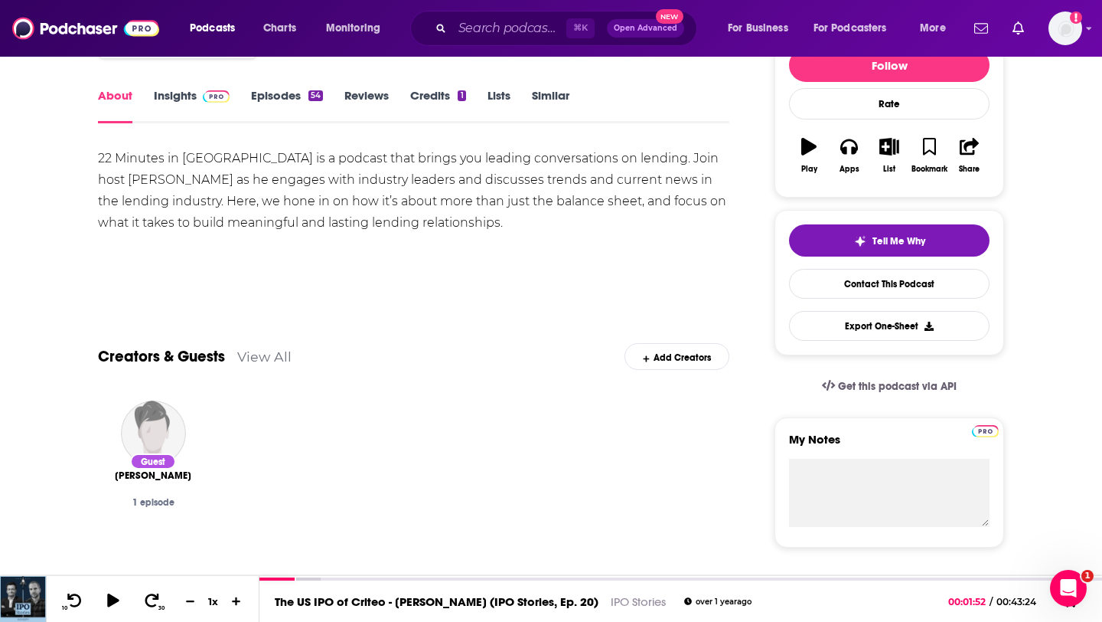
click at [182, 105] on link "Insights" at bounding box center [192, 105] width 76 height 35
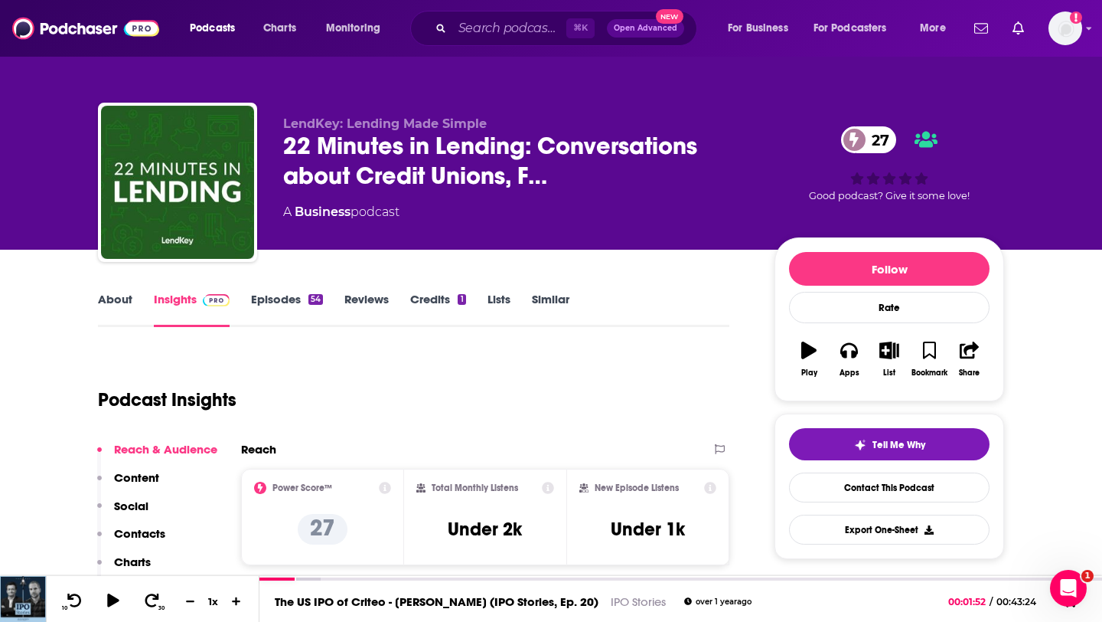
scroll to position [394, 0]
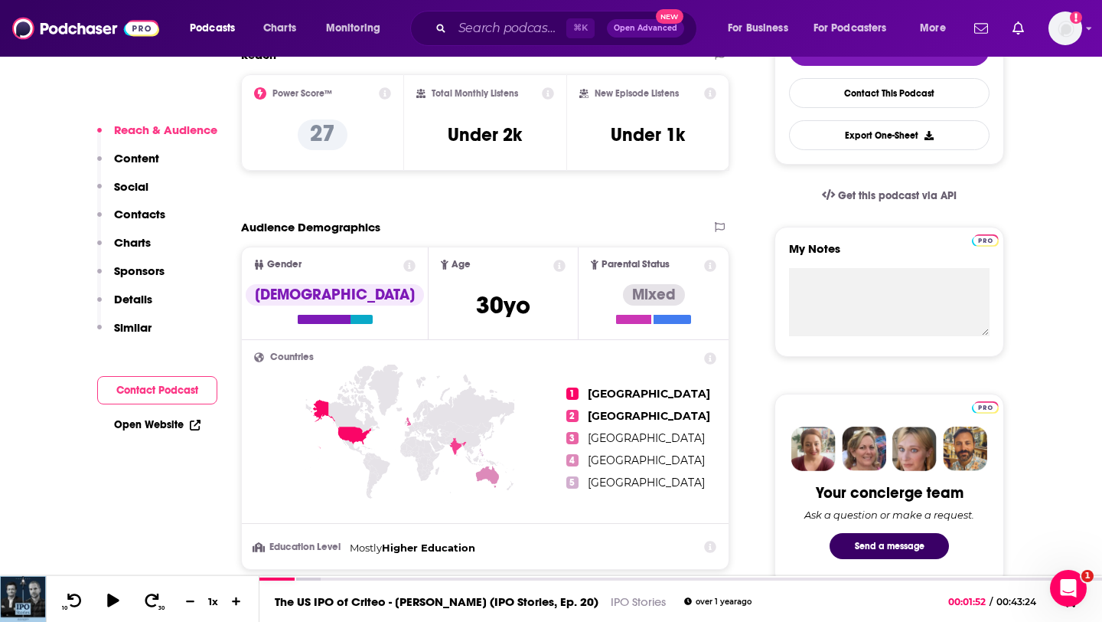
click at [136, 216] on p "Contacts" at bounding box center [139, 214] width 51 height 15
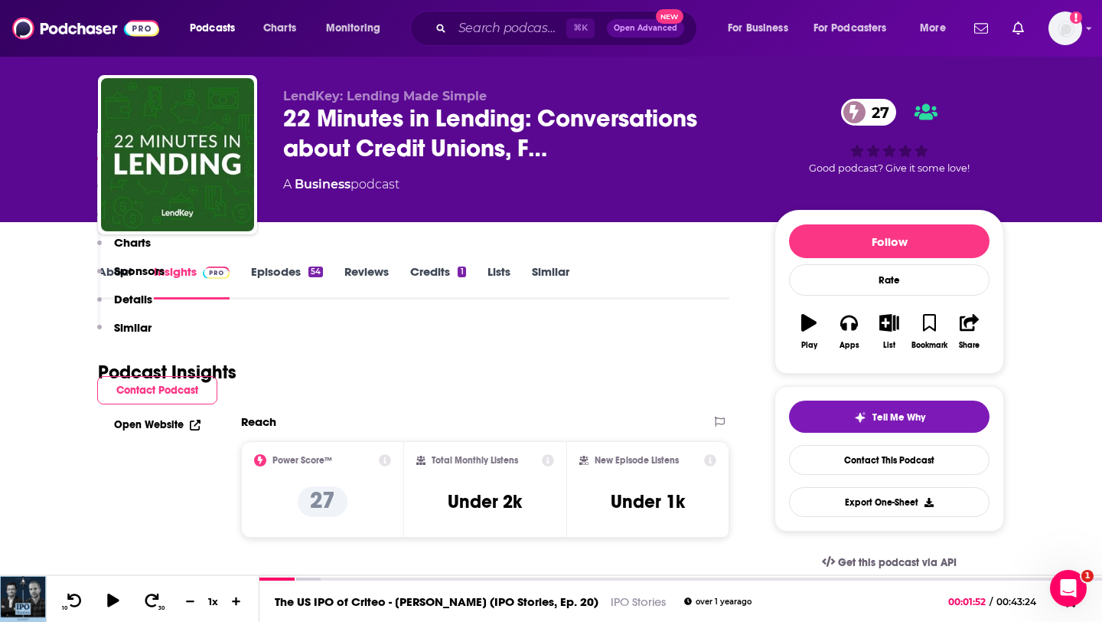
scroll to position [0, 0]
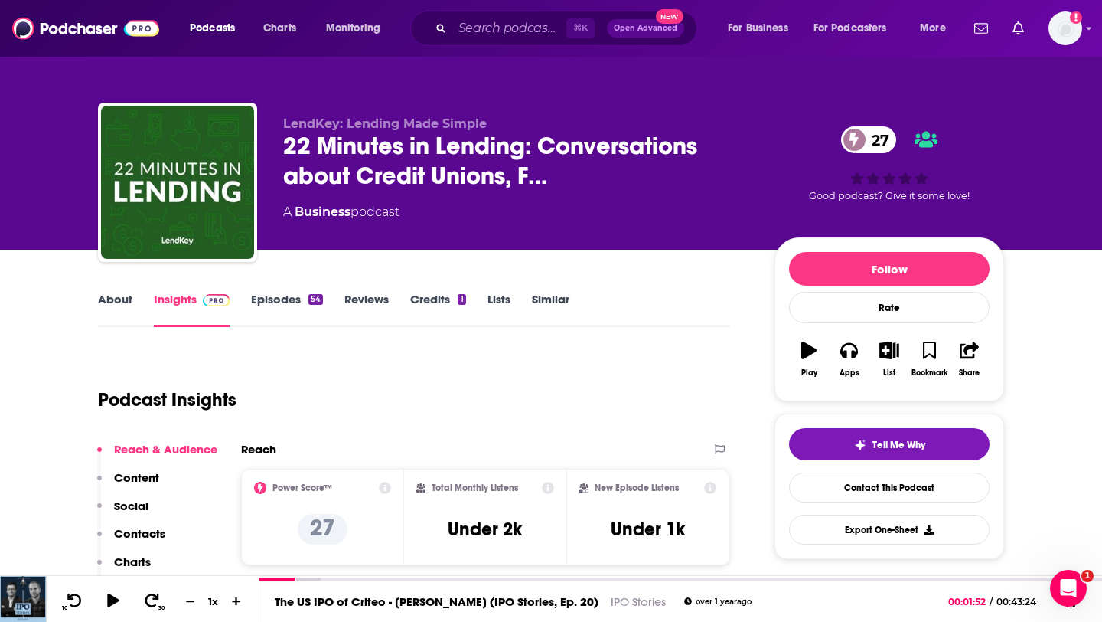
click at [118, 299] on link "About" at bounding box center [115, 309] width 34 height 35
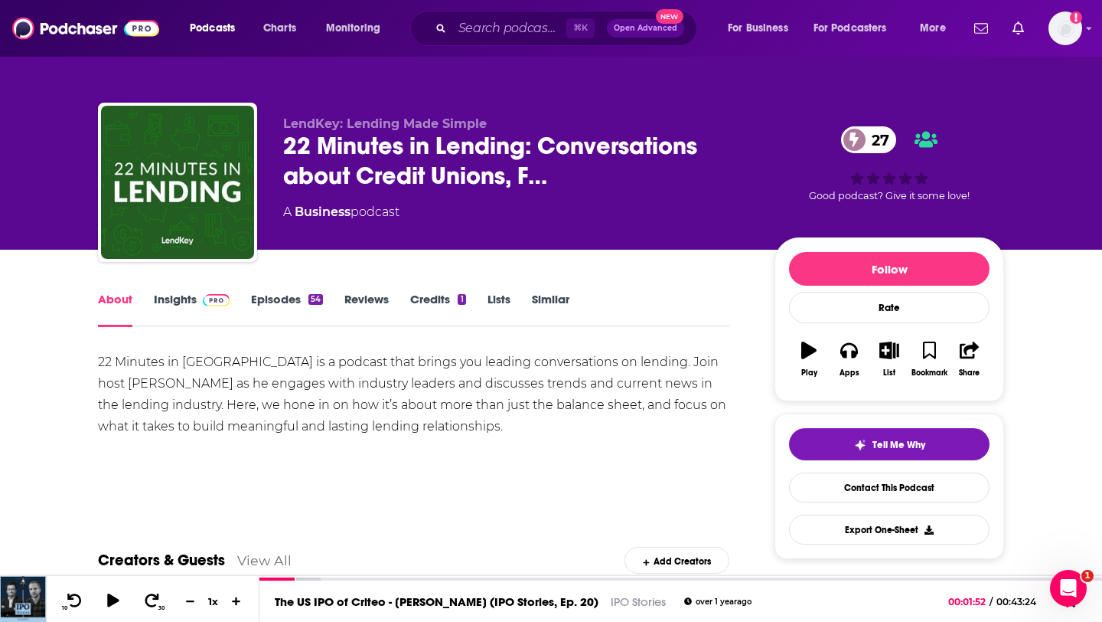
click at [100, 361] on div "22 Minutes in [GEOGRAPHIC_DATA] is a podcast that brings you leading conversati…" at bounding box center [413, 394] width 631 height 86
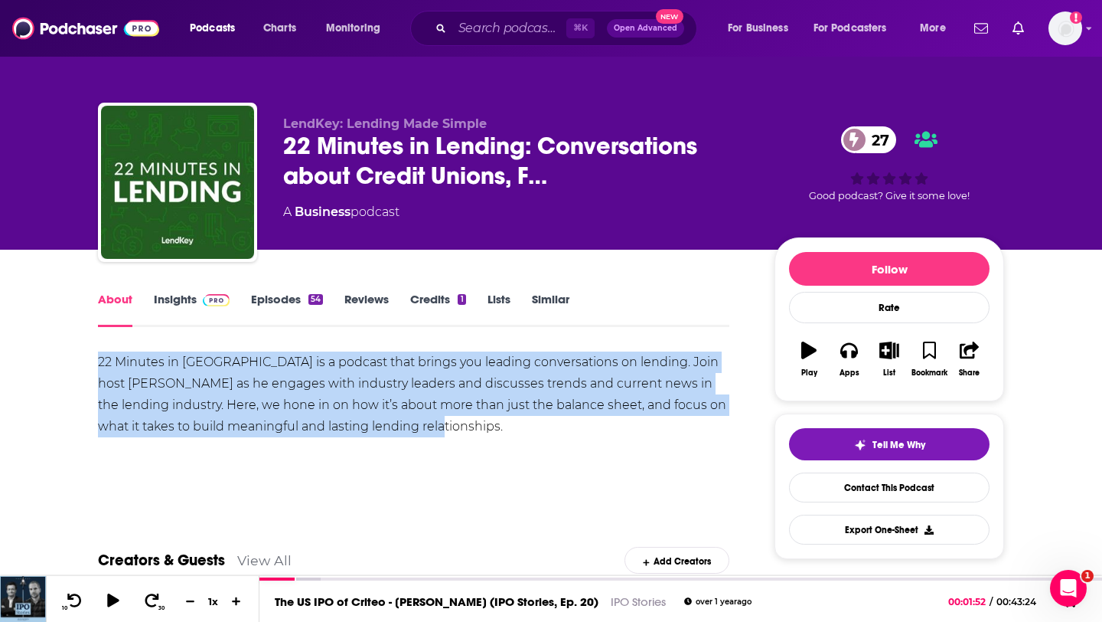
drag, startPoint x: 100, startPoint y: 361, endPoint x: 442, endPoint y: 424, distance: 347.1
click at [442, 424] on div "22 Minutes in [GEOGRAPHIC_DATA] is a podcast that brings you leading conversati…" at bounding box center [413, 394] width 631 height 86
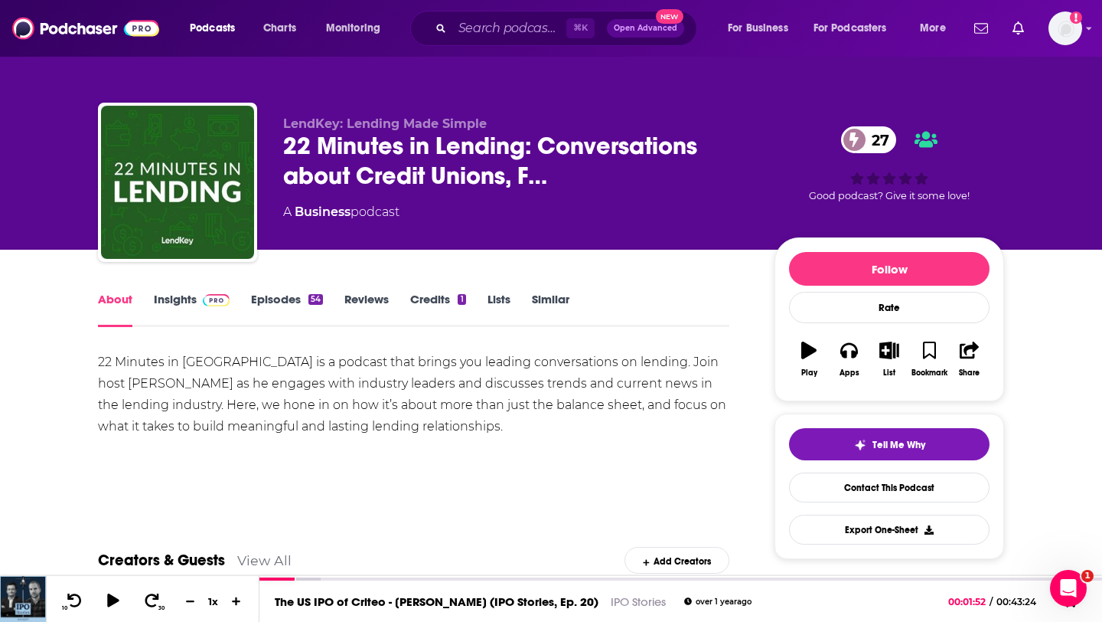
click at [104, 364] on div "22 Minutes in [GEOGRAPHIC_DATA] is a podcast that brings you leading conversati…" at bounding box center [413, 394] width 631 height 86
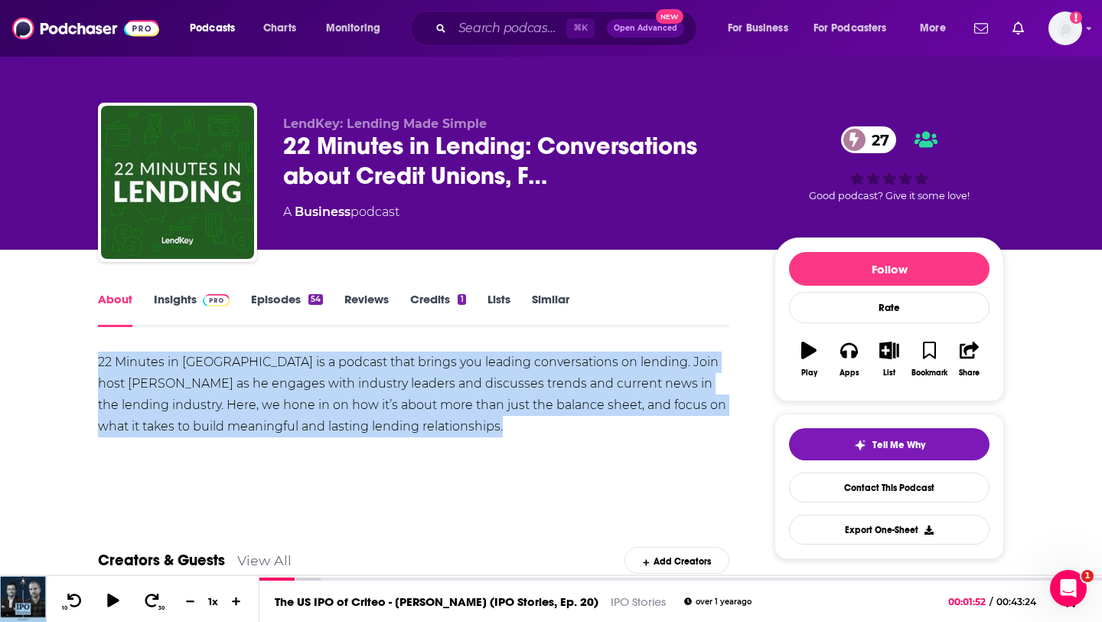
drag, startPoint x: 104, startPoint y: 364, endPoint x: 505, endPoint y: 429, distance: 406.3
click at [505, 429] on div "22 Minutes in [GEOGRAPHIC_DATA] is a podcast that brings you leading conversati…" at bounding box center [413, 394] width 631 height 86
copy div "22 Minutes in [GEOGRAPHIC_DATA] is a podcast that brings you leading conversati…"
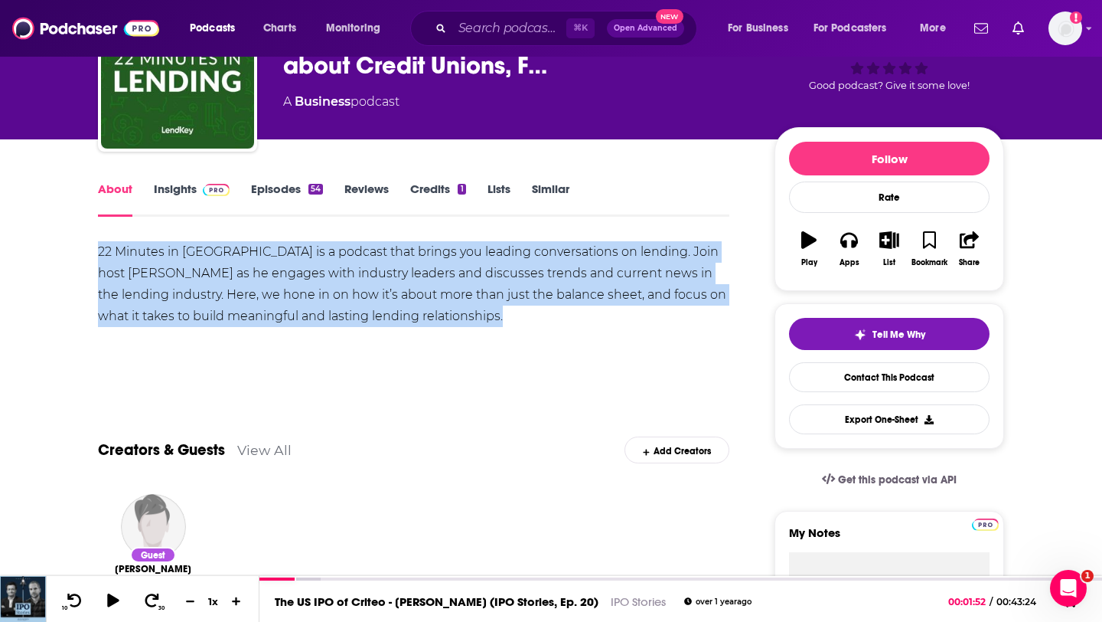
scroll to position [113, 0]
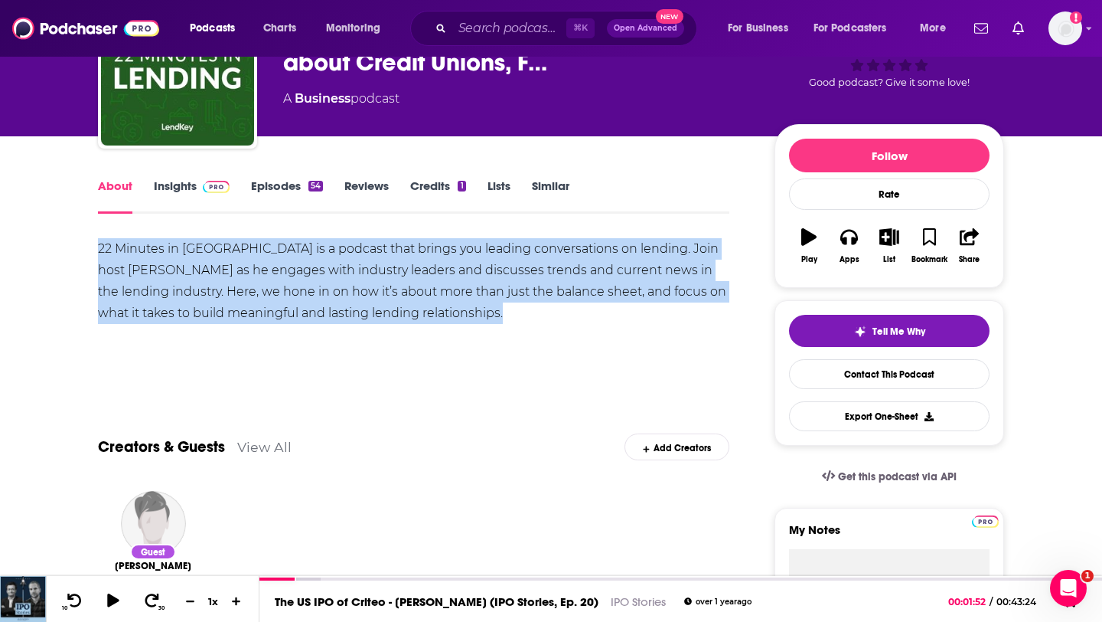
click at [170, 178] on link "Insights" at bounding box center [192, 195] width 76 height 35
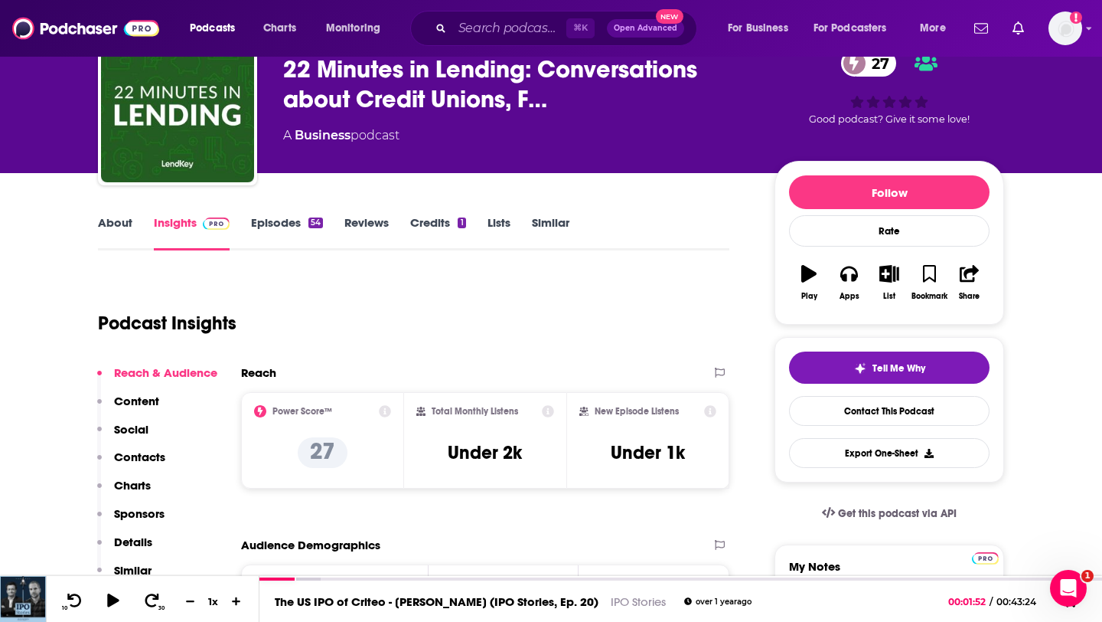
click at [150, 455] on p "Contacts" at bounding box center [139, 456] width 51 height 15
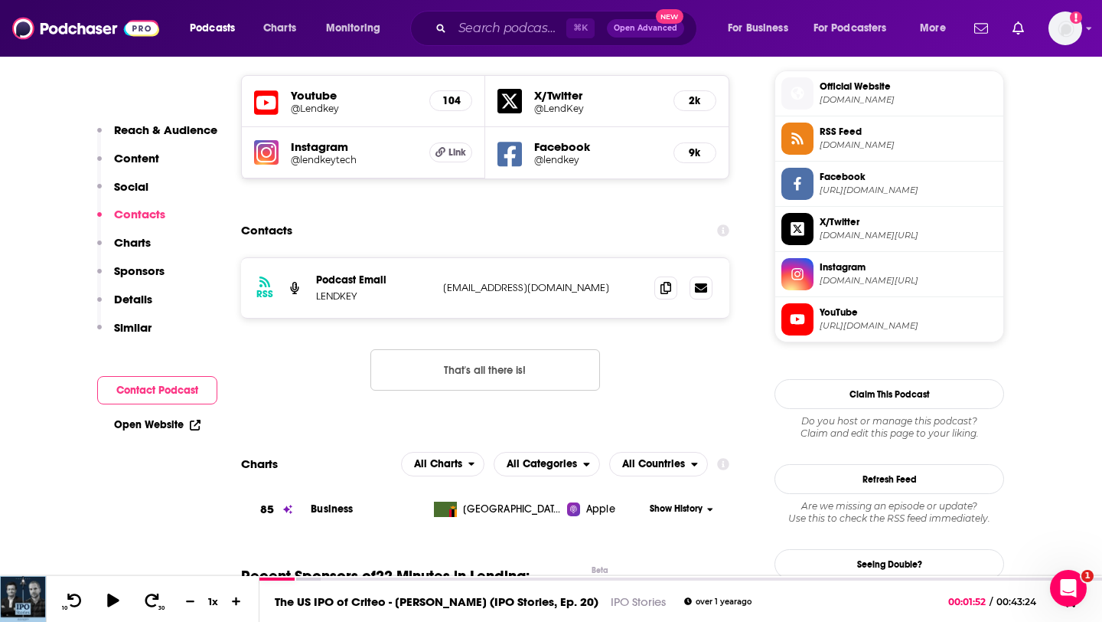
scroll to position [1111, 0]
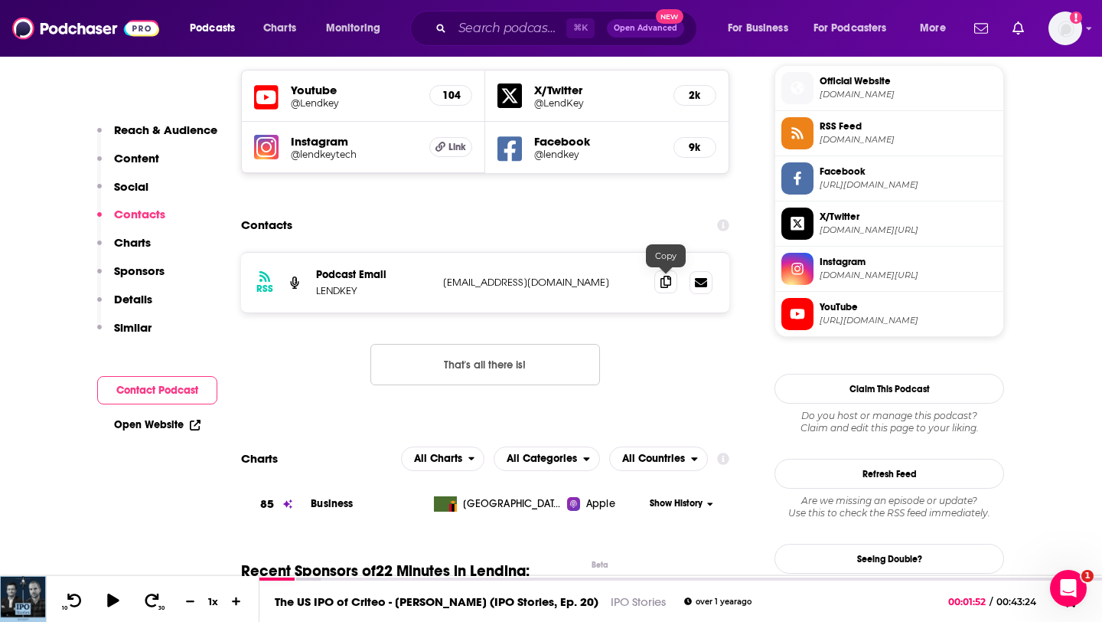
click at [668, 276] on icon at bounding box center [666, 282] width 11 height 12
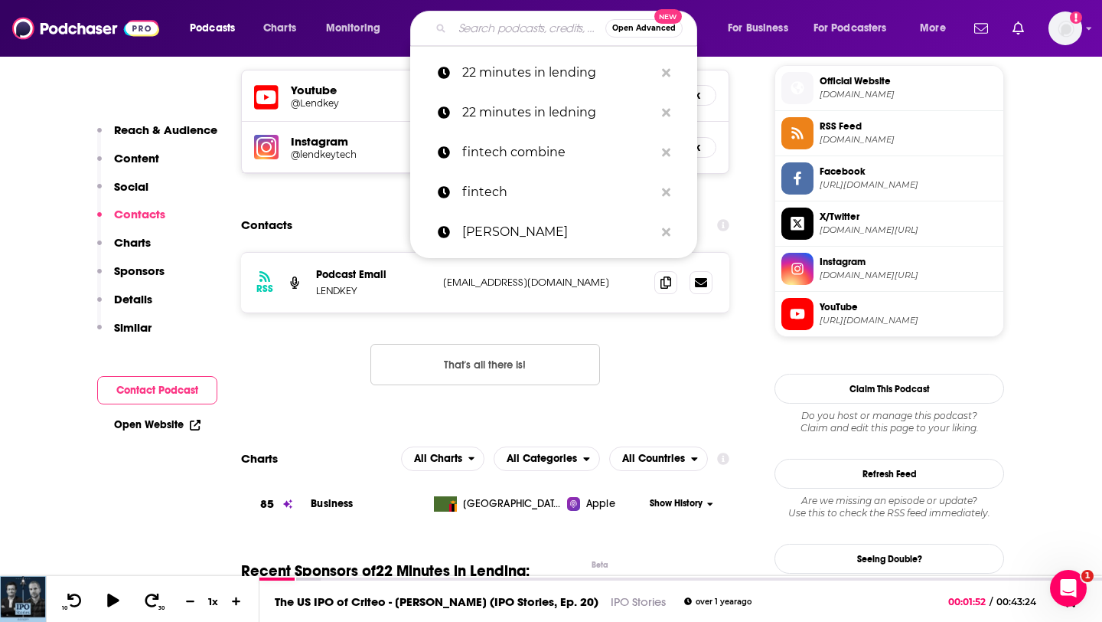
click at [462, 31] on input "Search podcasts, credits, & more..." at bounding box center [528, 28] width 153 height 24
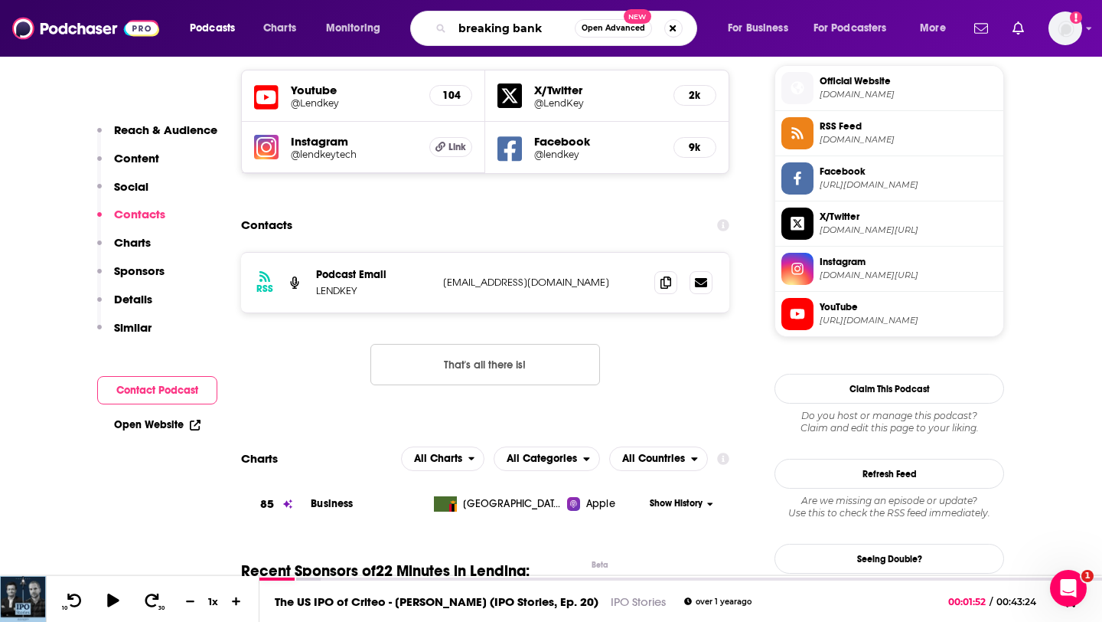
type input "breaking banks"
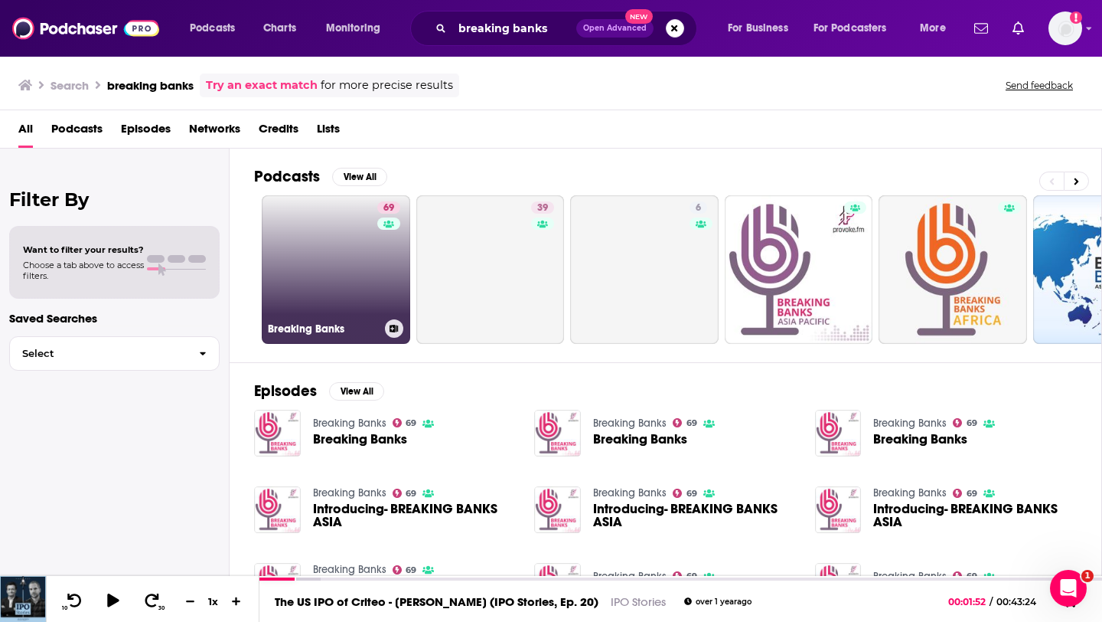
click at [354, 269] on link "69 Breaking Banks" at bounding box center [336, 269] width 148 height 148
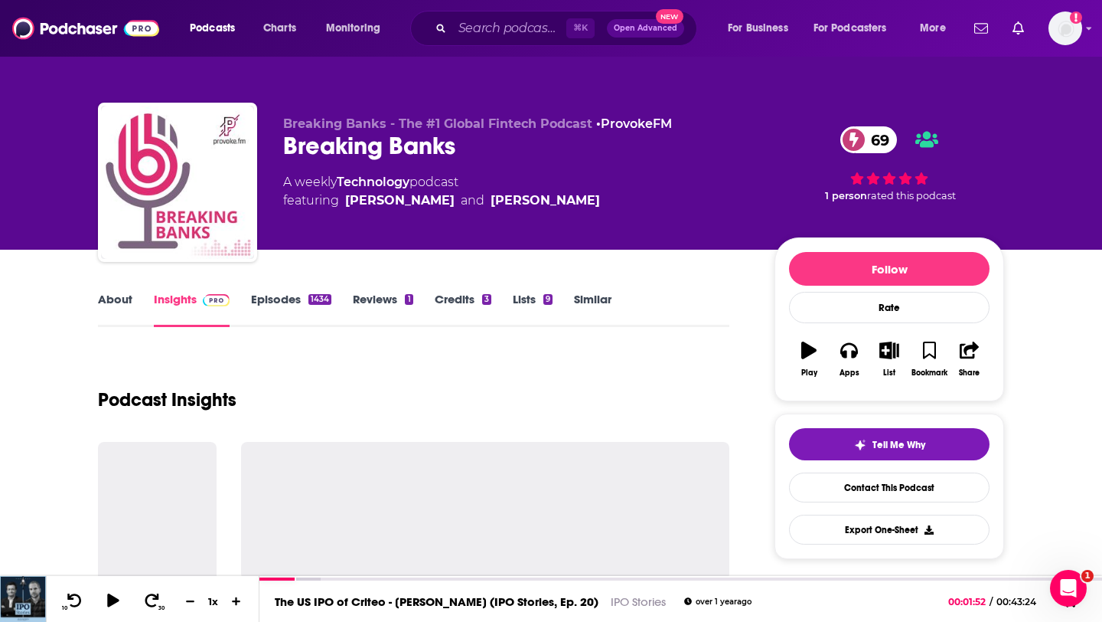
click at [279, 297] on link "Episodes 1434" at bounding box center [291, 309] width 80 height 35
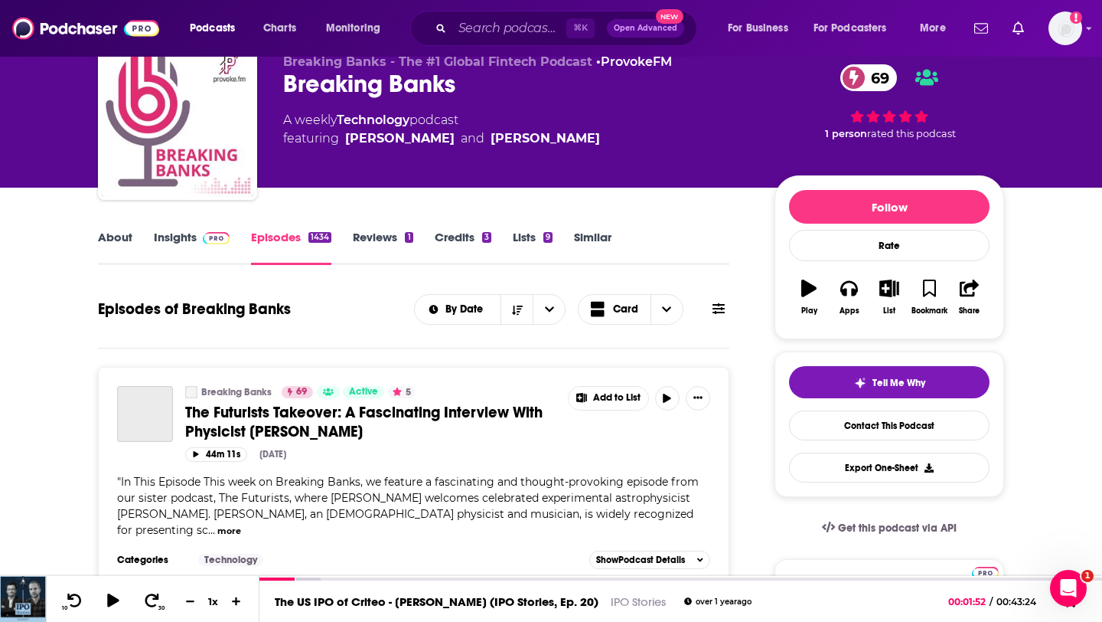
scroll to position [79, 0]
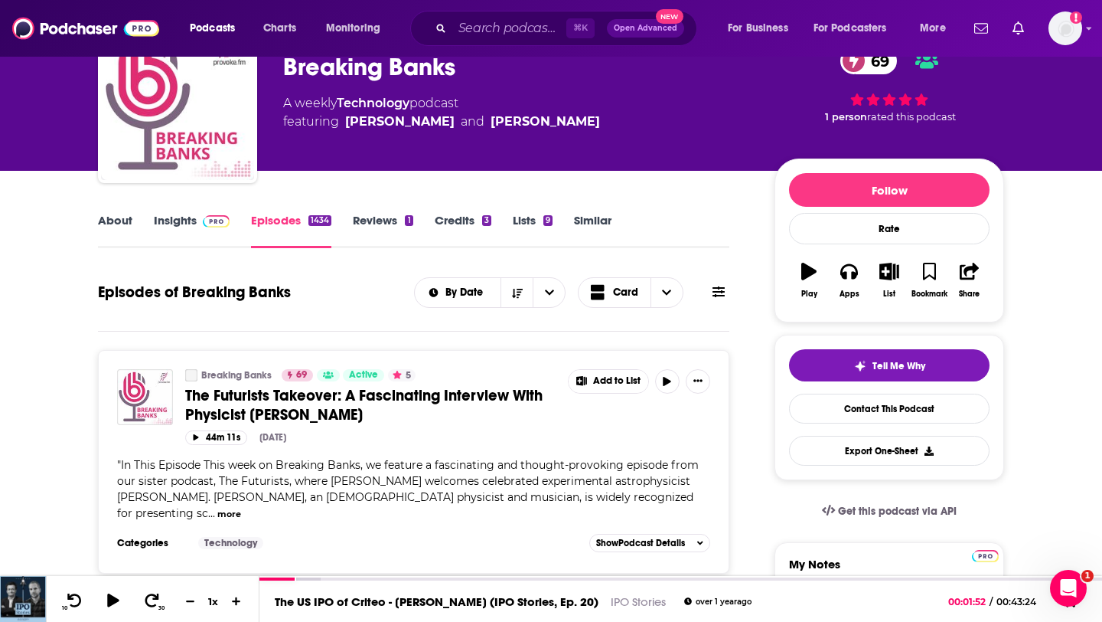
click at [175, 224] on link "Insights" at bounding box center [192, 230] width 76 height 35
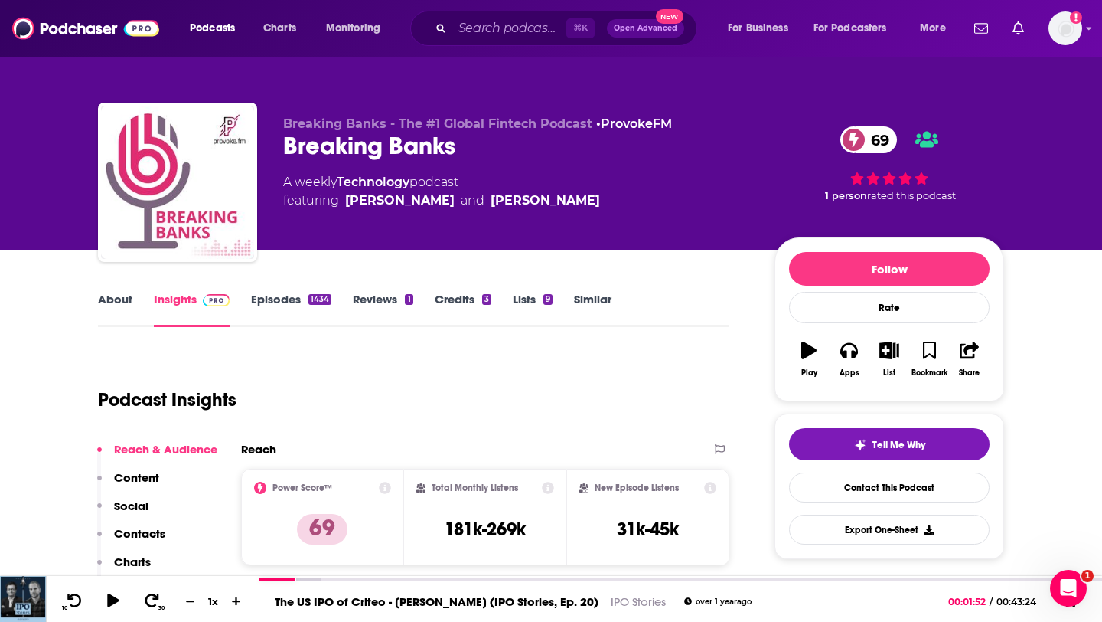
click at [112, 307] on link "About" at bounding box center [115, 309] width 34 height 35
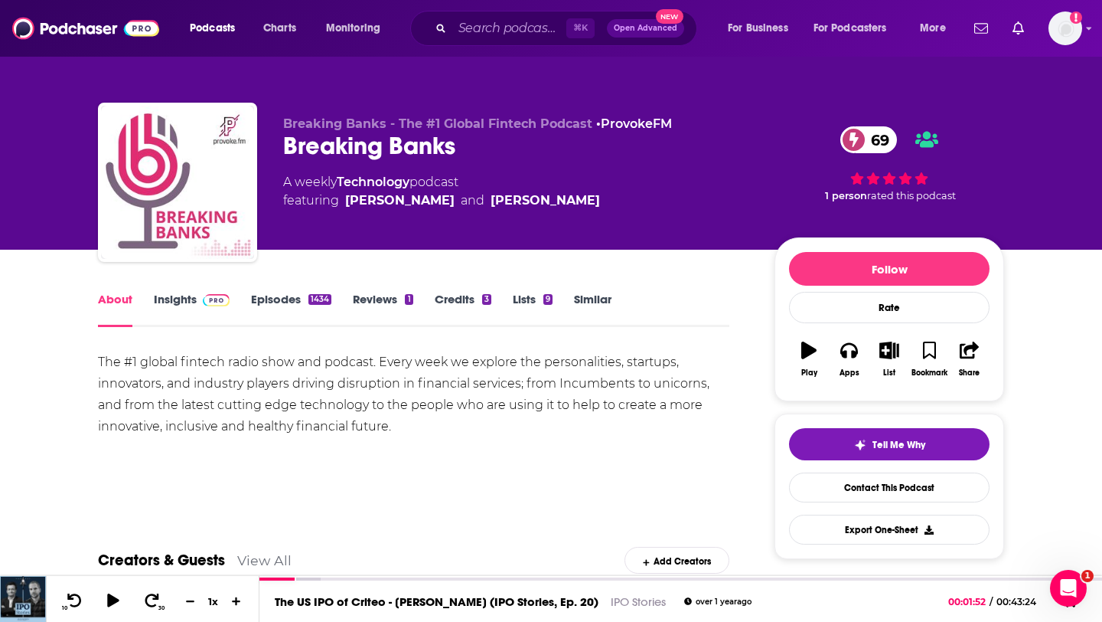
click at [285, 302] on link "Episodes 1434" at bounding box center [291, 309] width 80 height 35
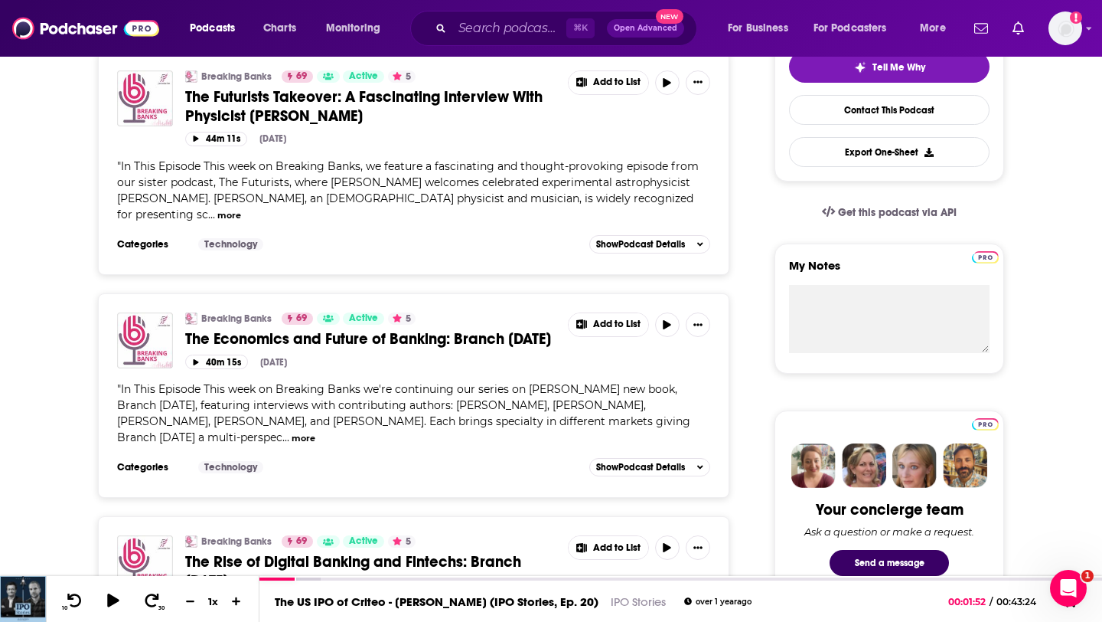
scroll to position [379, 0]
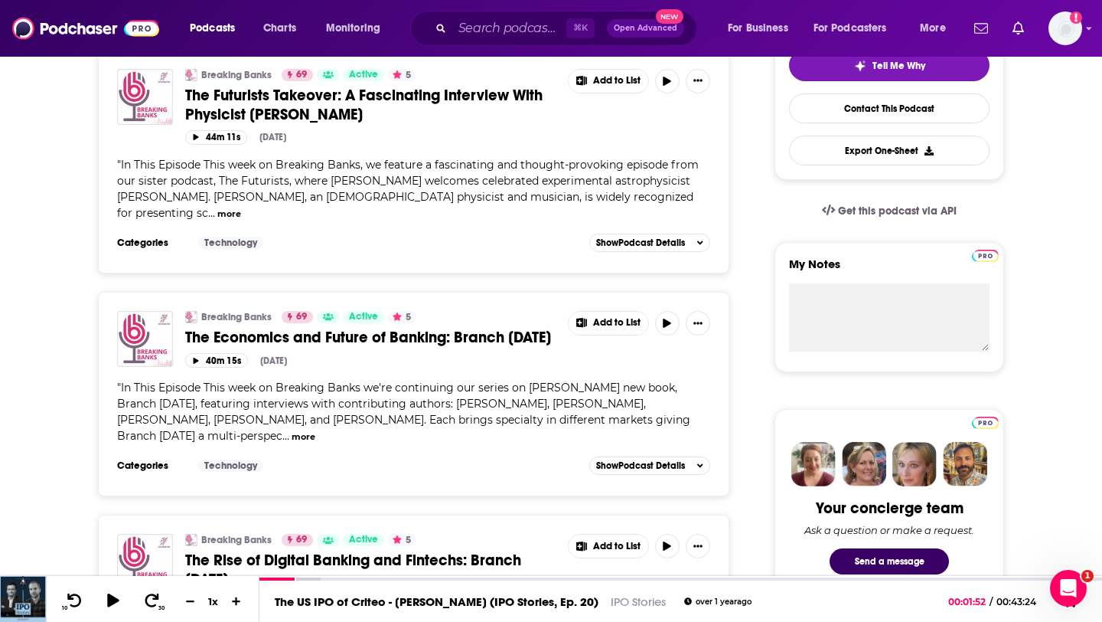
click at [241, 207] on button "more" at bounding box center [229, 213] width 24 height 13
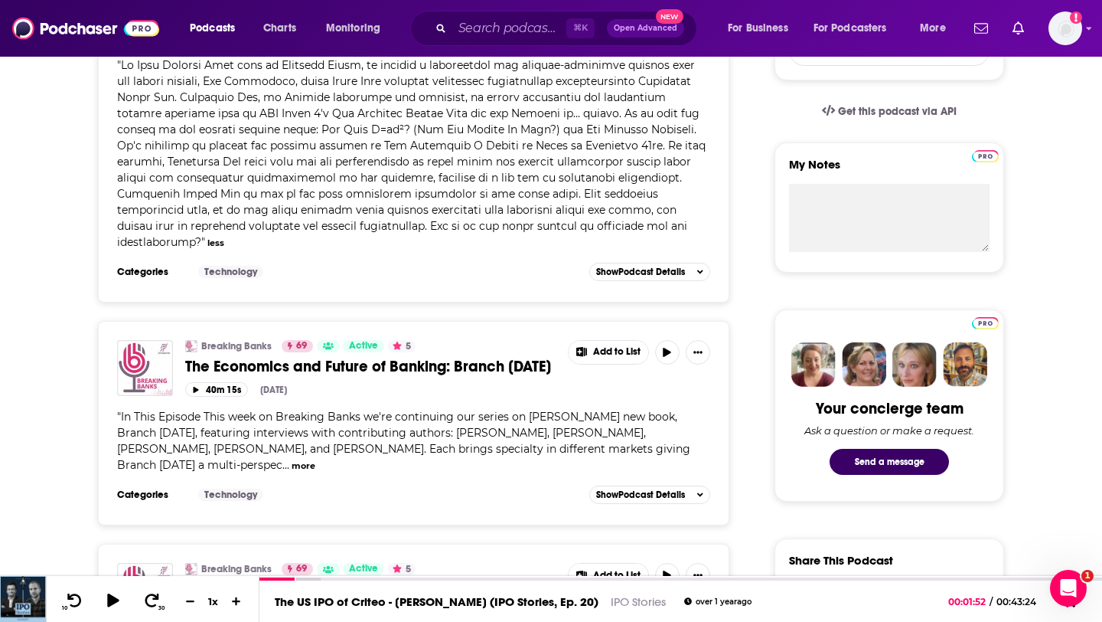
scroll to position [0, 0]
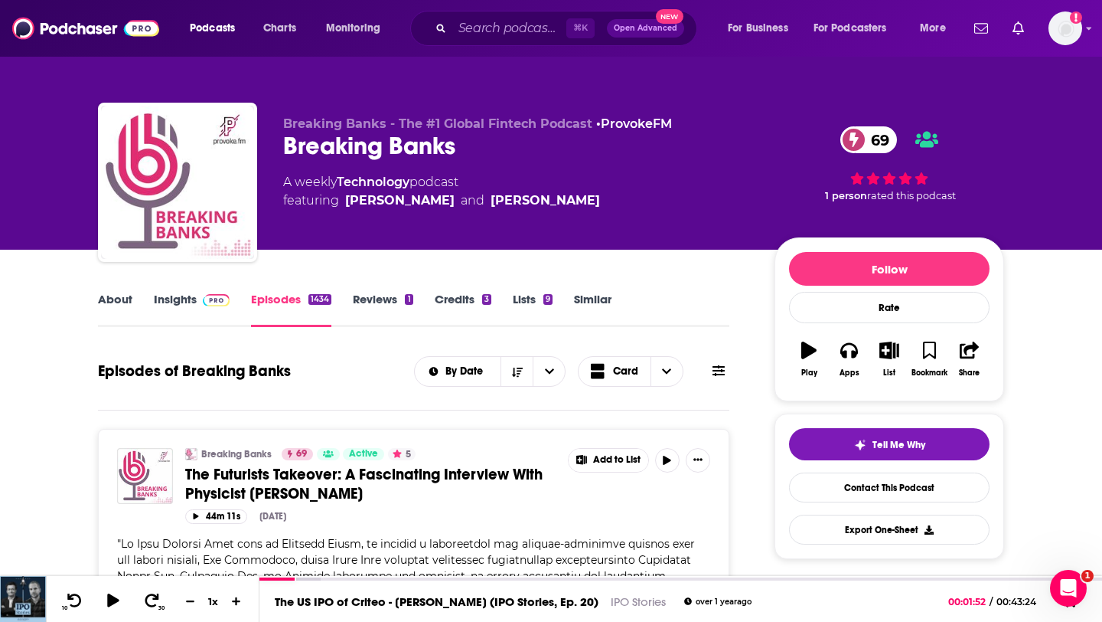
click at [106, 309] on link "About" at bounding box center [115, 309] width 34 height 35
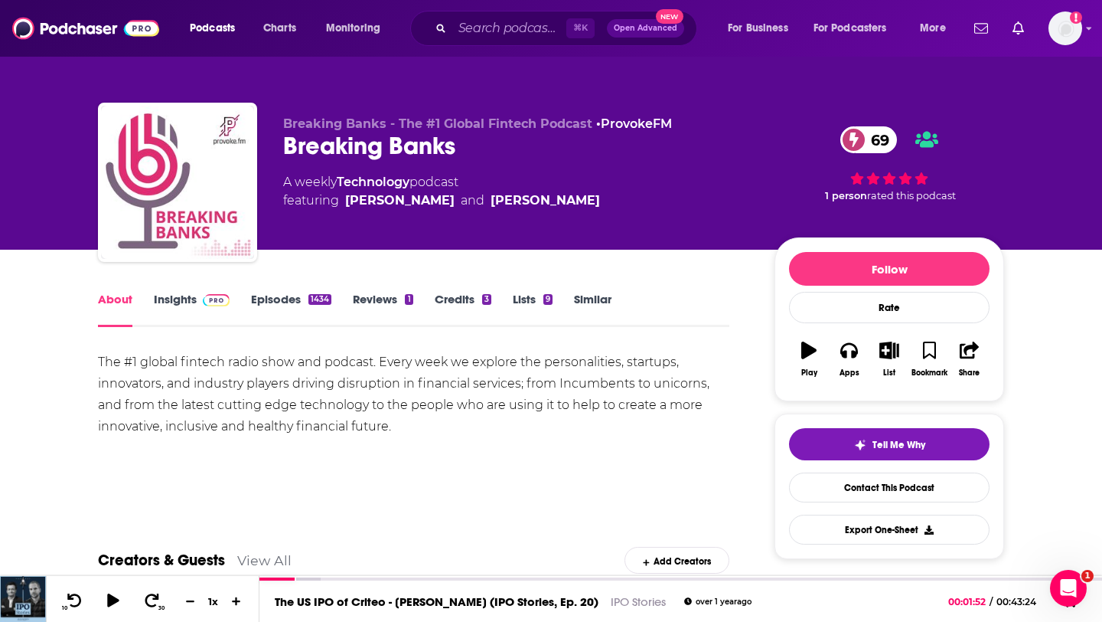
click at [107, 357] on div "The #1 global fintech radio show and podcast. Every week we explore the persona…" at bounding box center [413, 394] width 631 height 86
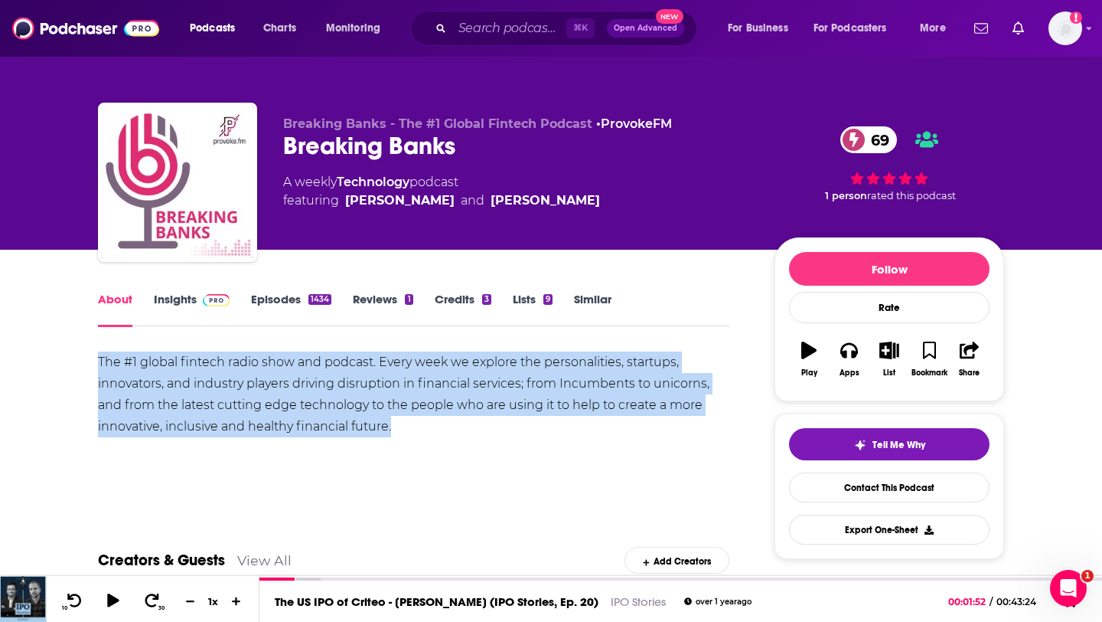
drag, startPoint x: 107, startPoint y: 357, endPoint x: 418, endPoint y: 421, distance: 317.2
click at [418, 421] on div "The #1 global fintech radio show and podcast. Every week we explore the persona…" at bounding box center [413, 394] width 631 height 86
copy div "The #1 global fintech radio show and podcast. Every week we explore the persona…"
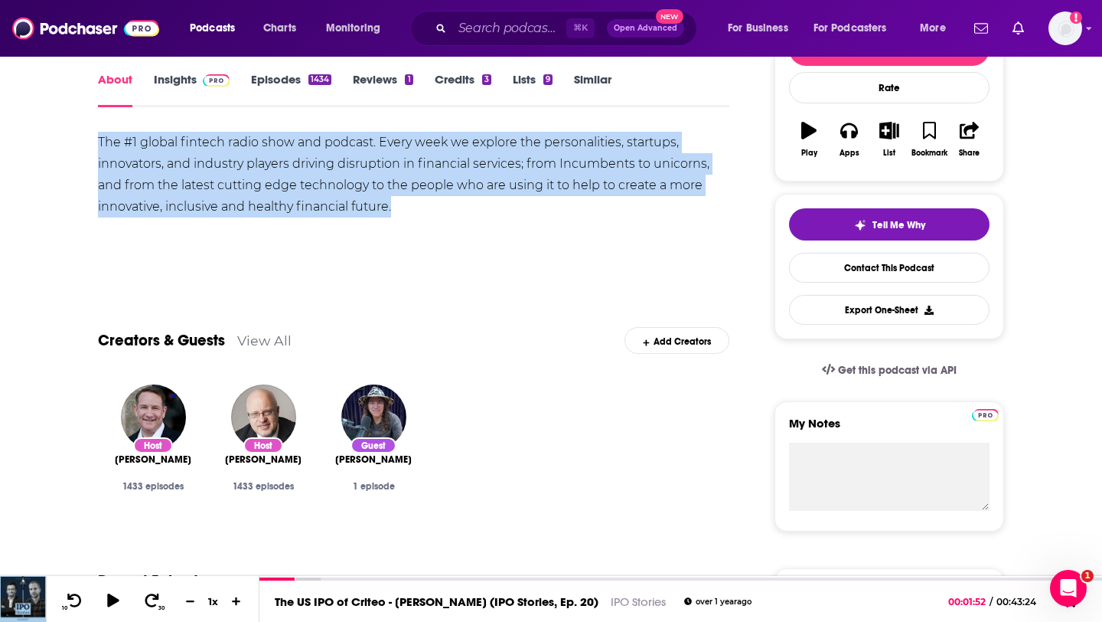
scroll to position [208, 0]
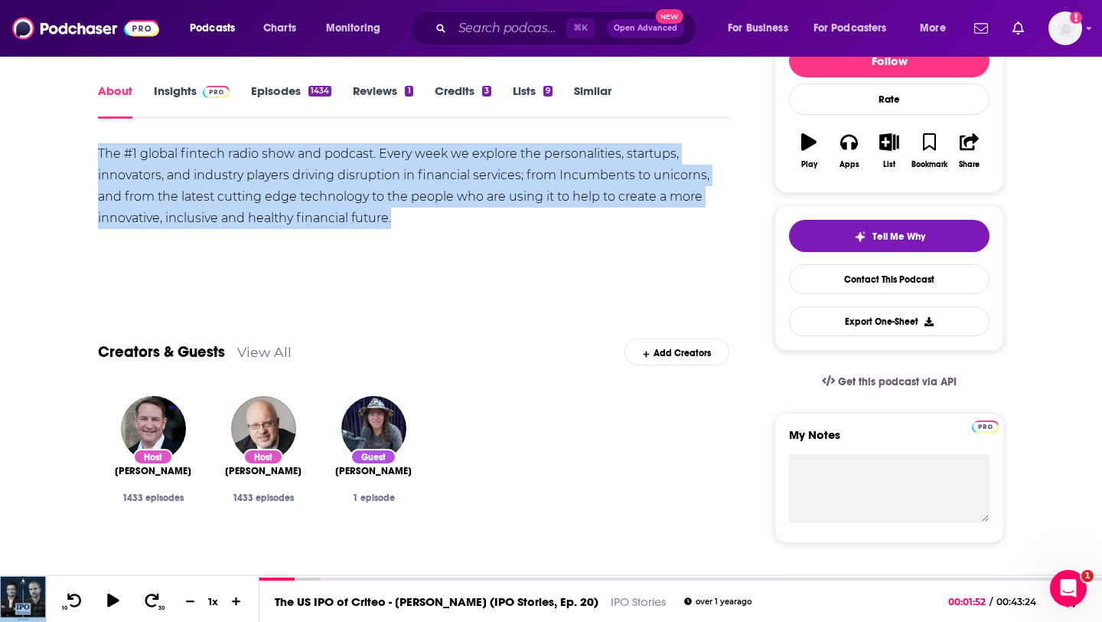
click at [170, 103] on link "Insights" at bounding box center [192, 100] width 76 height 35
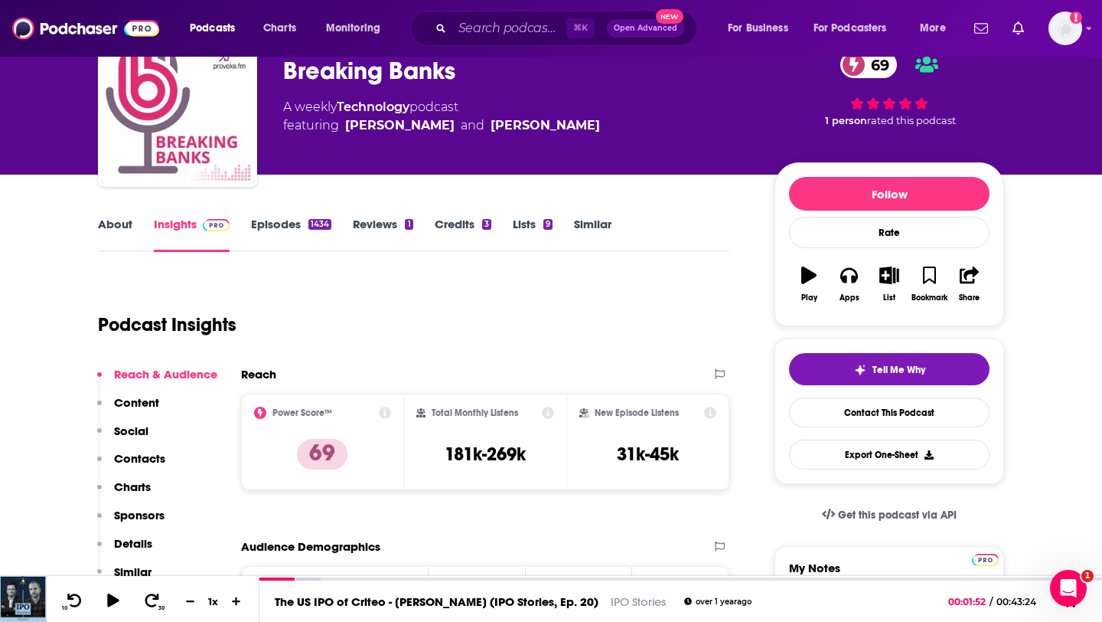
click at [135, 453] on p "Contacts" at bounding box center [139, 458] width 51 height 15
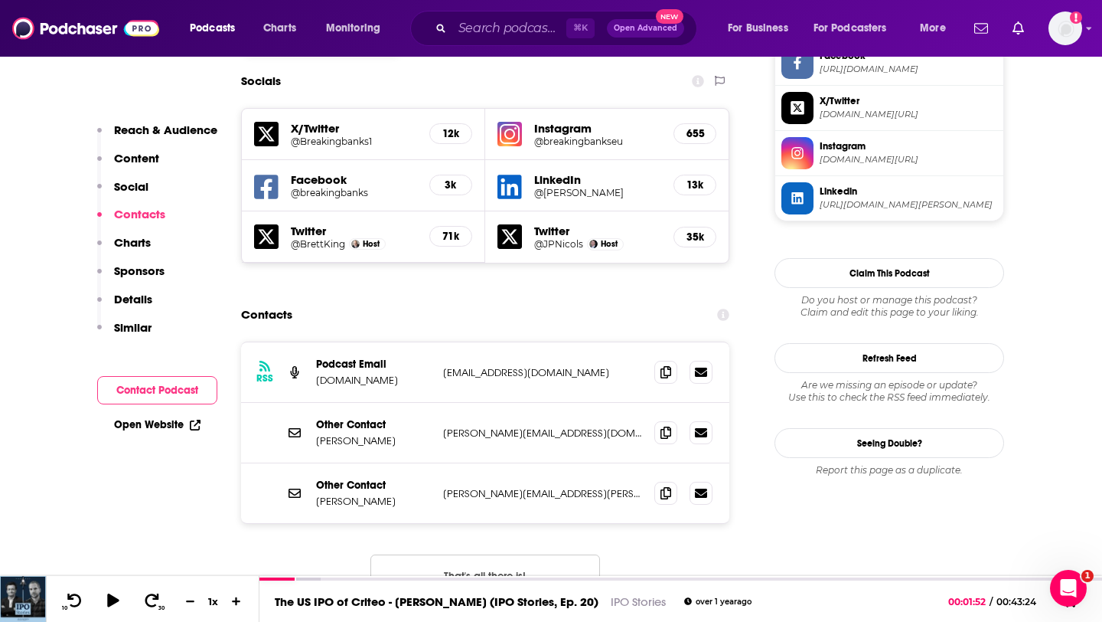
scroll to position [1408, 0]
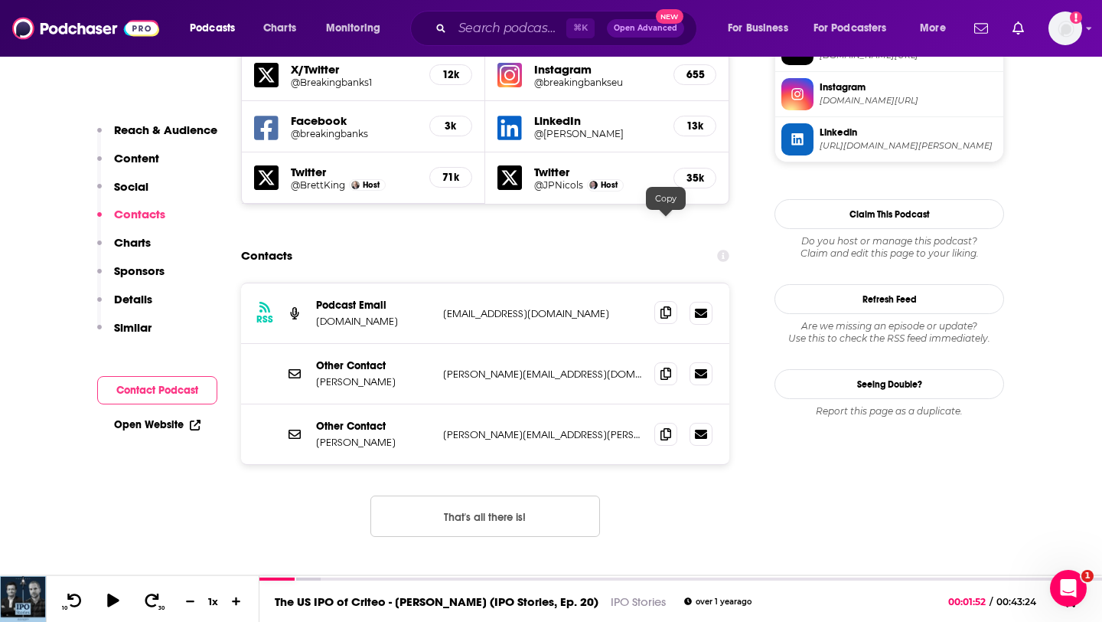
click at [672, 301] on span at bounding box center [665, 312] width 23 height 23
click at [479, 34] on input "Search podcasts, credits, & more..." at bounding box center [509, 28] width 114 height 24
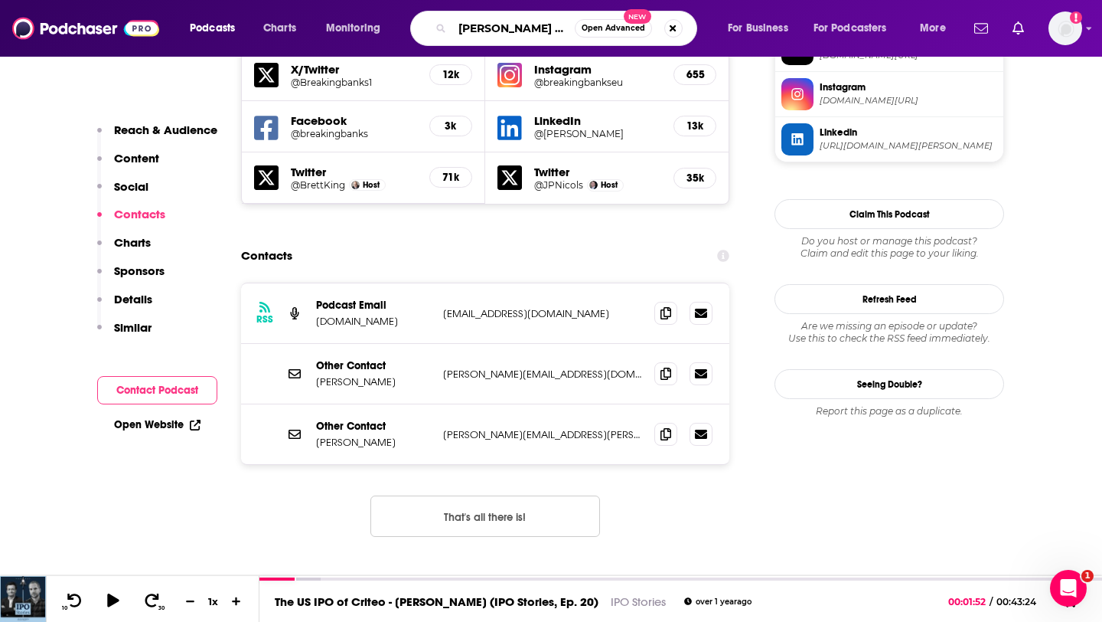
type input "[PERSON_NAME] fintech"
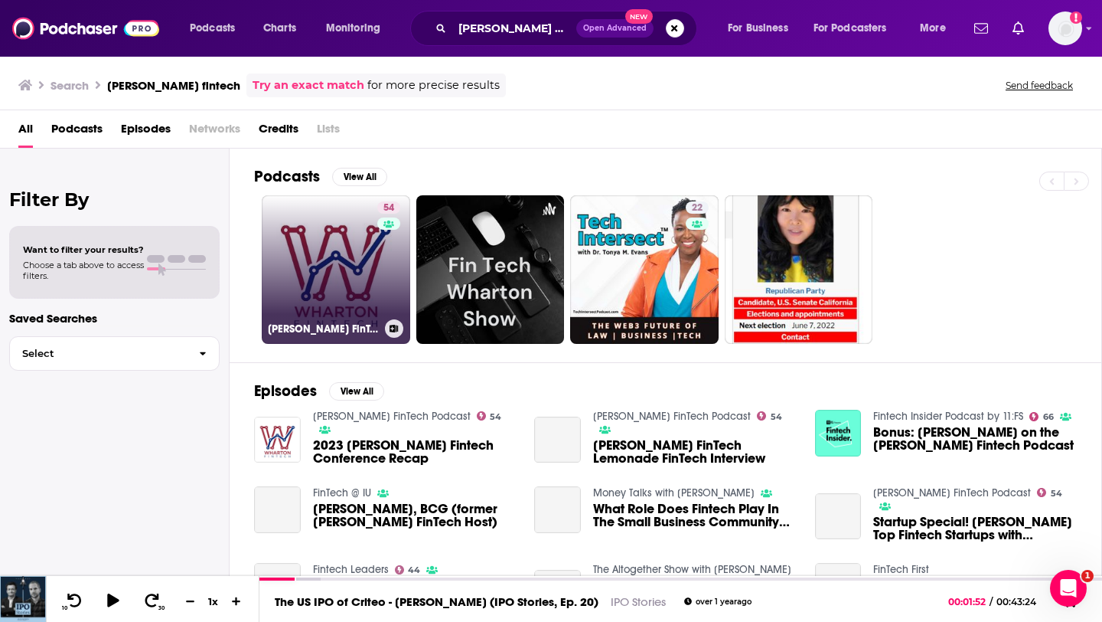
click at [324, 255] on link "54 [PERSON_NAME] FinTech Podcast" at bounding box center [336, 269] width 148 height 148
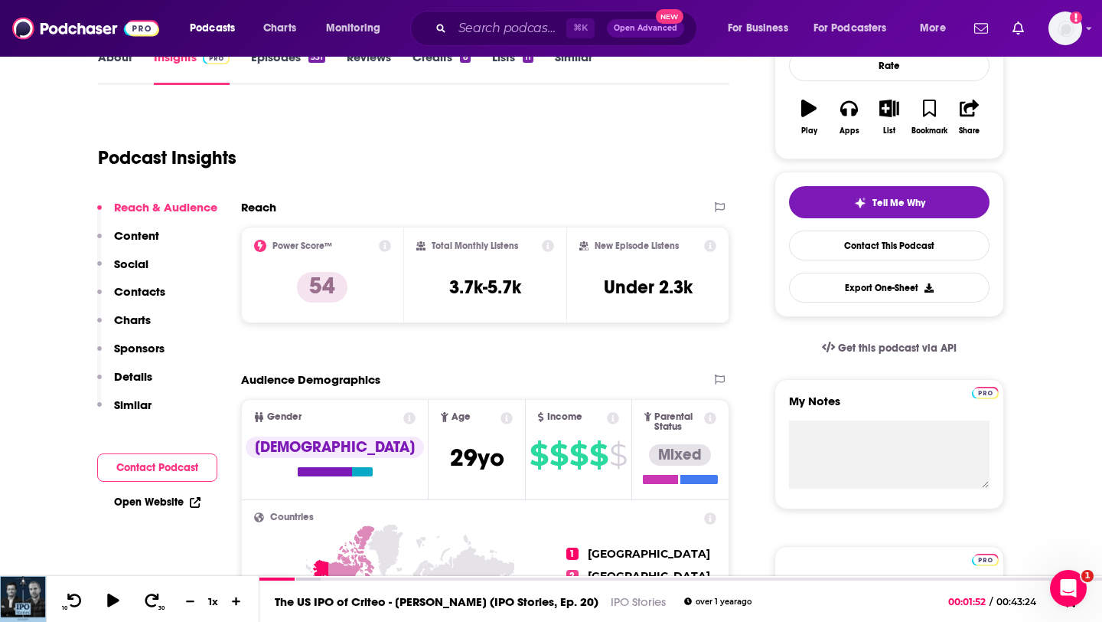
scroll to position [227, 0]
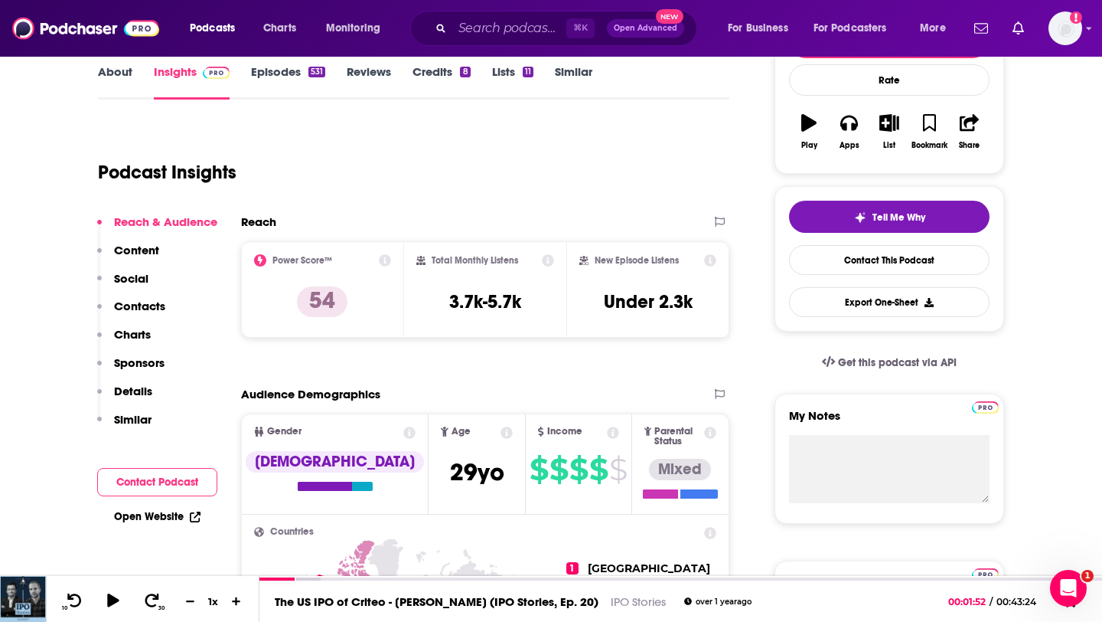
click at [125, 84] on link "About" at bounding box center [115, 81] width 34 height 35
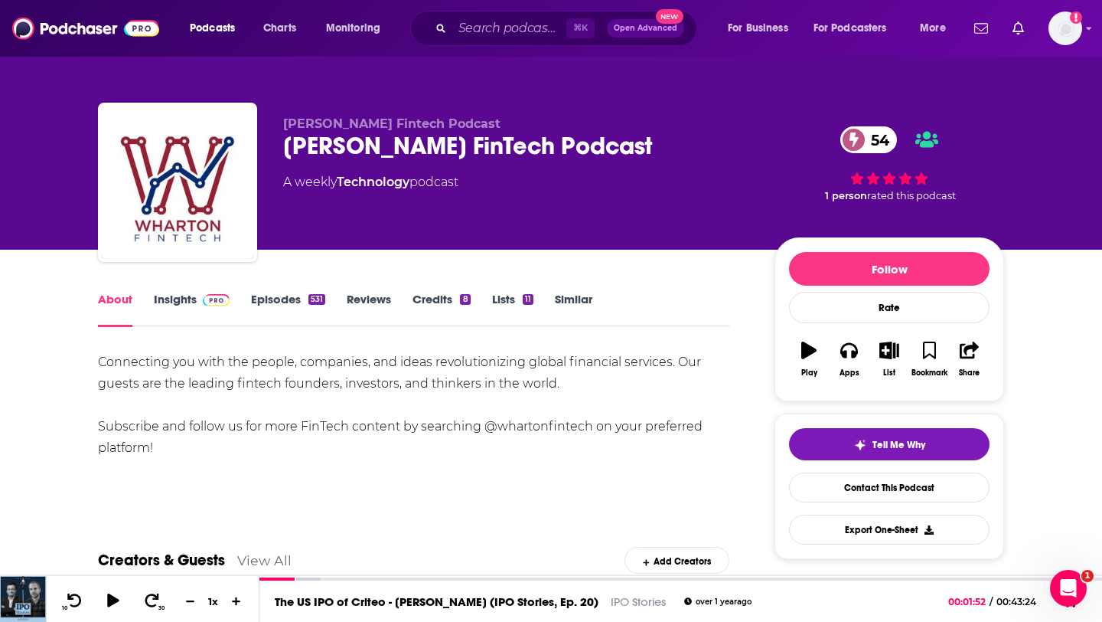
click at [278, 306] on link "Episodes 531" at bounding box center [288, 309] width 74 height 35
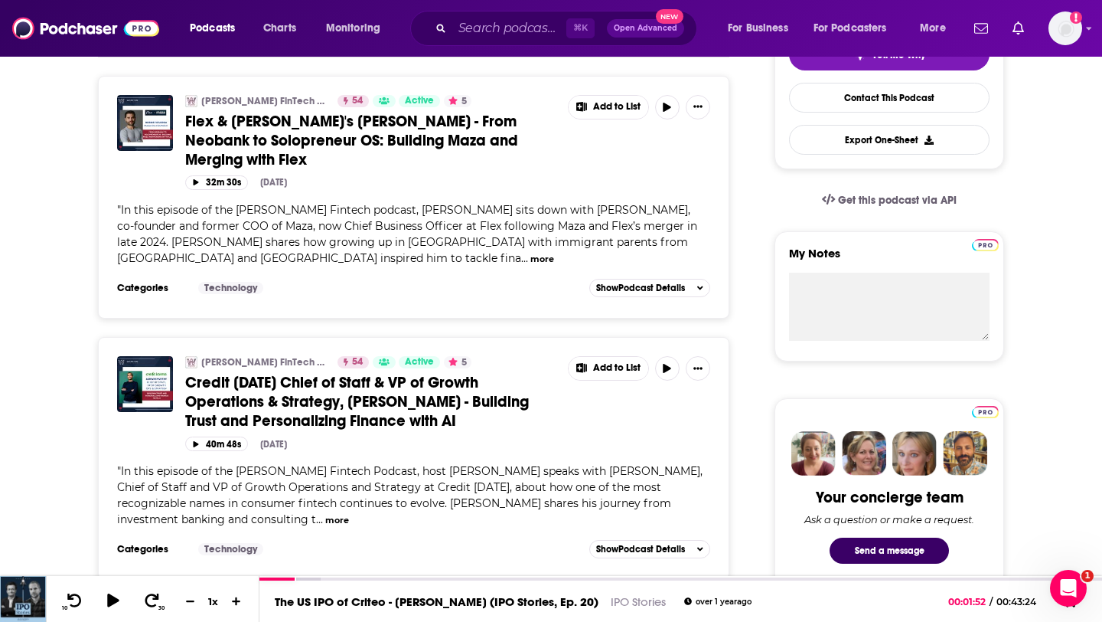
scroll to position [402, 0]
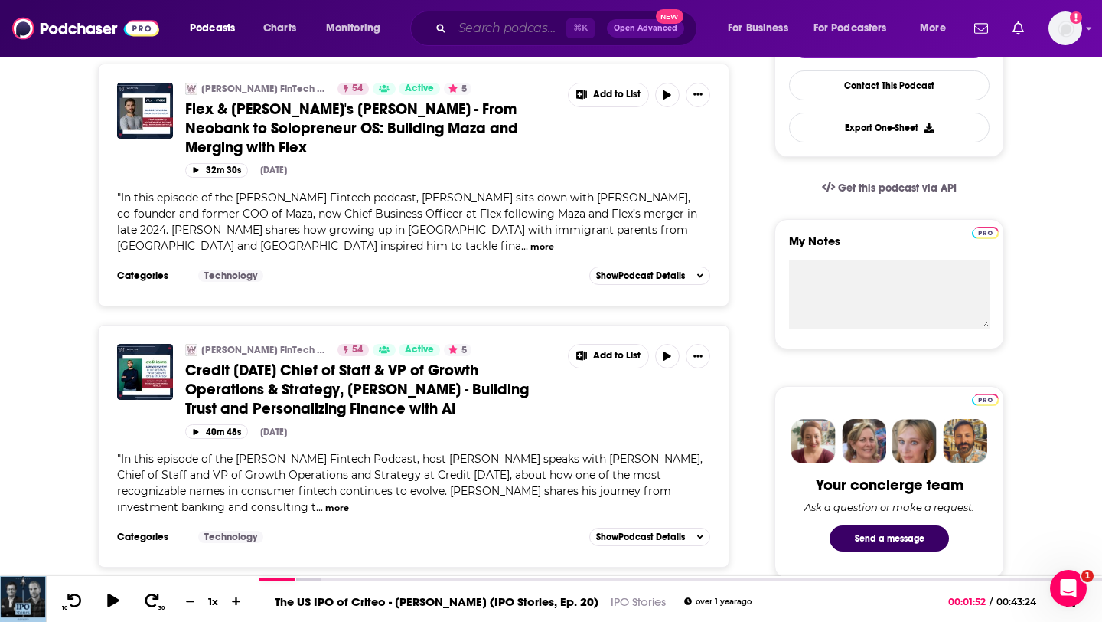
click at [462, 36] on input "Search podcasts, credits, & more..." at bounding box center [509, 28] width 114 height 24
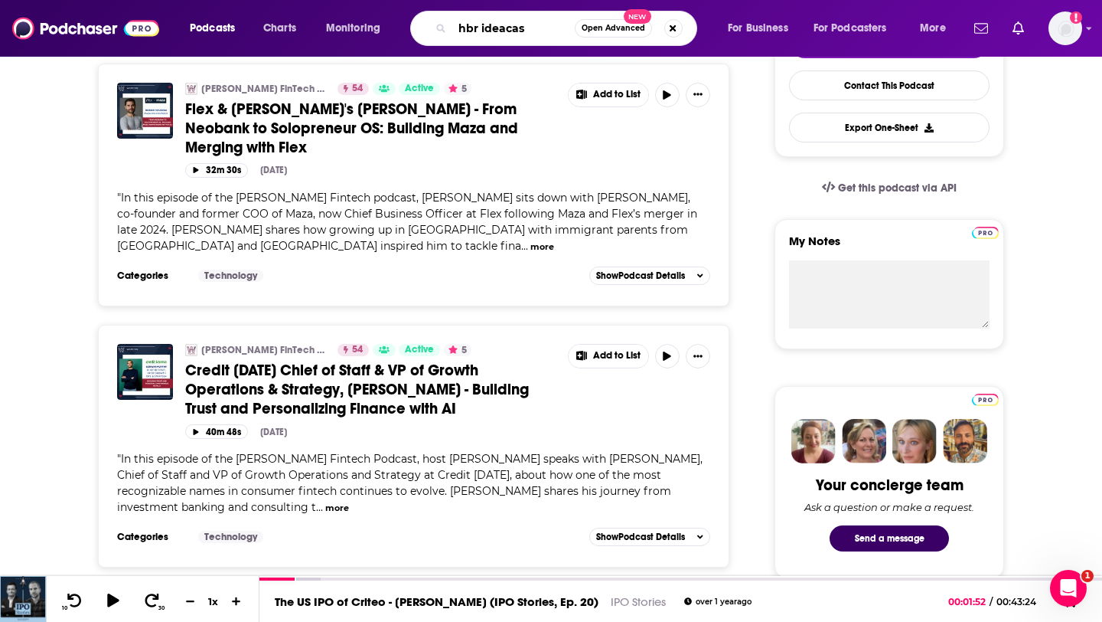
type input "[PERSON_NAME]"
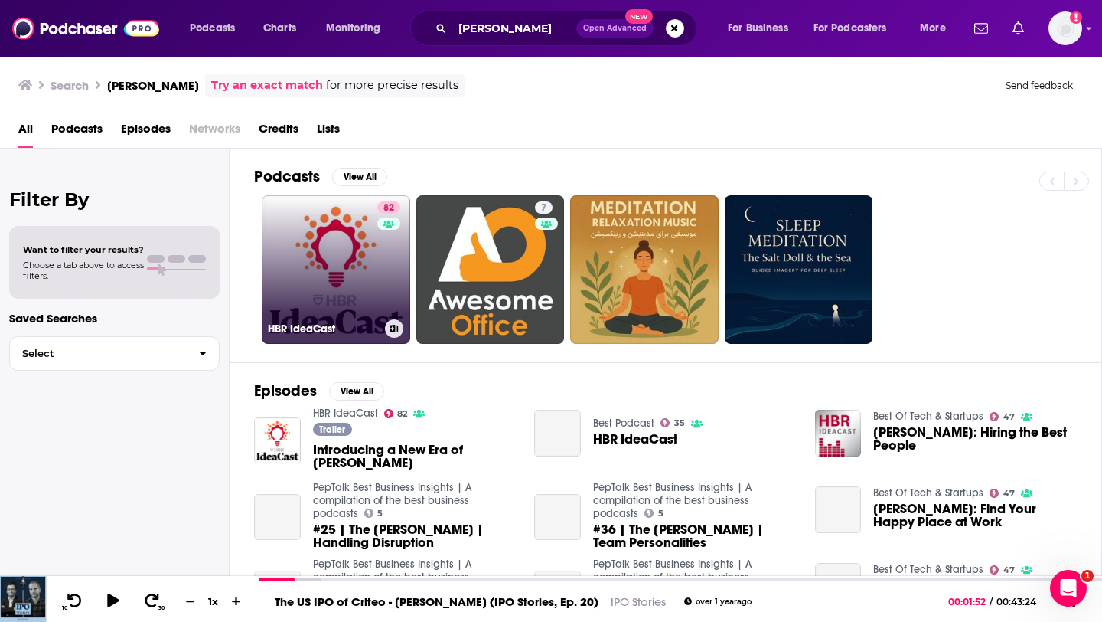
click at [329, 302] on link "82 [PERSON_NAME]" at bounding box center [336, 269] width 148 height 148
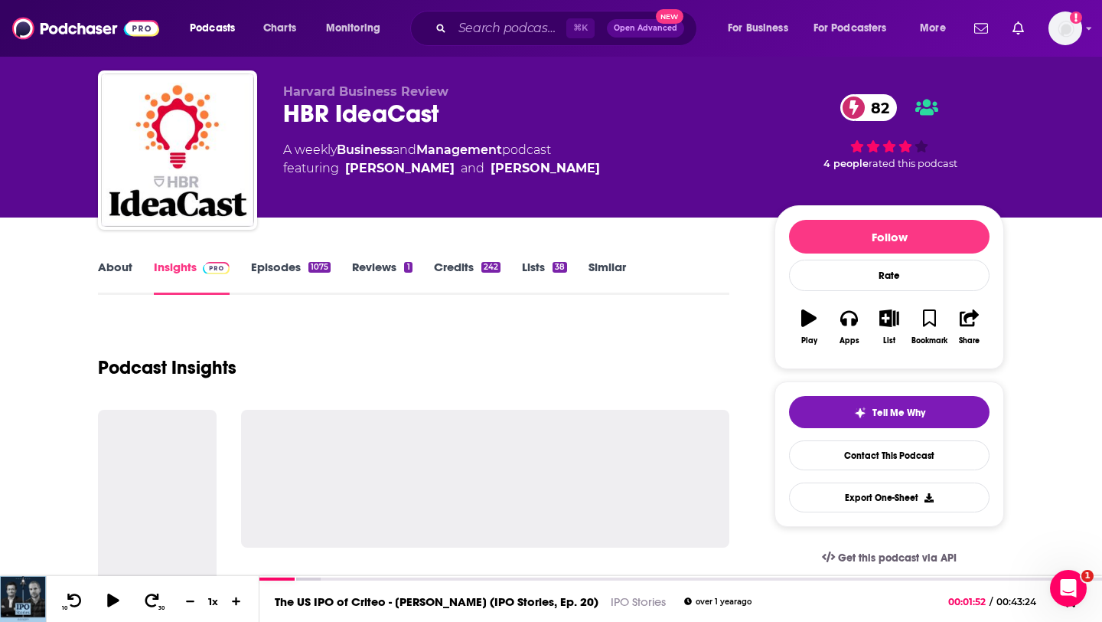
scroll to position [34, 0]
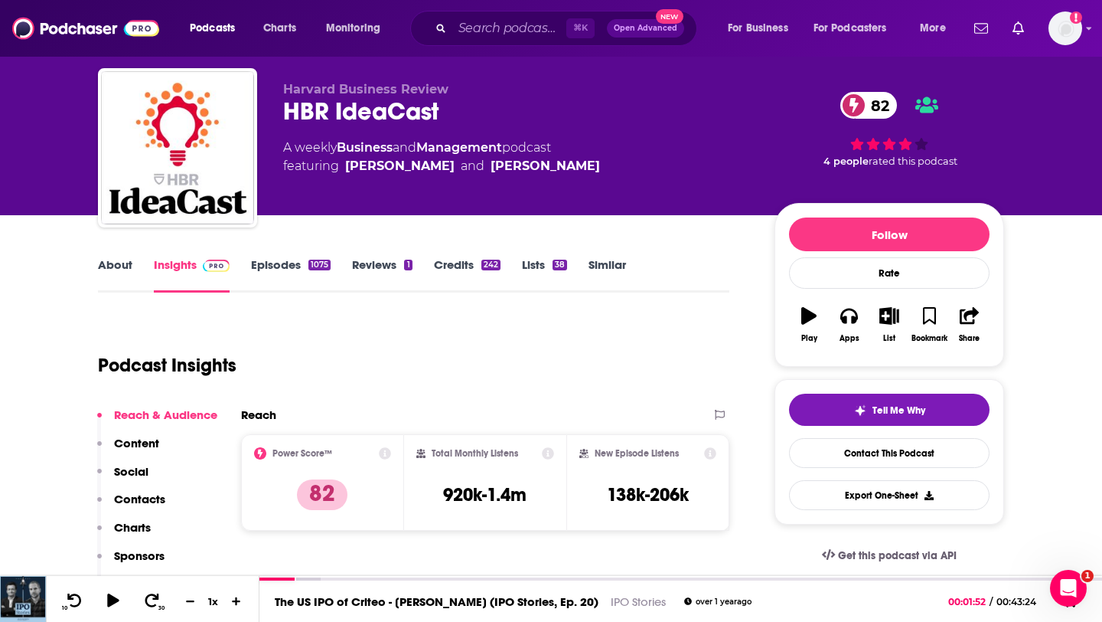
click at [298, 268] on link "Episodes 1075" at bounding box center [291, 274] width 80 height 35
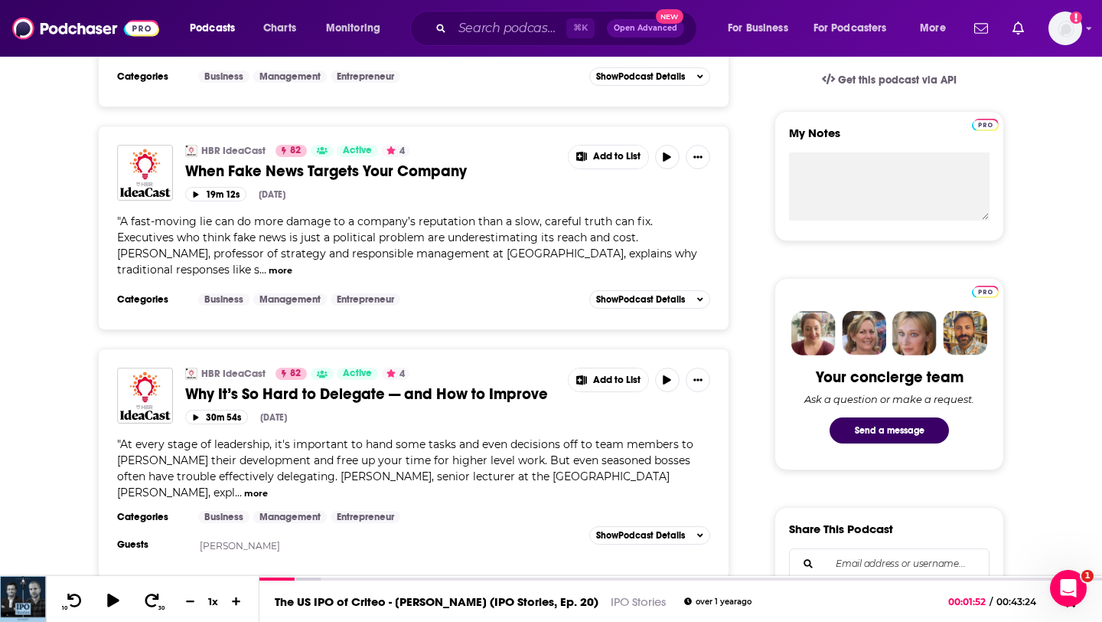
scroll to position [514, 0]
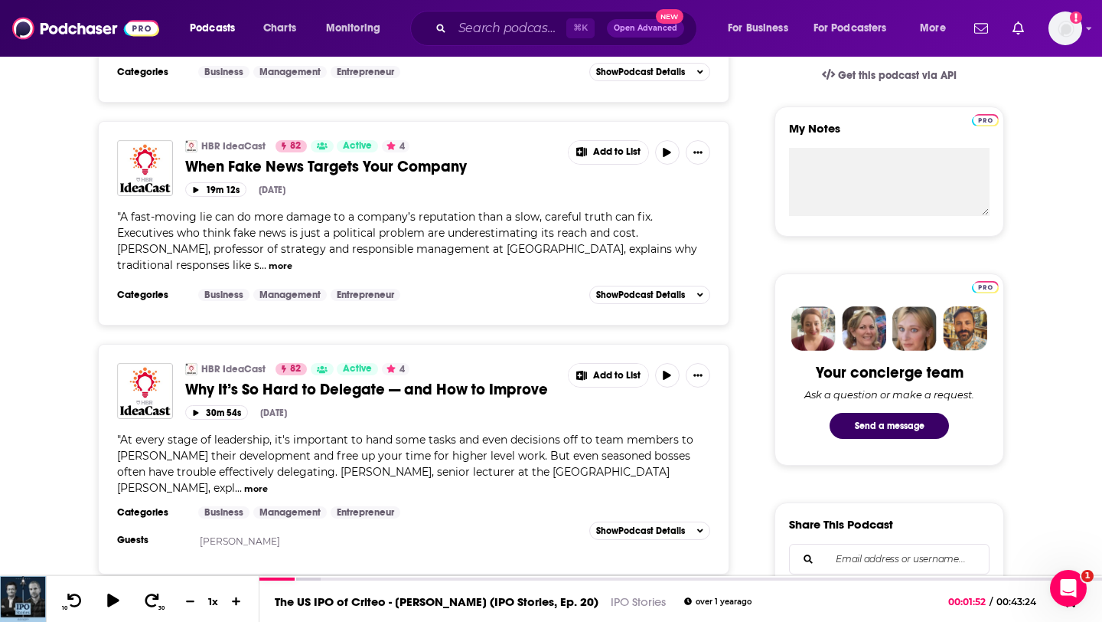
click at [292, 259] on button "more" at bounding box center [281, 265] width 24 height 13
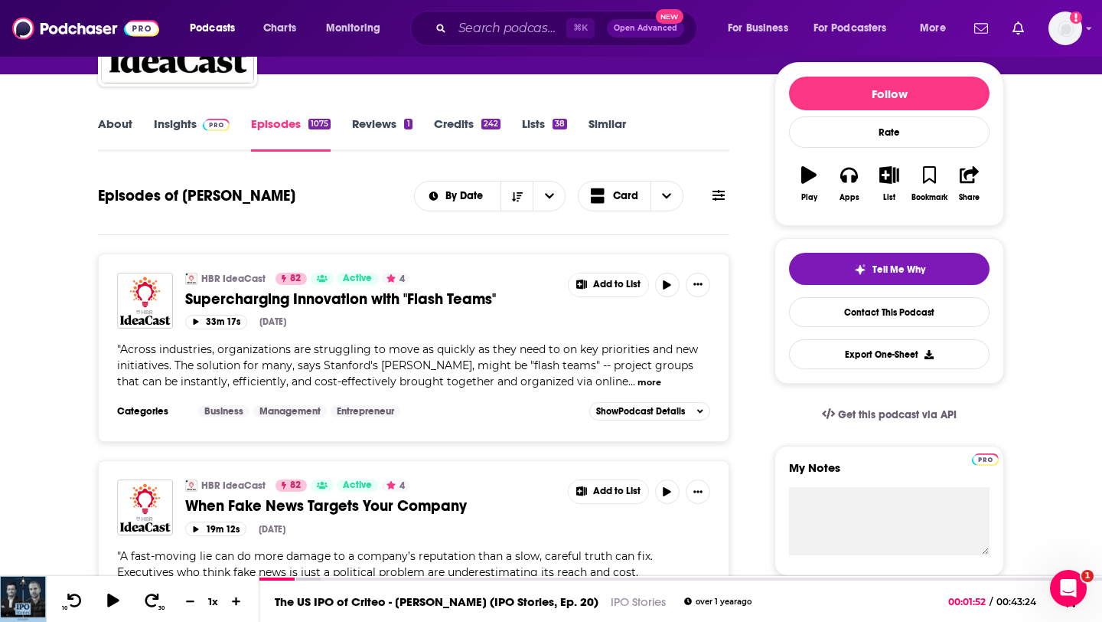
scroll to position [0, 0]
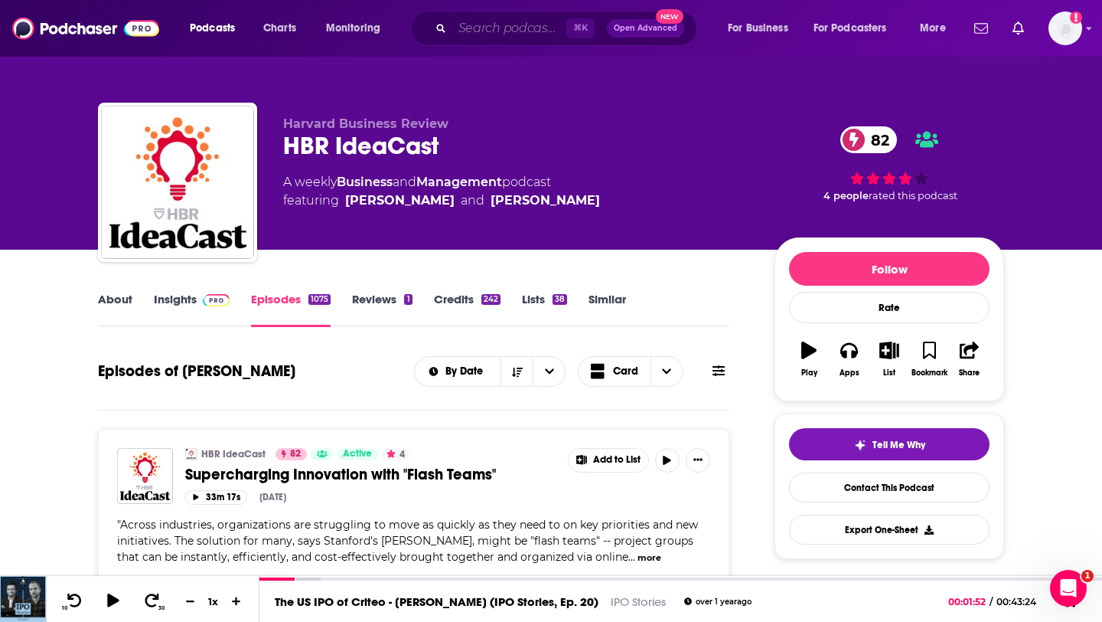
click at [475, 28] on input "Search podcasts, credits, & more..." at bounding box center [509, 28] width 114 height 24
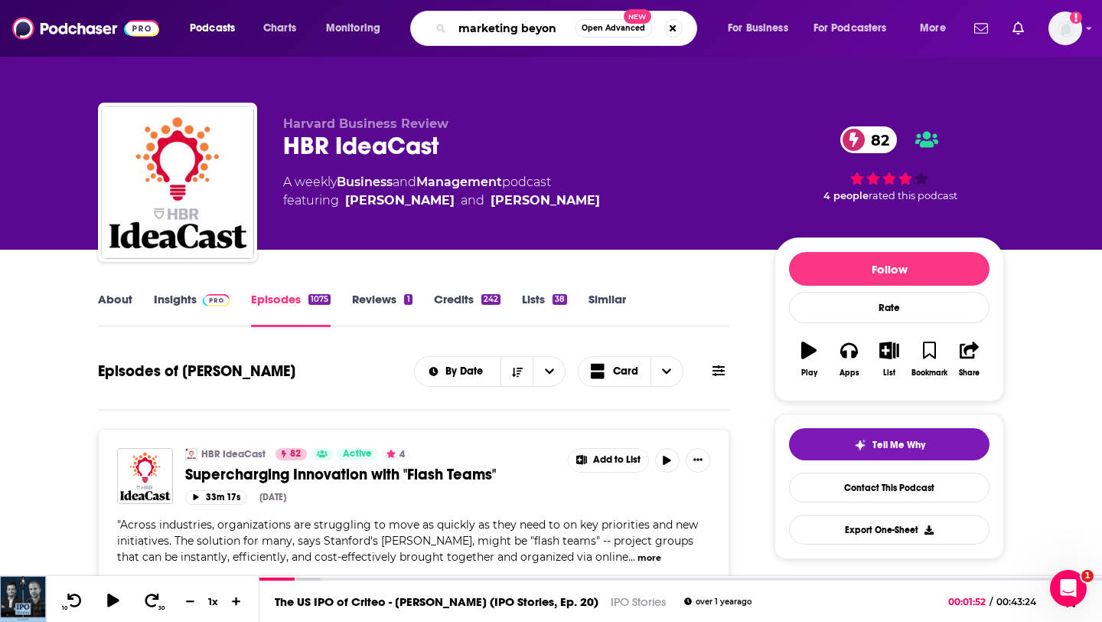
type input "marketing beyond"
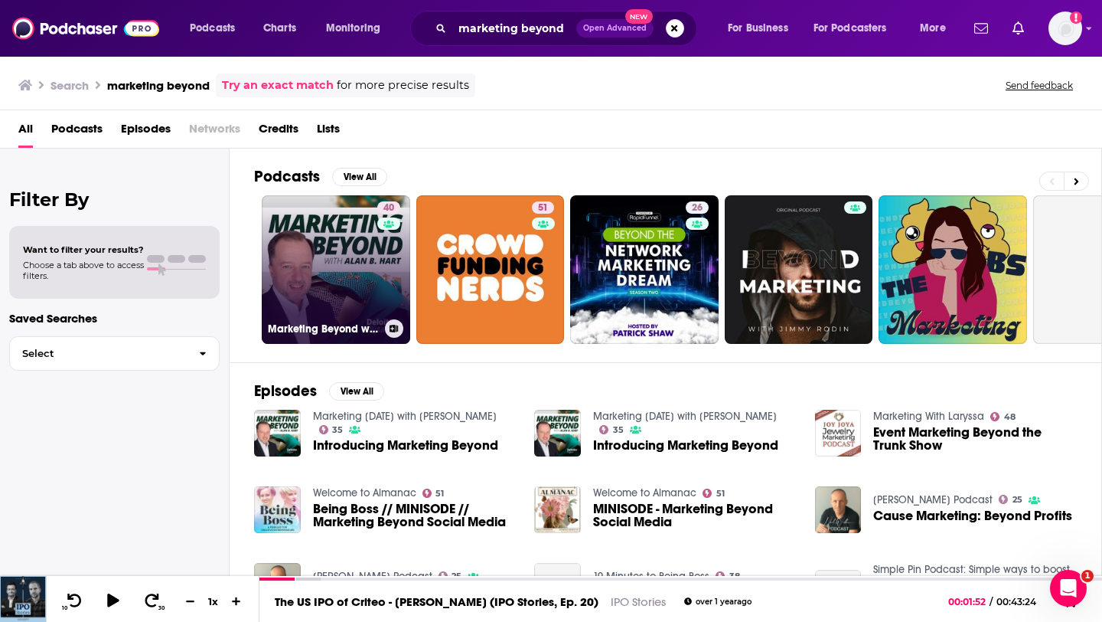
click at [367, 266] on link "40 Marketing Beyond with [PERSON_NAME]" at bounding box center [336, 269] width 148 height 148
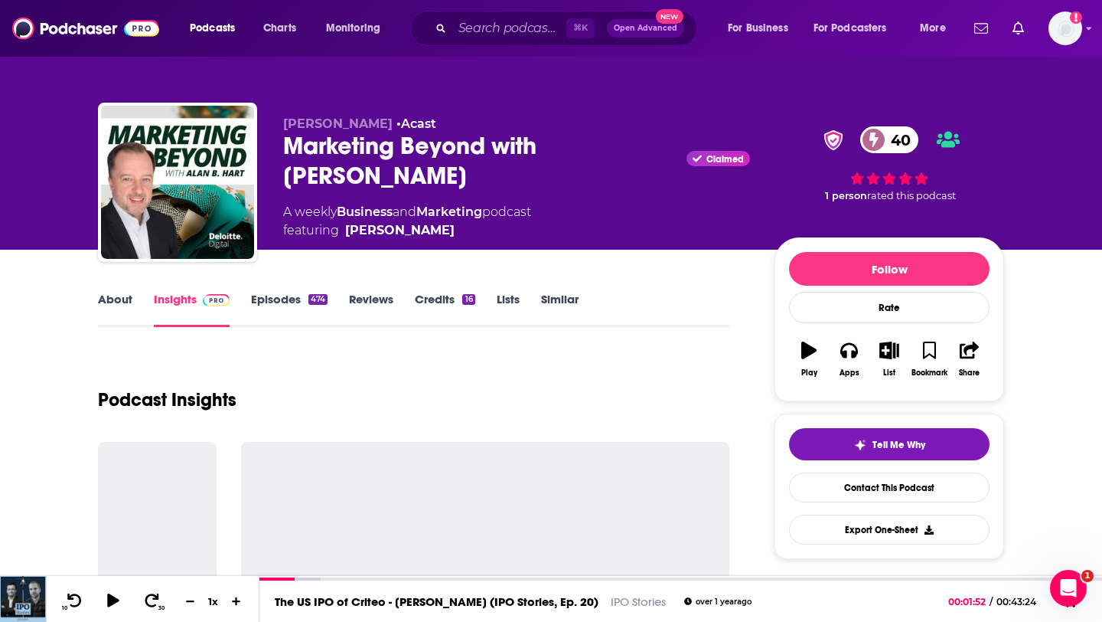
click at [123, 303] on link "About" at bounding box center [115, 309] width 34 height 35
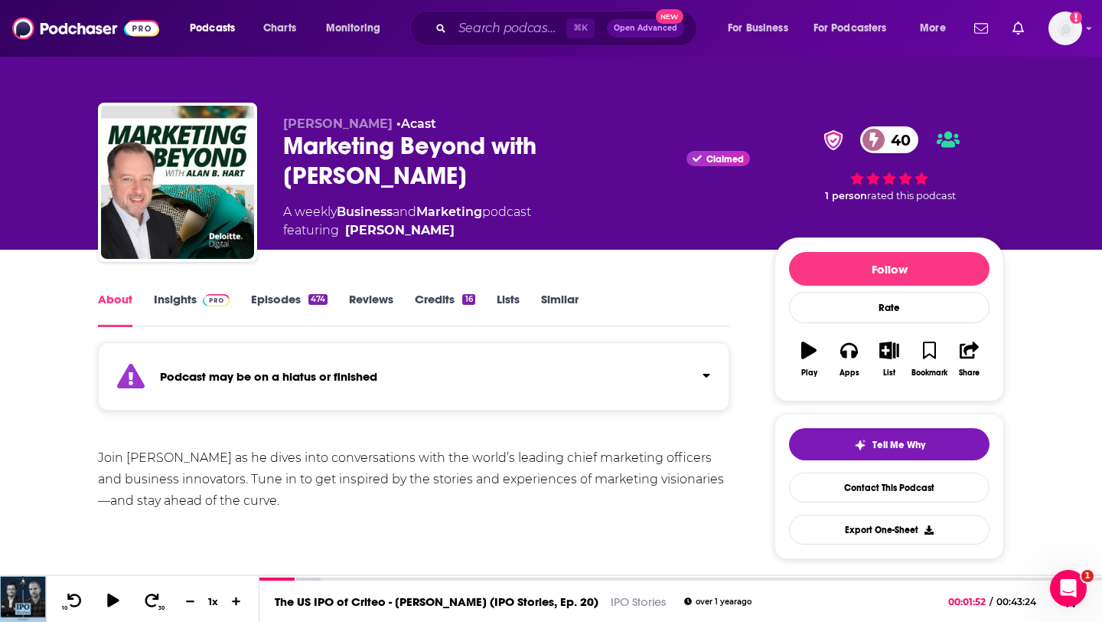
click at [181, 302] on link "Insights" at bounding box center [192, 309] width 76 height 35
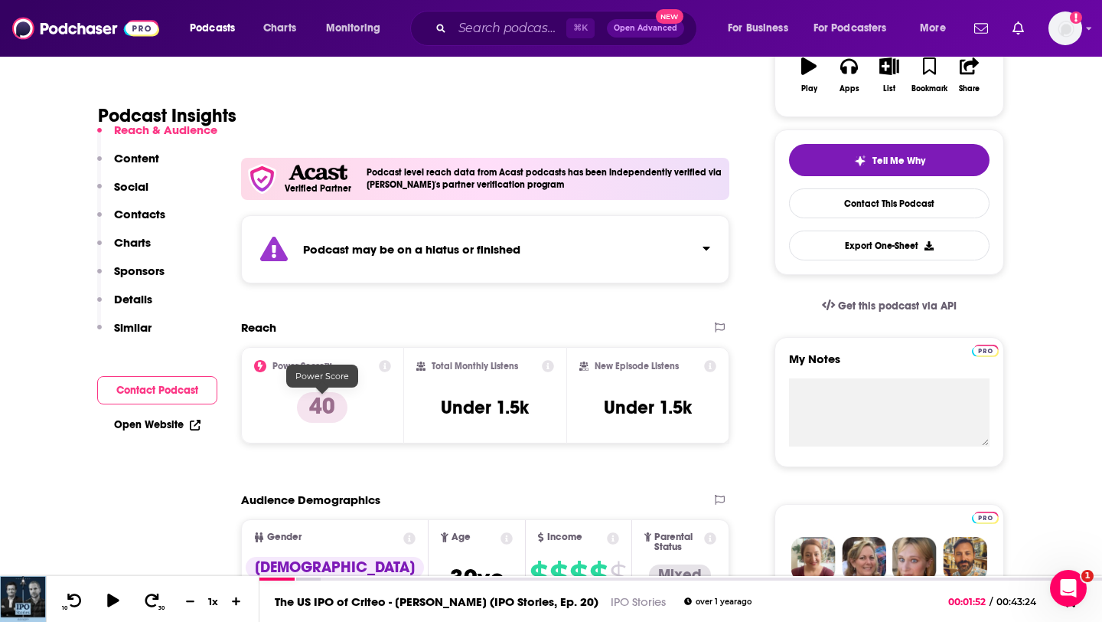
scroll to position [317, 0]
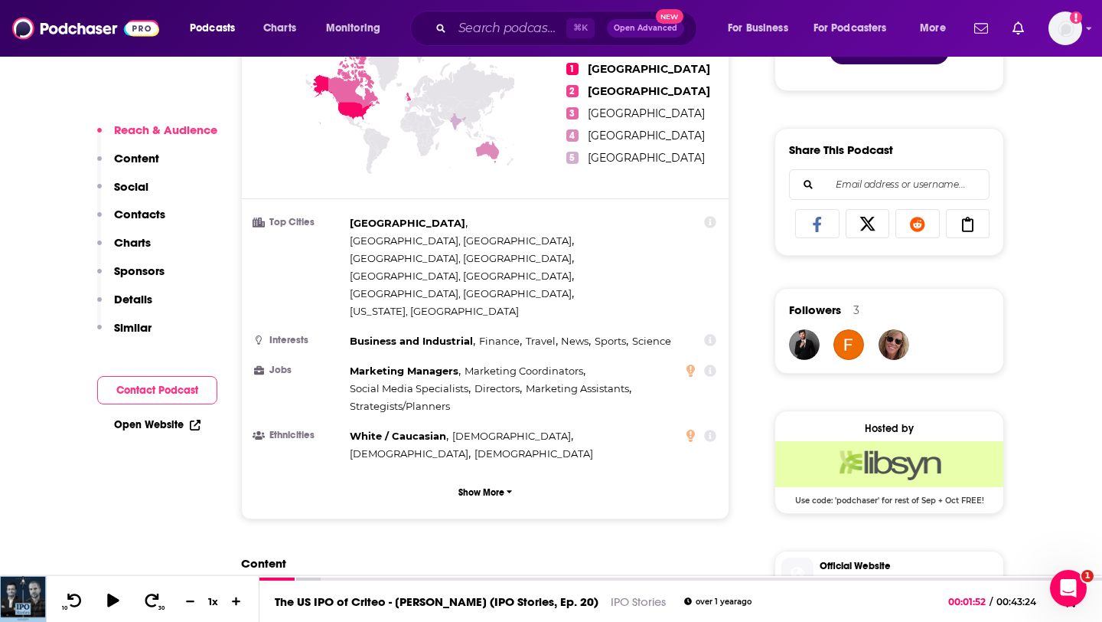
click at [155, 217] on p "Contacts" at bounding box center [139, 214] width 51 height 15
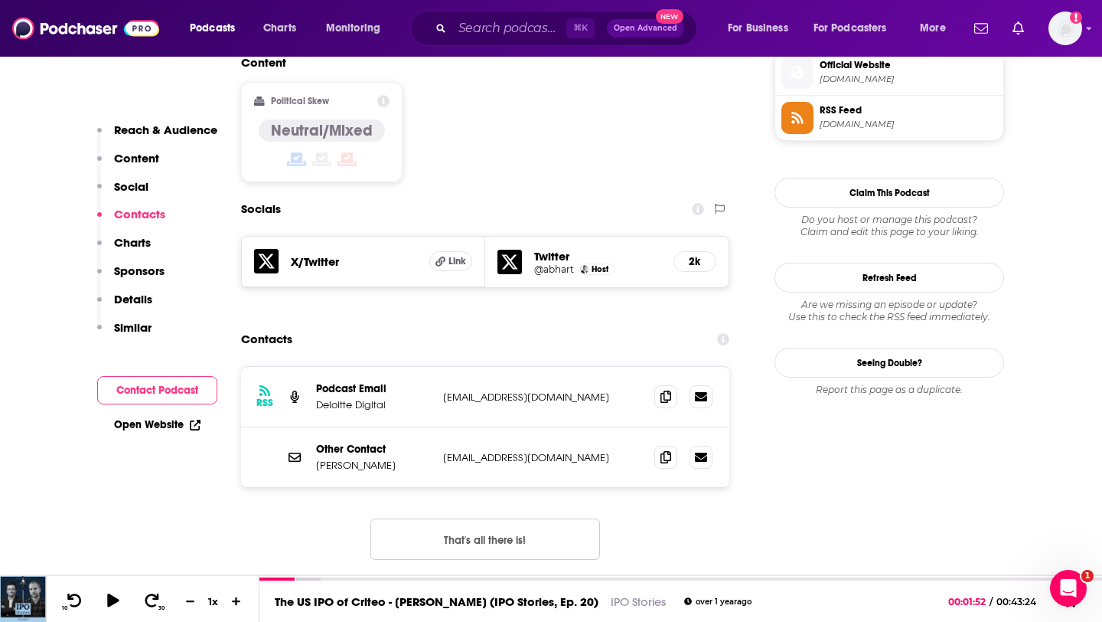
scroll to position [1408, 0]
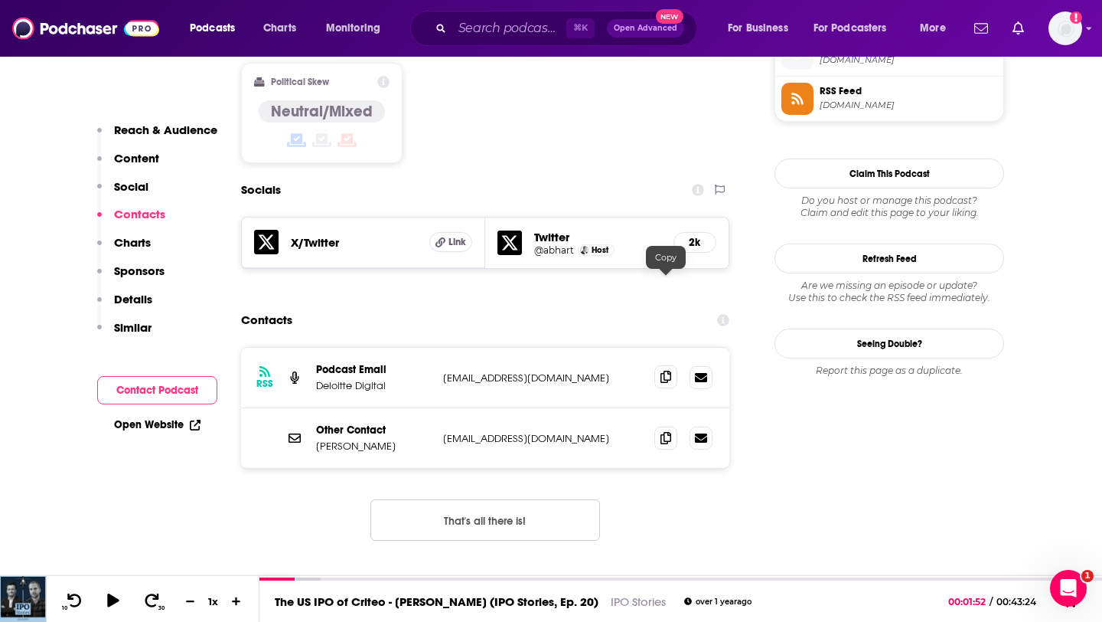
click at [661, 370] on icon at bounding box center [666, 376] width 11 height 12
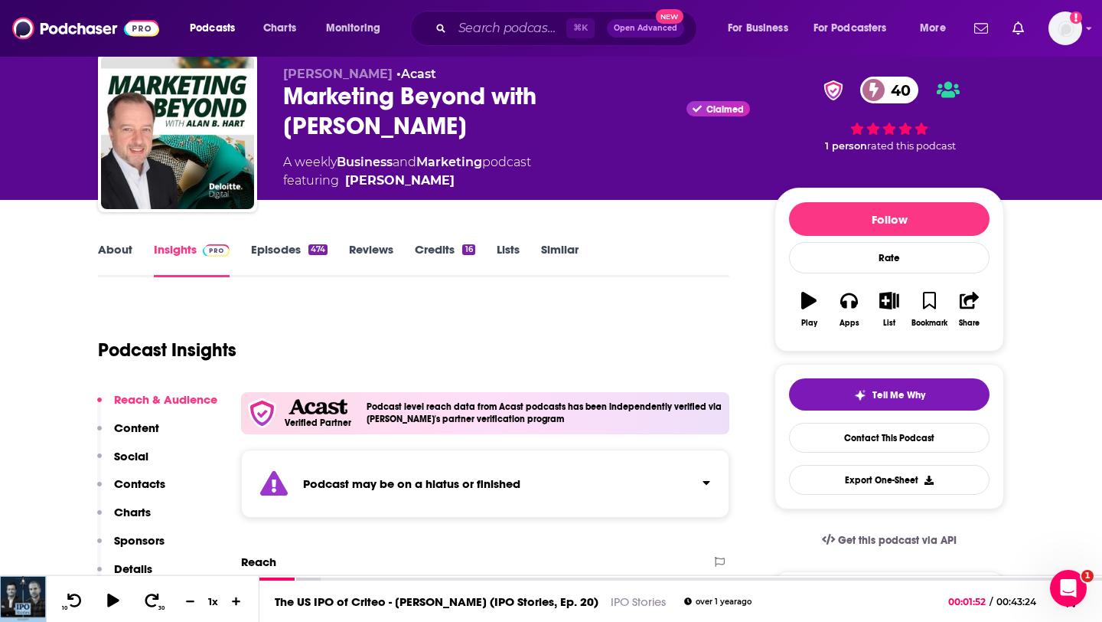
scroll to position [0, 0]
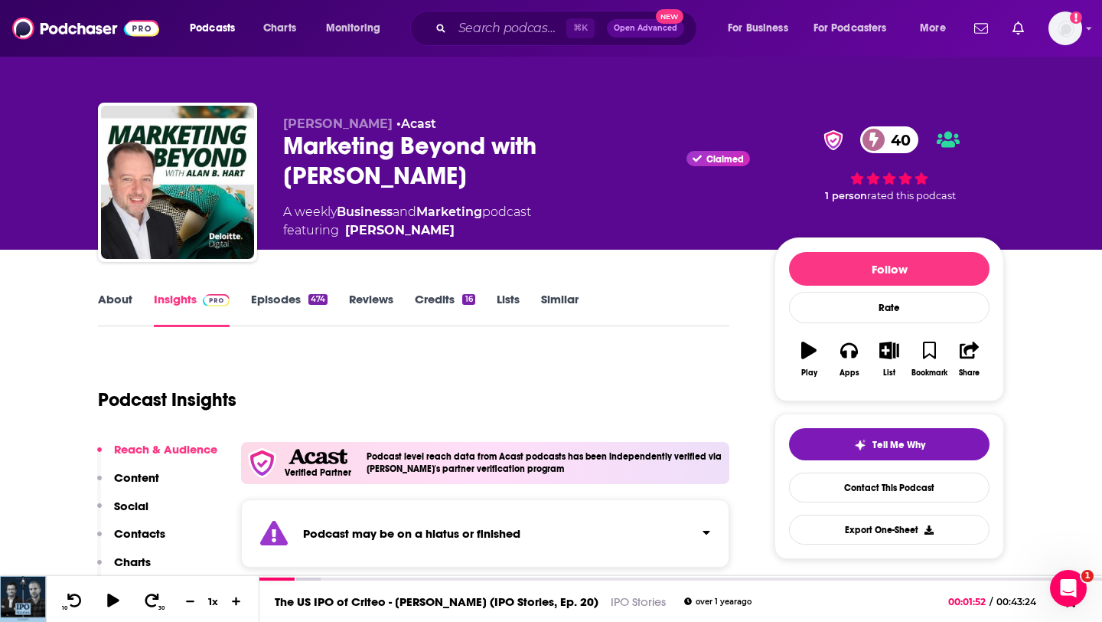
click at [273, 310] on link "Episodes 474" at bounding box center [289, 309] width 77 height 35
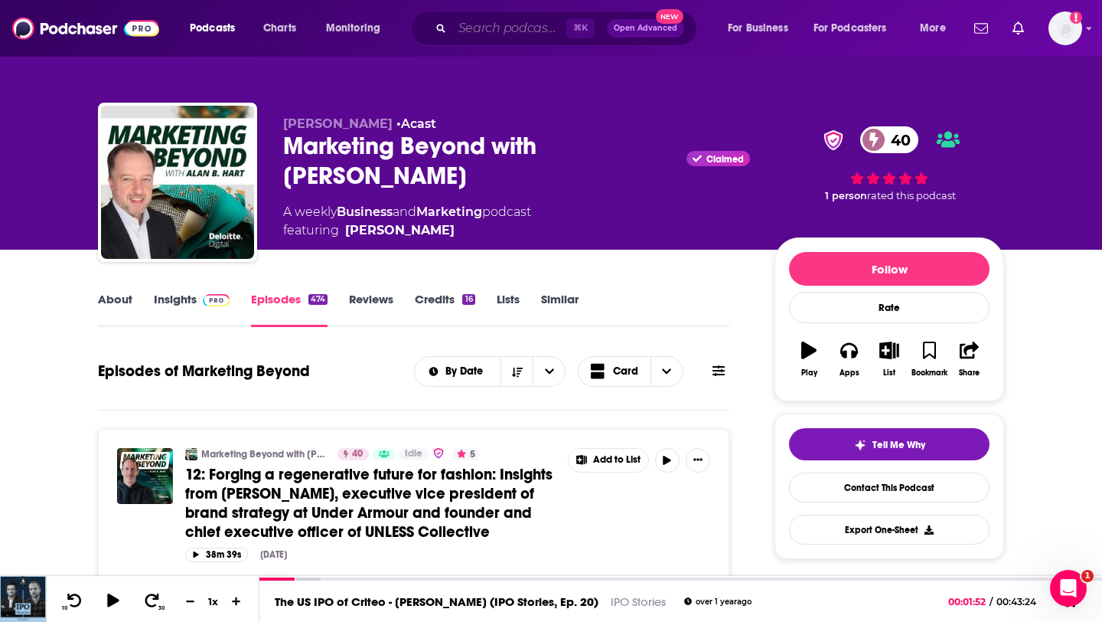
click at [496, 23] on input "Search podcasts, credits, & more..." at bounding box center [509, 28] width 114 height 24
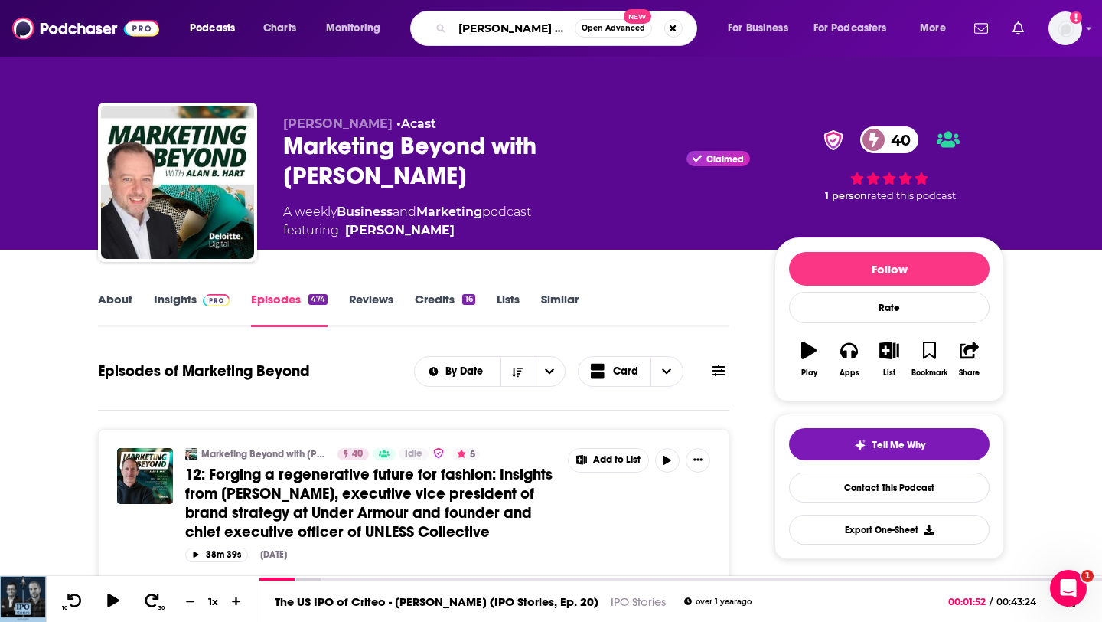
type input "[PERSON_NAME] fintech"
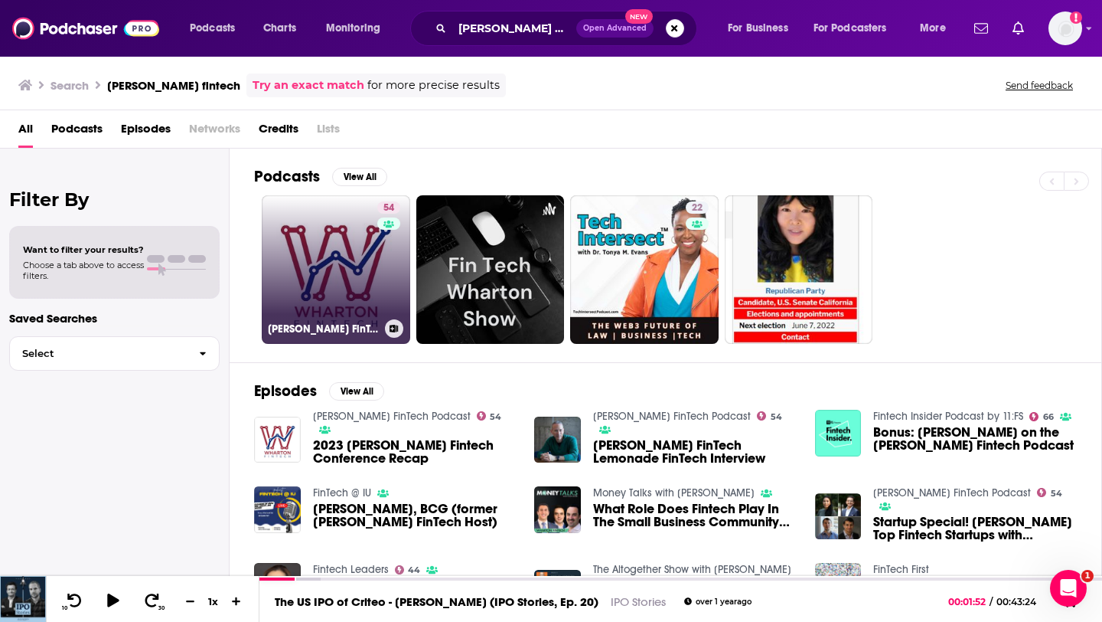
click at [356, 295] on link "54 [PERSON_NAME] FinTech Podcast" at bounding box center [336, 269] width 148 height 148
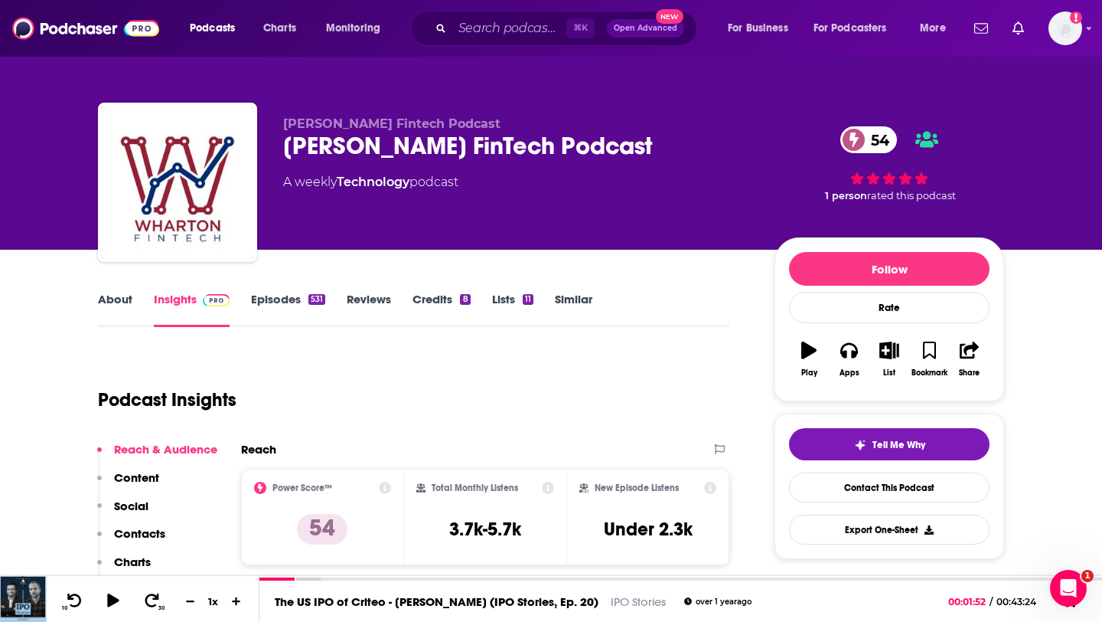
click at [117, 291] on div "About Insights Episodes 531 Reviews Credits 8 Lists 11 Similar" at bounding box center [413, 308] width 631 height 38
click at [116, 303] on link "About" at bounding box center [115, 309] width 34 height 35
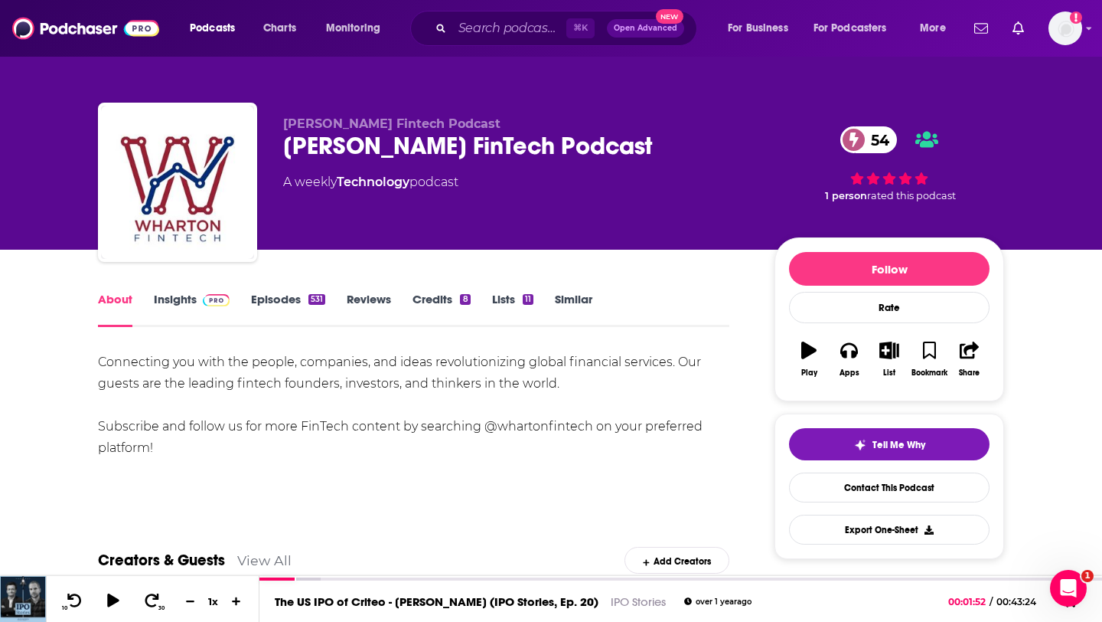
scroll to position [34, 0]
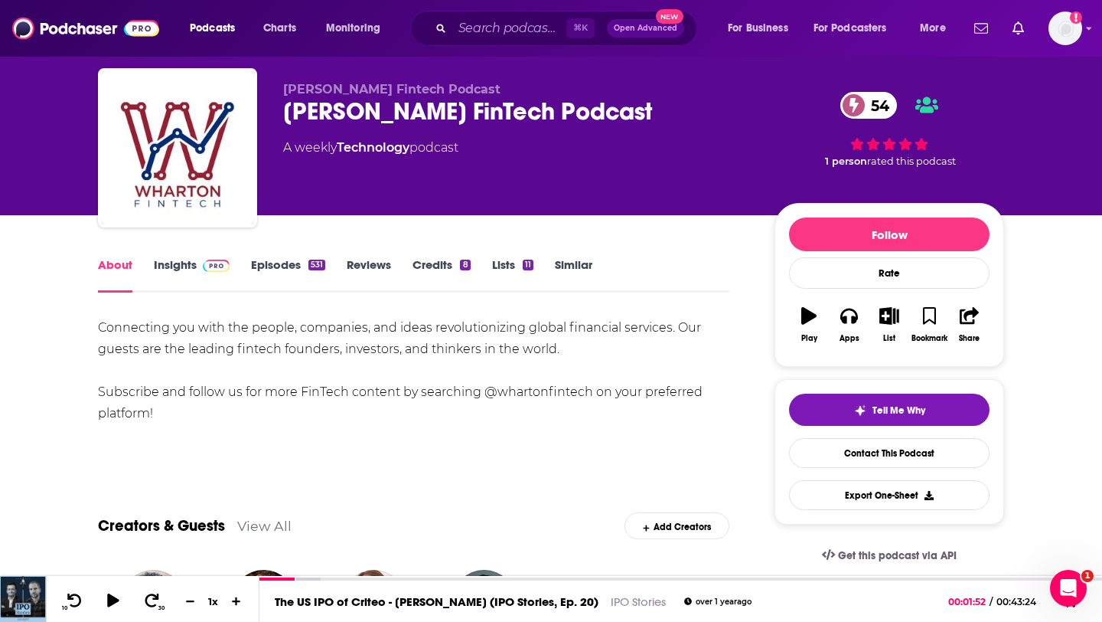
click at [108, 332] on div "Connecting you with the people, companies, and ideas revolutionizing global fin…" at bounding box center [413, 370] width 631 height 107
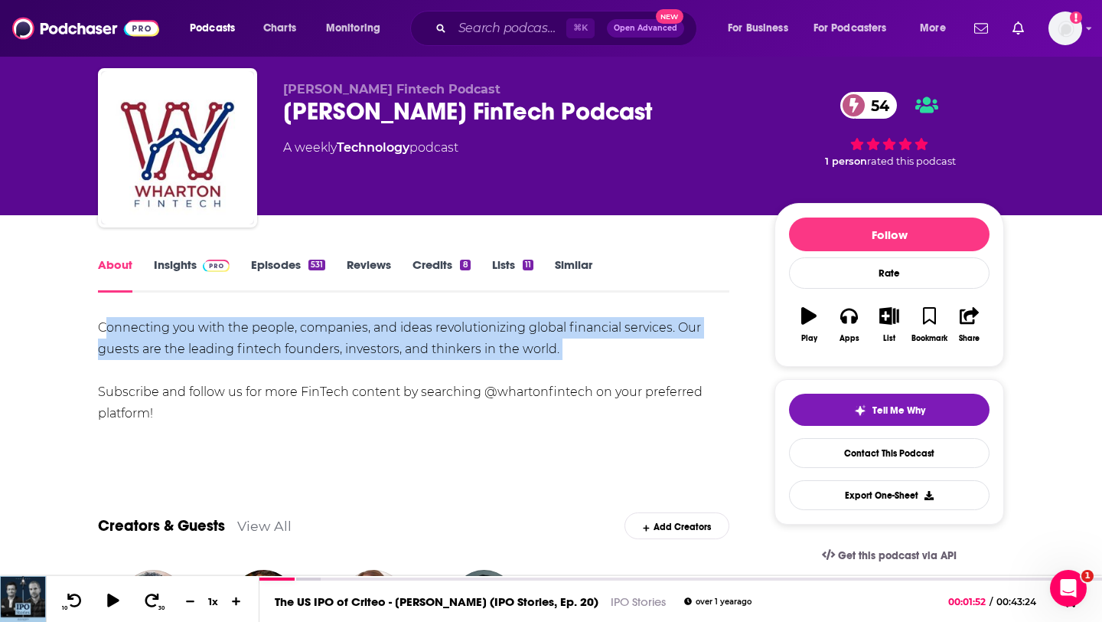
drag, startPoint x: 106, startPoint y: 332, endPoint x: 524, endPoint y: 361, distance: 418.9
click at [524, 361] on div "Connecting you with the people, companies, and ideas revolutionizing global fin…" at bounding box center [413, 370] width 631 height 107
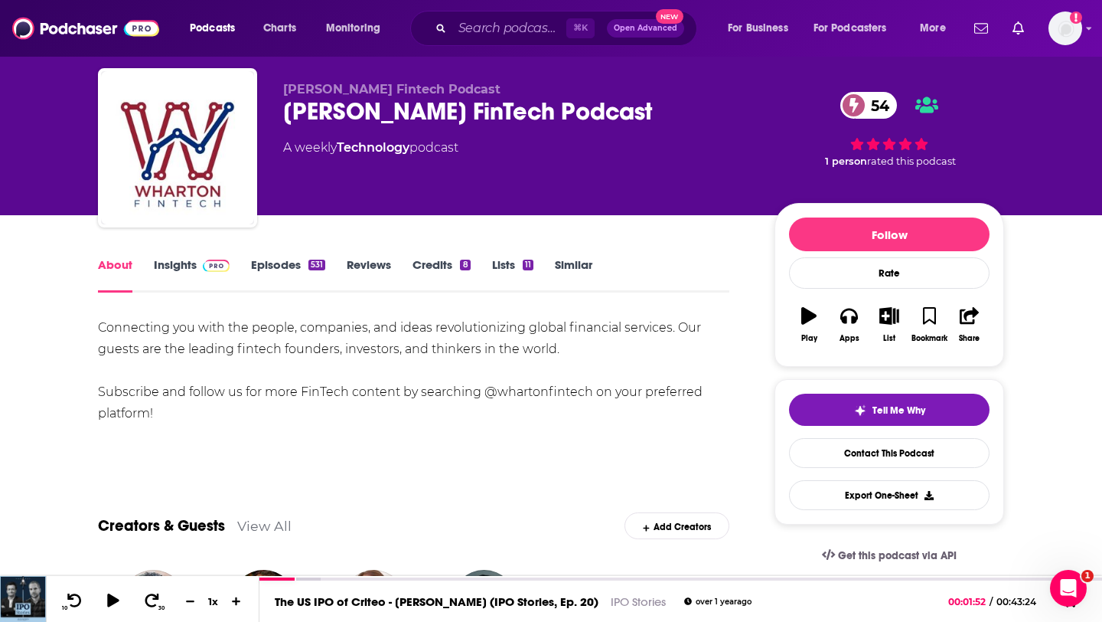
click at [499, 364] on div "Connecting you with the people, companies, and ideas revolutionizing global fin…" at bounding box center [413, 370] width 631 height 107
click at [140, 330] on div "Connecting you with the people, companies, and ideas revolutionizing global fin…" at bounding box center [413, 370] width 631 height 107
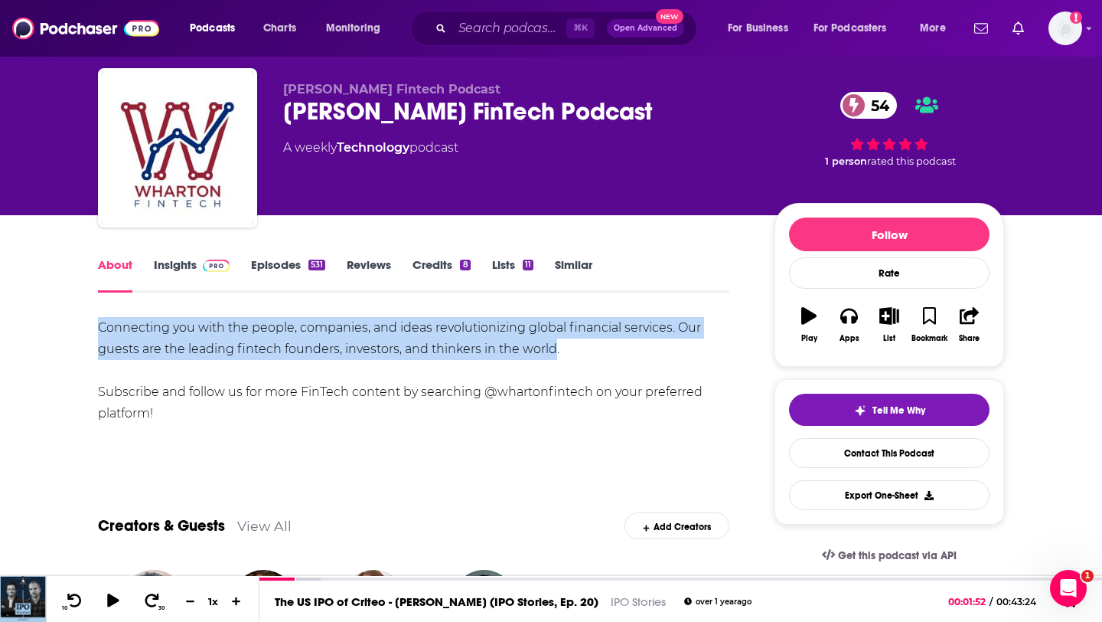
drag, startPoint x: 140, startPoint y: 330, endPoint x: 537, endPoint y: 341, distance: 397.4
click at [537, 341] on div "Connecting you with the people, companies, and ideas revolutionizing global fin…" at bounding box center [413, 370] width 631 height 107
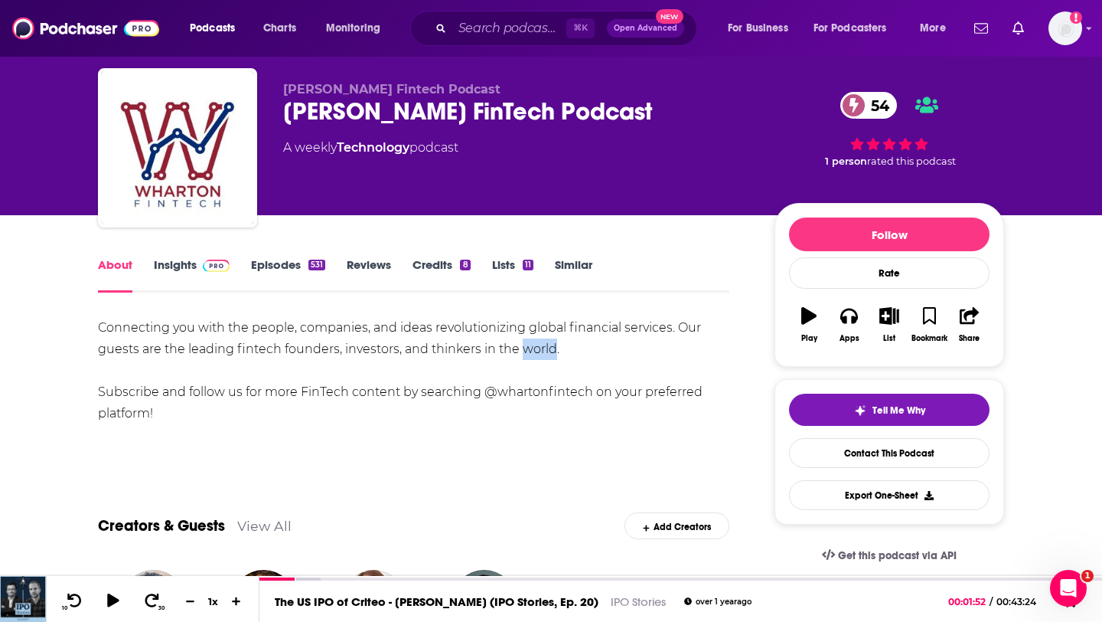
click at [537, 341] on div "Connecting you with the people, companies, and ideas revolutionizing global fin…" at bounding box center [413, 370] width 631 height 107
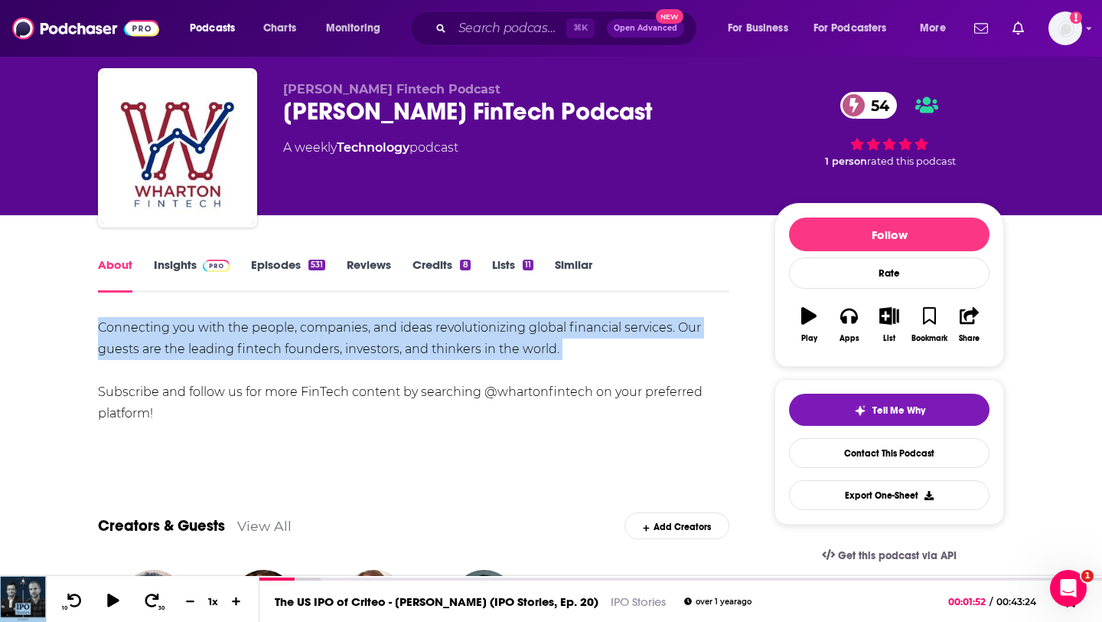
click at [537, 341] on div "Connecting you with the people, companies, and ideas revolutionizing global fin…" at bounding box center [413, 370] width 631 height 107
click at [453, 357] on div "Connecting you with the people, companies, and ideas revolutionizing global fin…" at bounding box center [413, 370] width 631 height 107
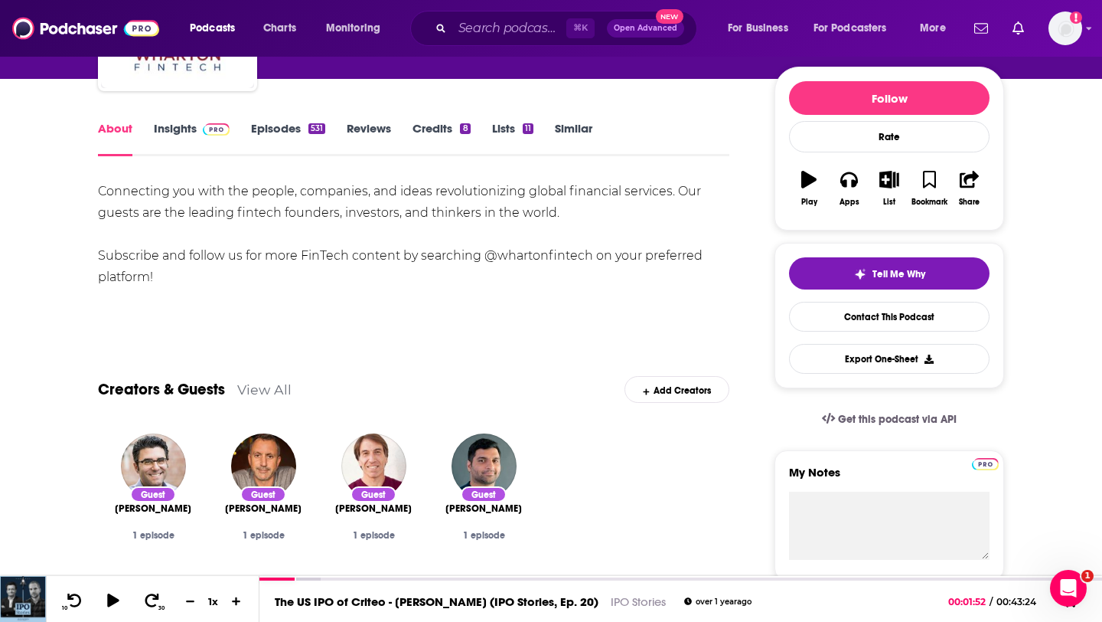
scroll to position [167, 0]
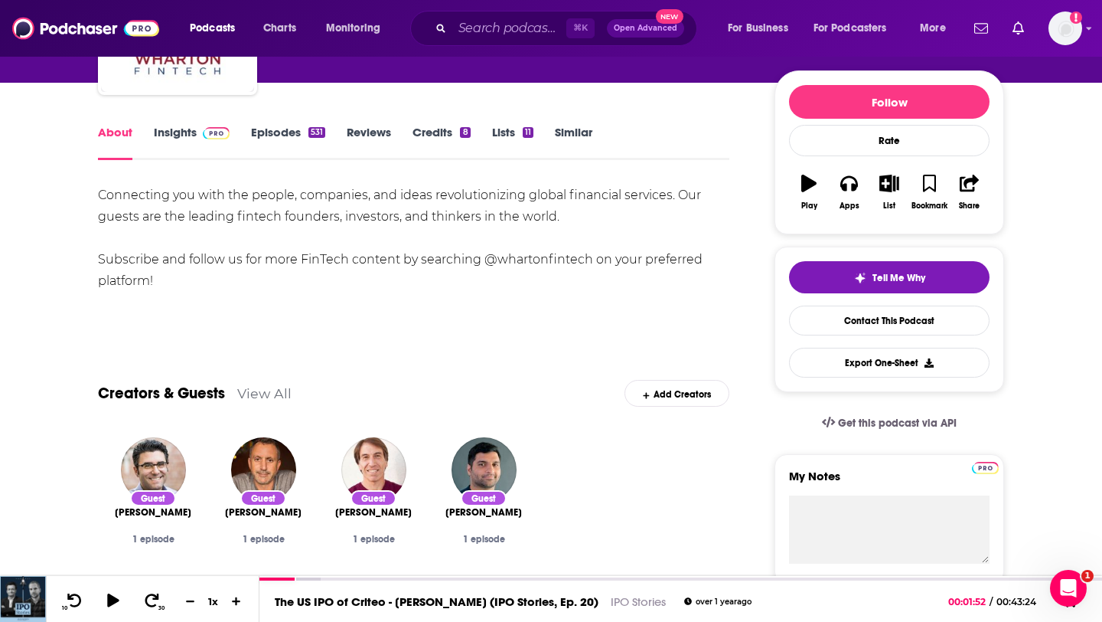
click at [280, 127] on link "Episodes 531" at bounding box center [288, 142] width 74 height 35
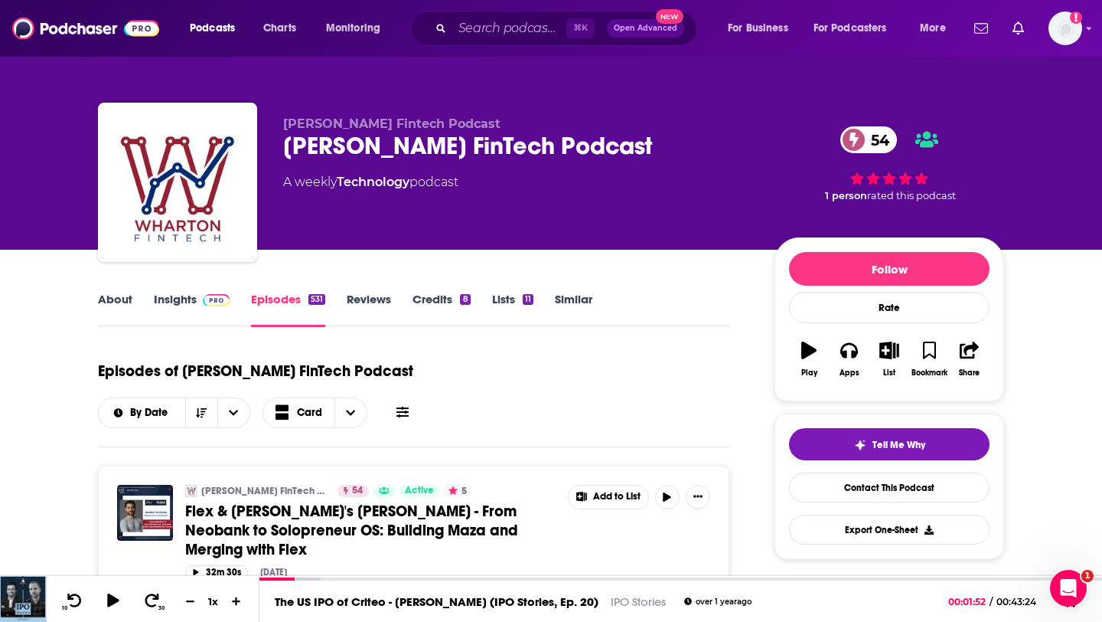
click at [439, 299] on link "Credits 8" at bounding box center [441, 309] width 57 height 35
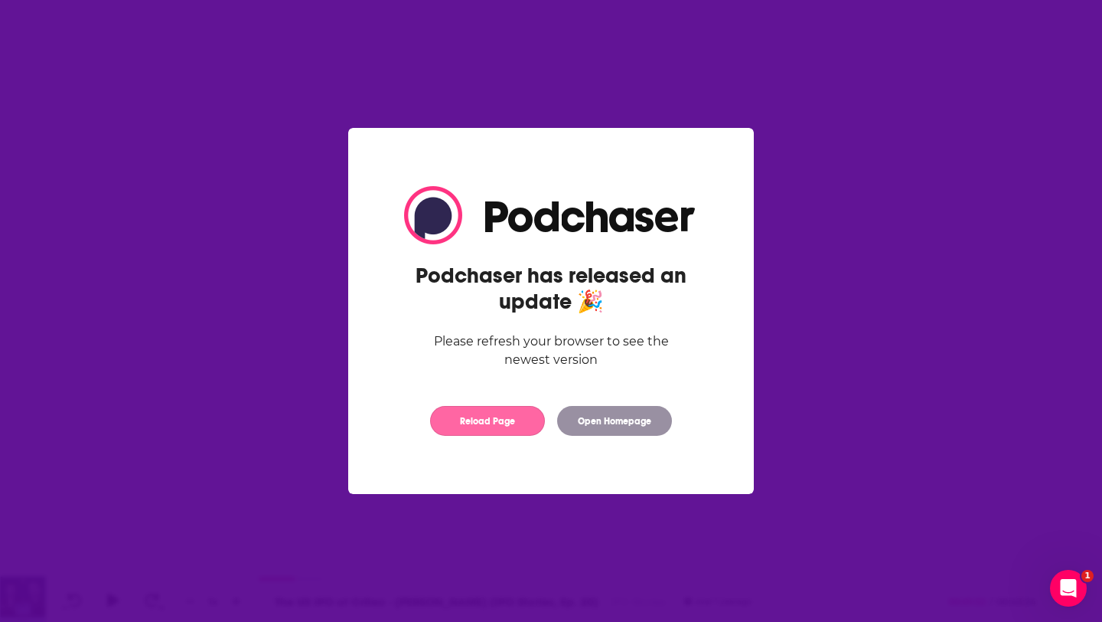
click at [521, 429] on button "Reload Page" at bounding box center [487, 421] width 115 height 30
